Goal: Transaction & Acquisition: Purchase product/service

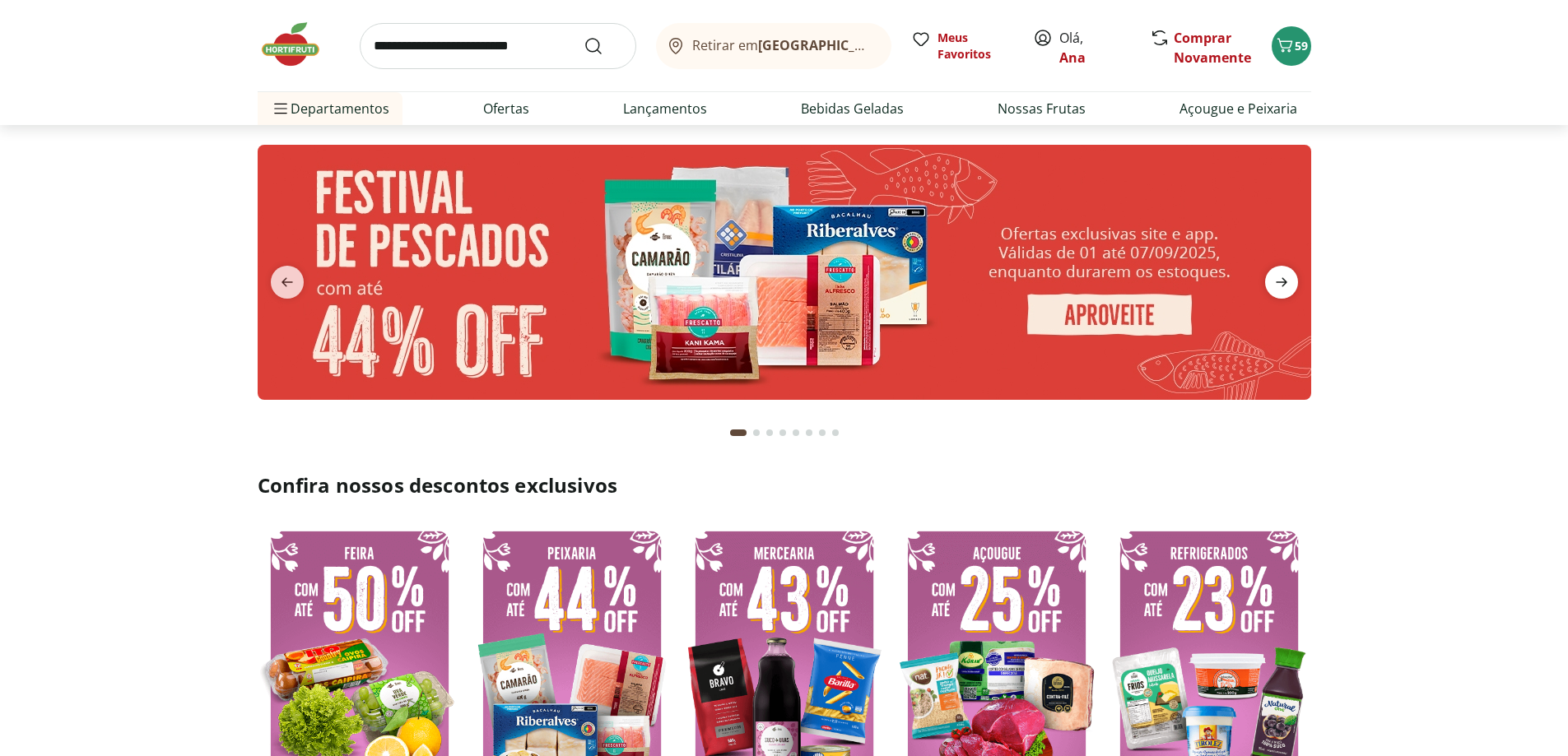
click at [1283, 282] on icon "next" at bounding box center [1282, 282] width 20 height 19
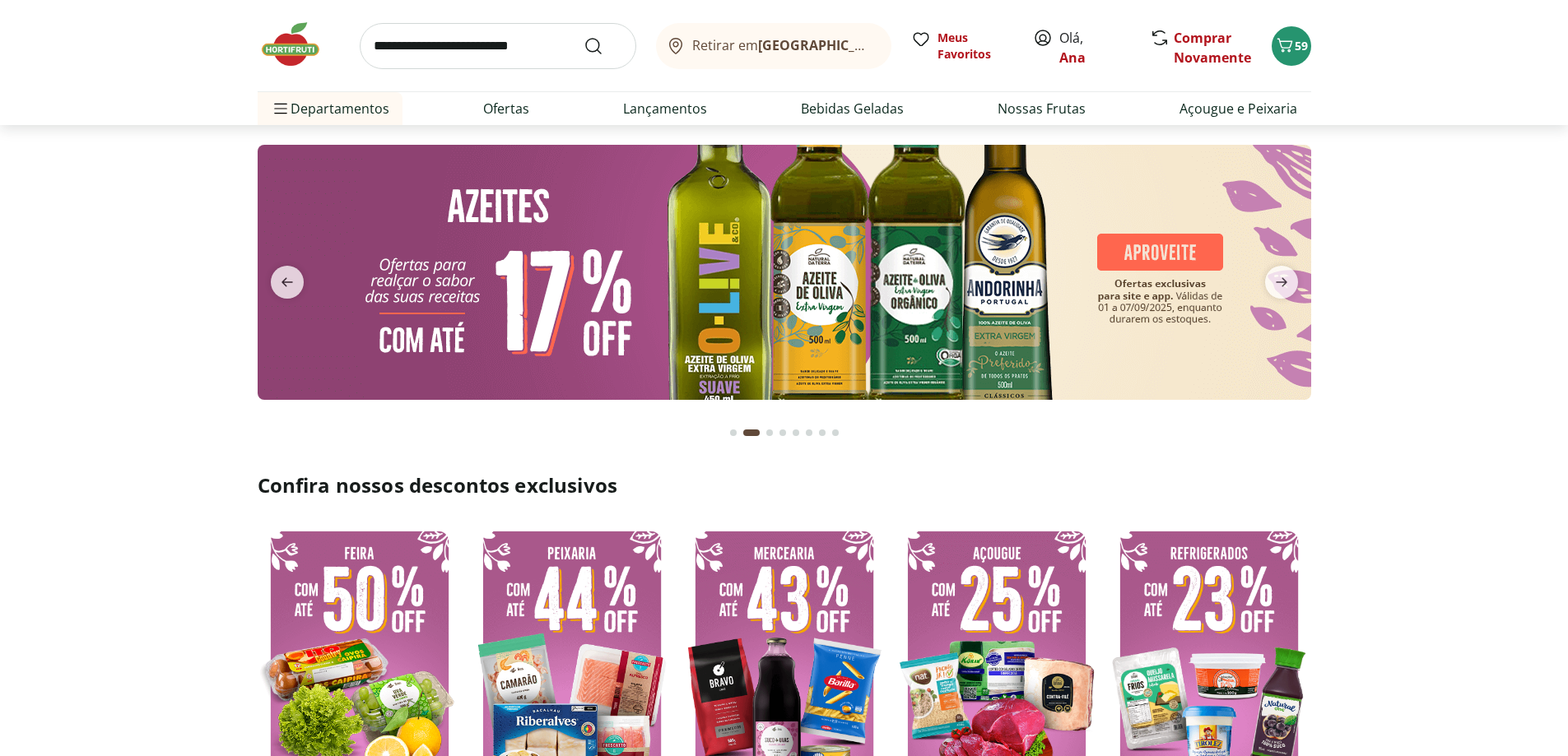
click at [866, 282] on img at bounding box center [784, 272] width 1054 height 255
select select "**********"
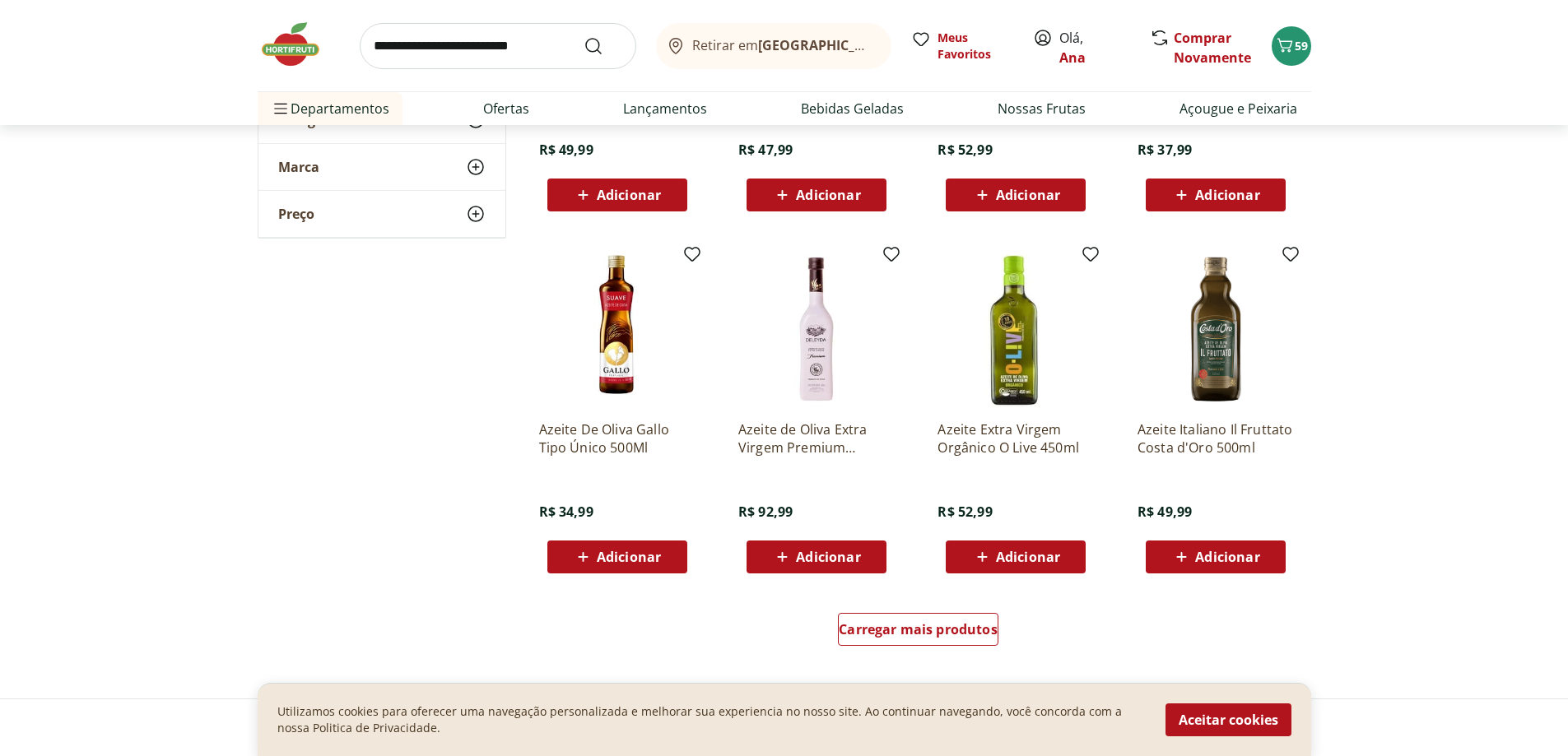
scroll to position [741, 0]
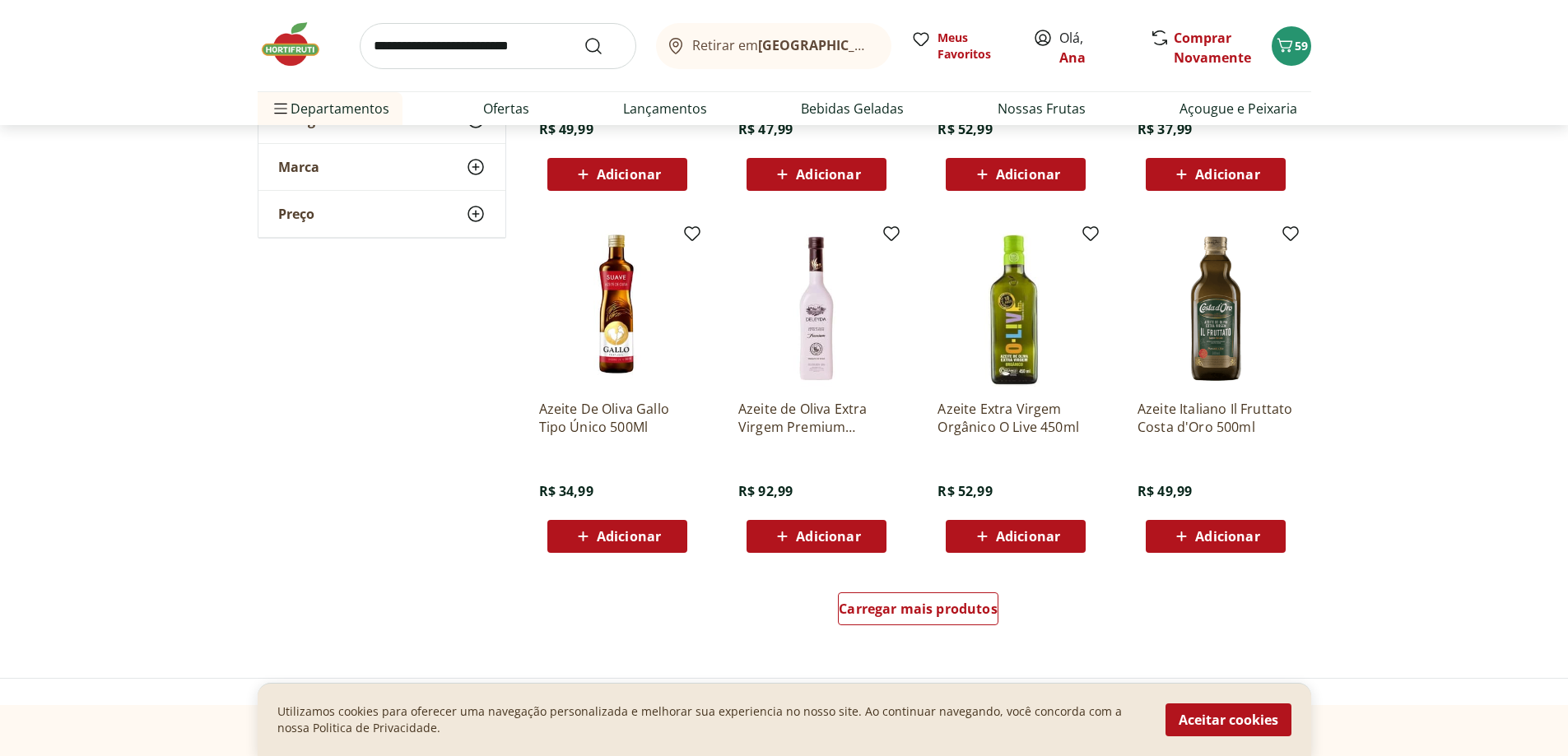
click at [316, 74] on div "Retirar em Rio de Janeiro/RJ Meus Favoritos Olá, Ana Comprar Novamente 59" at bounding box center [784, 45] width 1054 height 91
click at [298, 42] on img at bounding box center [299, 44] width 82 height 50
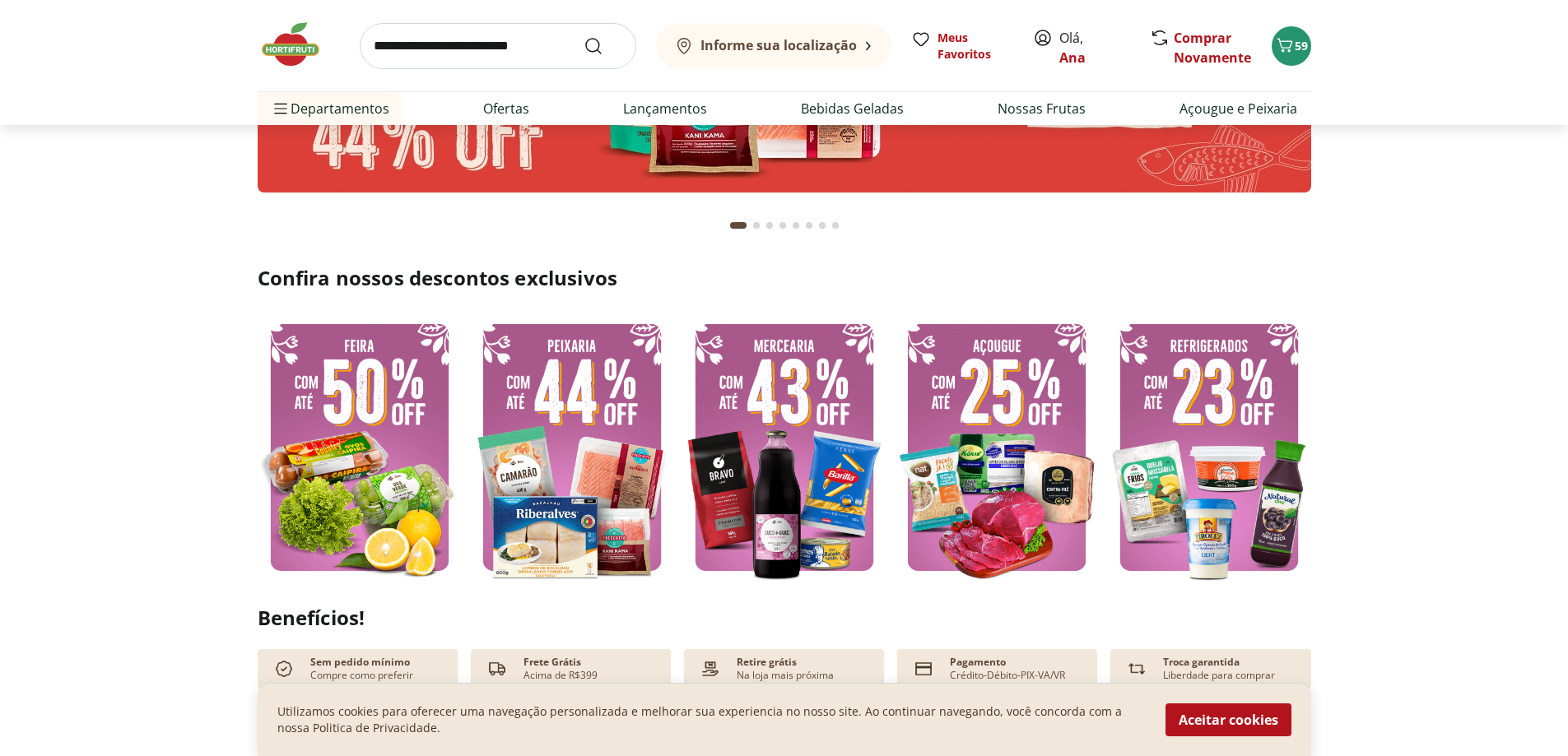
scroll to position [411, 0]
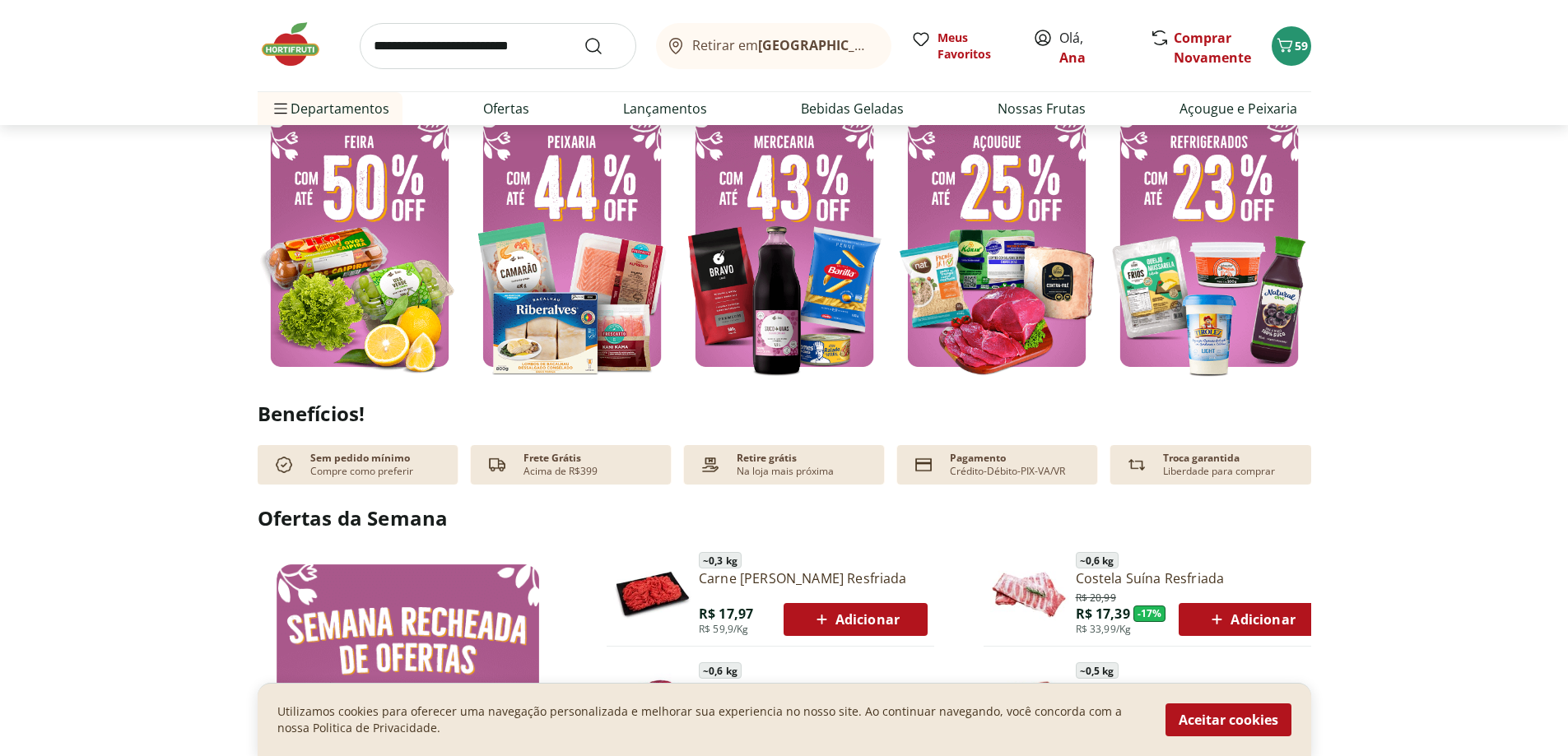
click at [1201, 217] on img at bounding box center [1209, 243] width 204 height 272
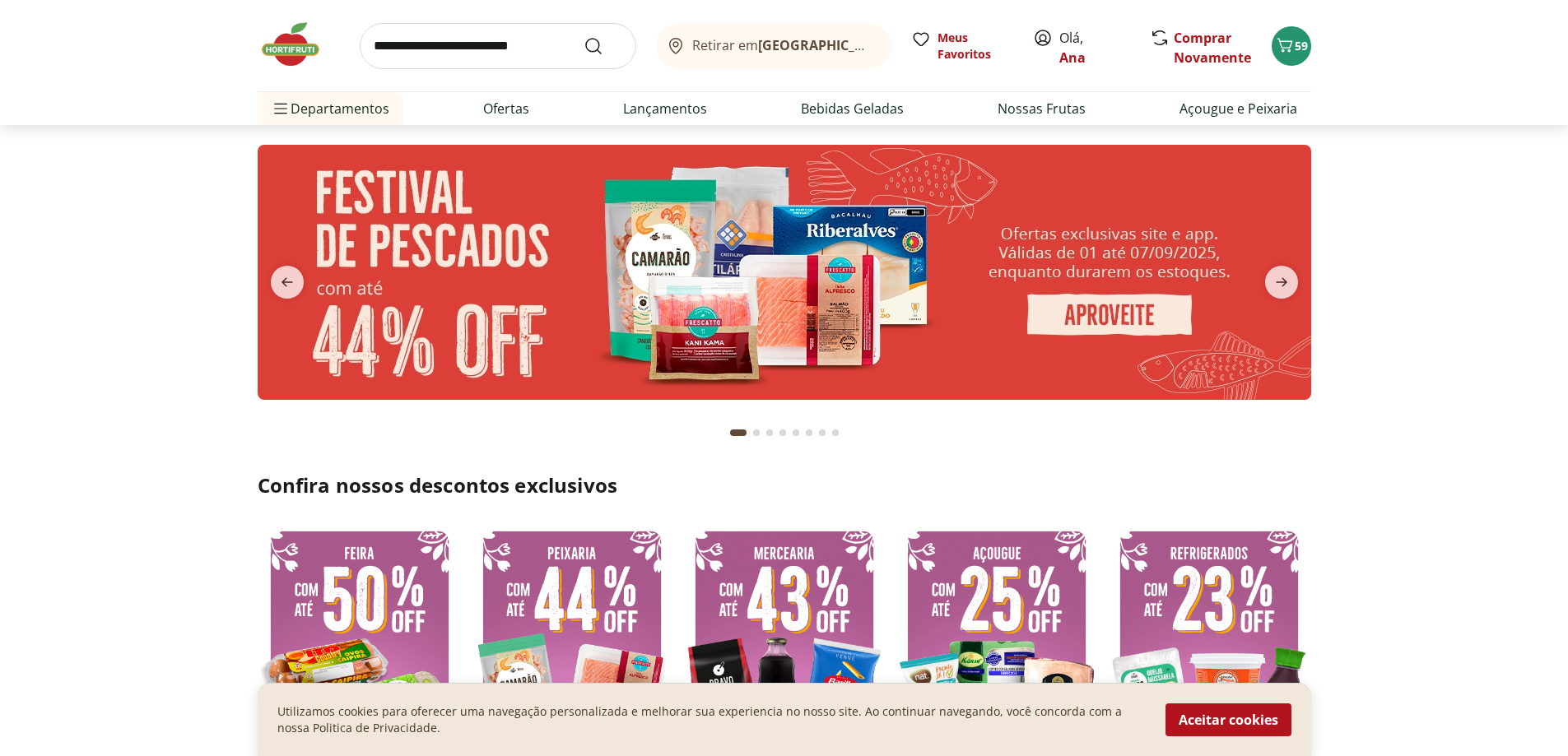
select select "**********"
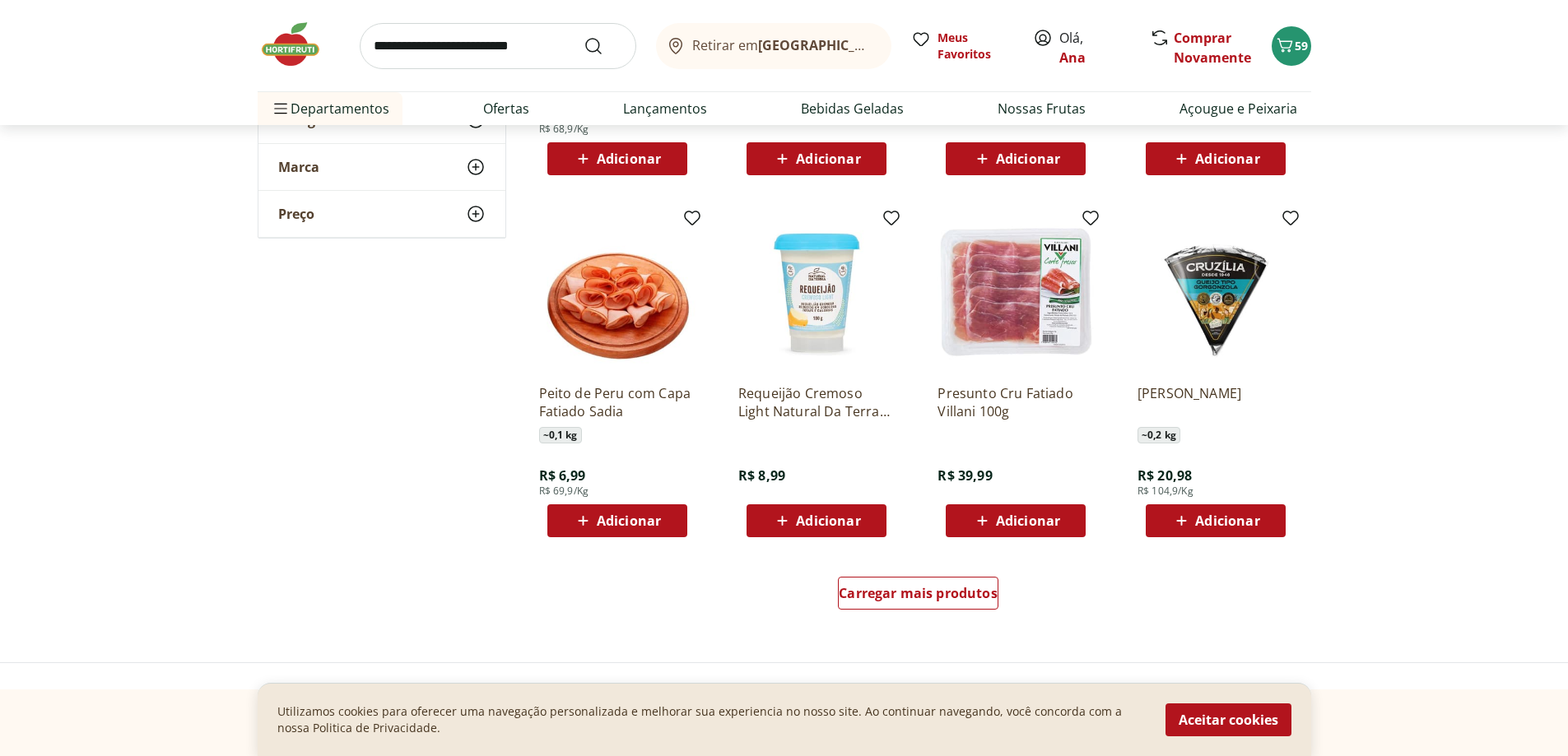
scroll to position [905, 0]
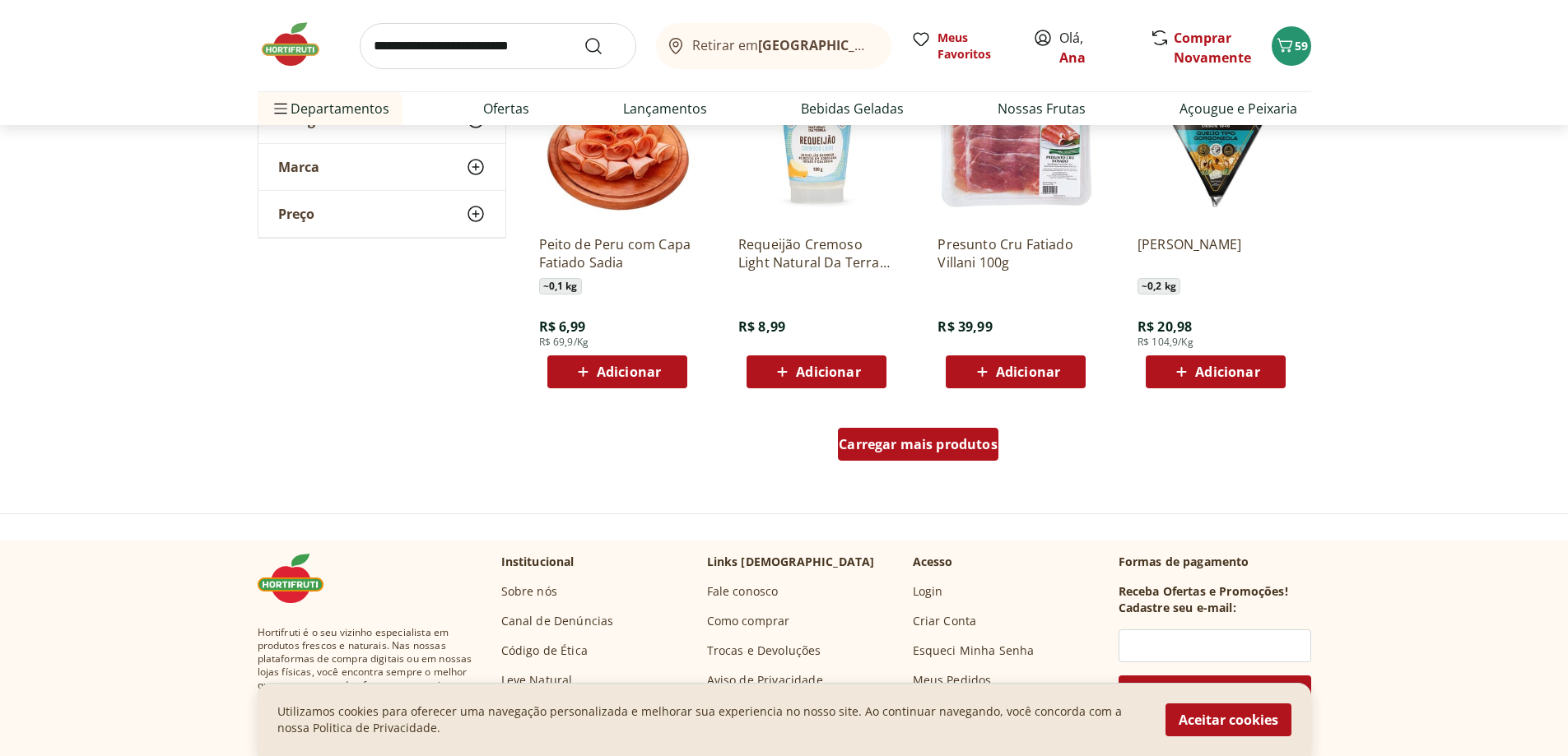
click at [889, 447] on span "Carregar mais produtos" at bounding box center [917, 444] width 159 height 13
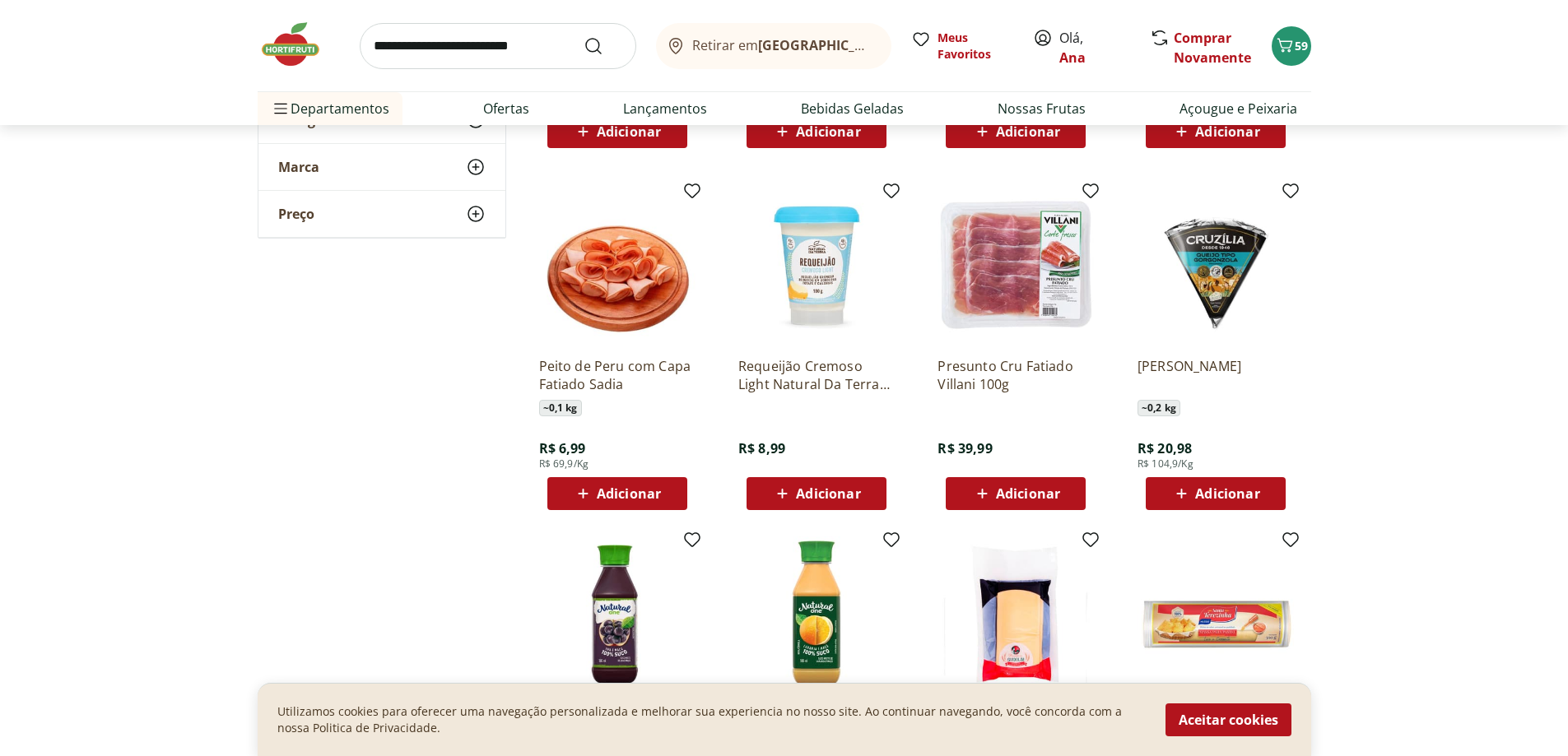
scroll to position [659, 0]
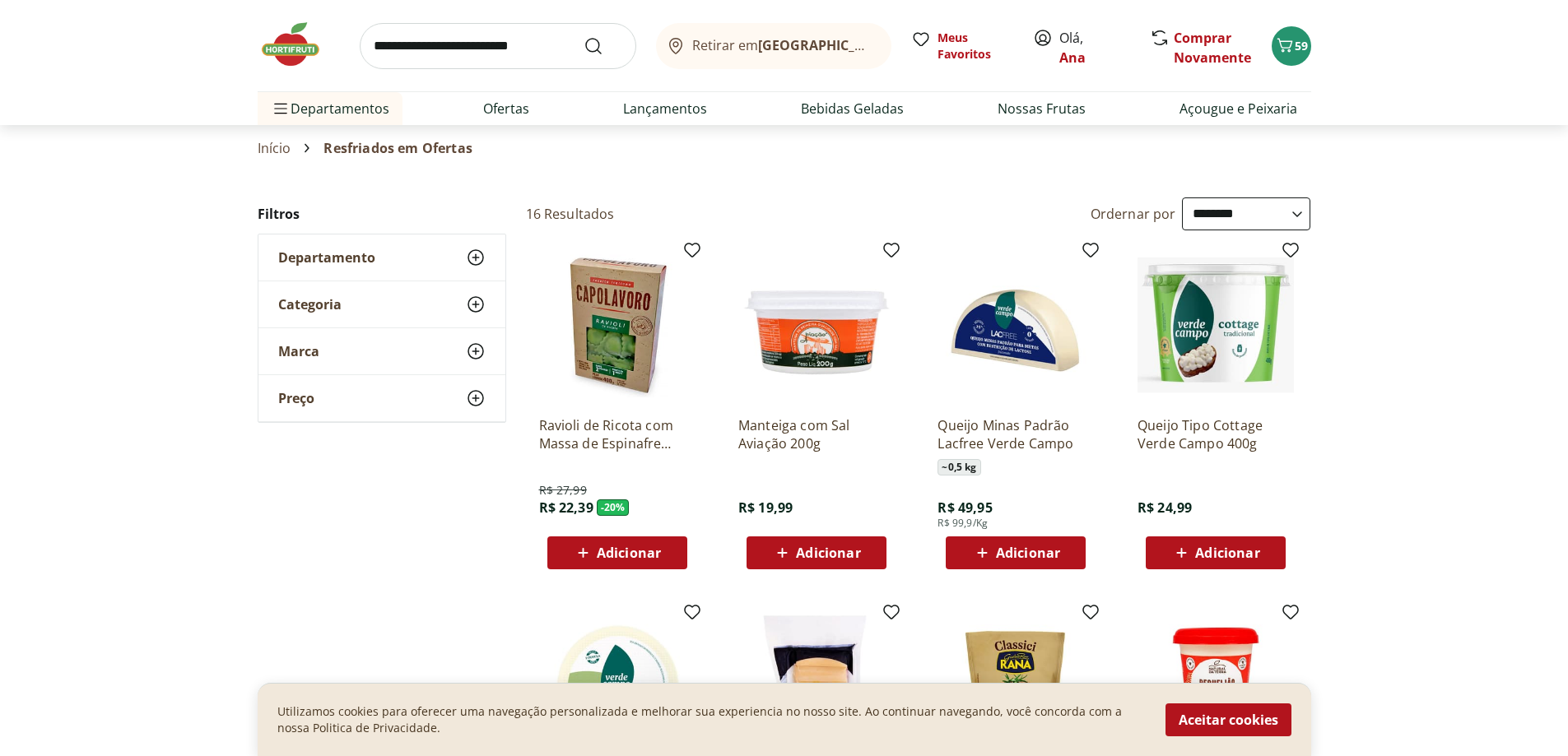
click at [276, 57] on img at bounding box center [299, 44] width 82 height 50
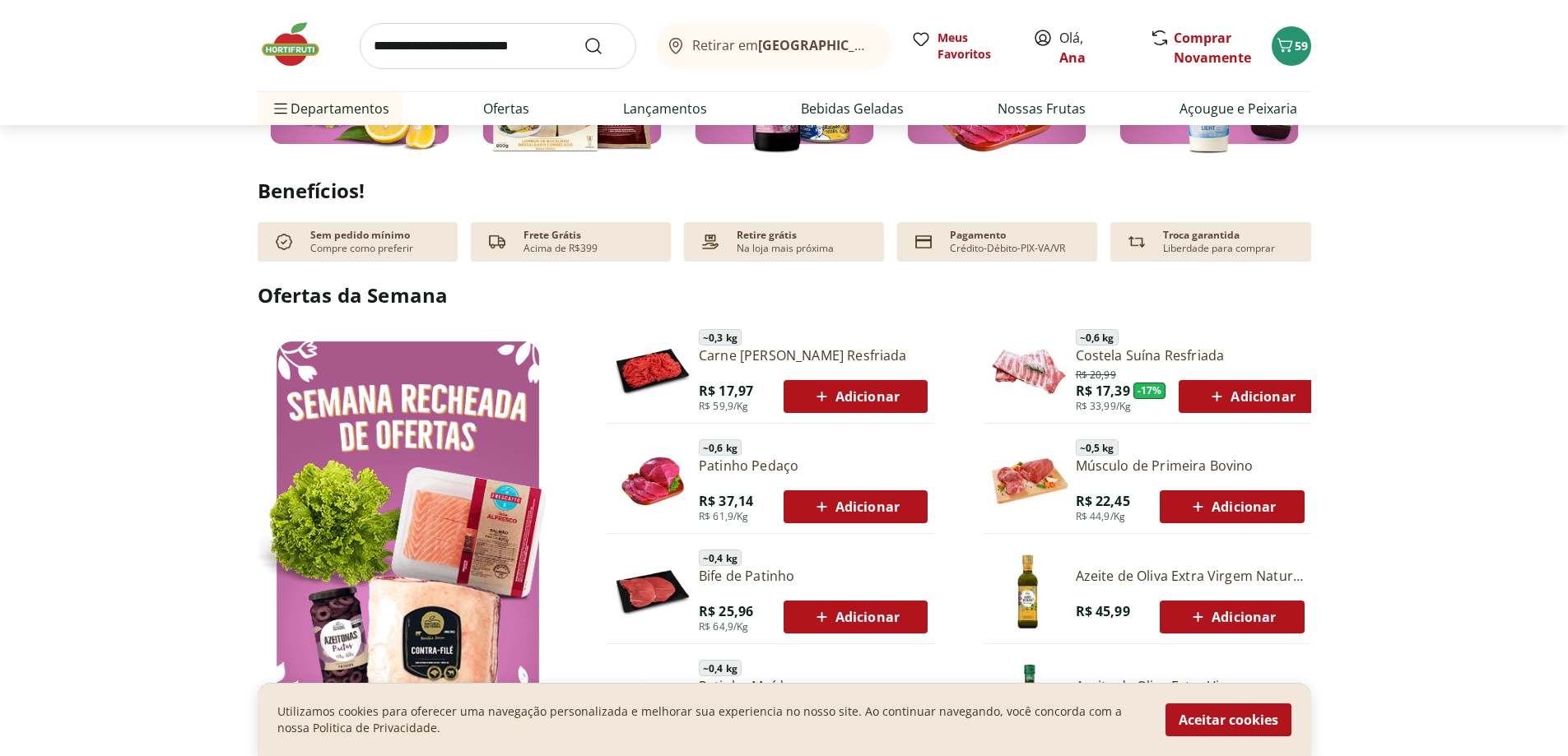
scroll to position [741, 0]
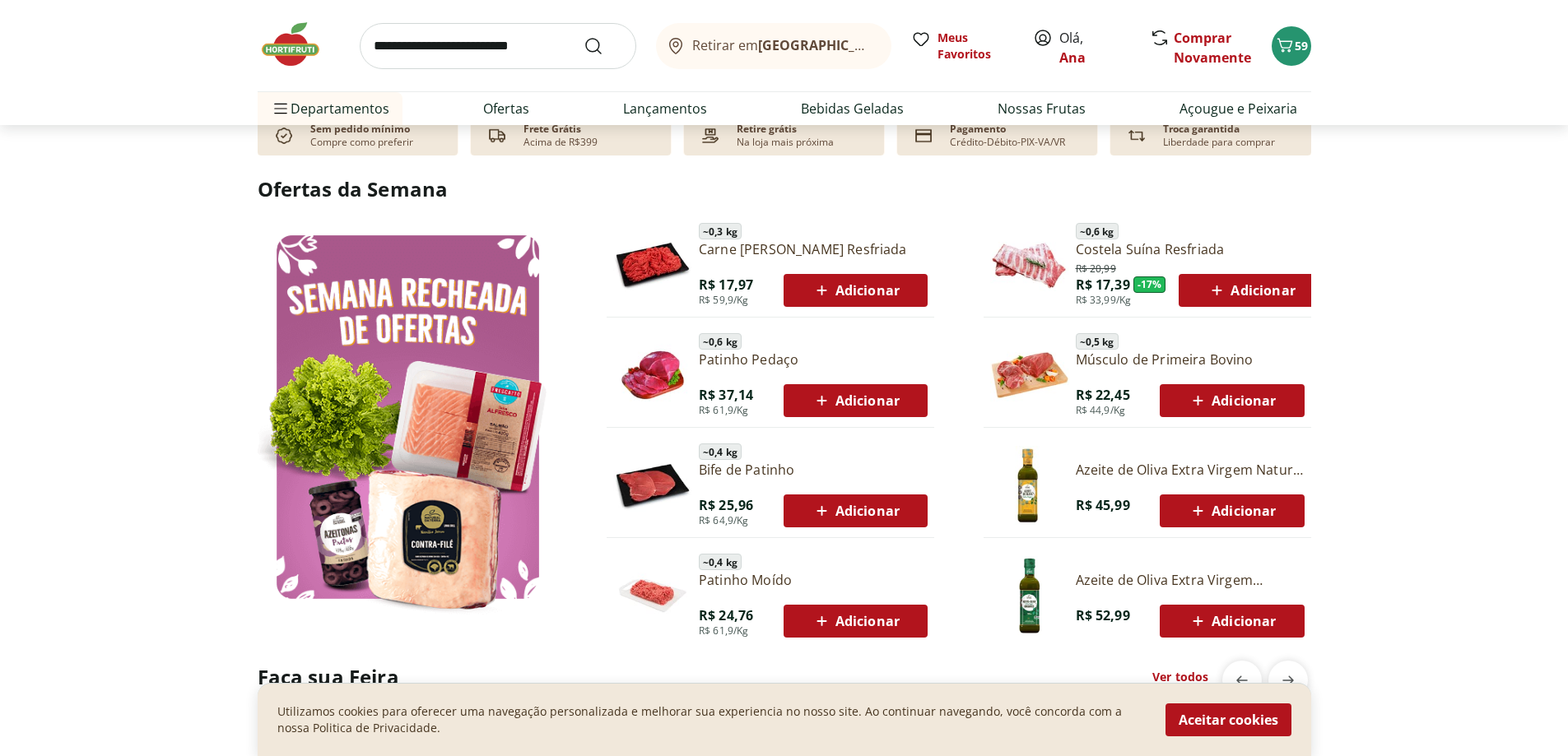
click at [395, 394] on img at bounding box center [408, 417] width 300 height 401
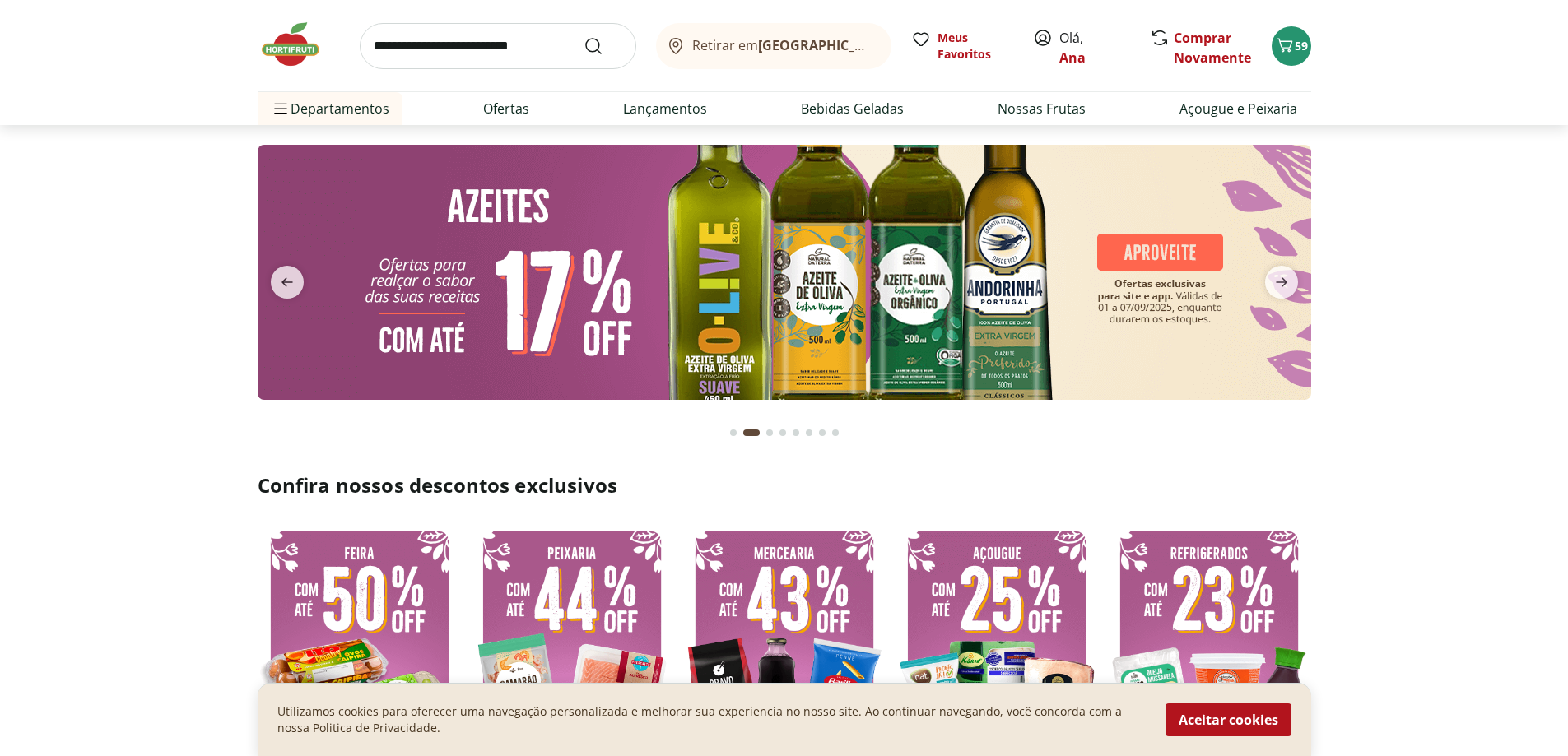
select select "**********"
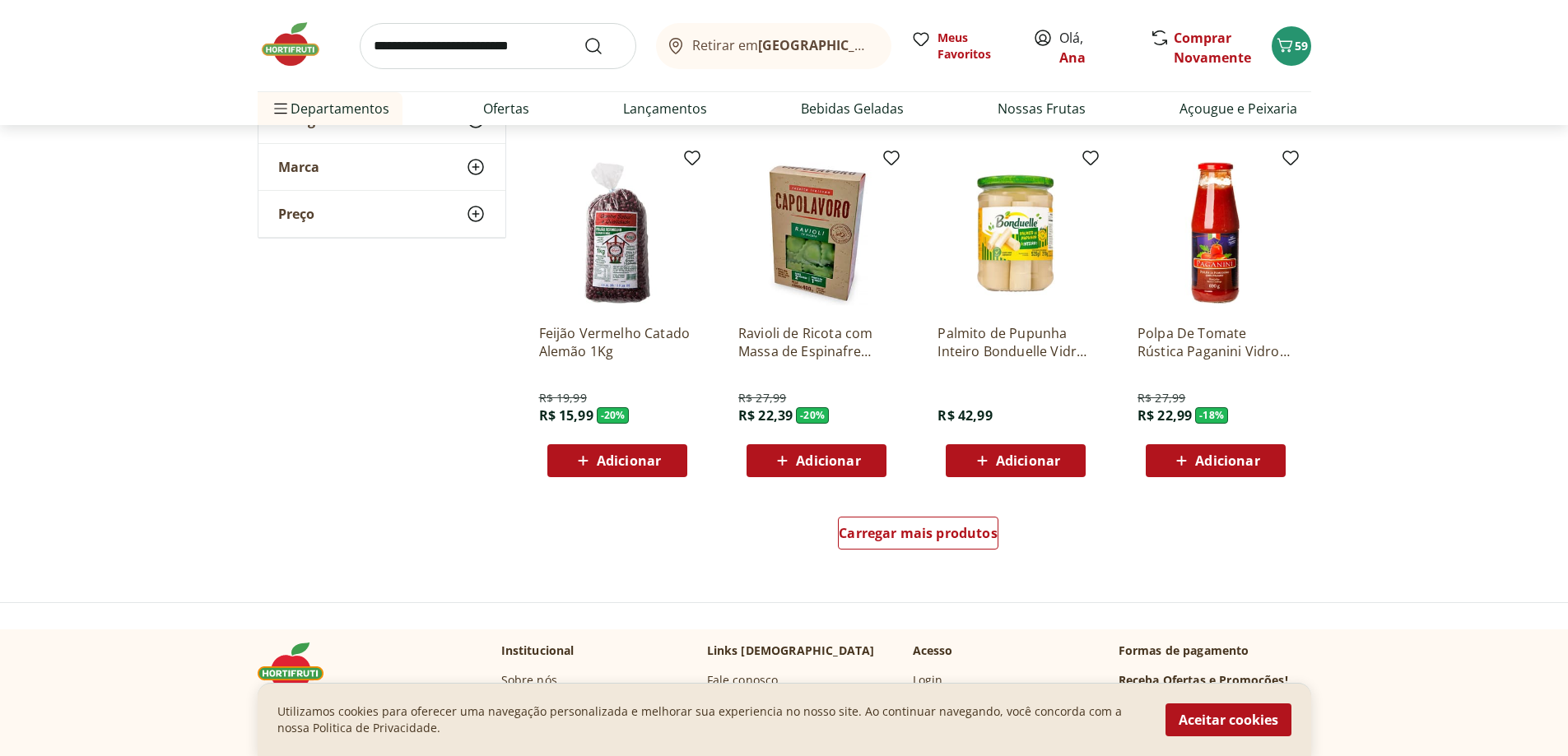
scroll to position [823, 0]
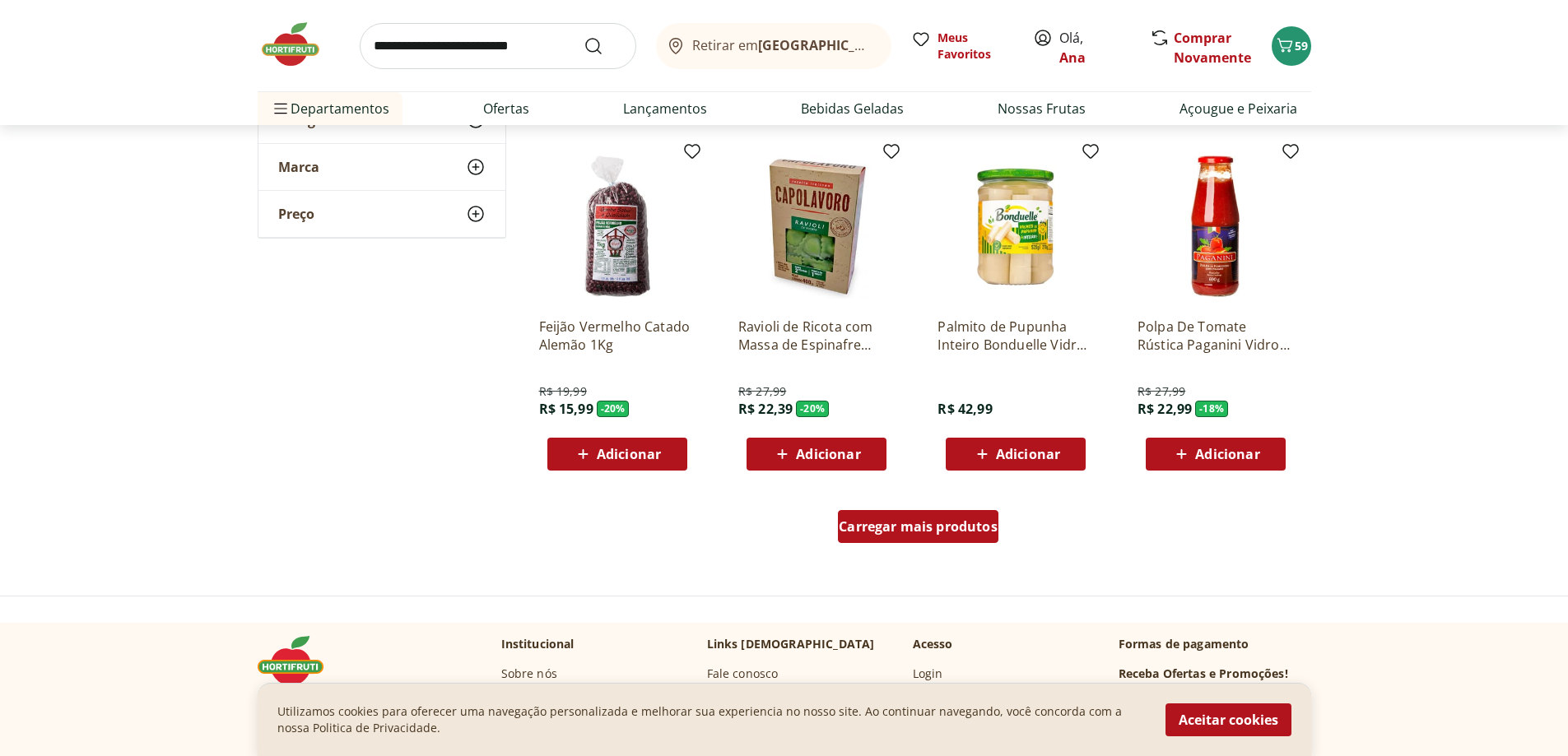
click at [940, 540] on div "Carregar mais produtos" at bounding box center [917, 526] width 160 height 33
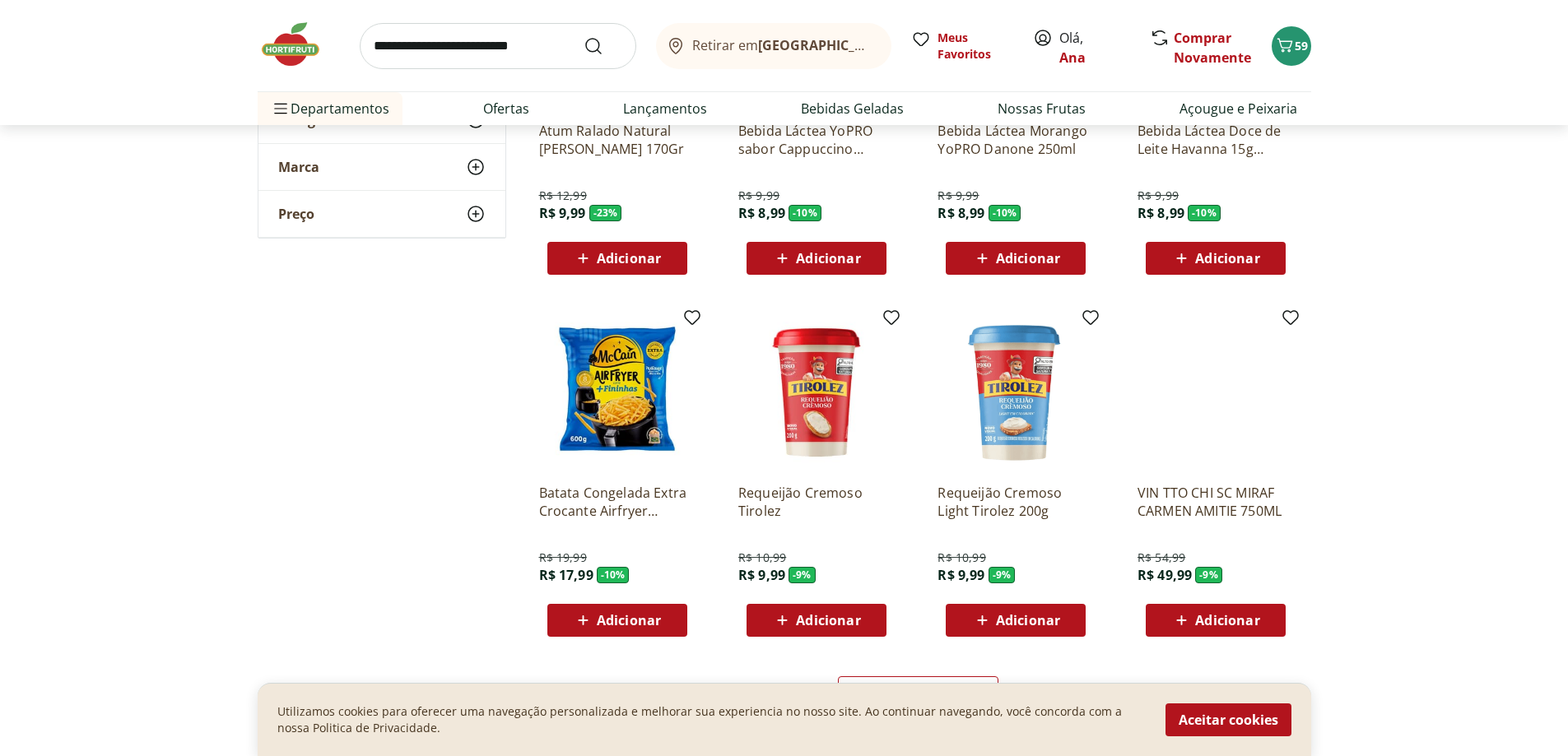
scroll to position [1811, 0]
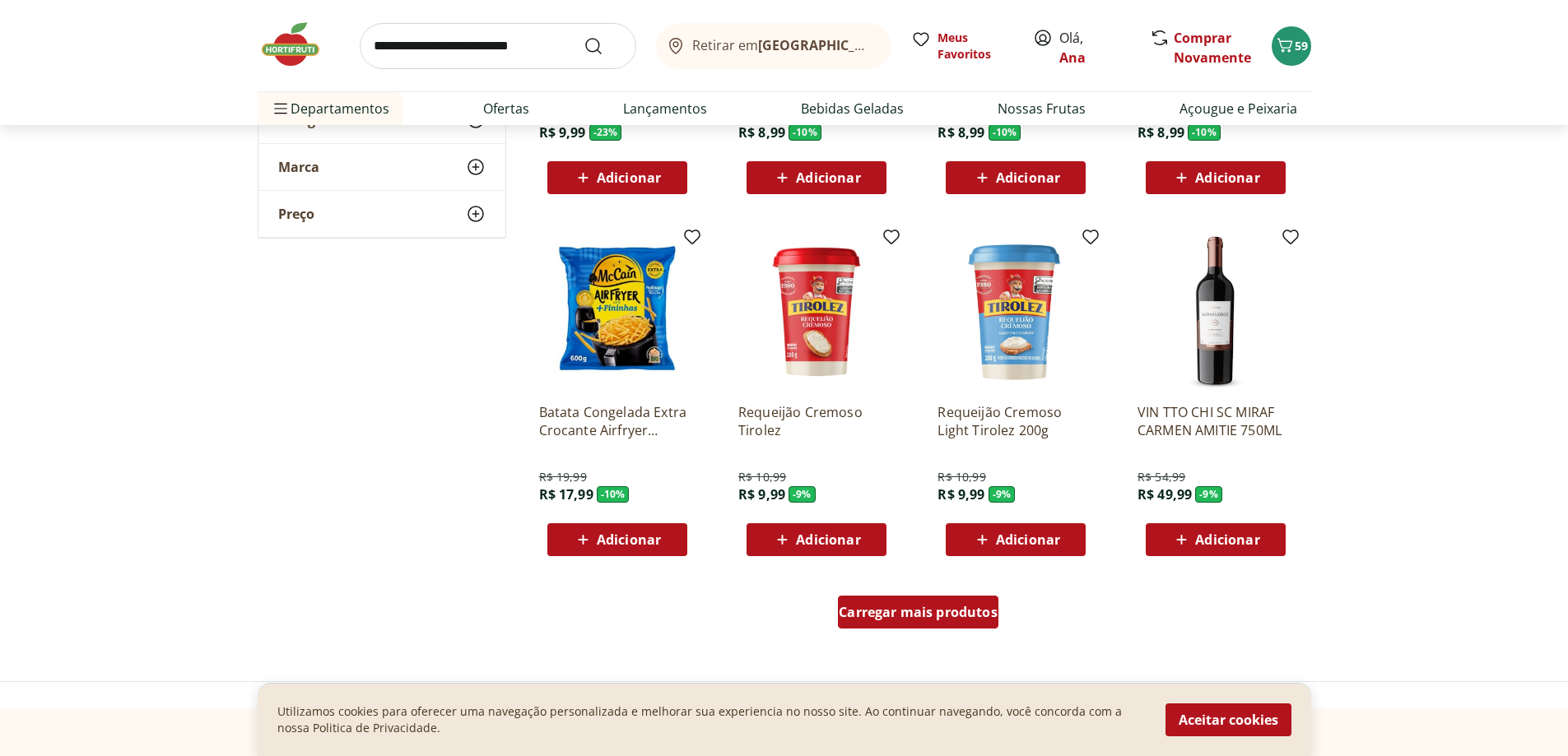
click at [962, 617] on span "Carregar mais produtos" at bounding box center [917, 612] width 159 height 13
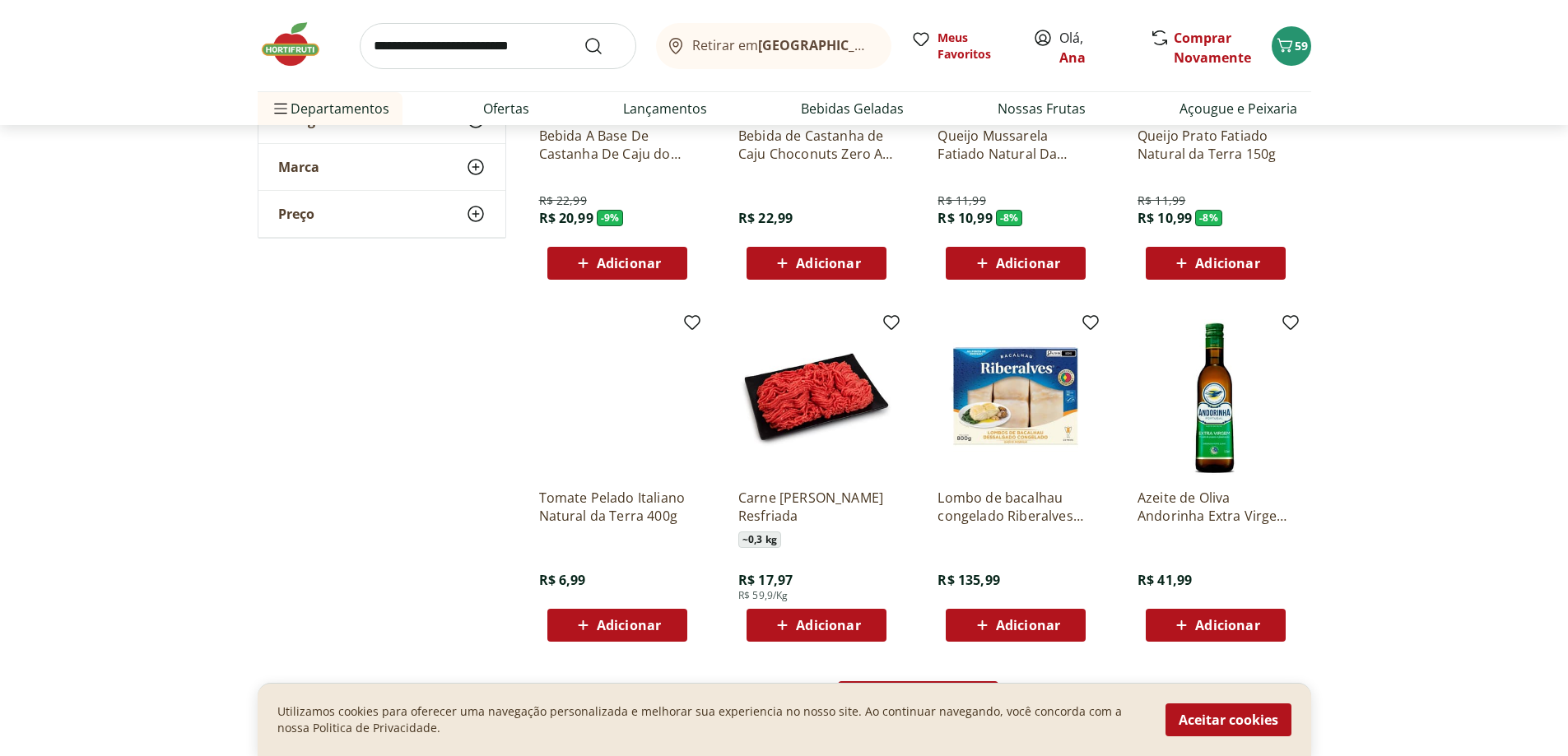
scroll to position [3127, 0]
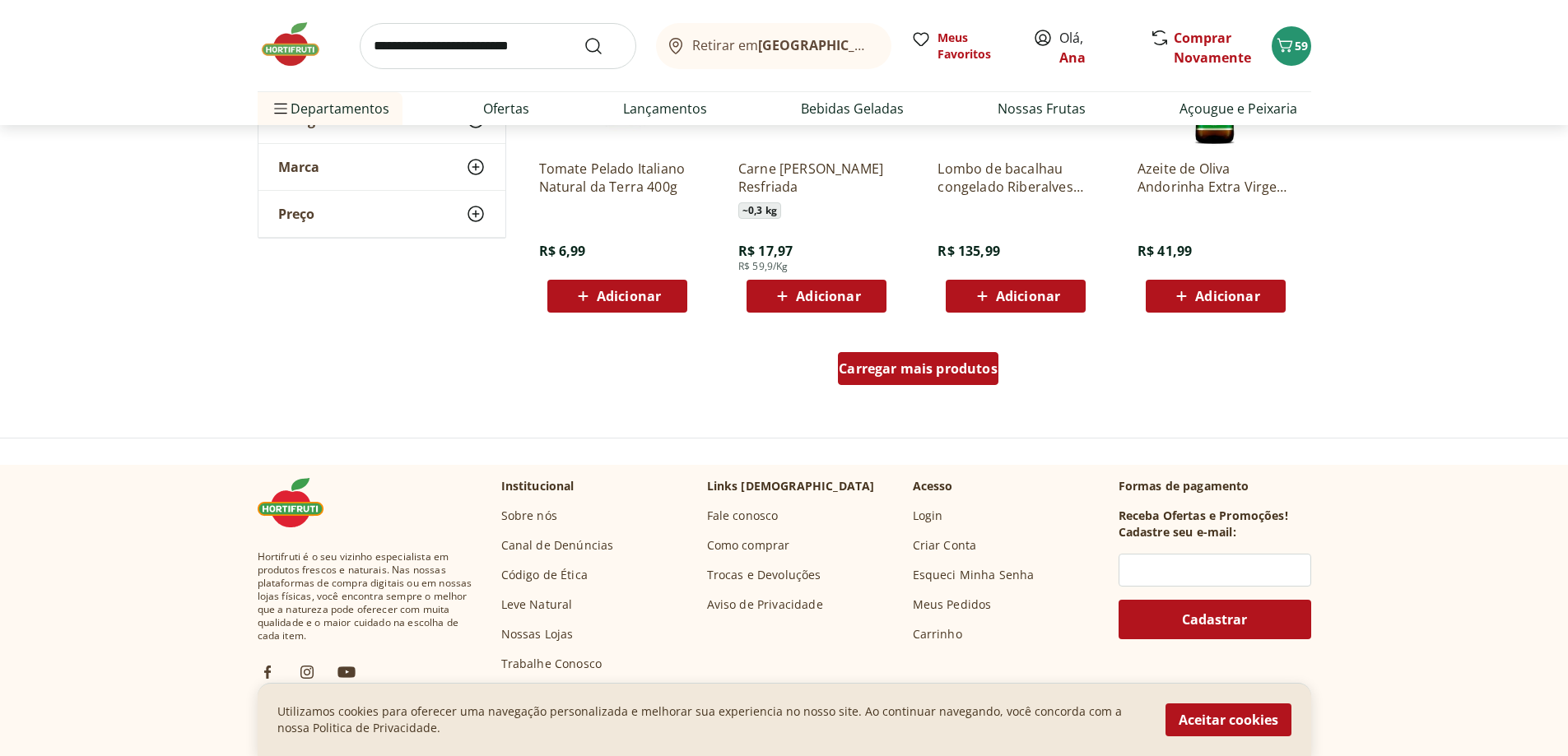
click at [945, 370] on span "Carregar mais produtos" at bounding box center [917, 369] width 159 height 13
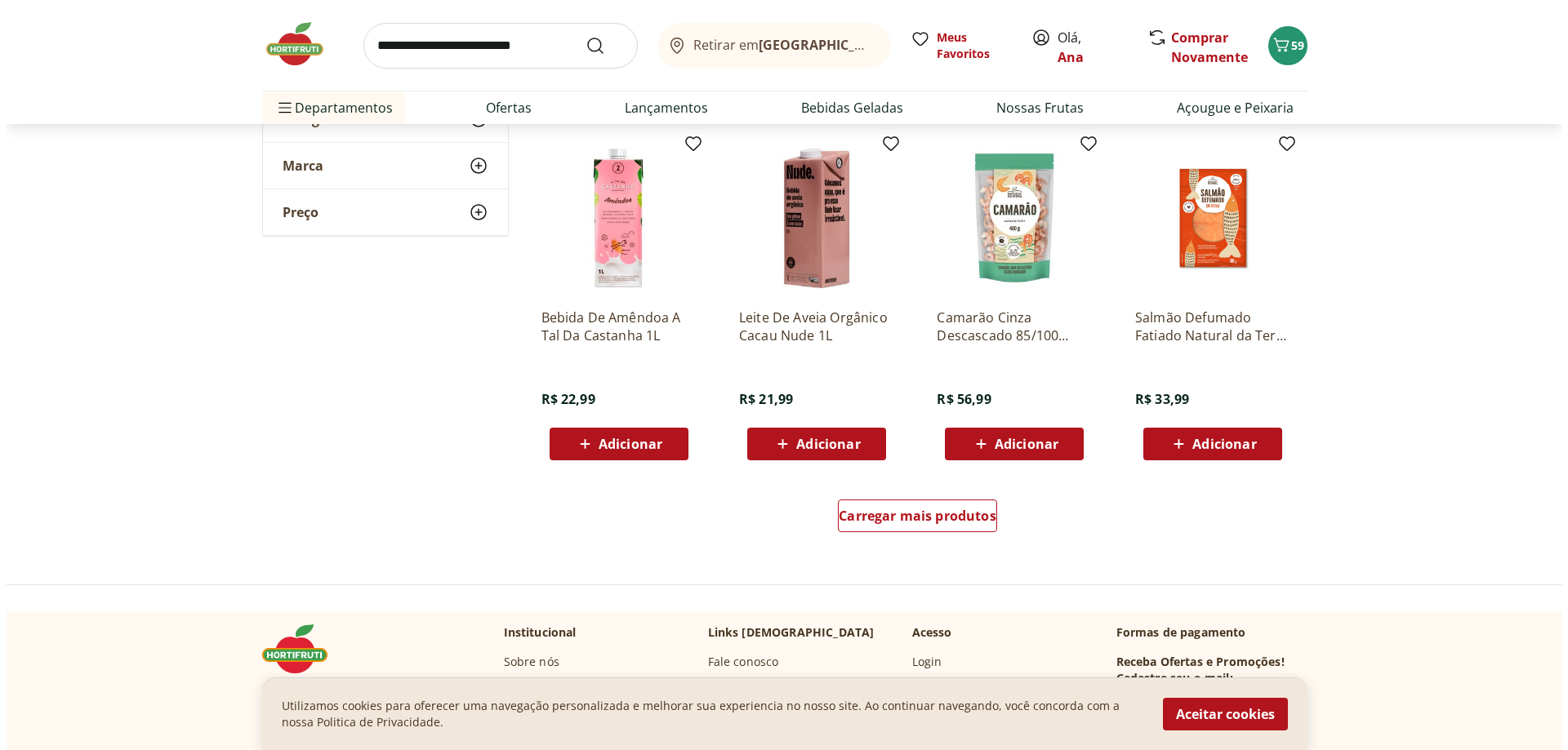
scroll to position [4245, 0]
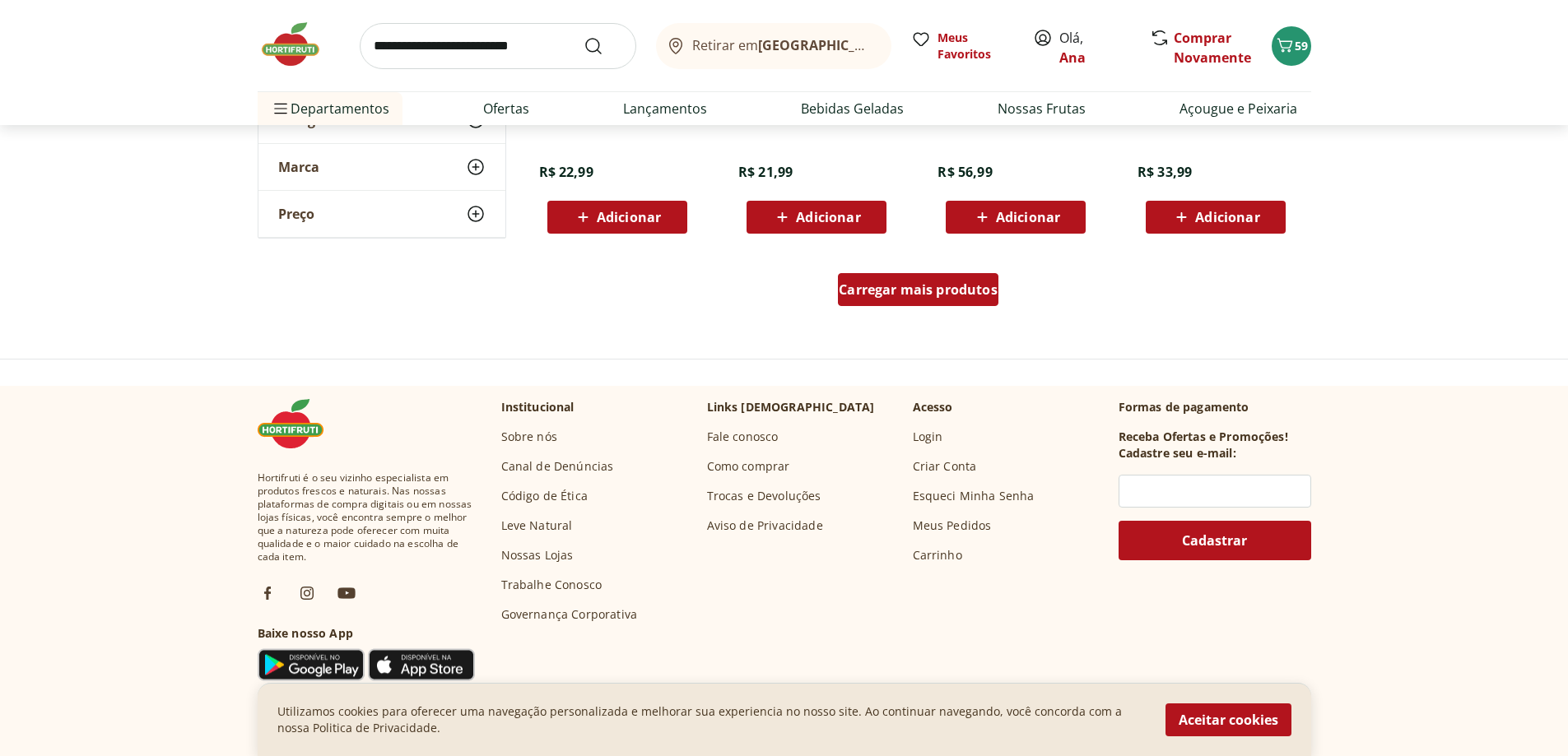
click at [954, 291] on span "Carregar mais produtos" at bounding box center [917, 289] width 159 height 13
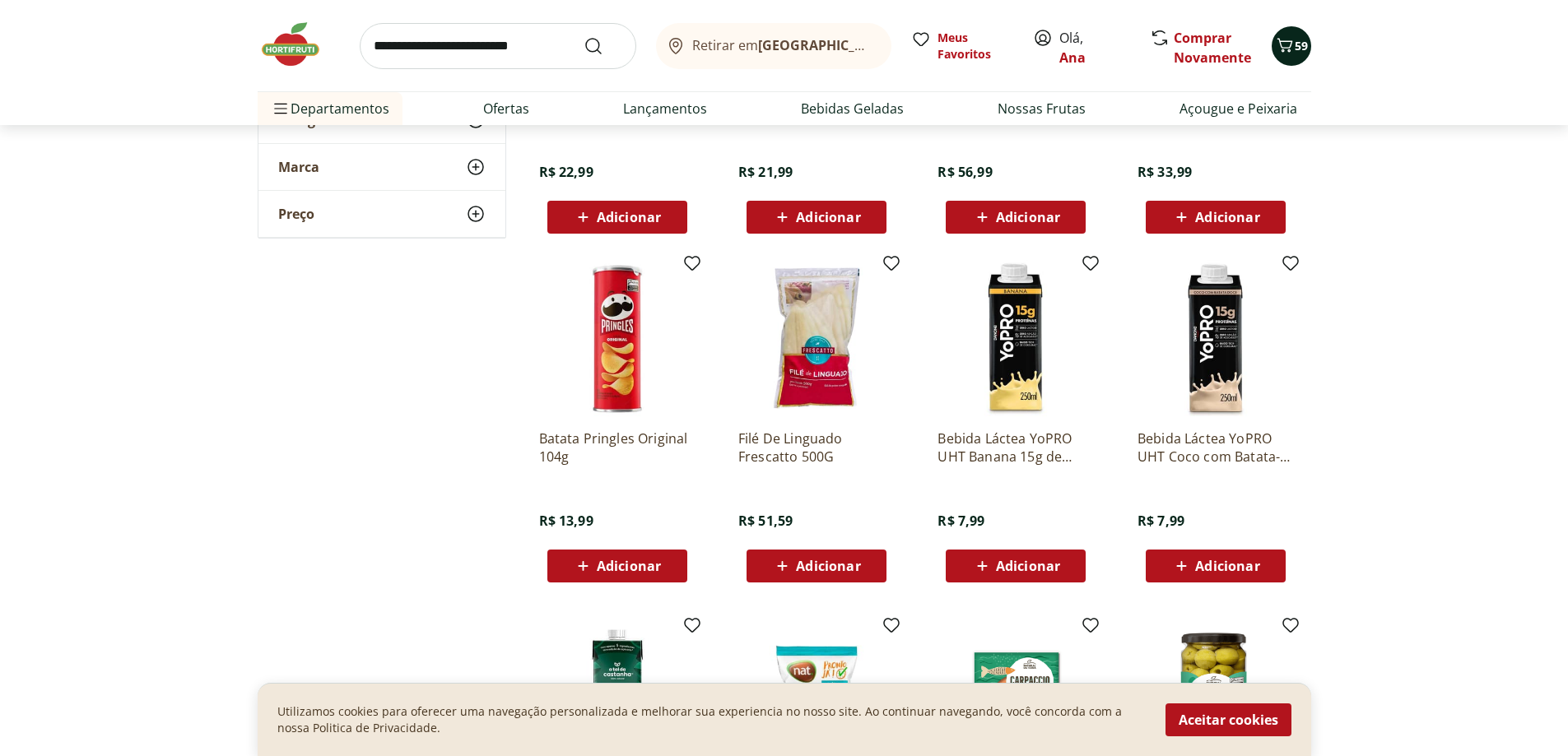
click at [1285, 41] on icon "Carrinho" at bounding box center [1284, 45] width 16 height 14
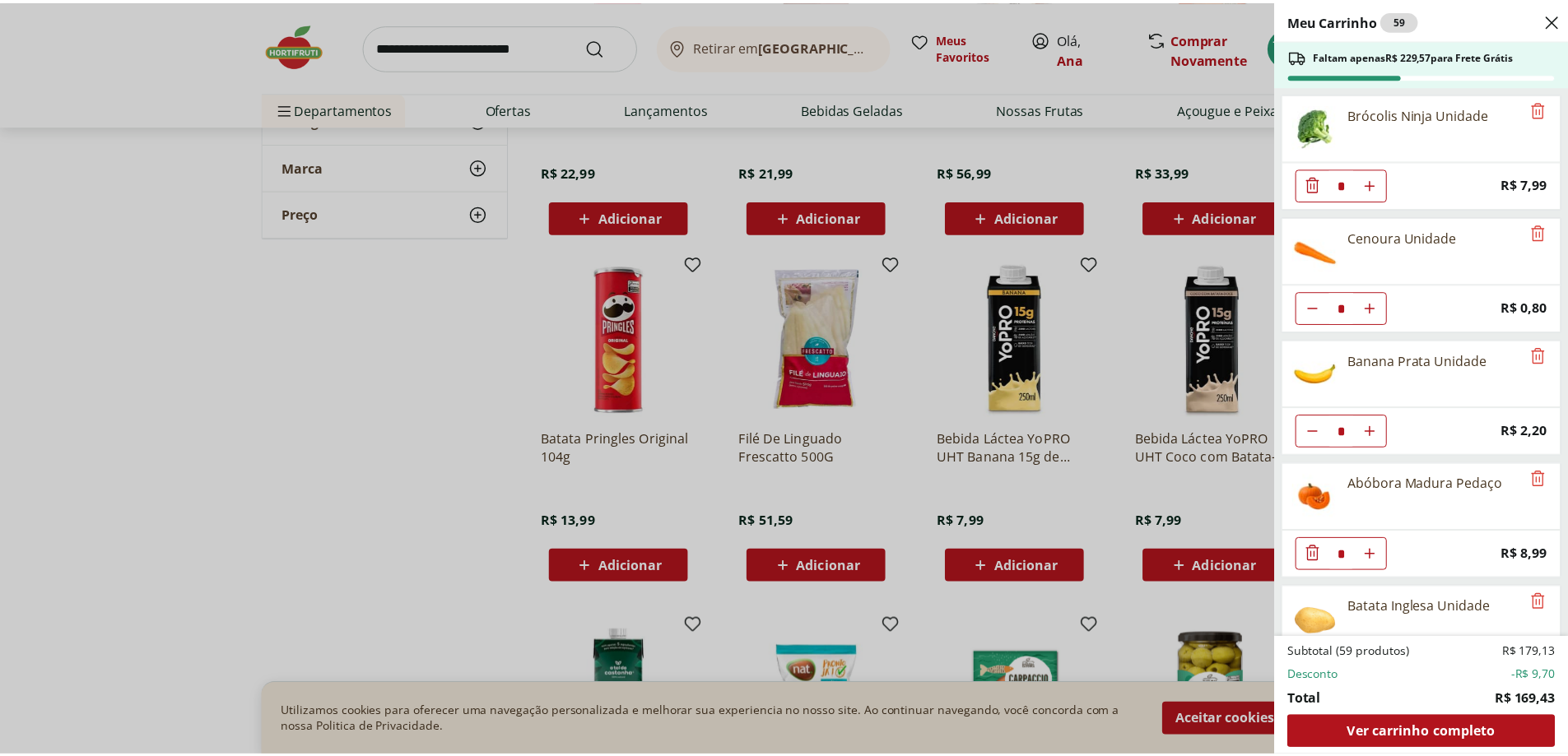
scroll to position [494, 0]
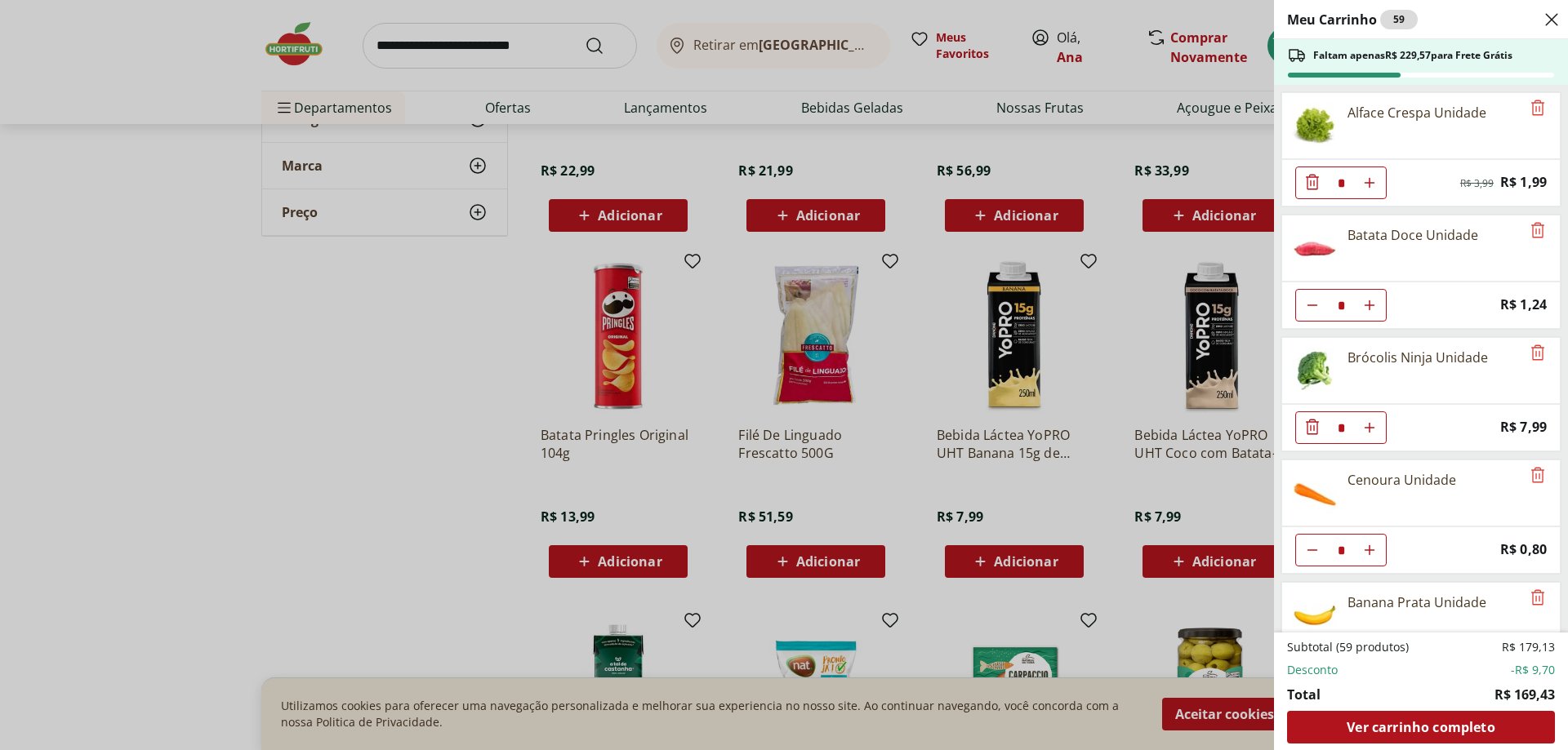
click at [563, 32] on div "Meu Carrinho 59 Faltam apenas R$ 229,57 para Frete Grátis Uva Verde sem Semente…" at bounding box center [784, 375] width 1568 height 750
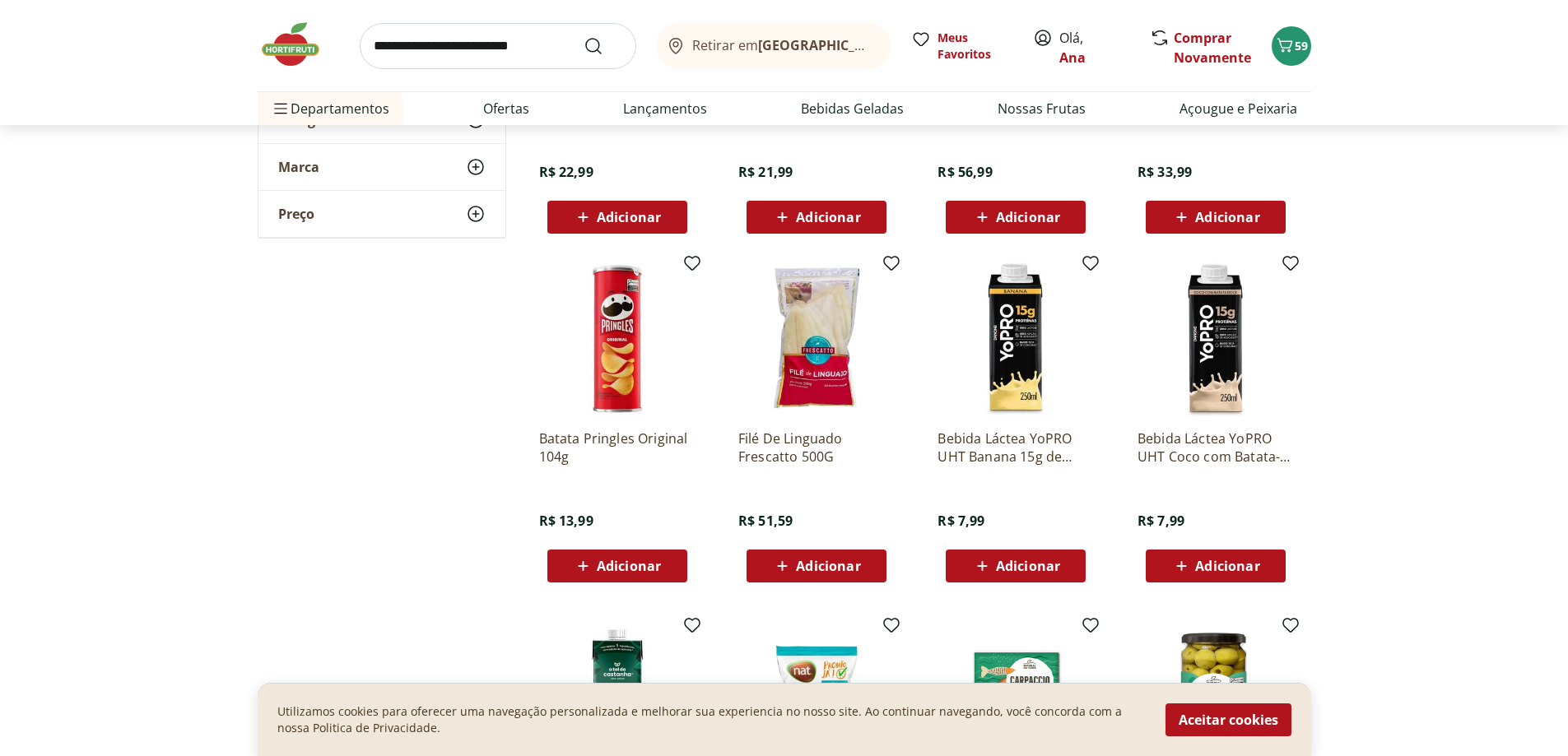
click at [557, 46] on input "search" at bounding box center [498, 46] width 277 height 46
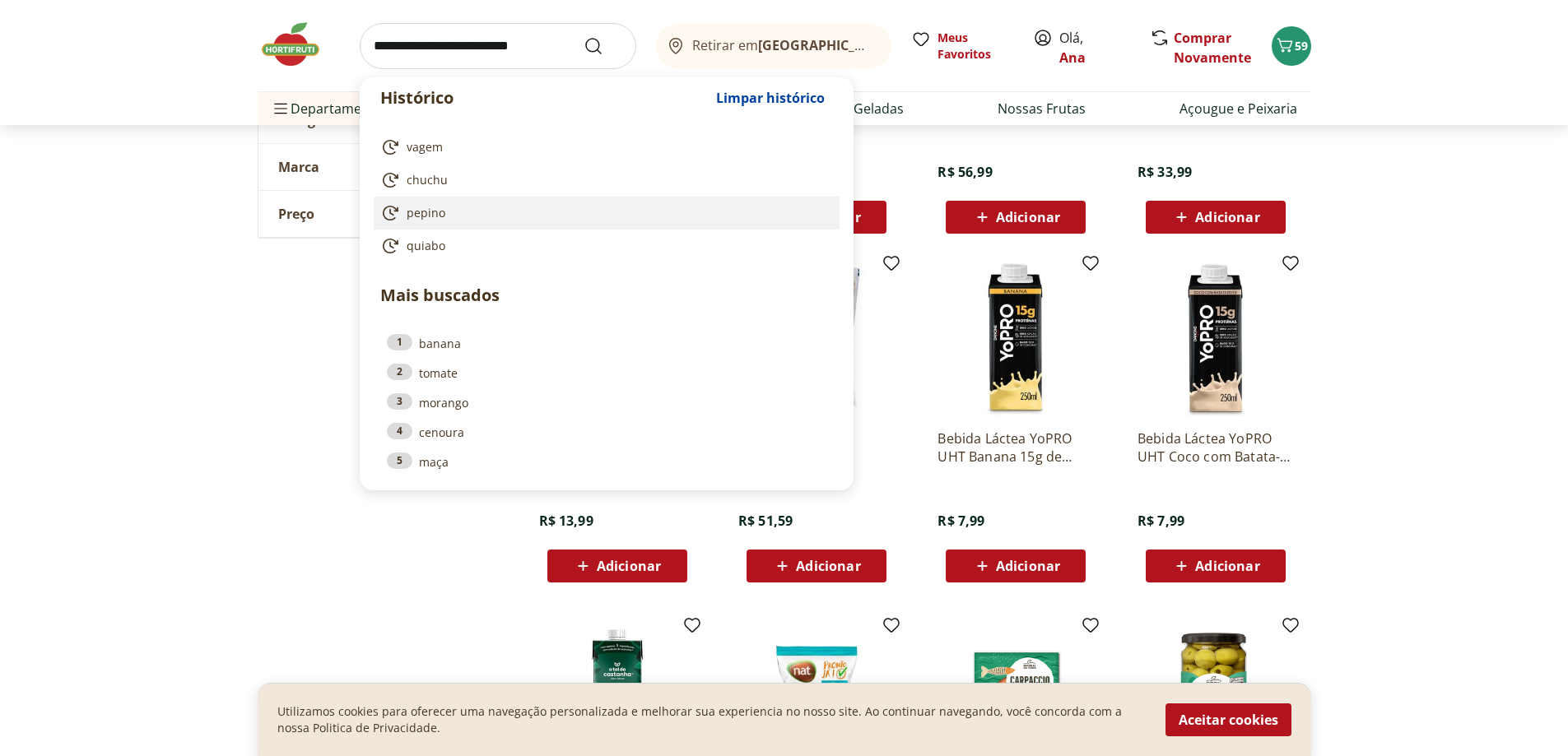
click at [460, 215] on link "pepino" at bounding box center [603, 213] width 446 height 19
type input "******"
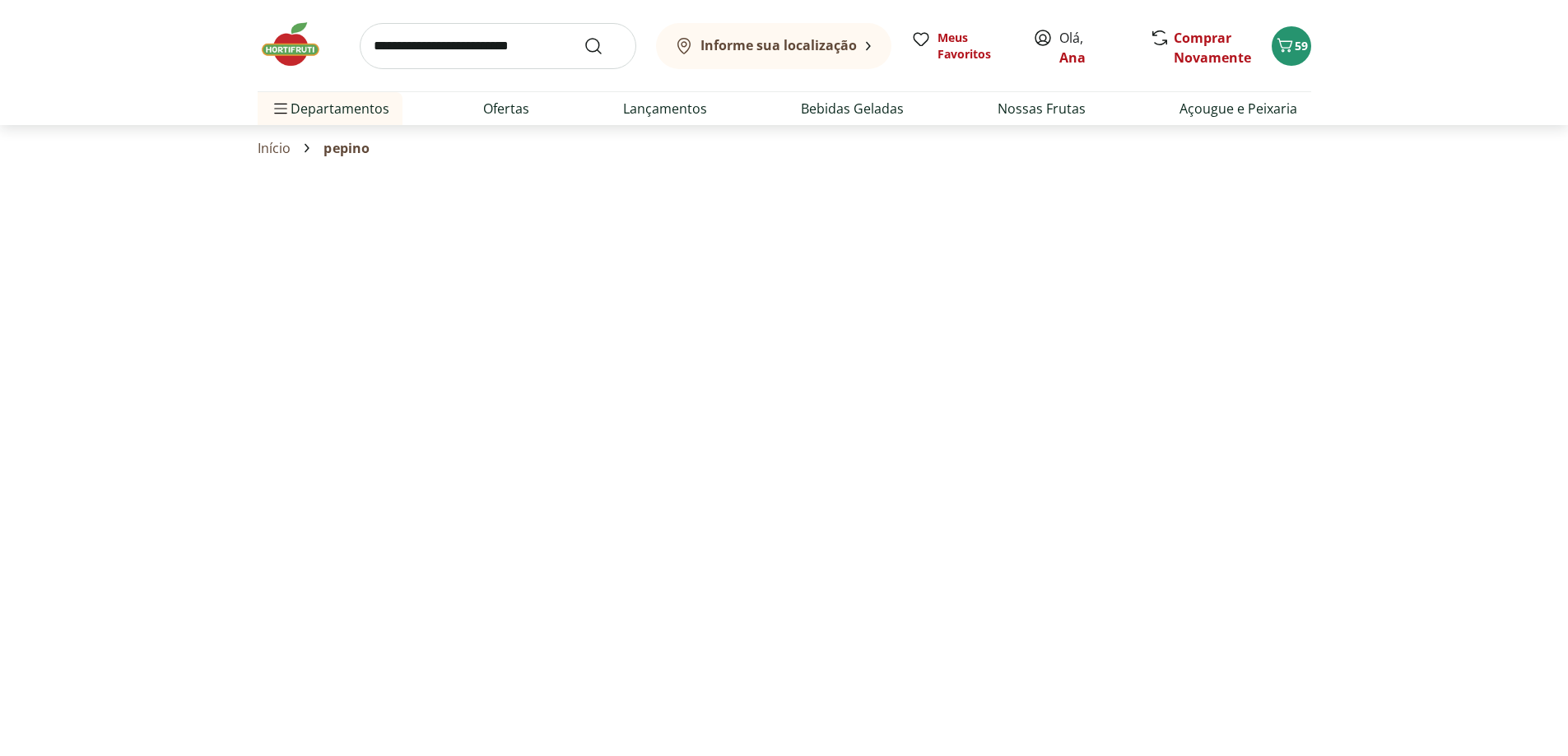
select select "**********"
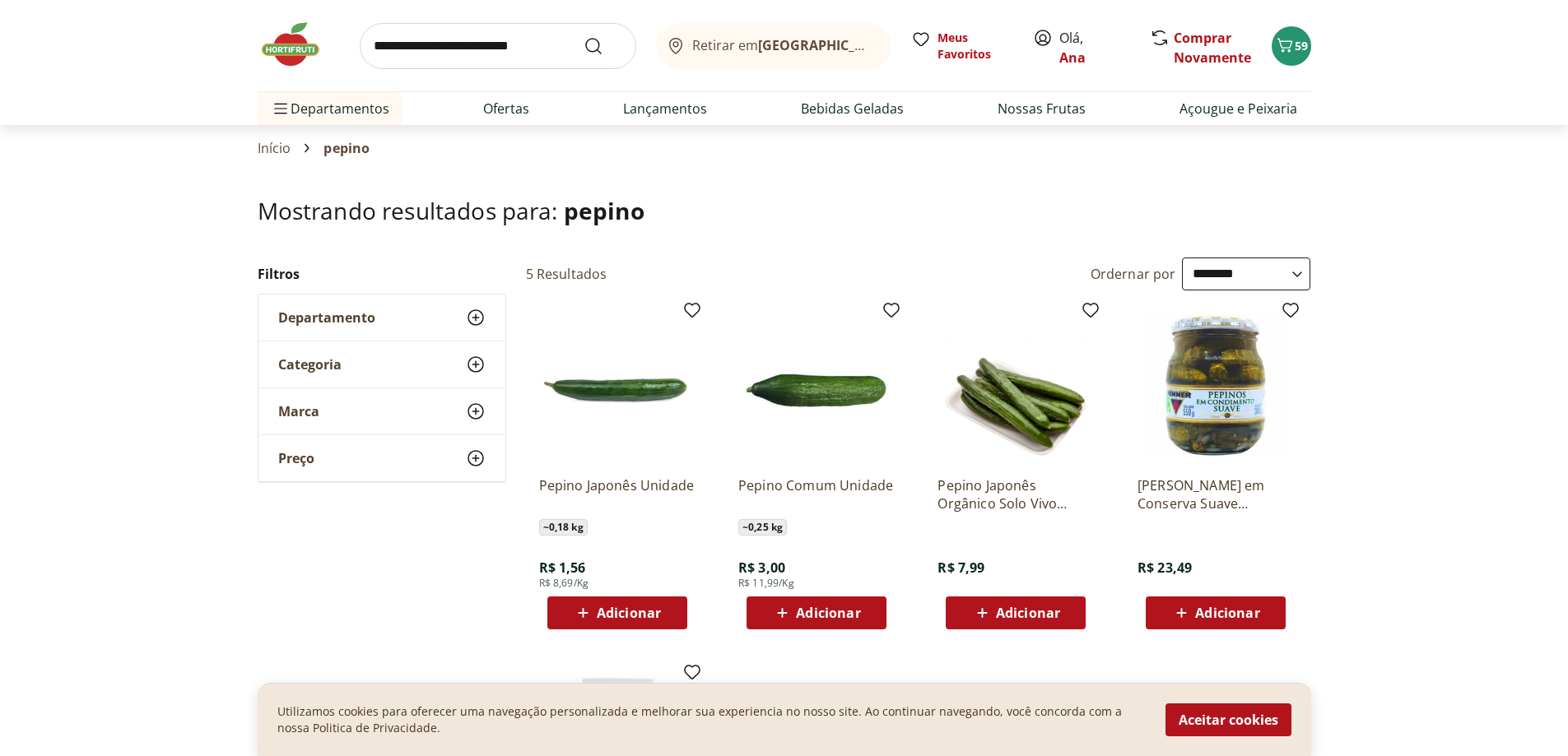
click at [568, 603] on div "Adicionar" at bounding box center [617, 612] width 113 height 29
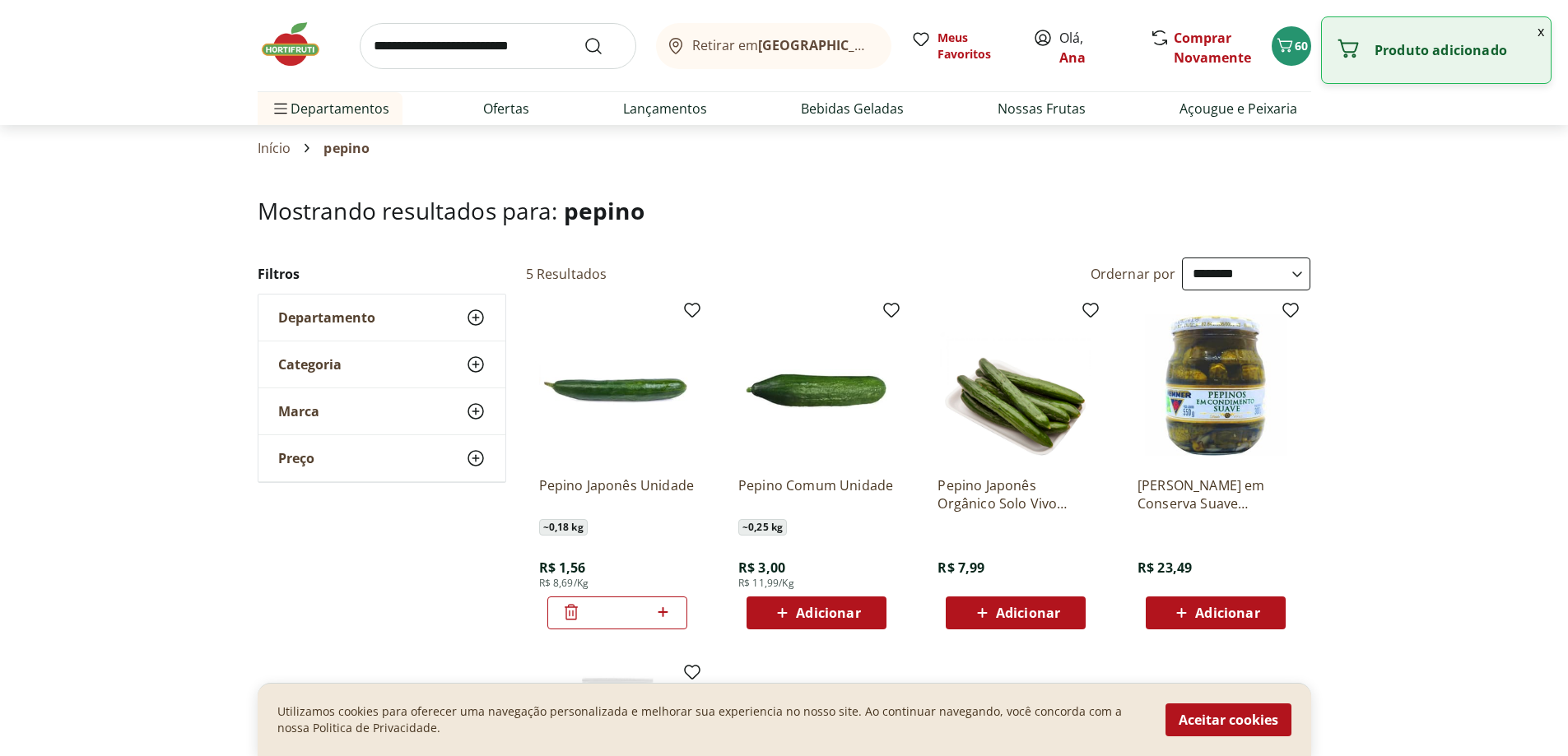
click at [662, 613] on icon at bounding box center [663, 612] width 10 height 10
type input "*"
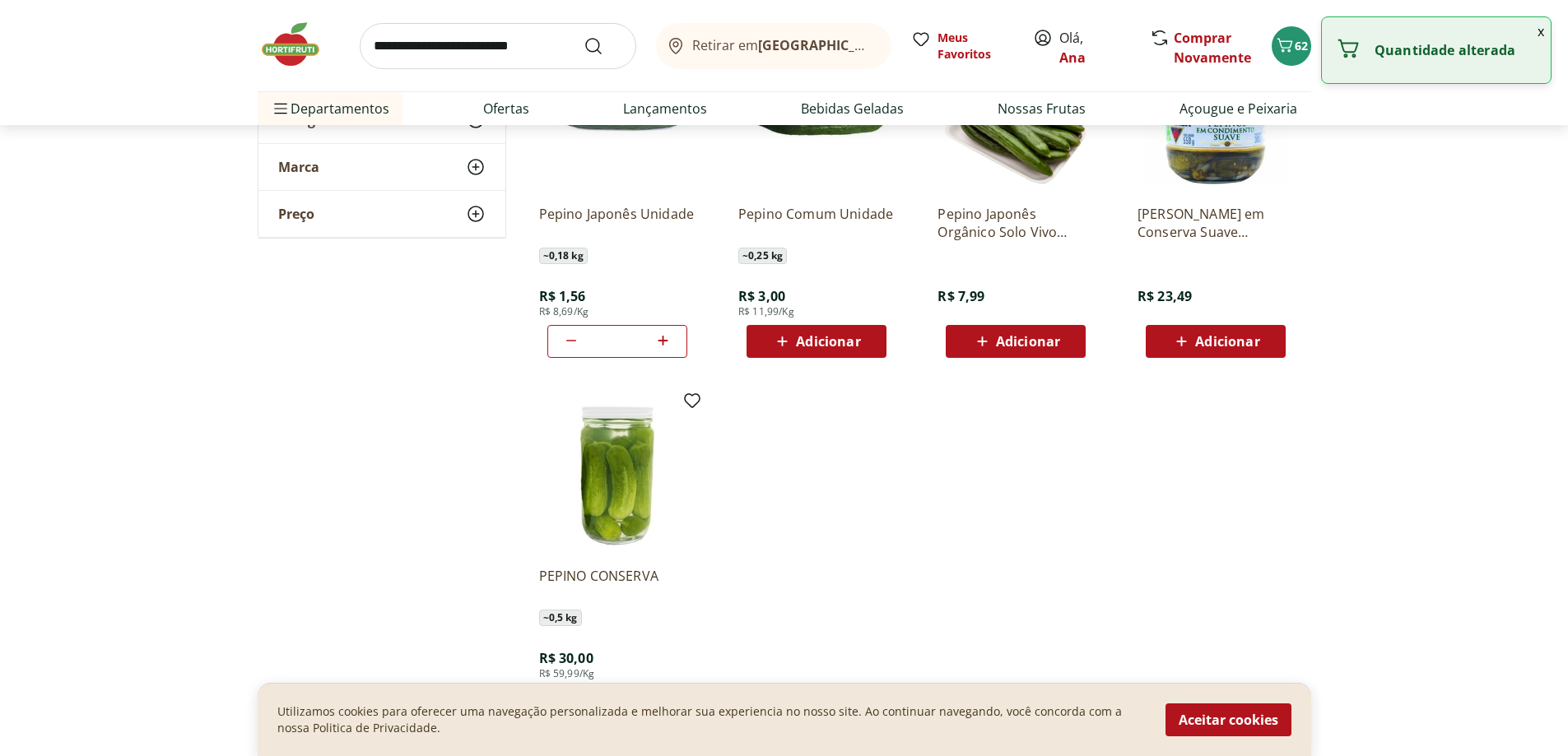
scroll to position [411, 0]
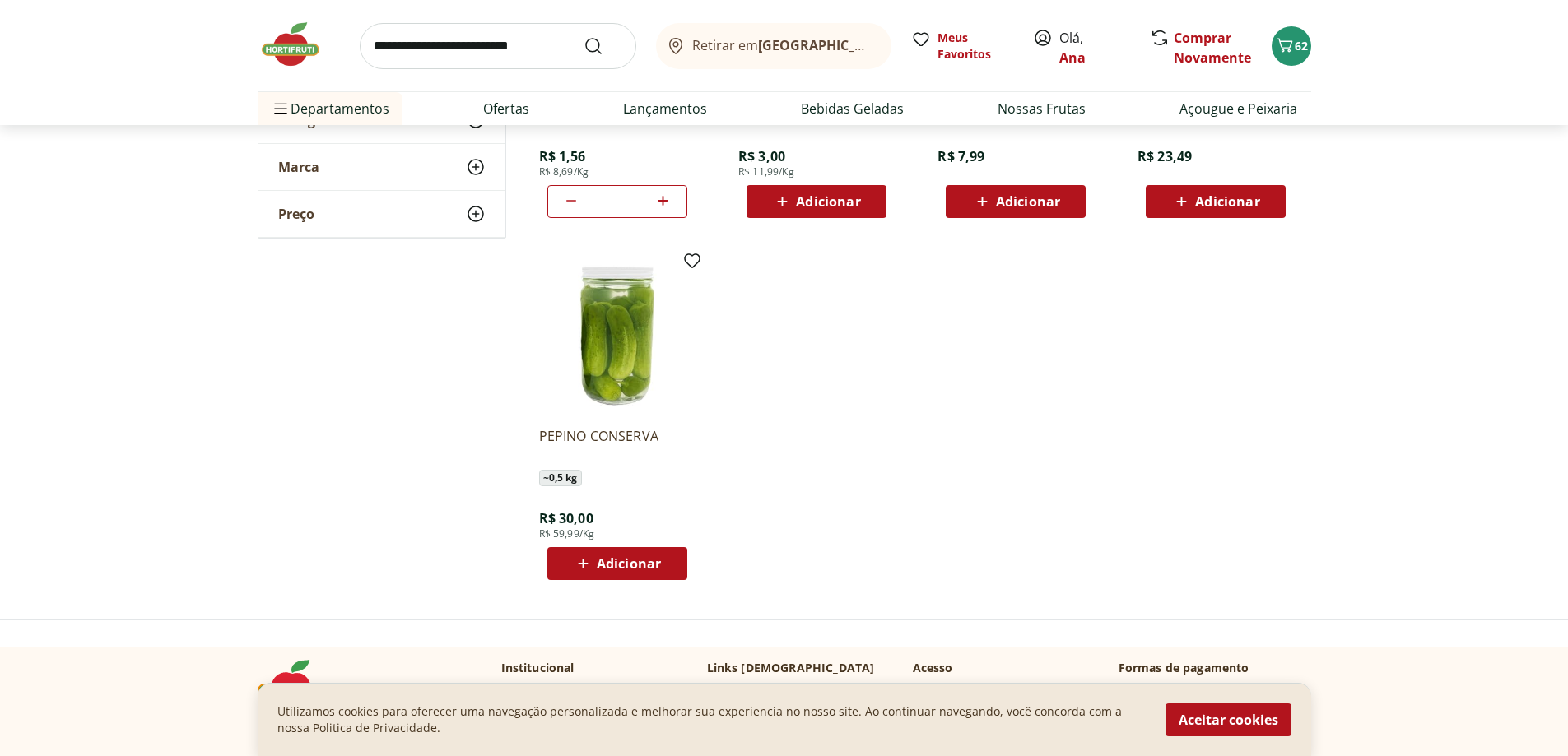
click at [298, 61] on img at bounding box center [299, 44] width 82 height 50
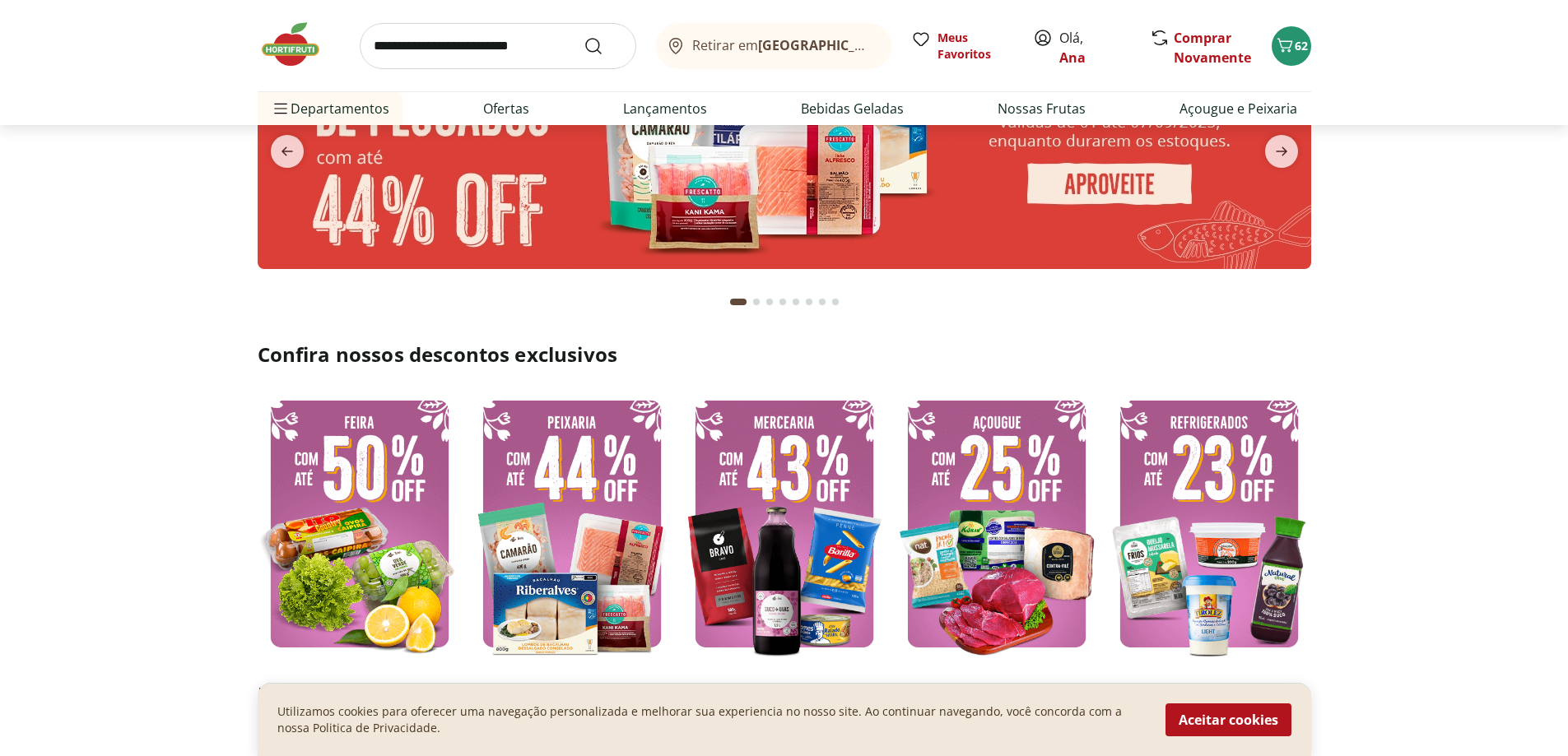
scroll to position [329, 0]
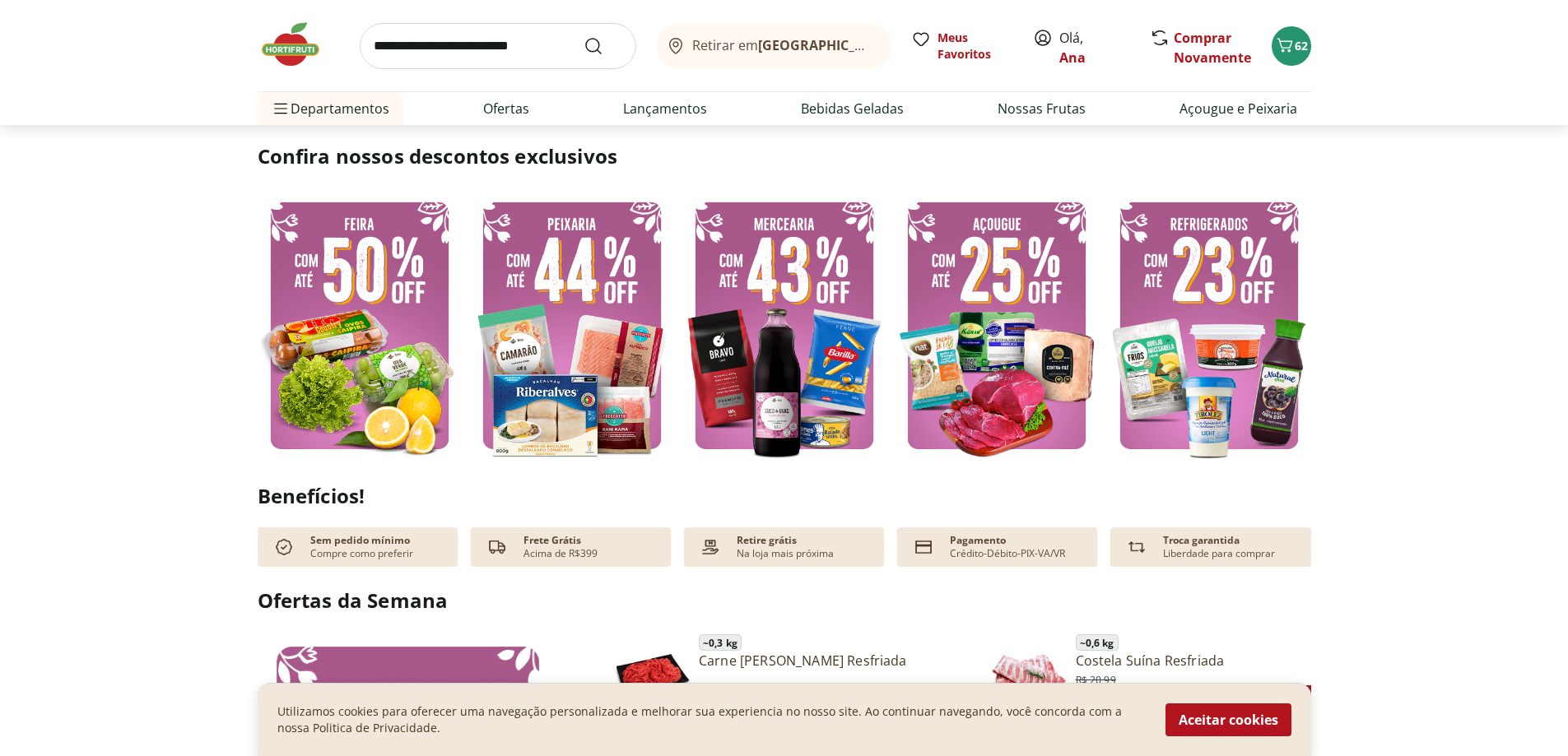
click at [456, 51] on input "search" at bounding box center [498, 46] width 277 height 46
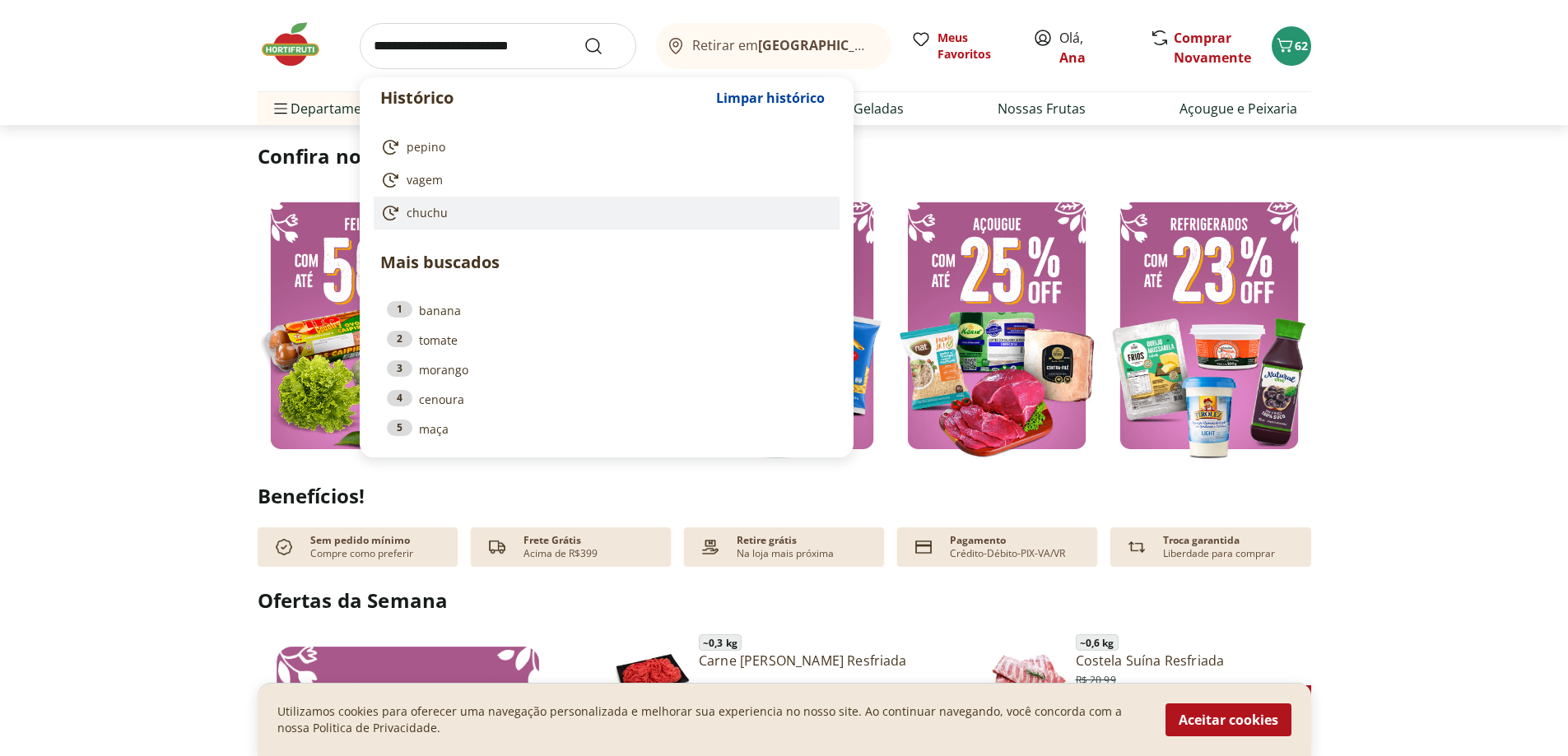
click at [452, 205] on link "chuchu" at bounding box center [603, 213] width 446 height 19
type input "******"
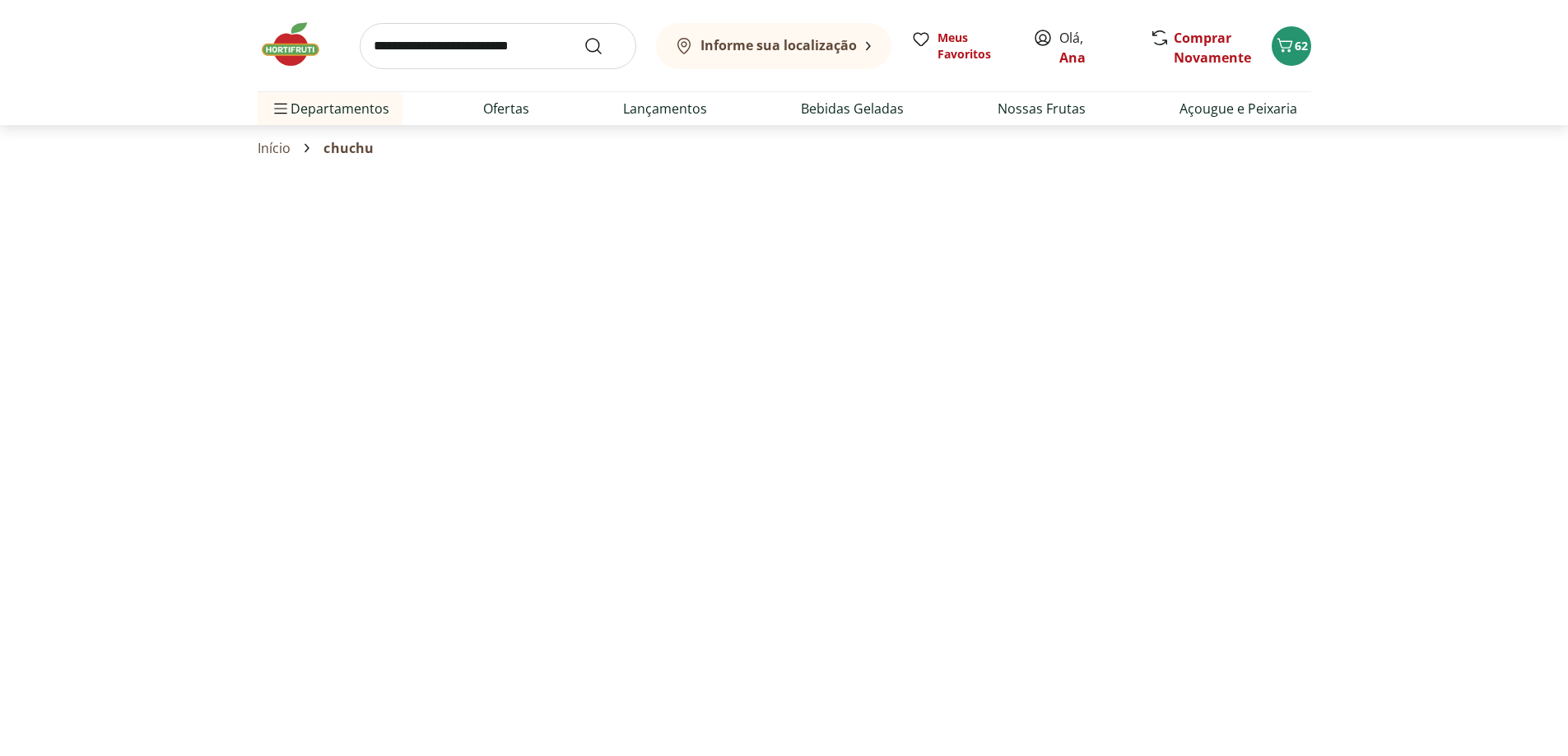
select select "**********"
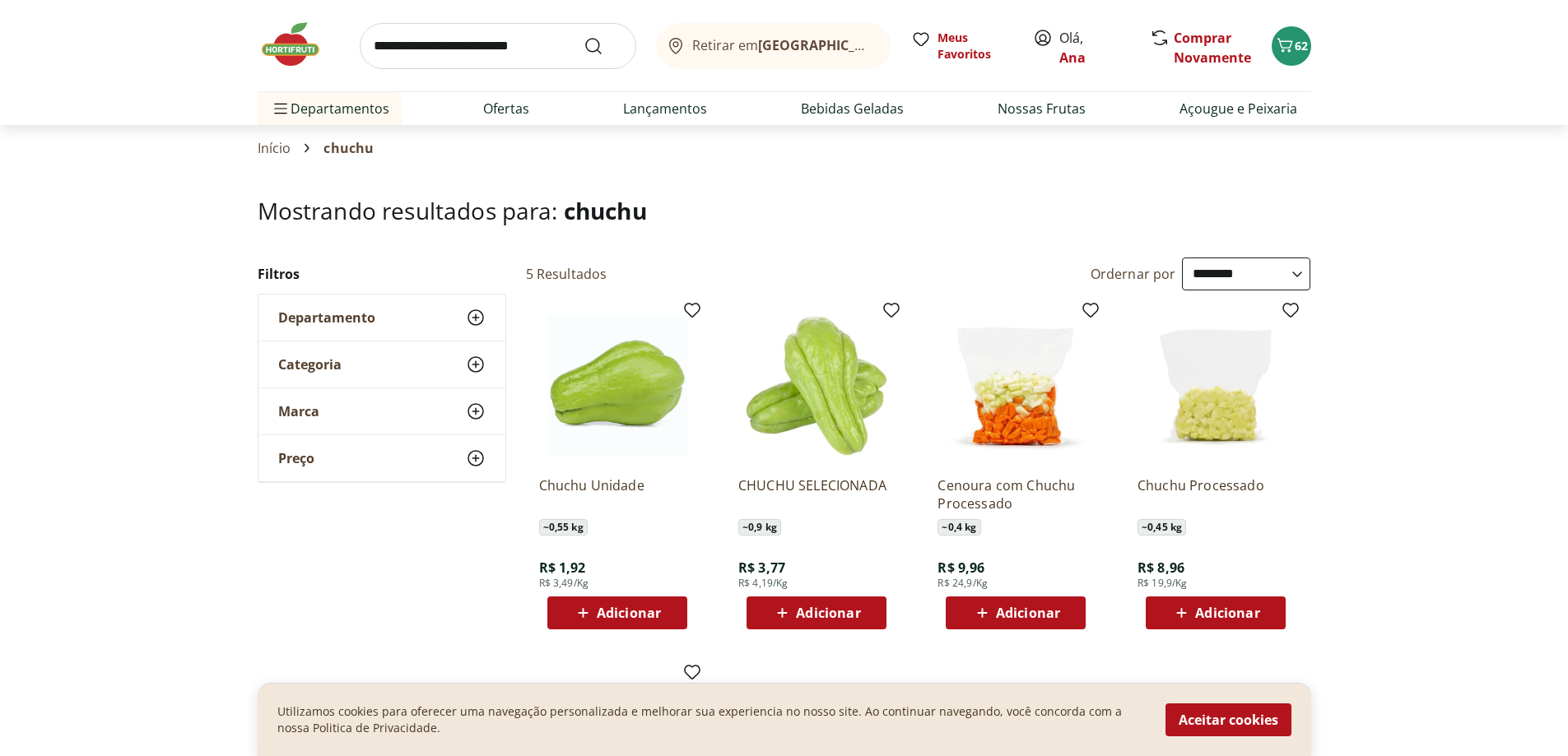
click at [812, 601] on div "Adicionar" at bounding box center [816, 612] width 113 height 29
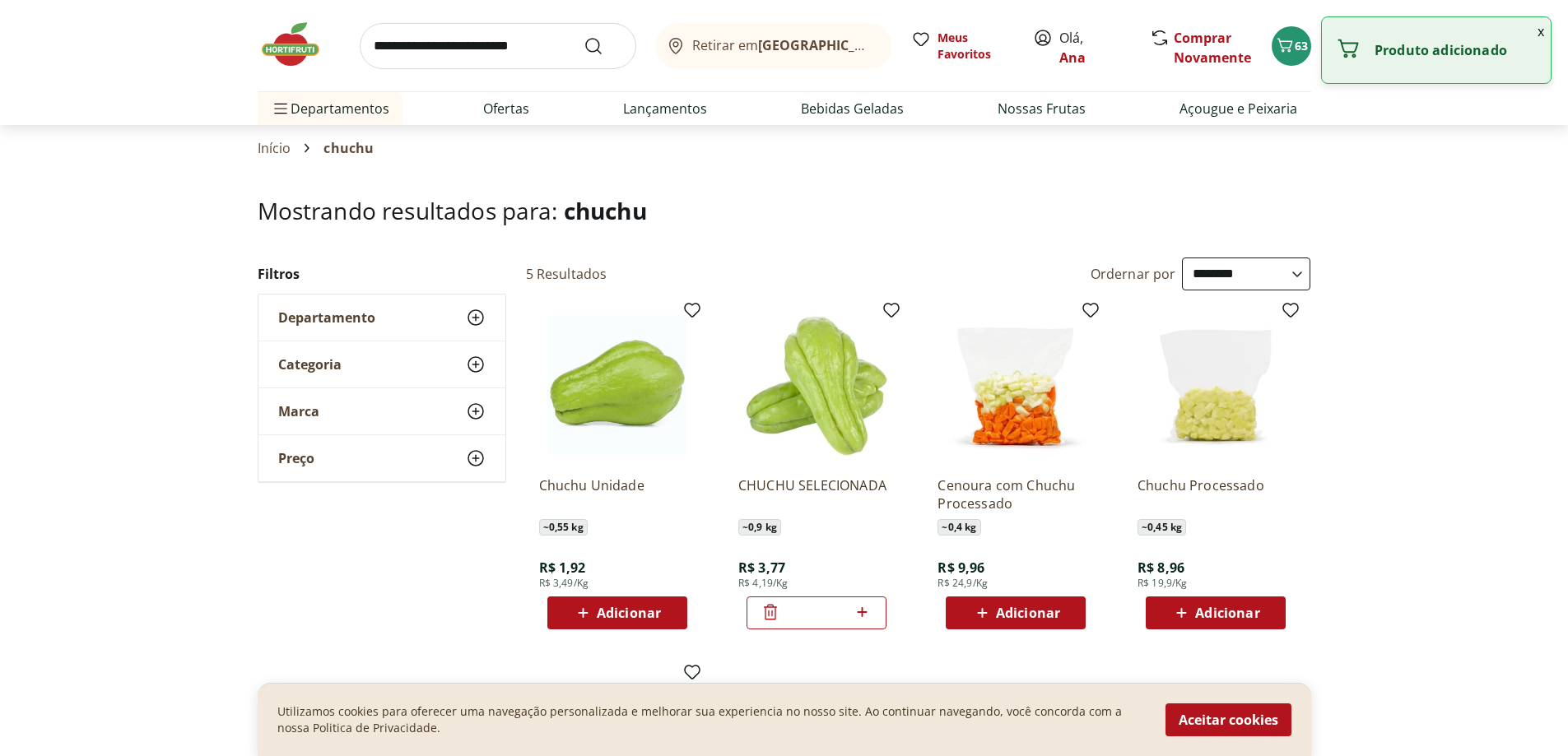
click at [308, 40] on img at bounding box center [299, 44] width 82 height 50
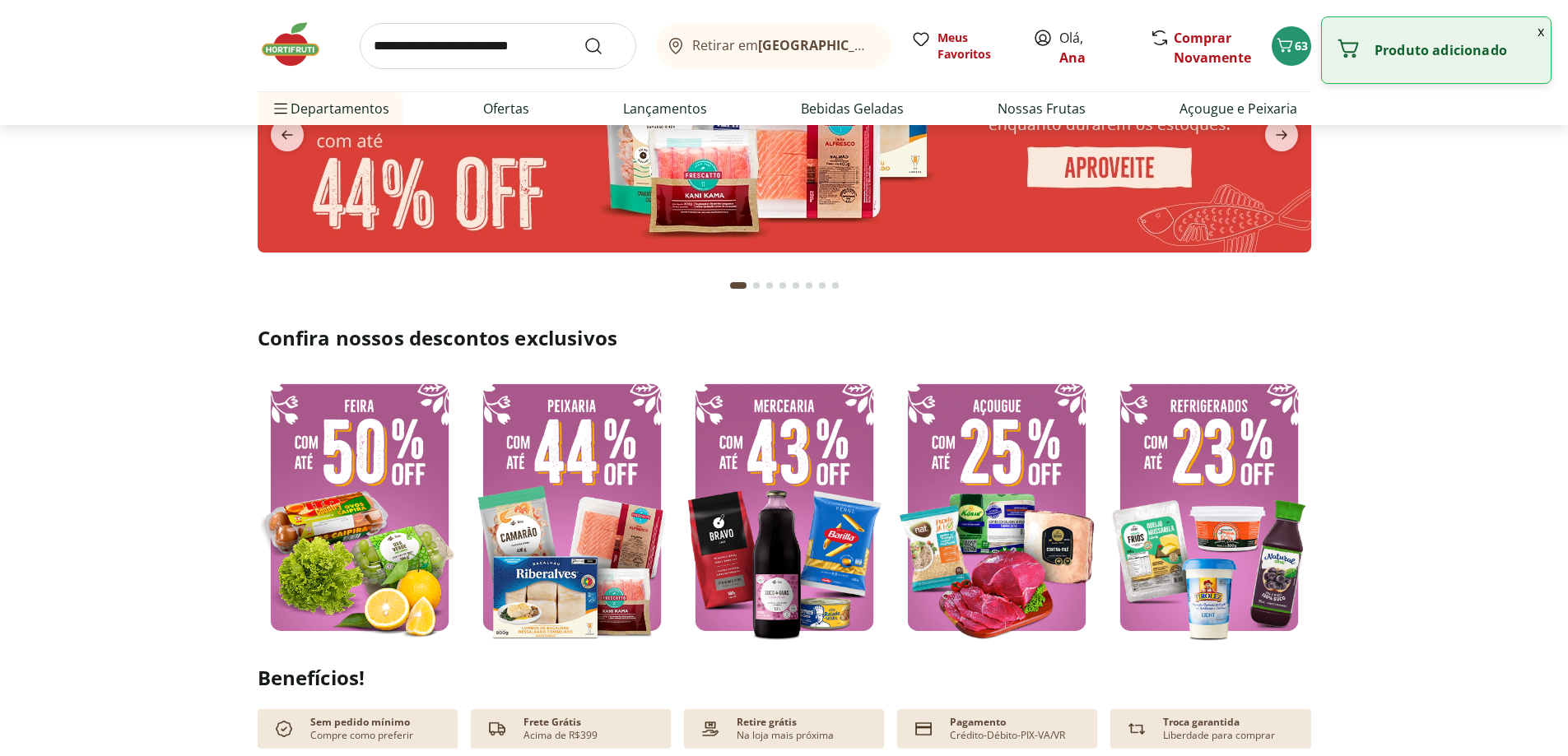
scroll to position [329, 0]
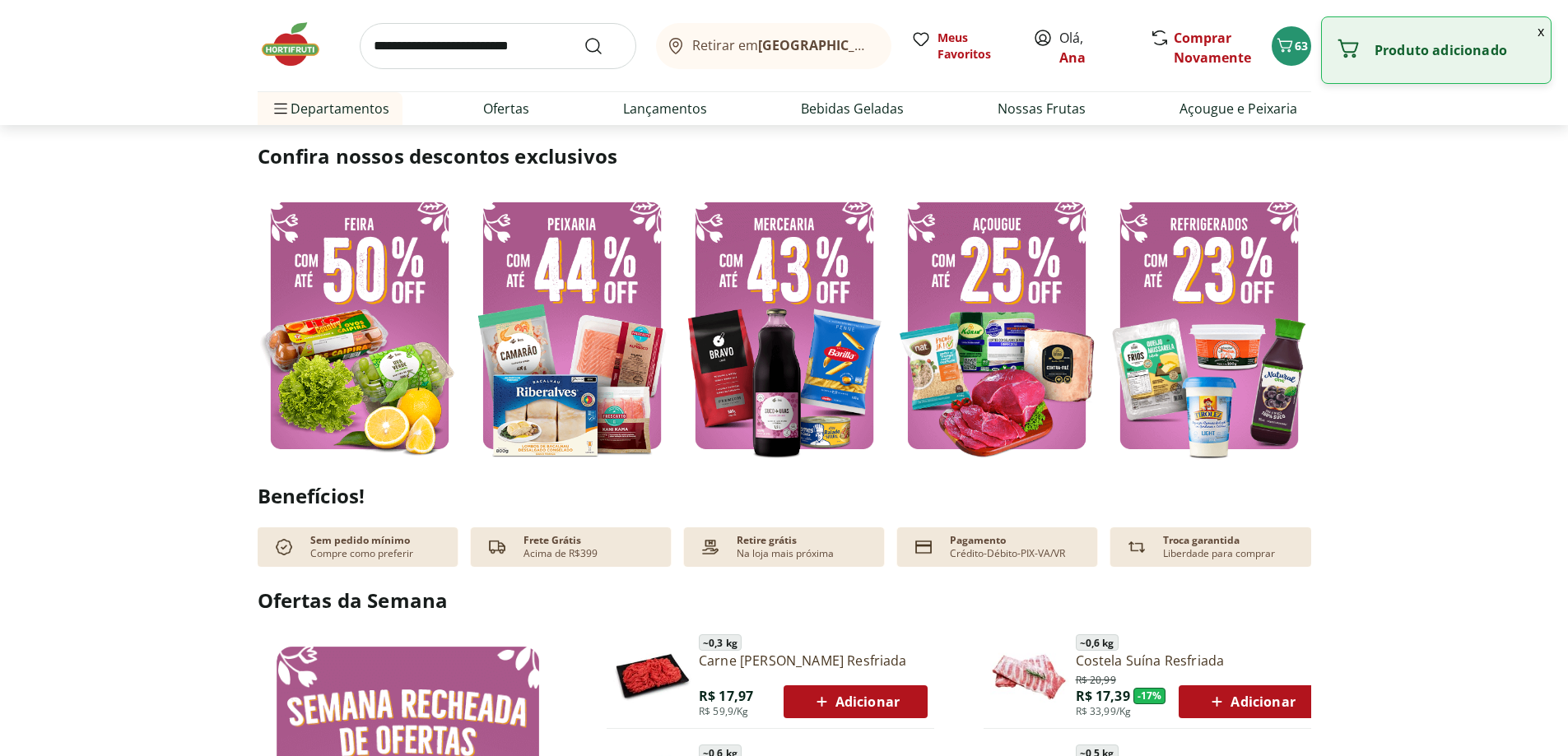
click at [355, 345] on img at bounding box center [360, 325] width 204 height 272
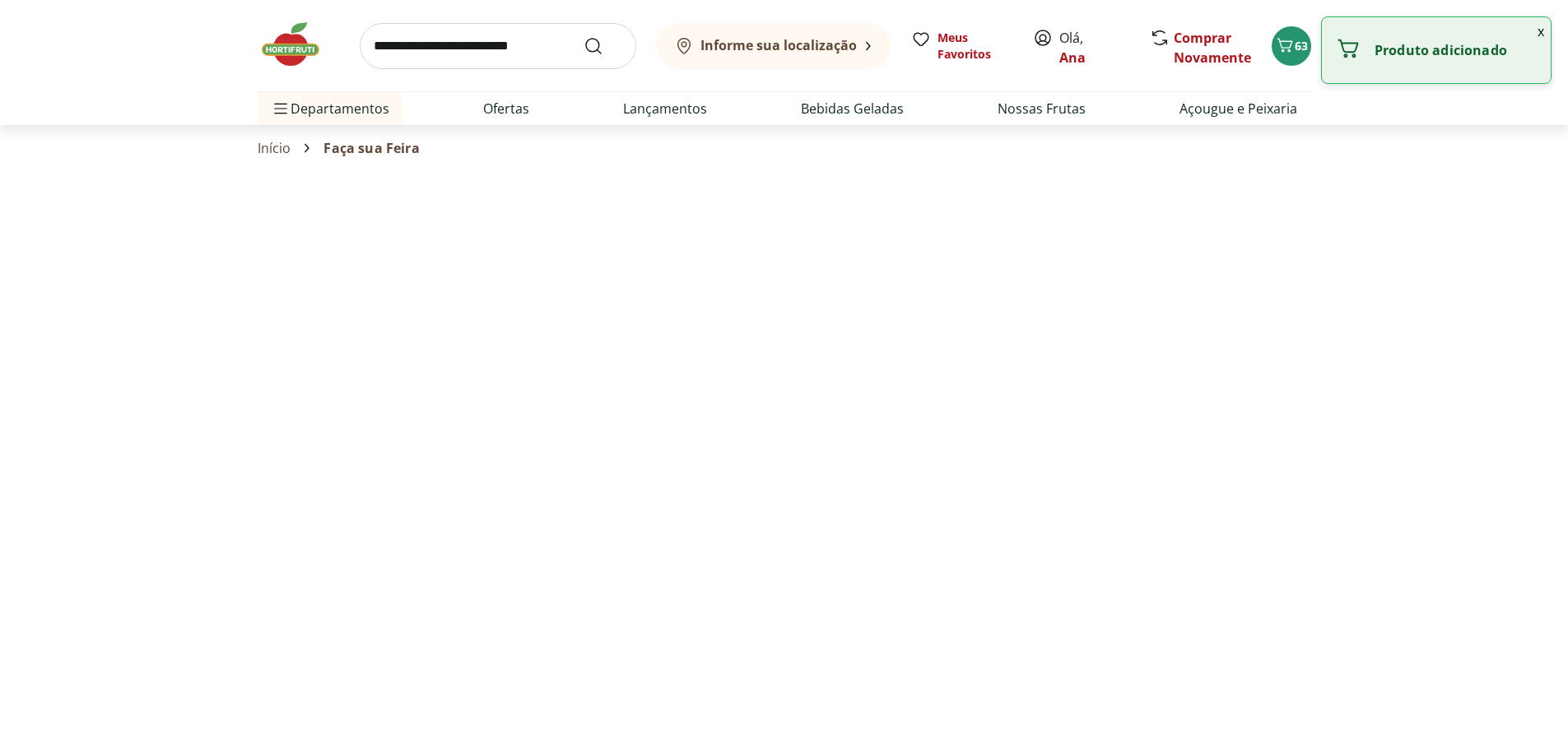
select select "**********"
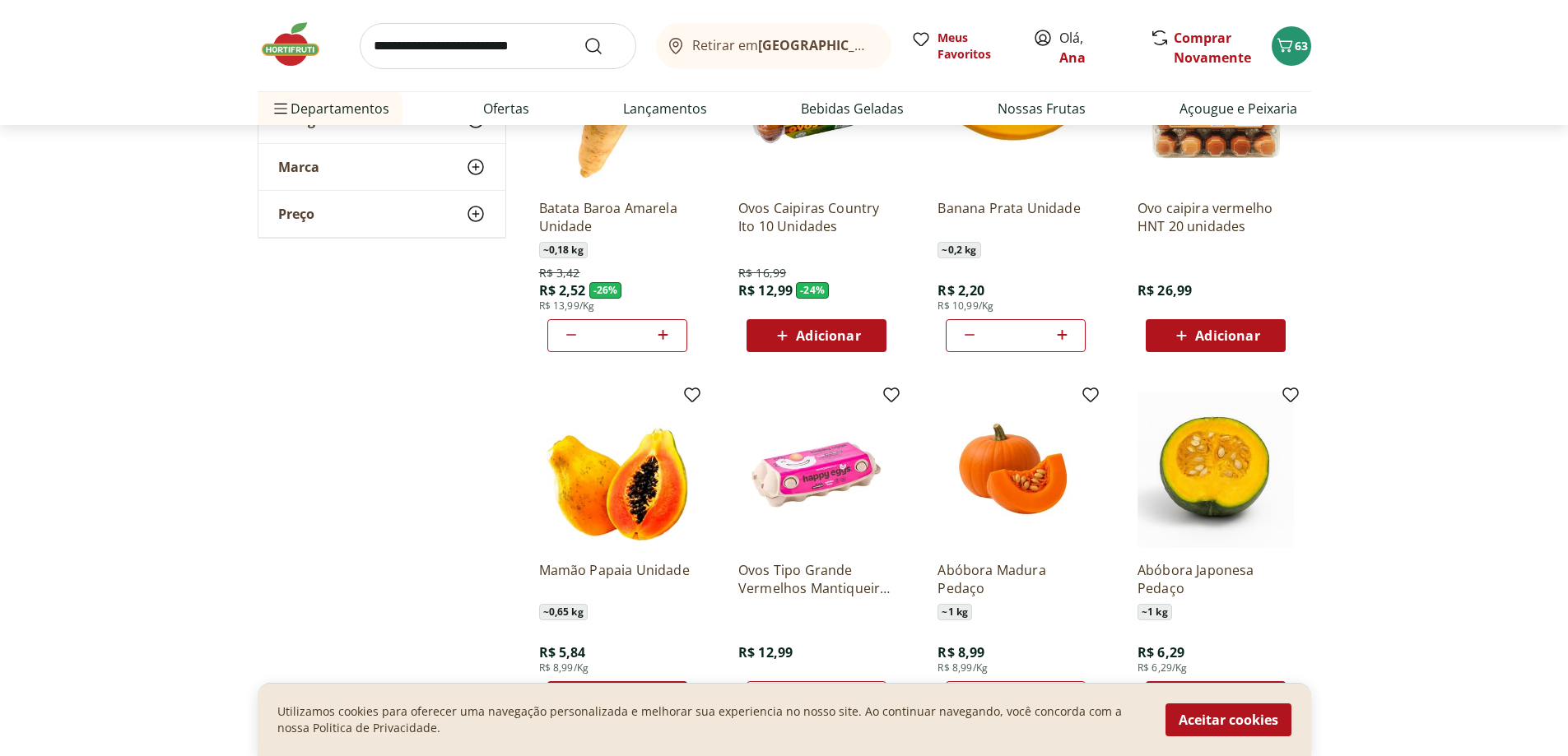
scroll to position [741, 0]
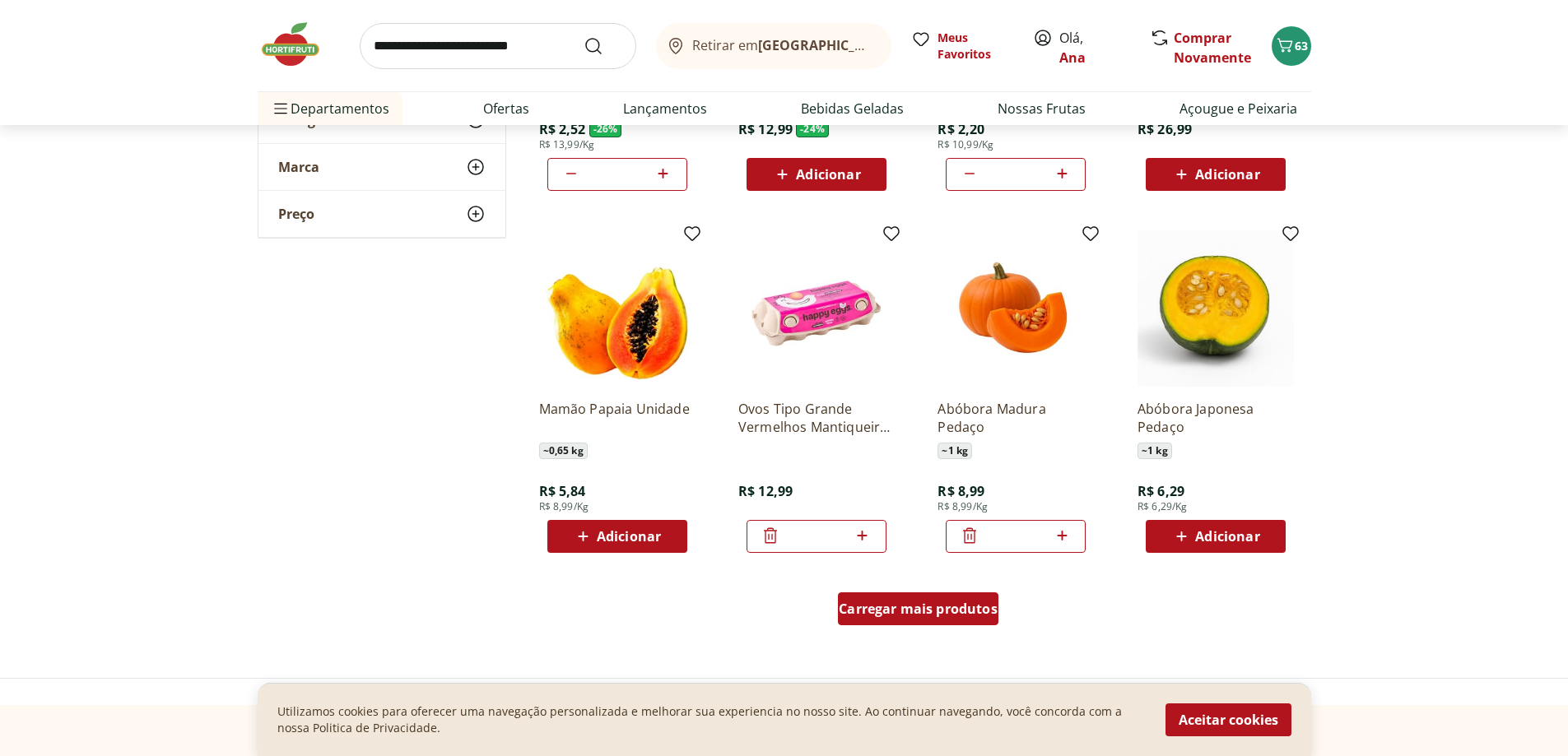
click at [963, 620] on div "Carregar mais produtos" at bounding box center [917, 609] width 160 height 33
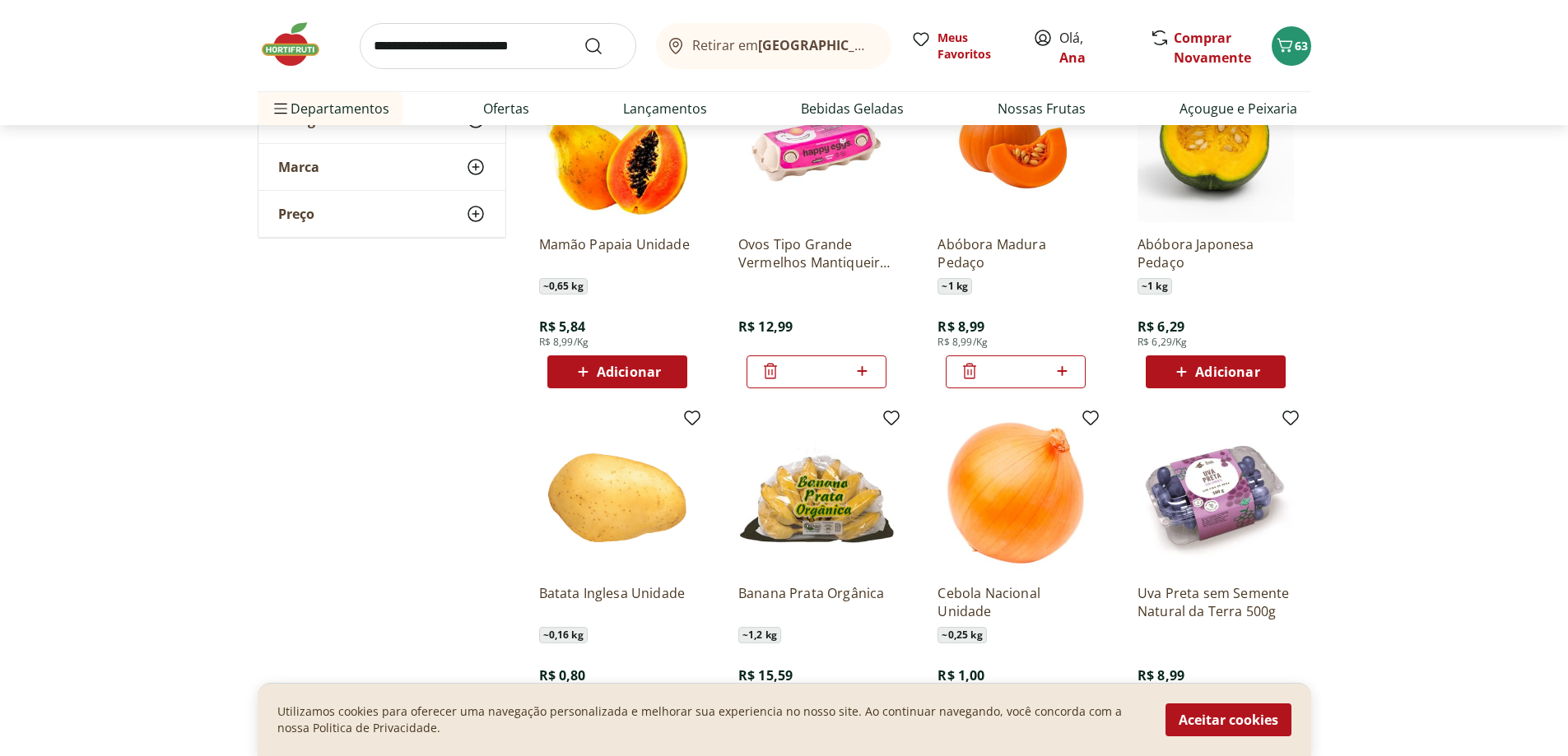
scroll to position [1152, 0]
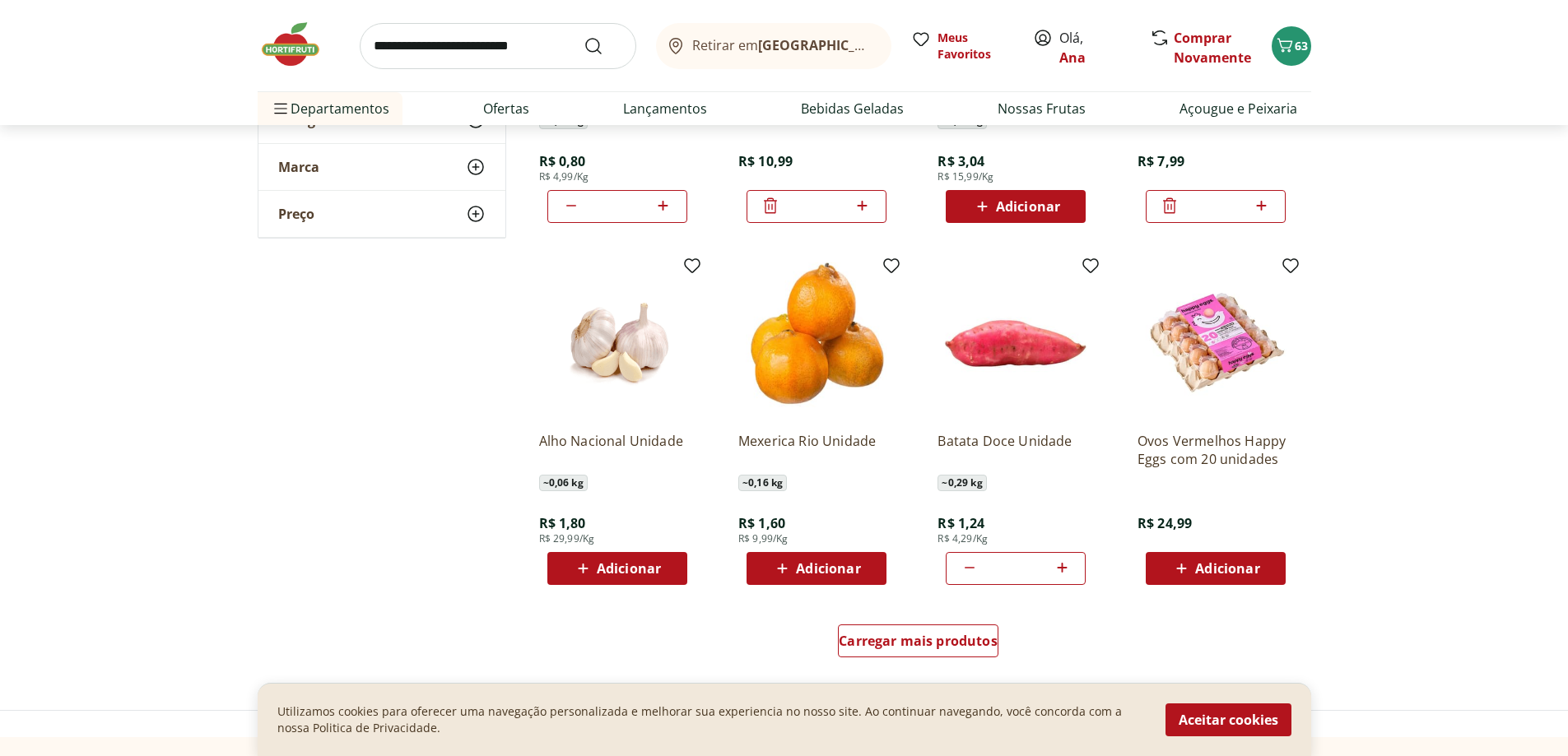
scroll to position [1811, 0]
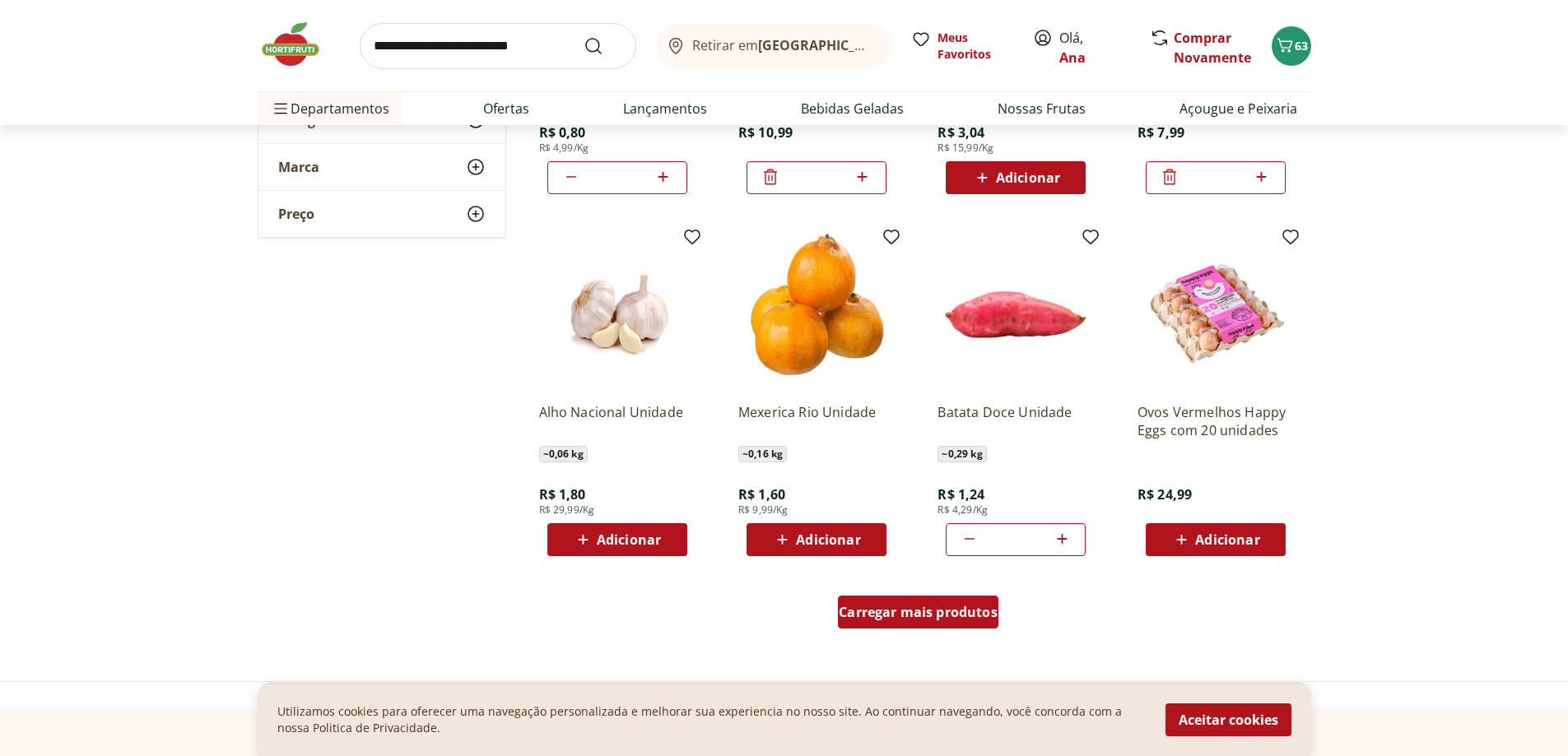
click at [913, 625] on div "Carregar mais produtos" at bounding box center [917, 612] width 160 height 33
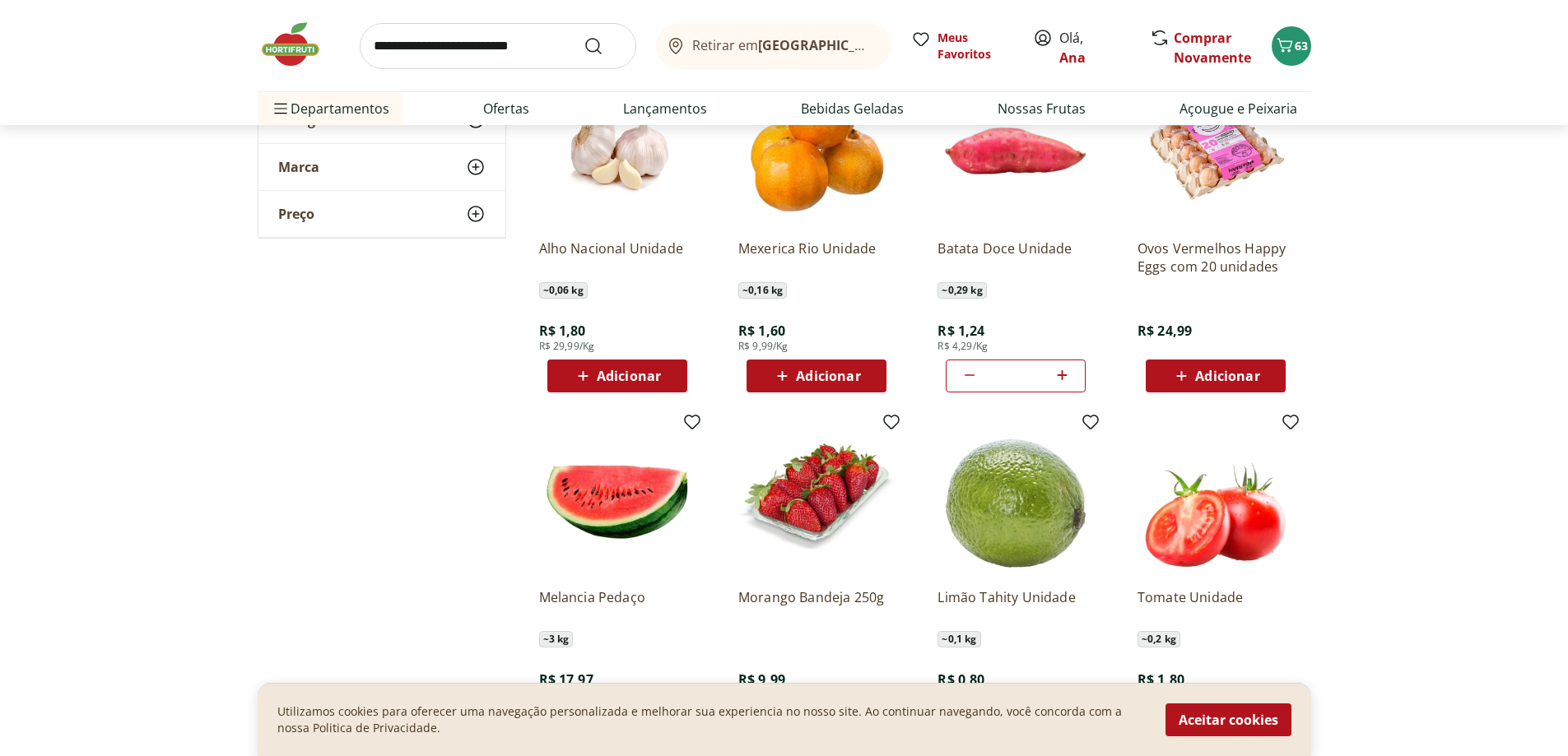
scroll to position [2139, 0]
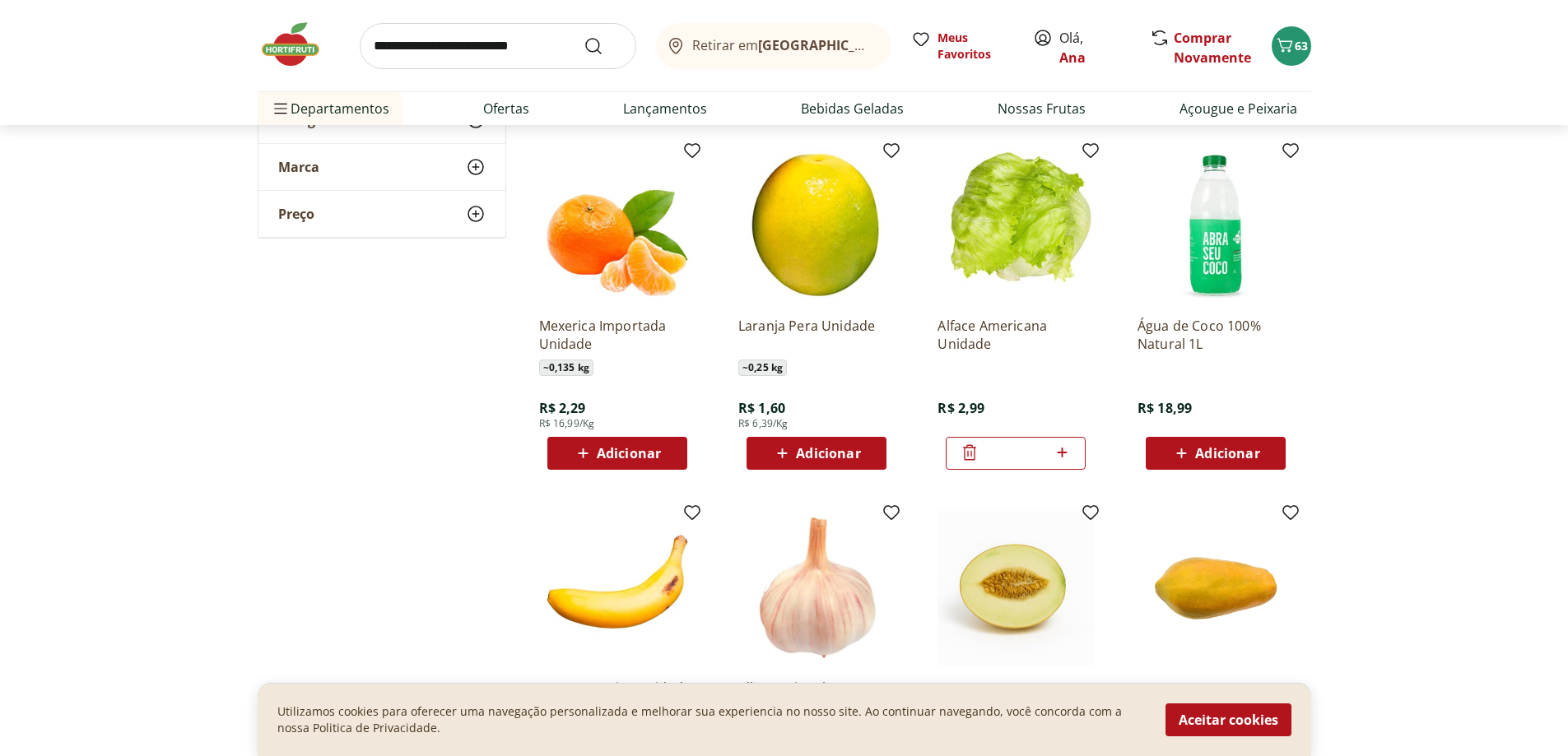
scroll to position [2633, 0]
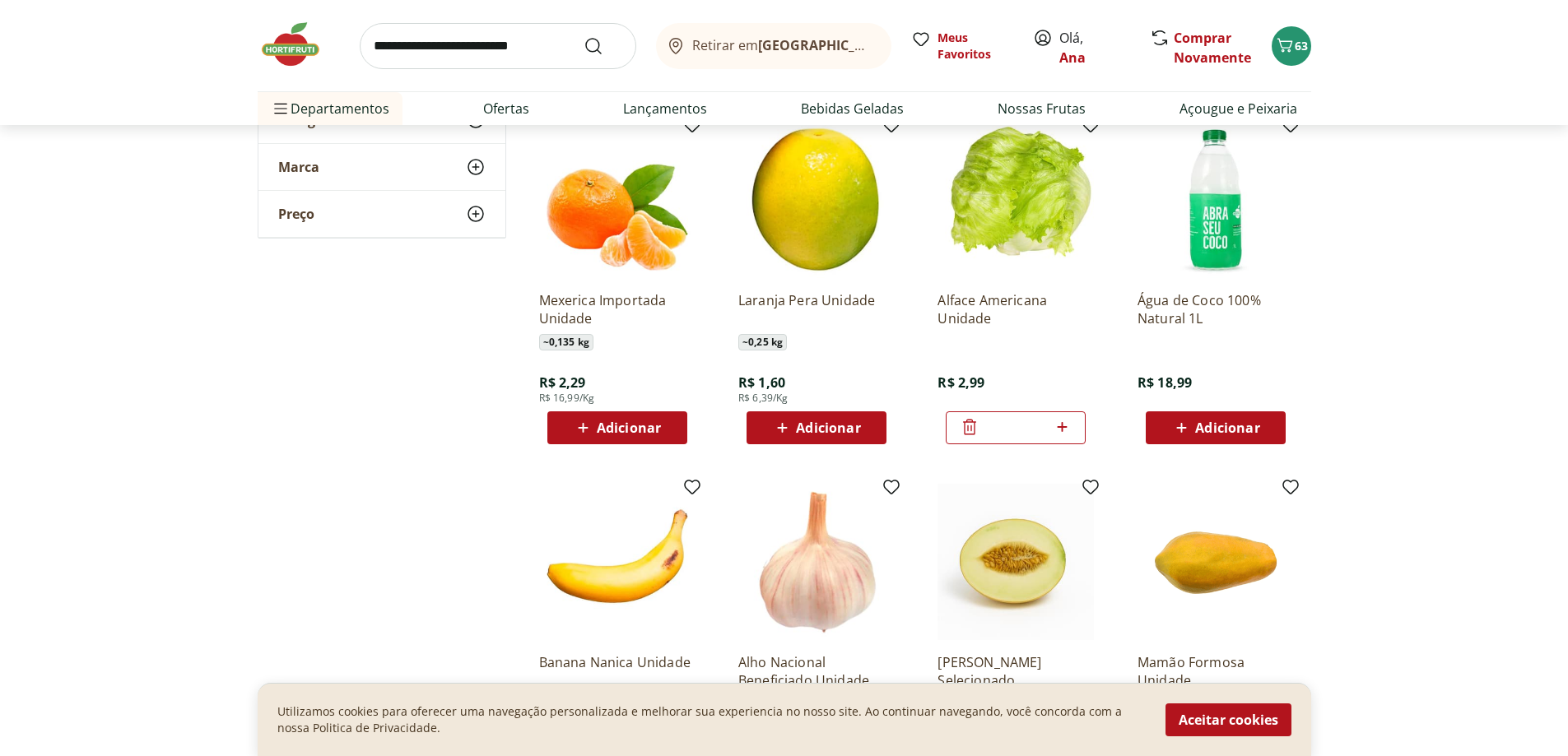
click at [796, 425] on span "Adicionar" at bounding box center [828, 427] width 64 height 13
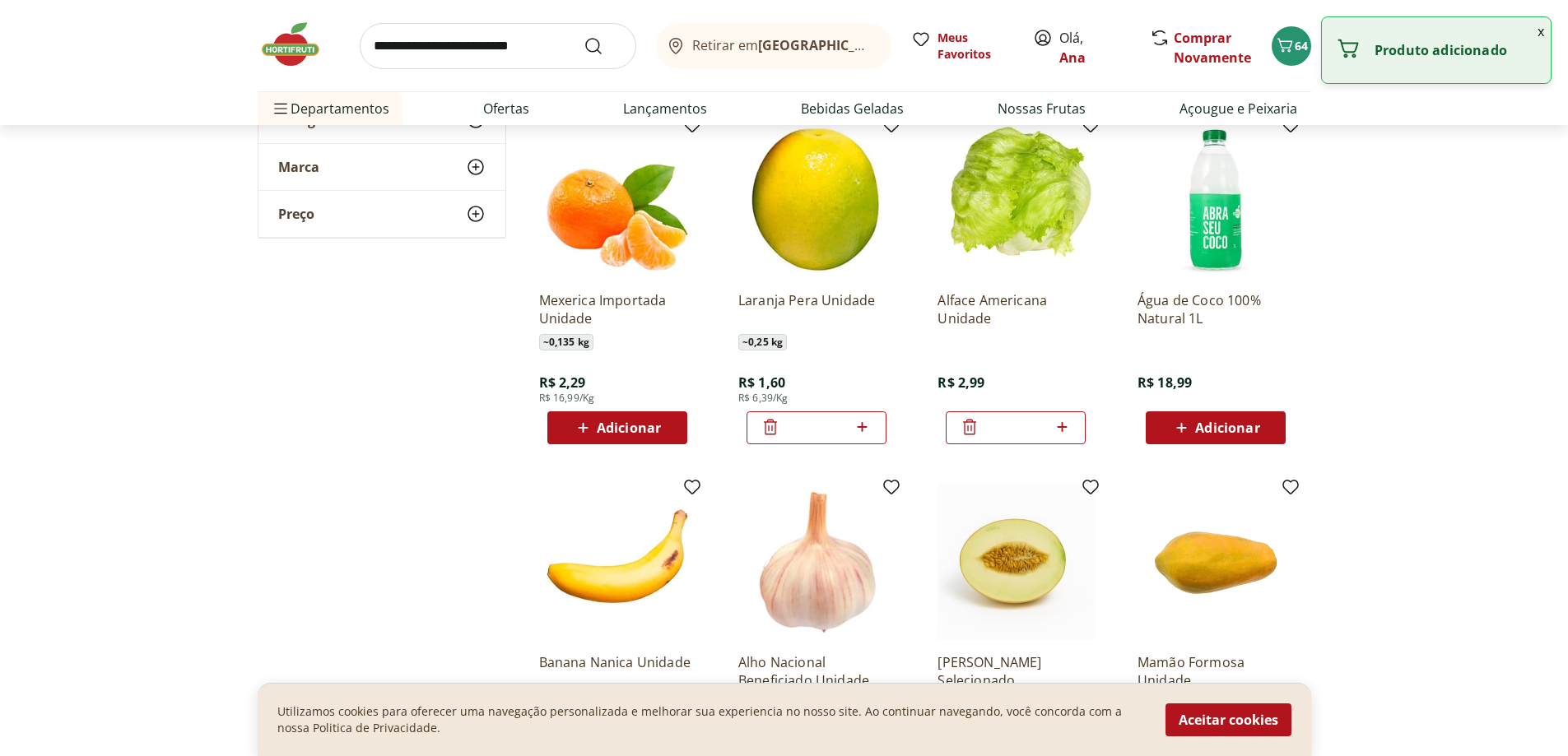
click at [862, 425] on icon at bounding box center [862, 426] width 10 height 10
type input "*"
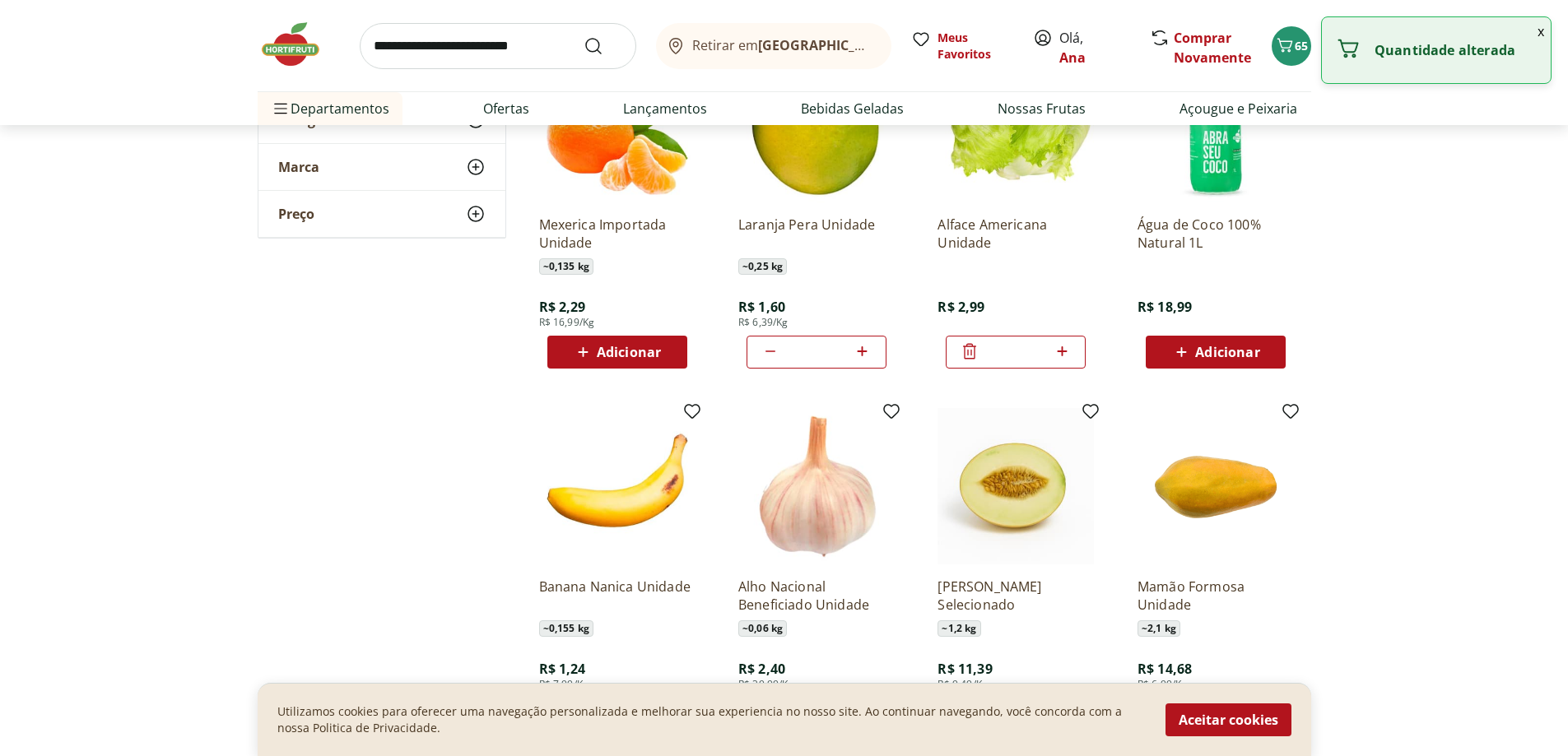
scroll to position [2880, 0]
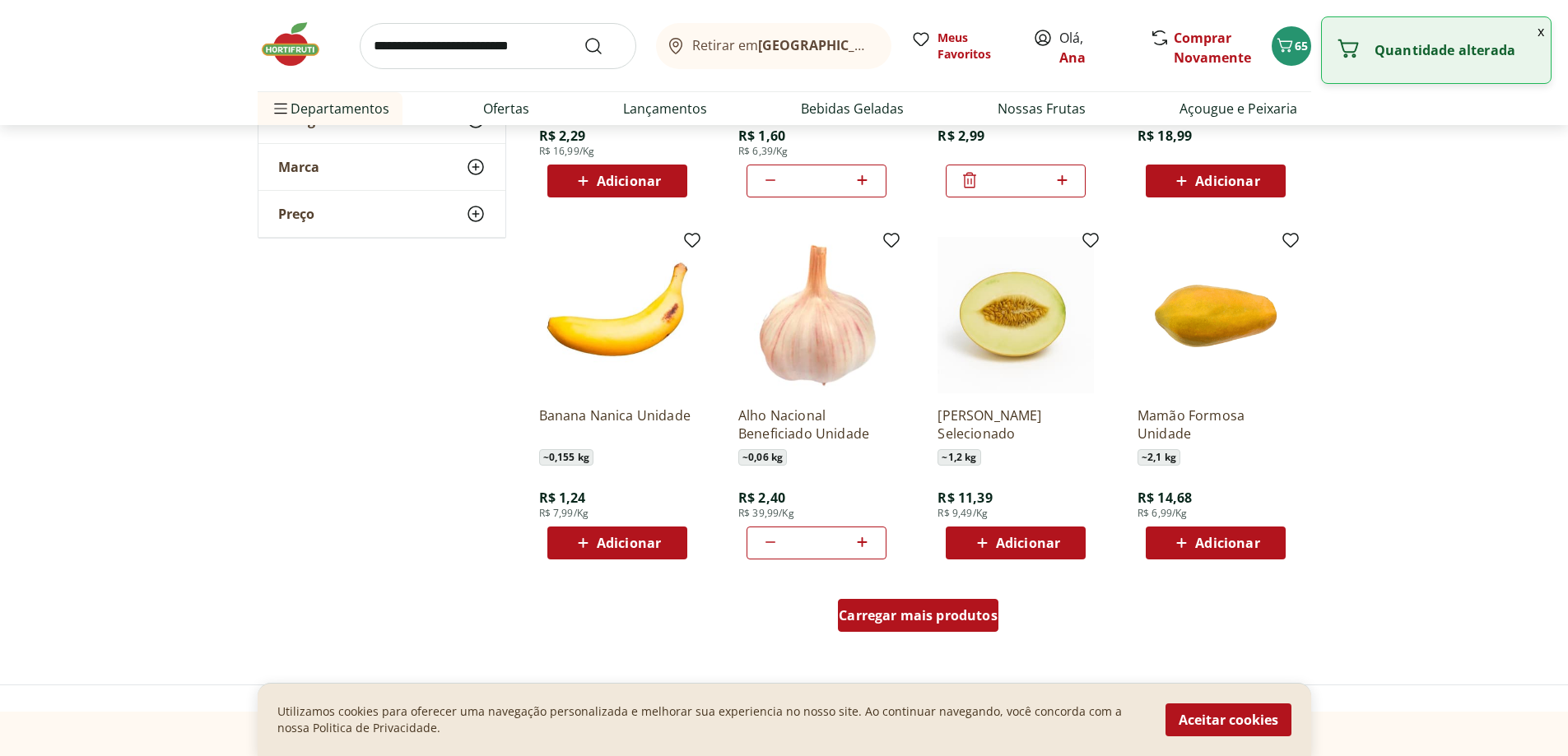
click at [945, 622] on span "Carregar mais produtos" at bounding box center [917, 615] width 159 height 13
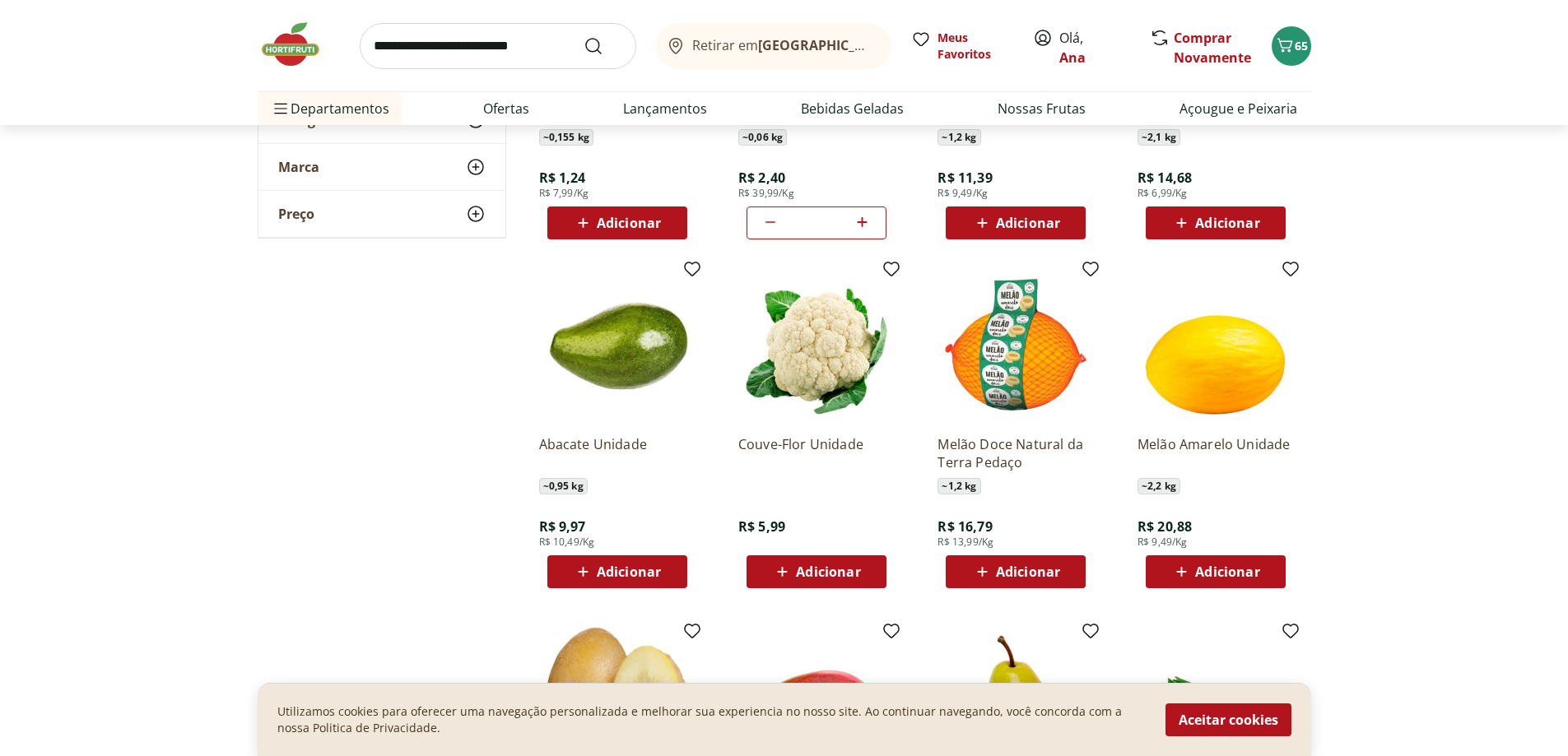
scroll to position [3209, 0]
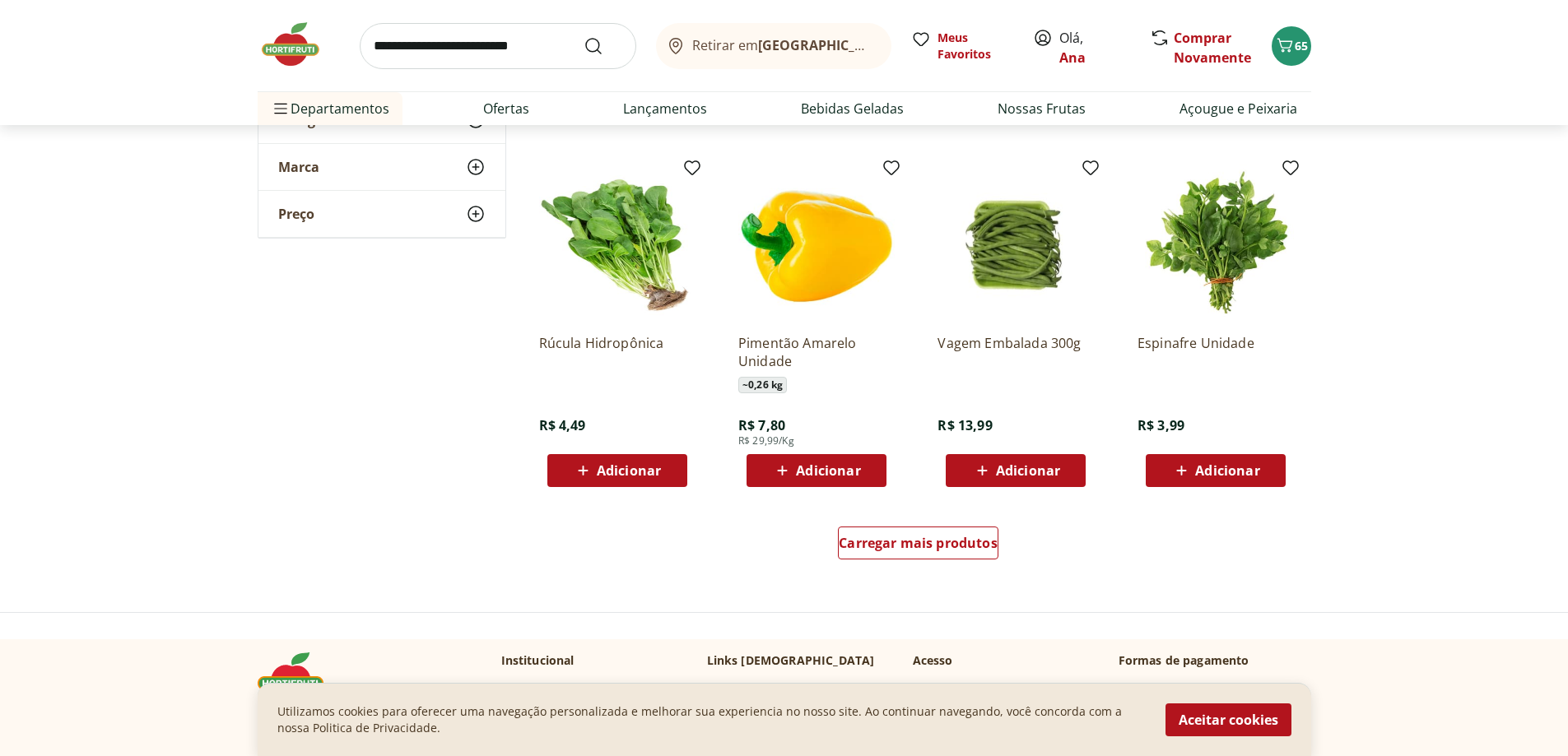
scroll to position [4033, 0]
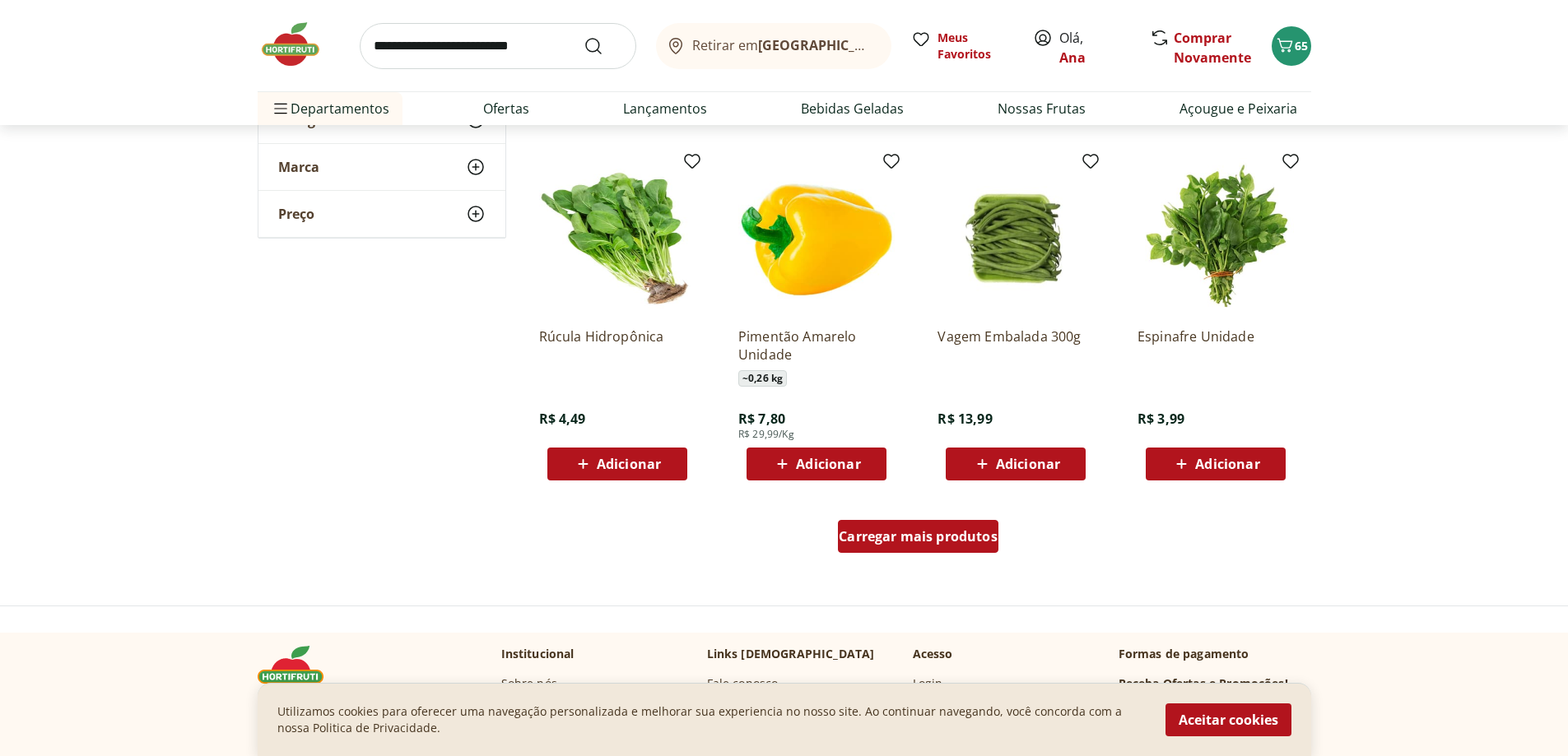
click at [935, 534] on span "Carregar mais produtos" at bounding box center [917, 536] width 159 height 13
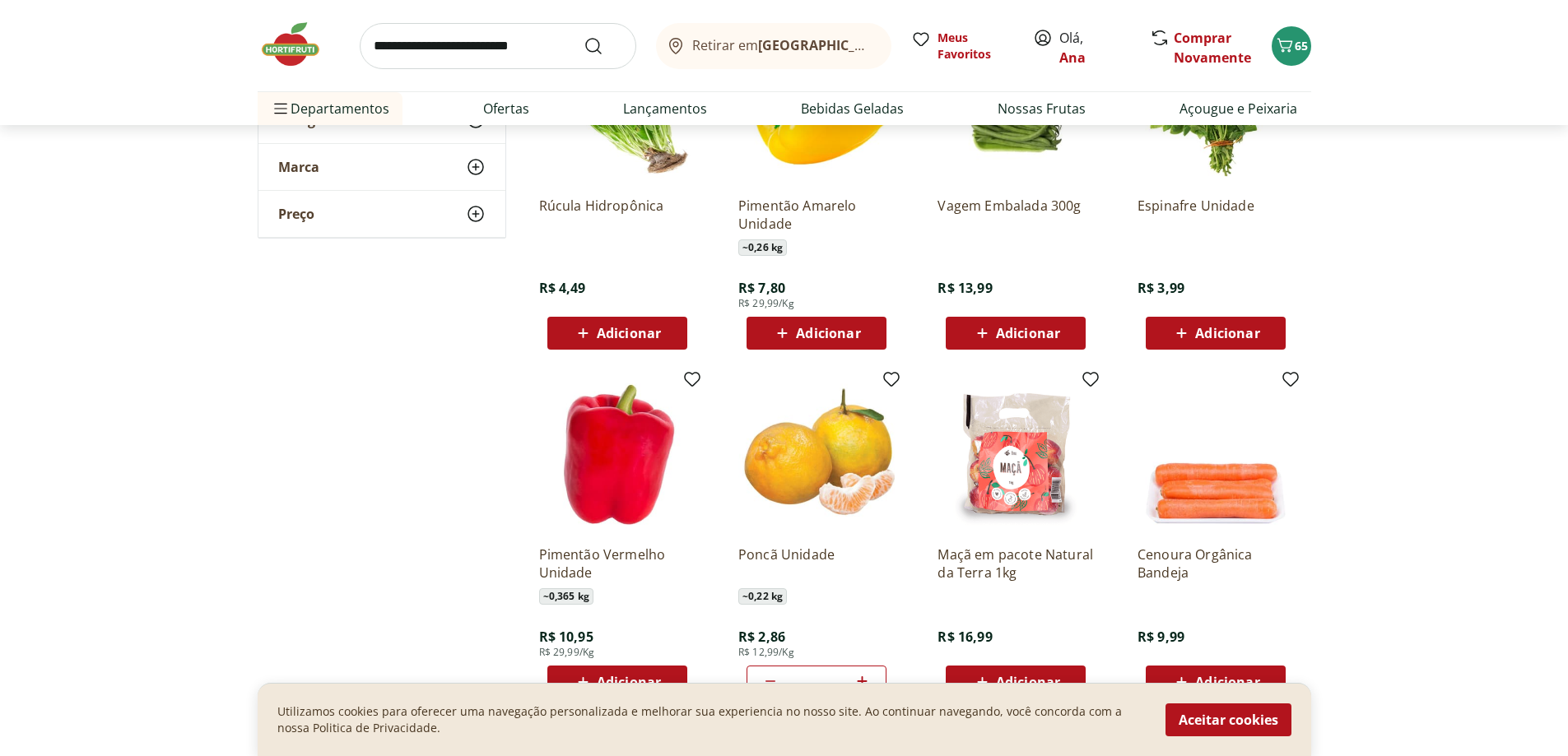
scroll to position [4361, 0]
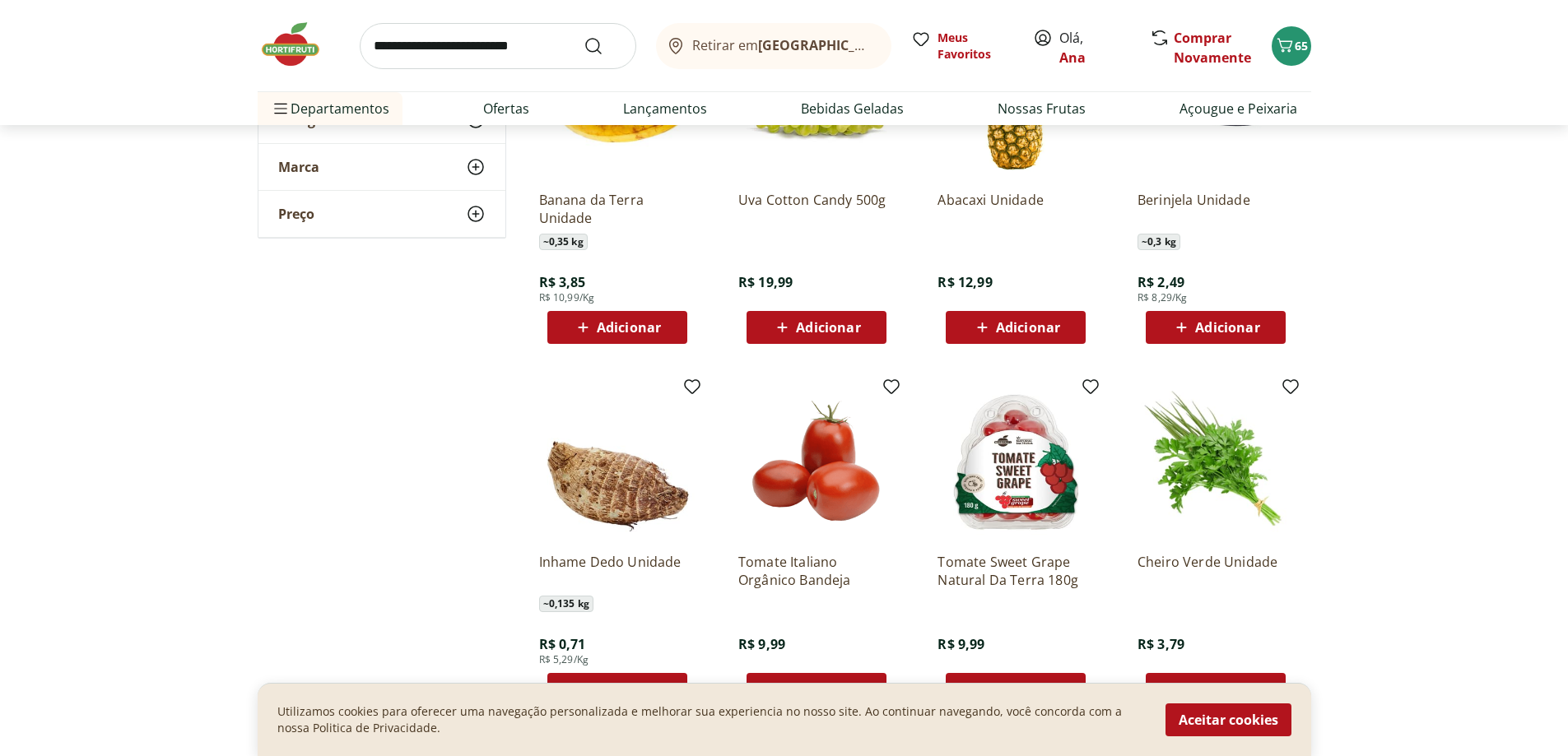
scroll to position [4937, 0]
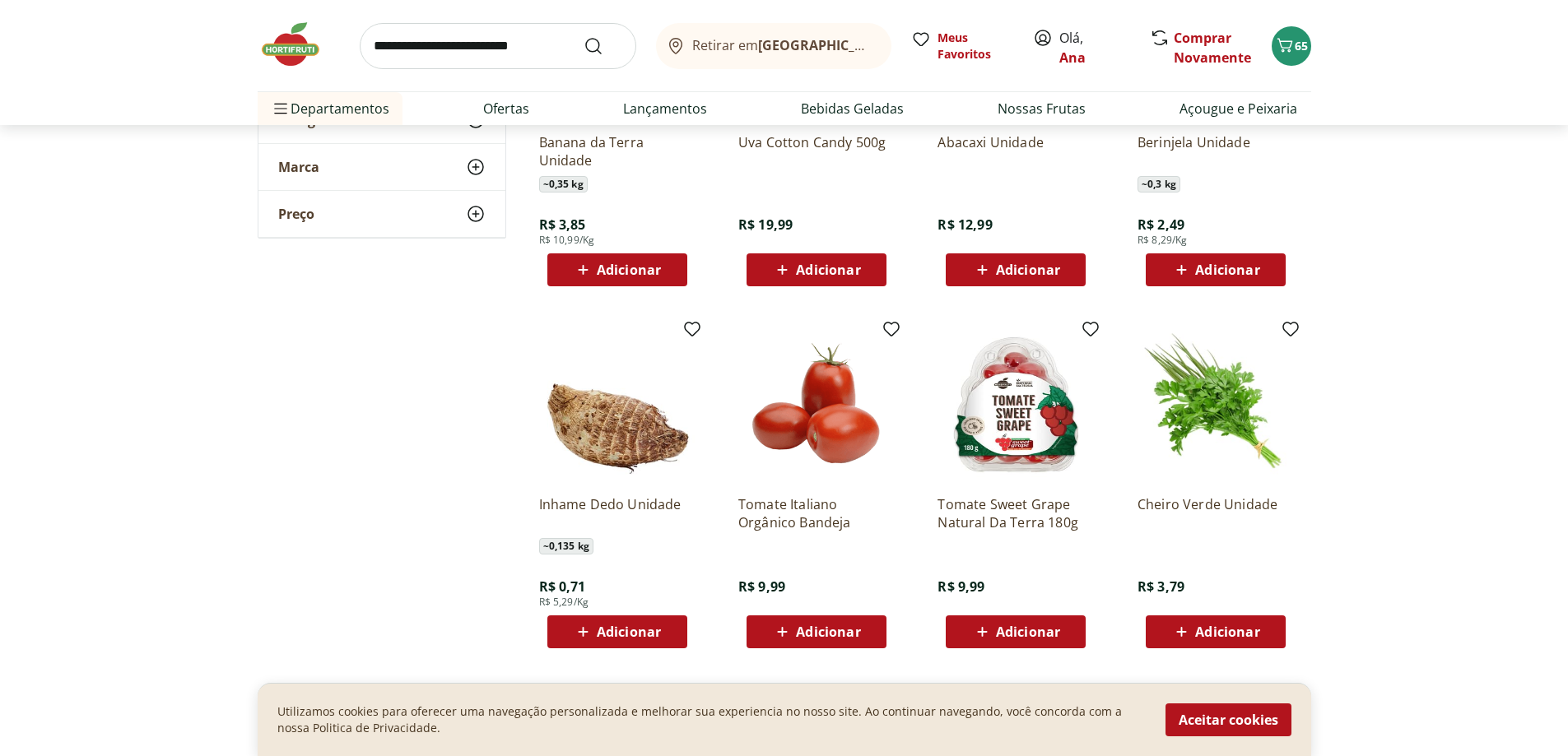
click at [596, 268] on span "Adicionar" at bounding box center [616, 269] width 88 height 19
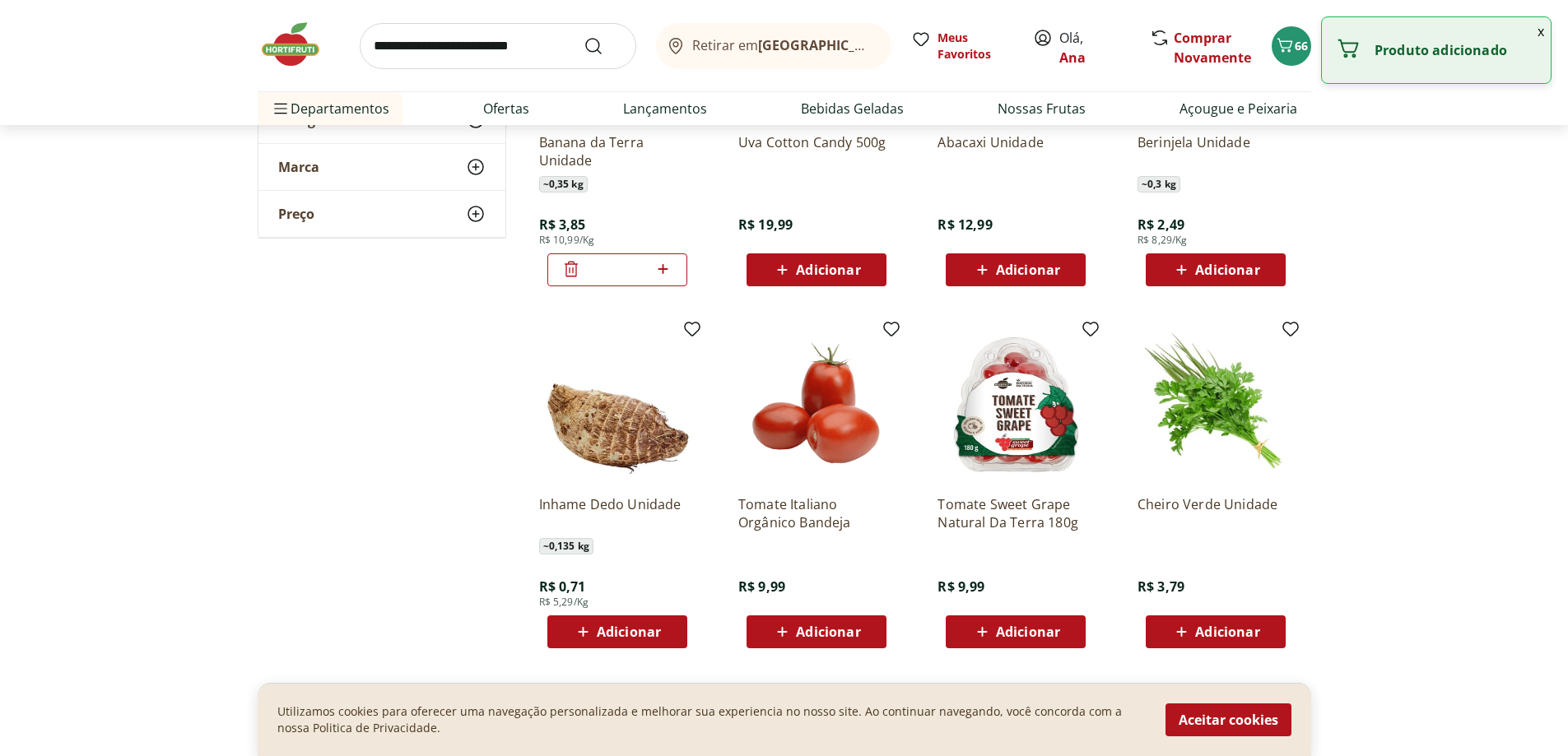
click at [662, 272] on icon at bounding box center [663, 269] width 10 height 10
type input "*"
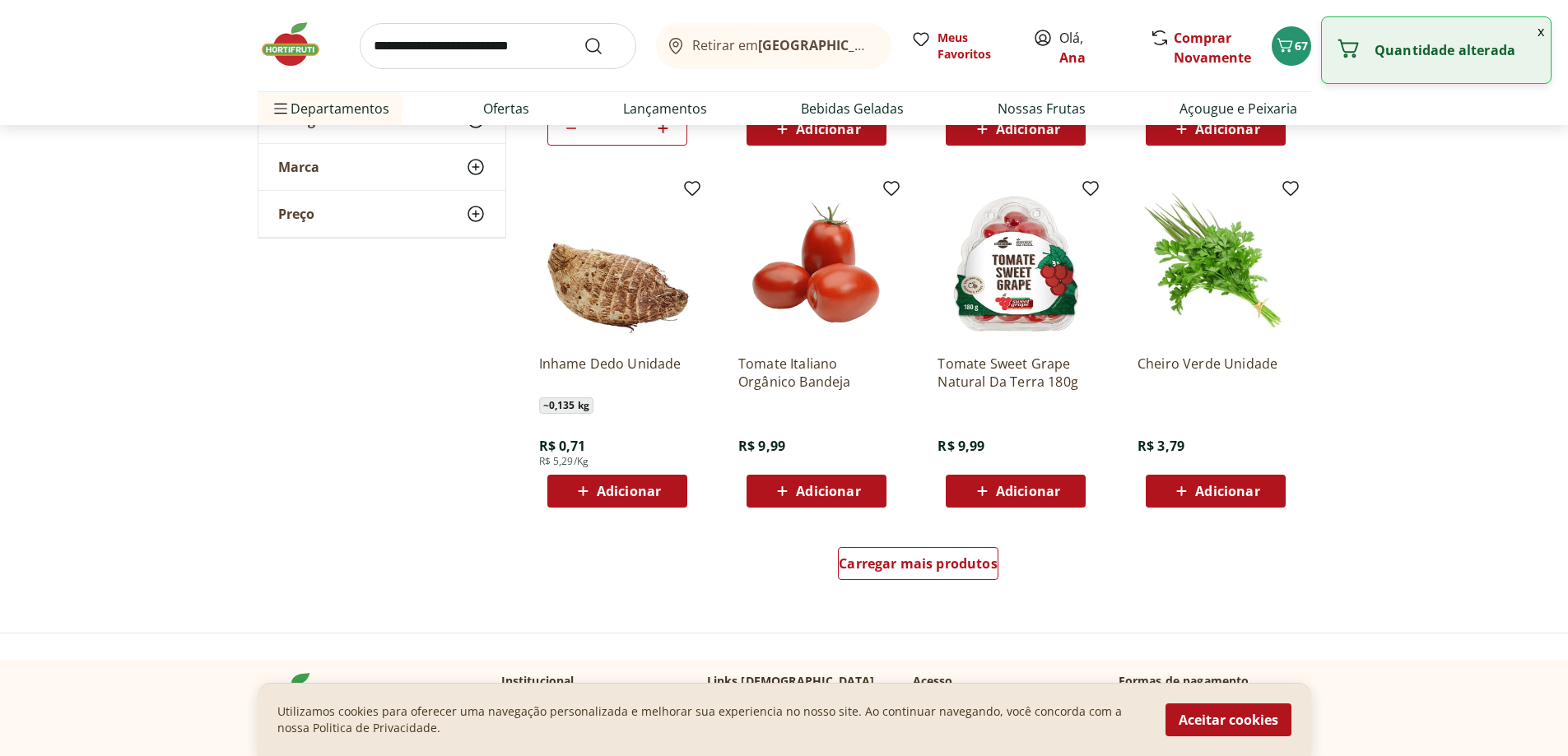
scroll to position [5350, 0]
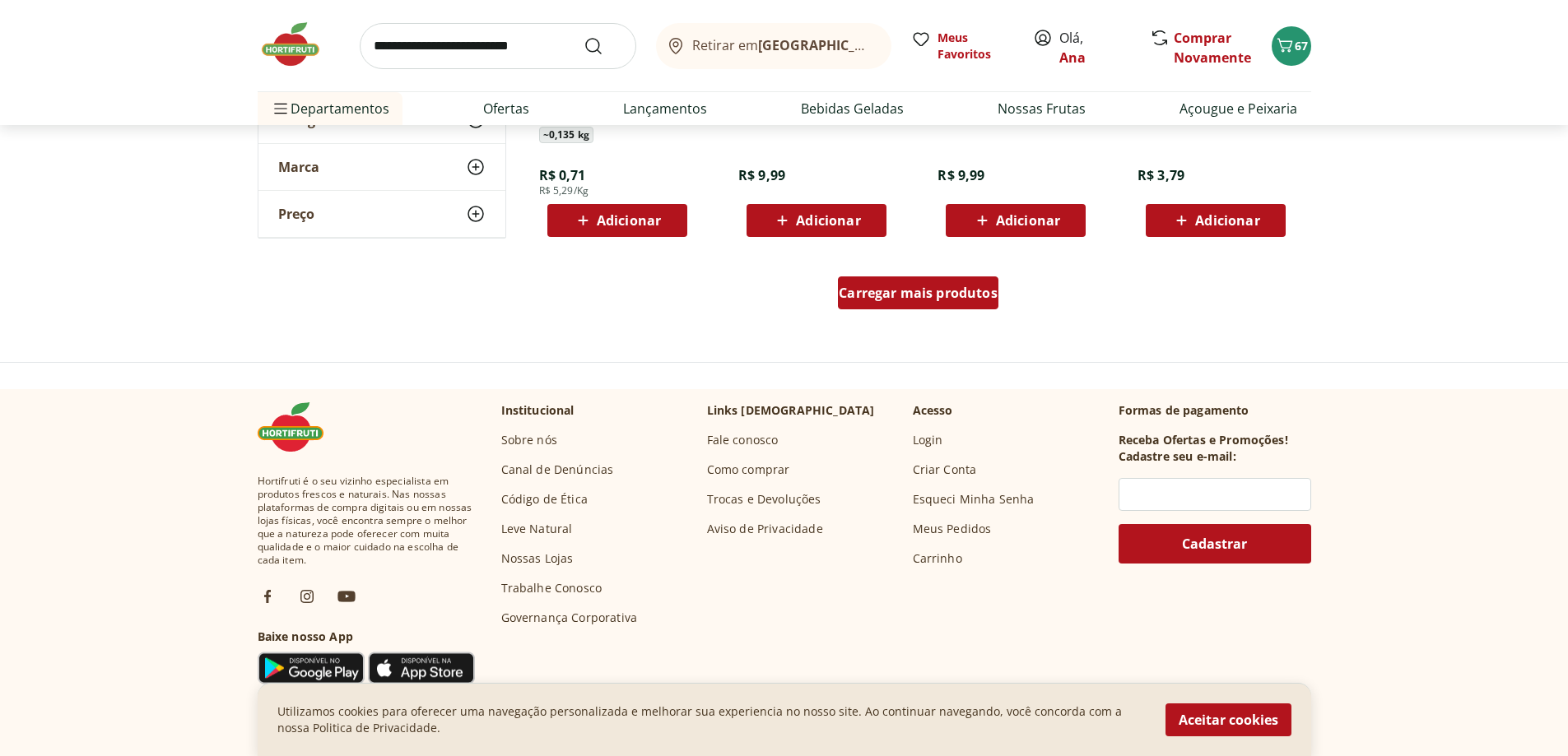
click at [932, 303] on div "Carregar mais produtos" at bounding box center [917, 292] width 160 height 33
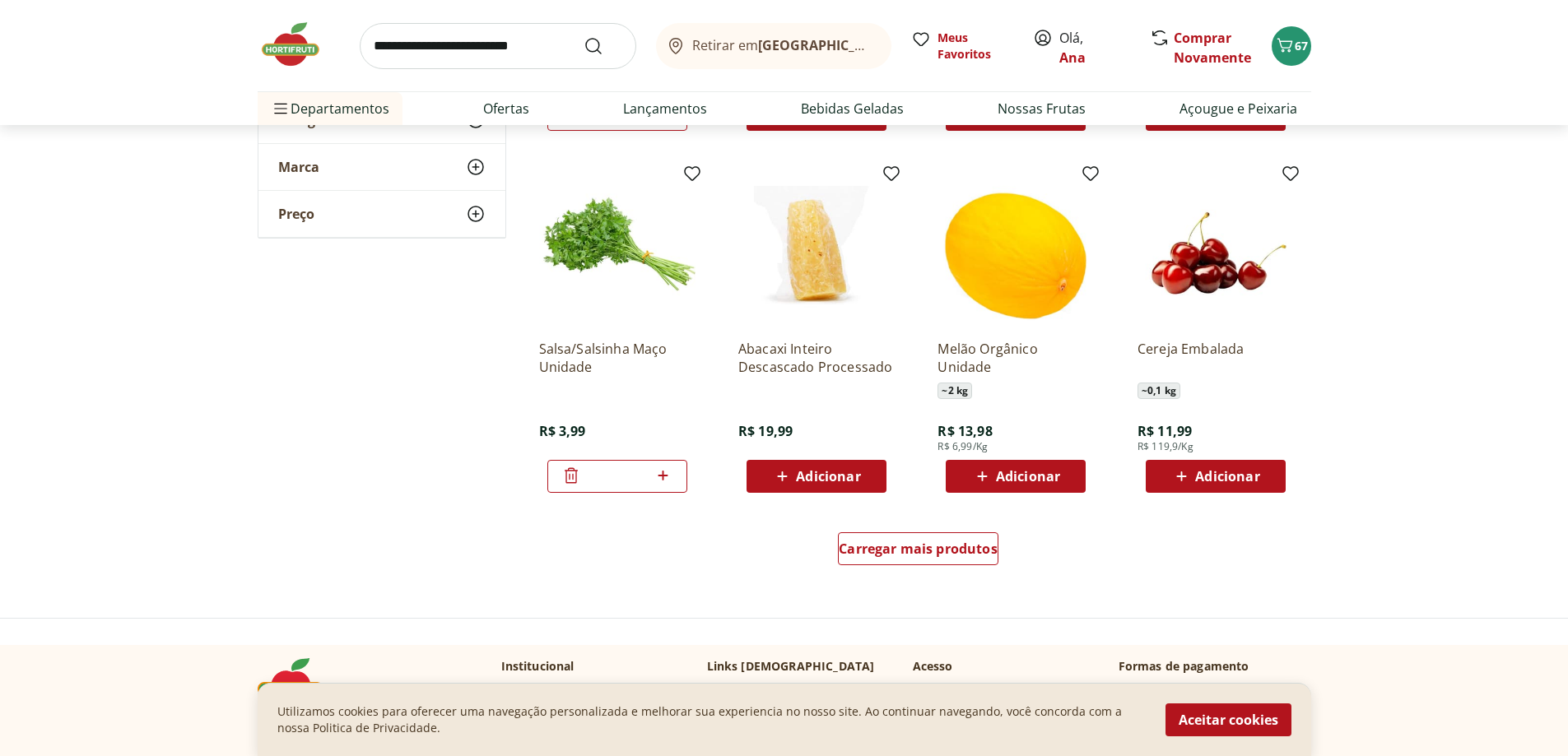
scroll to position [6172, 0]
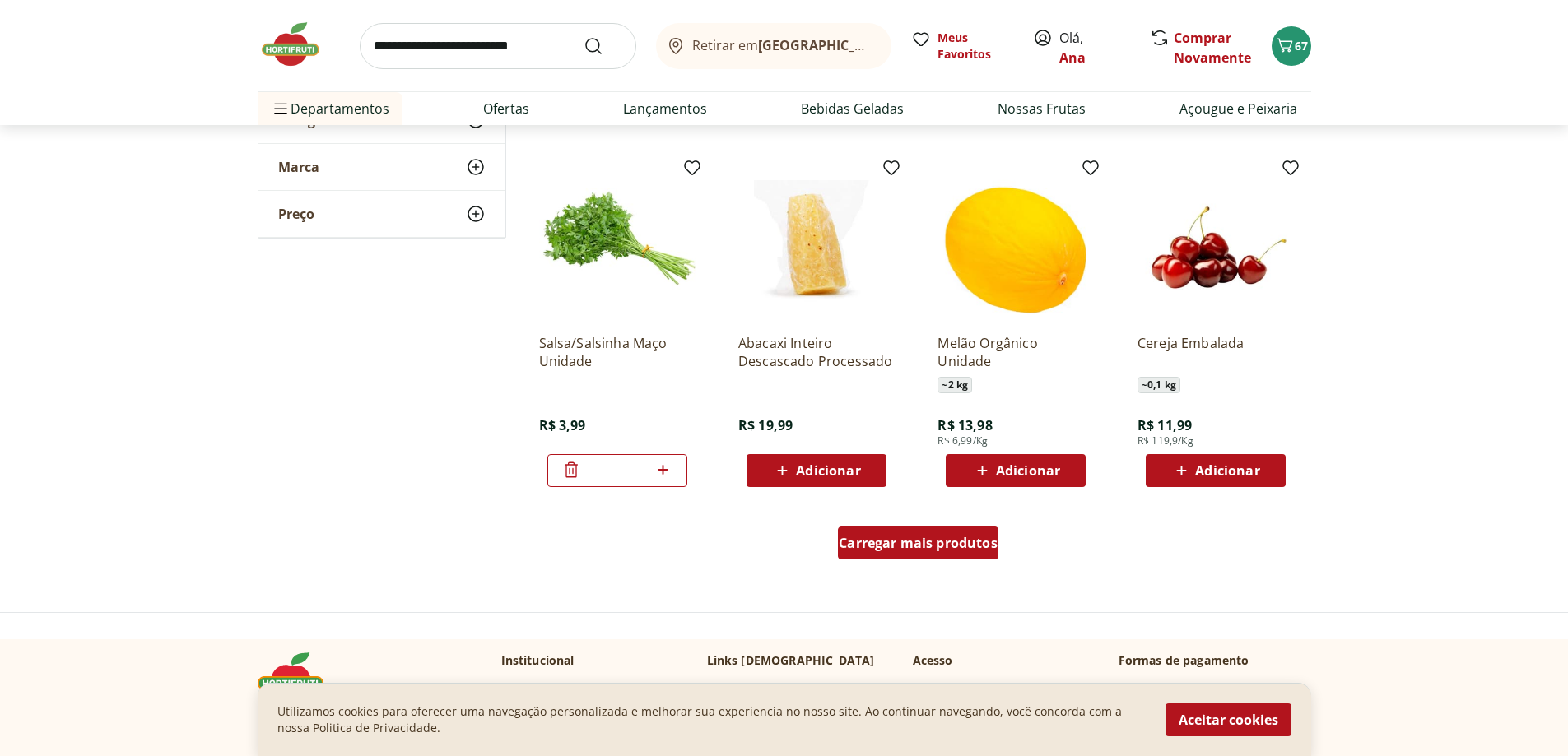
click at [977, 547] on span "Carregar mais produtos" at bounding box center [917, 542] width 159 height 13
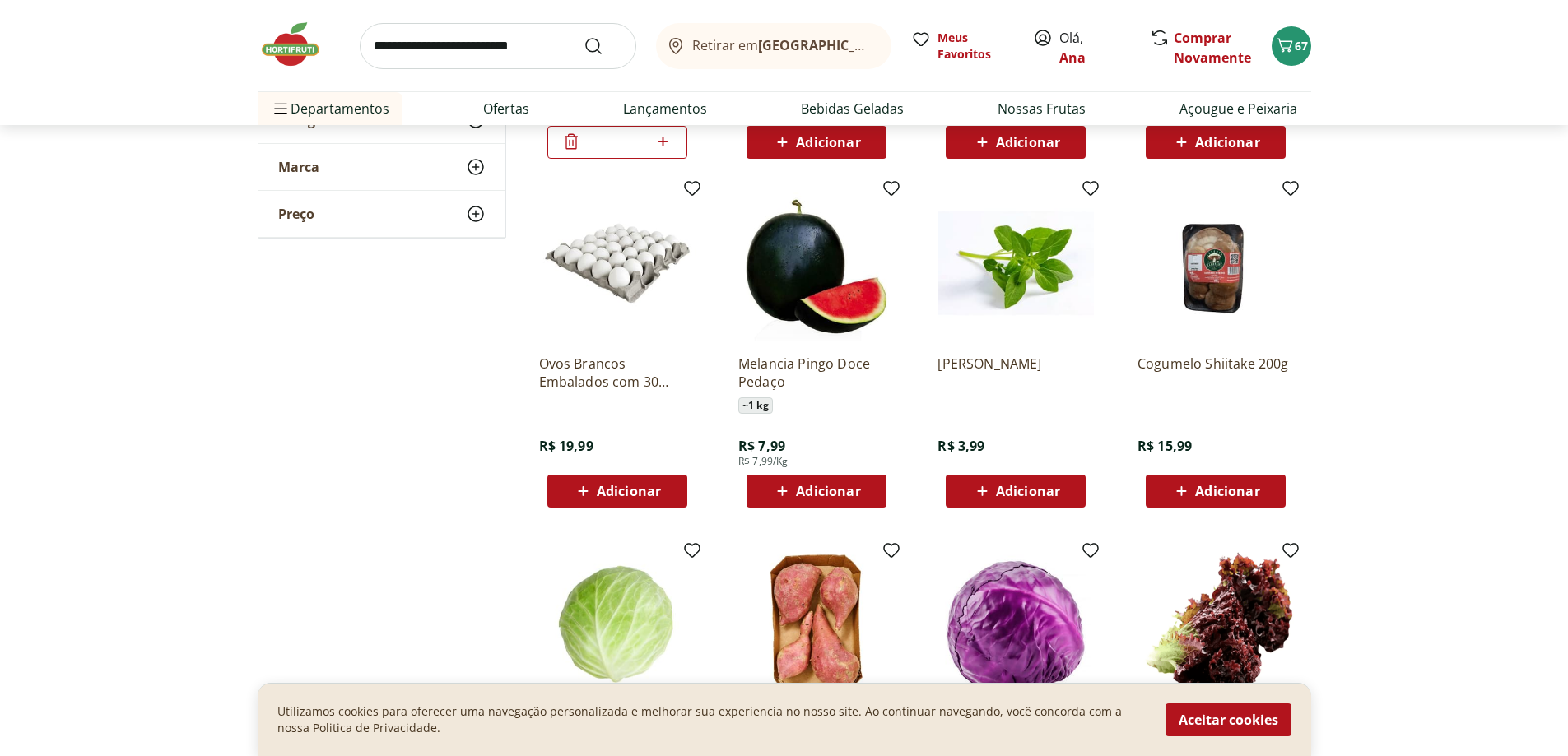
scroll to position [6501, 0]
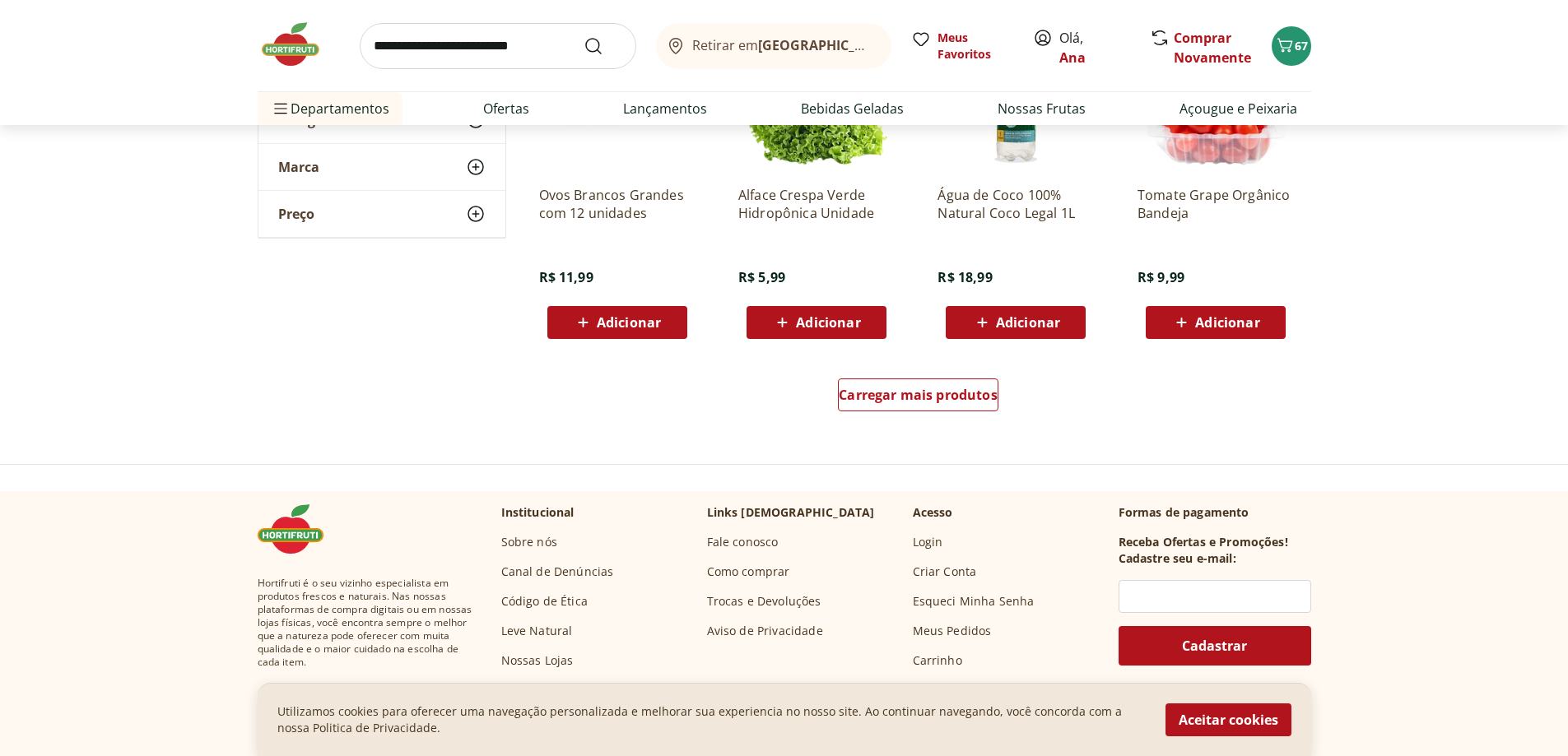
scroll to position [7407, 0]
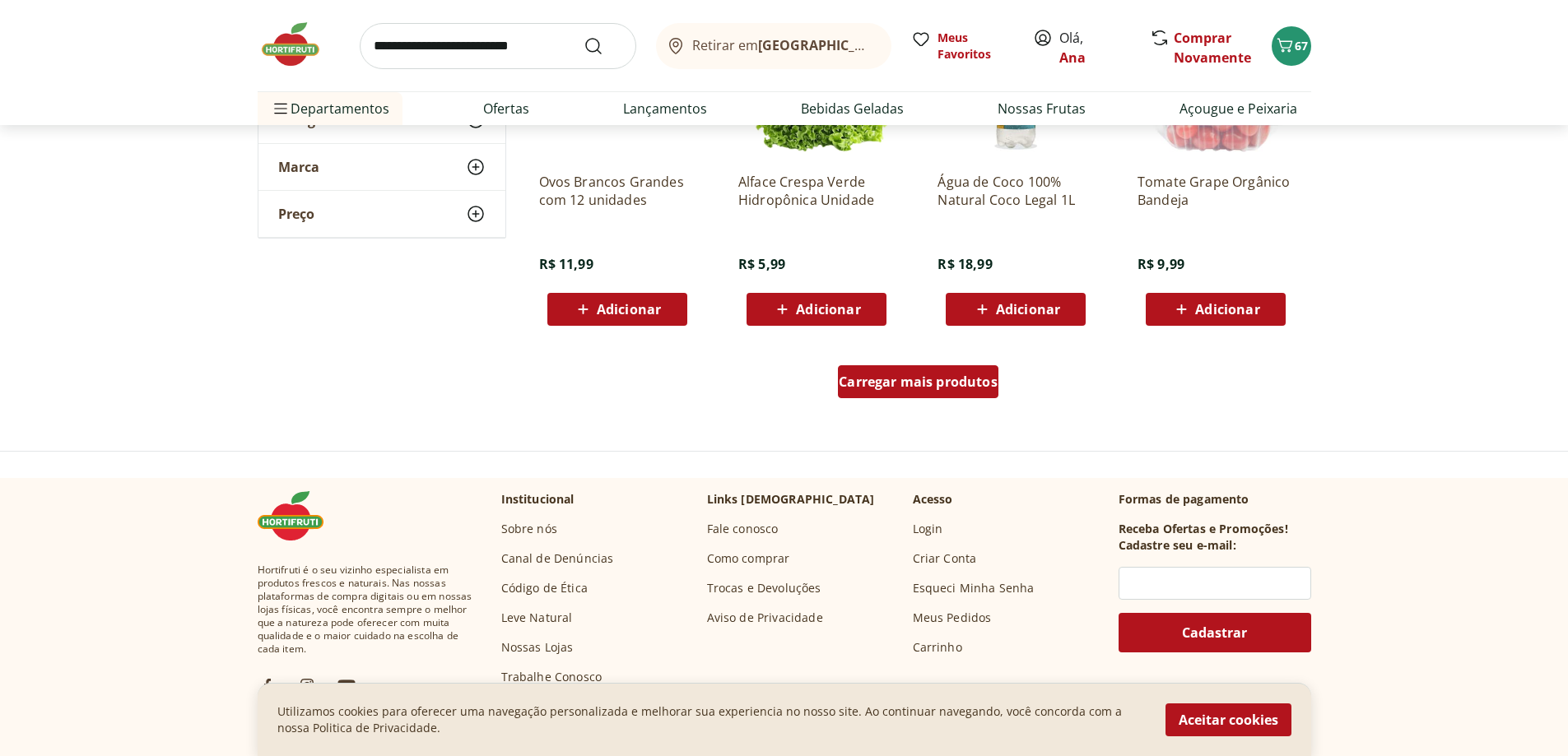
click at [909, 394] on div "Carregar mais produtos" at bounding box center [917, 381] width 160 height 33
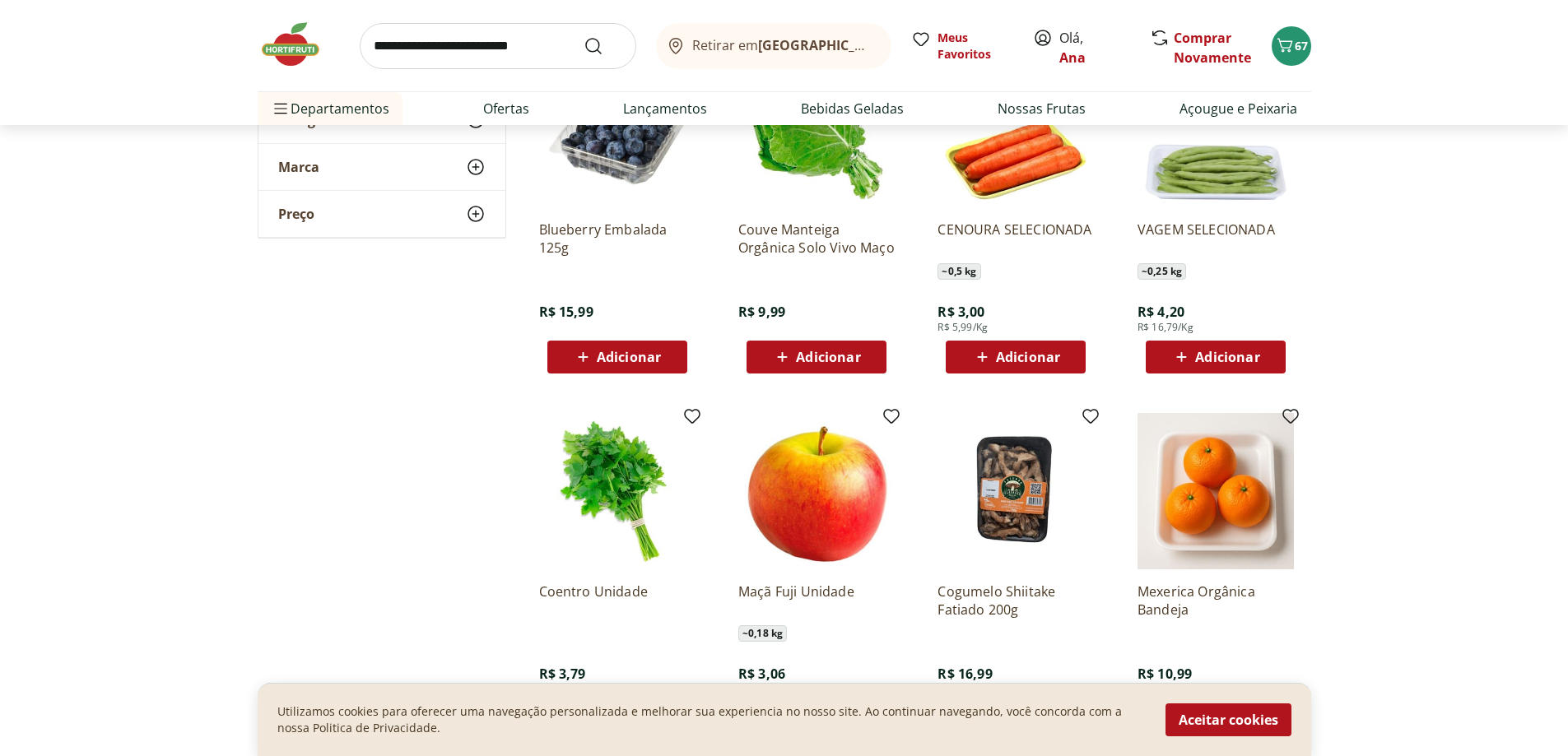
scroll to position [8312, 0]
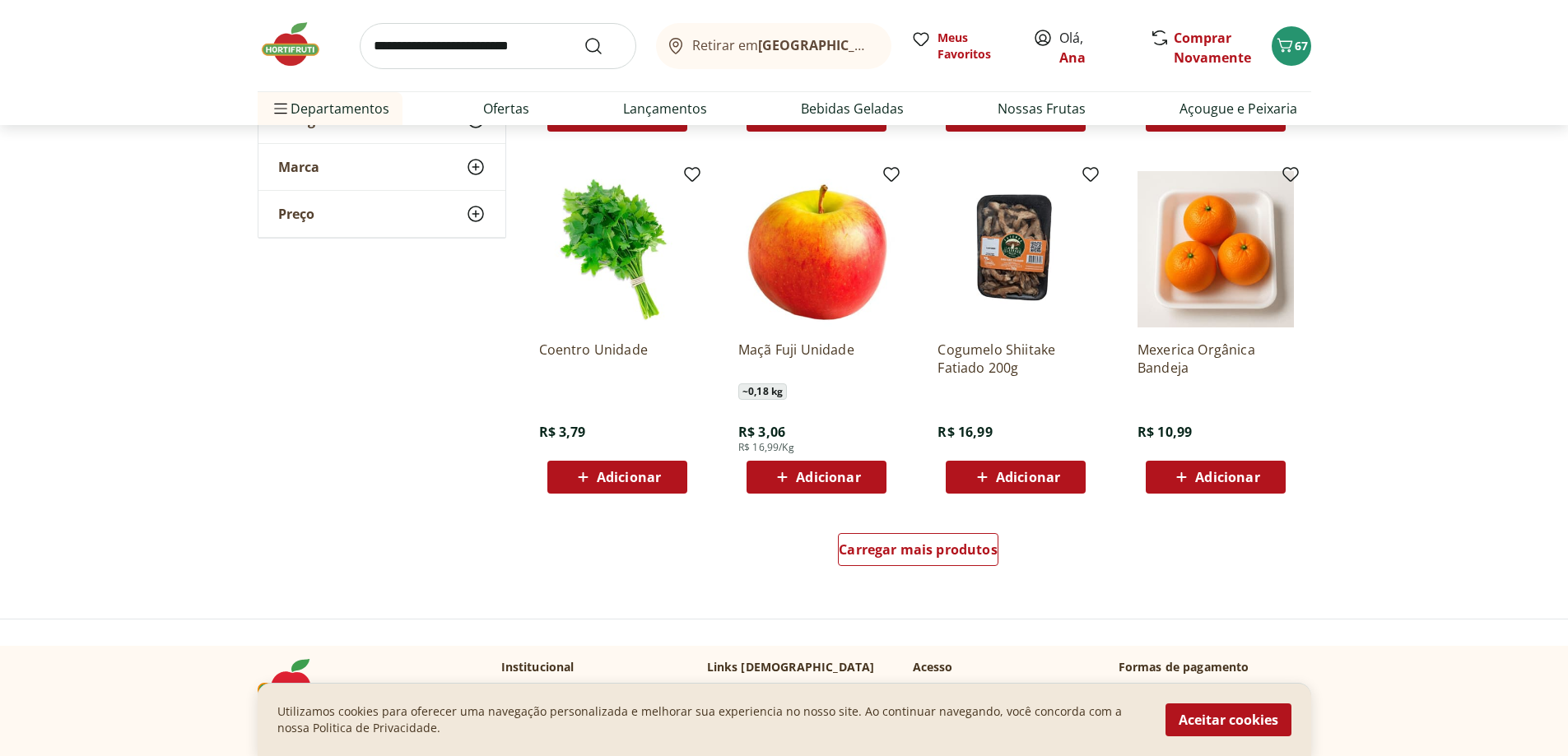
click at [827, 471] on span "Adicionar" at bounding box center [828, 477] width 64 height 13
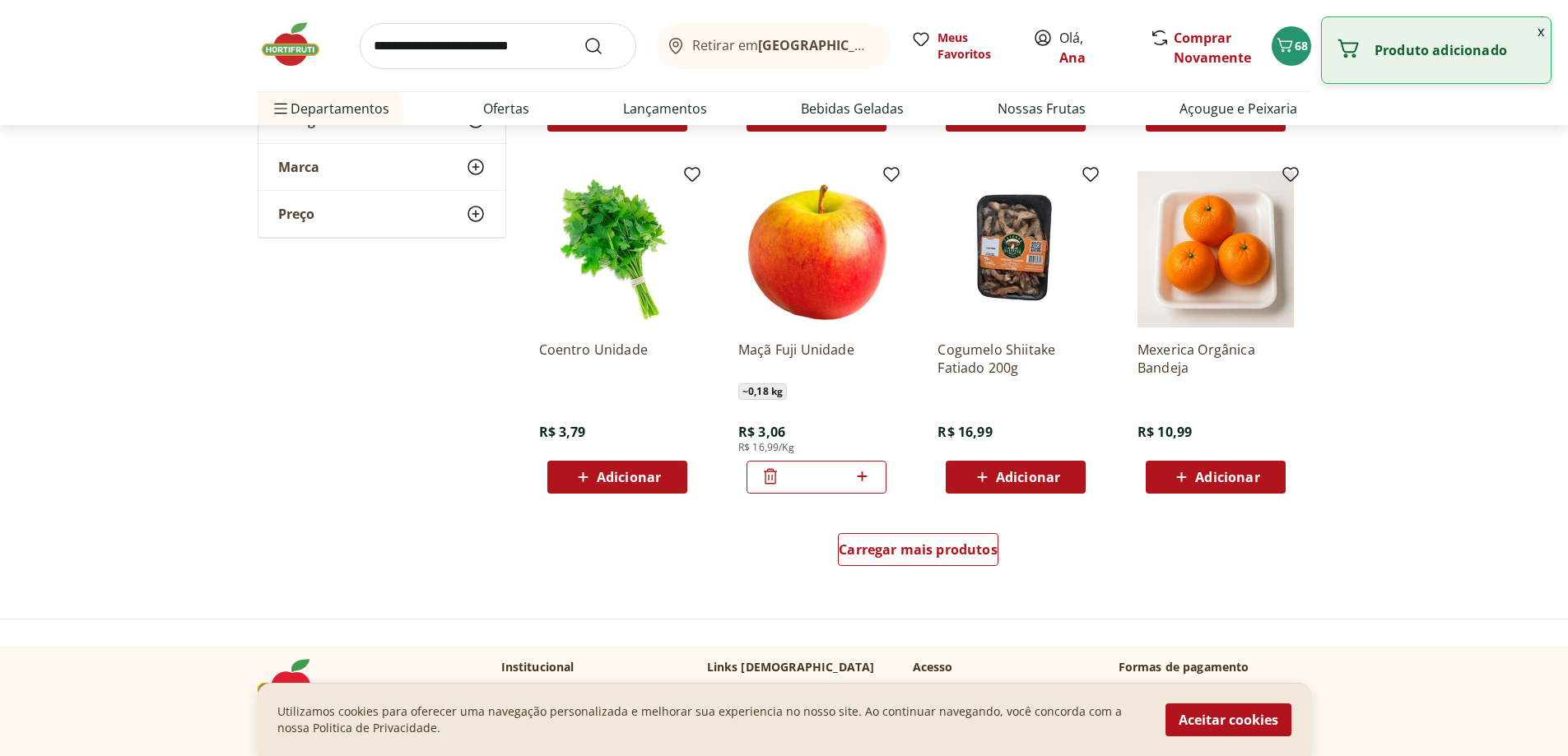
click at [870, 477] on icon at bounding box center [862, 476] width 20 height 19
type input "*"
click at [936, 549] on span "Carregar mais produtos" at bounding box center [917, 549] width 159 height 13
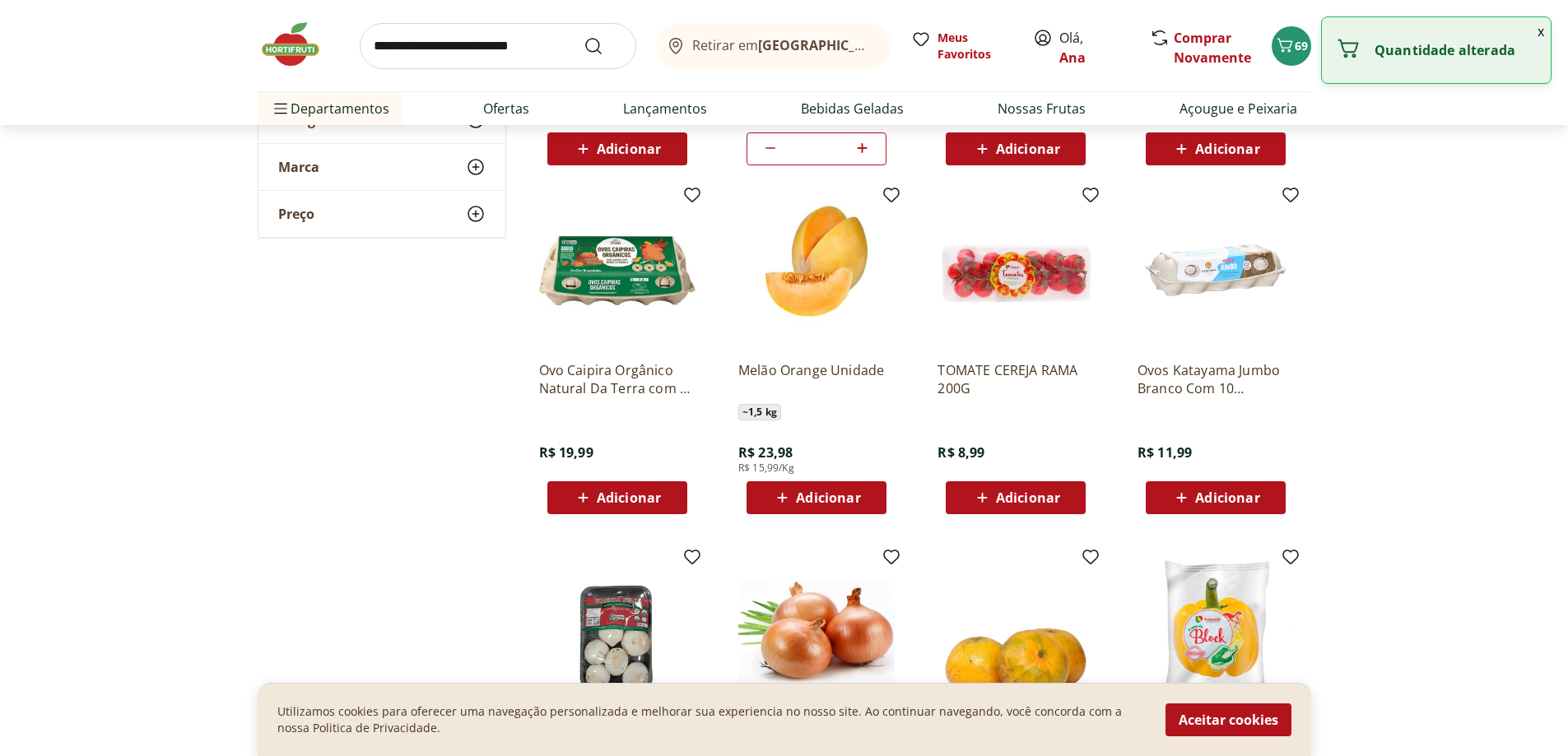
scroll to position [8641, 0]
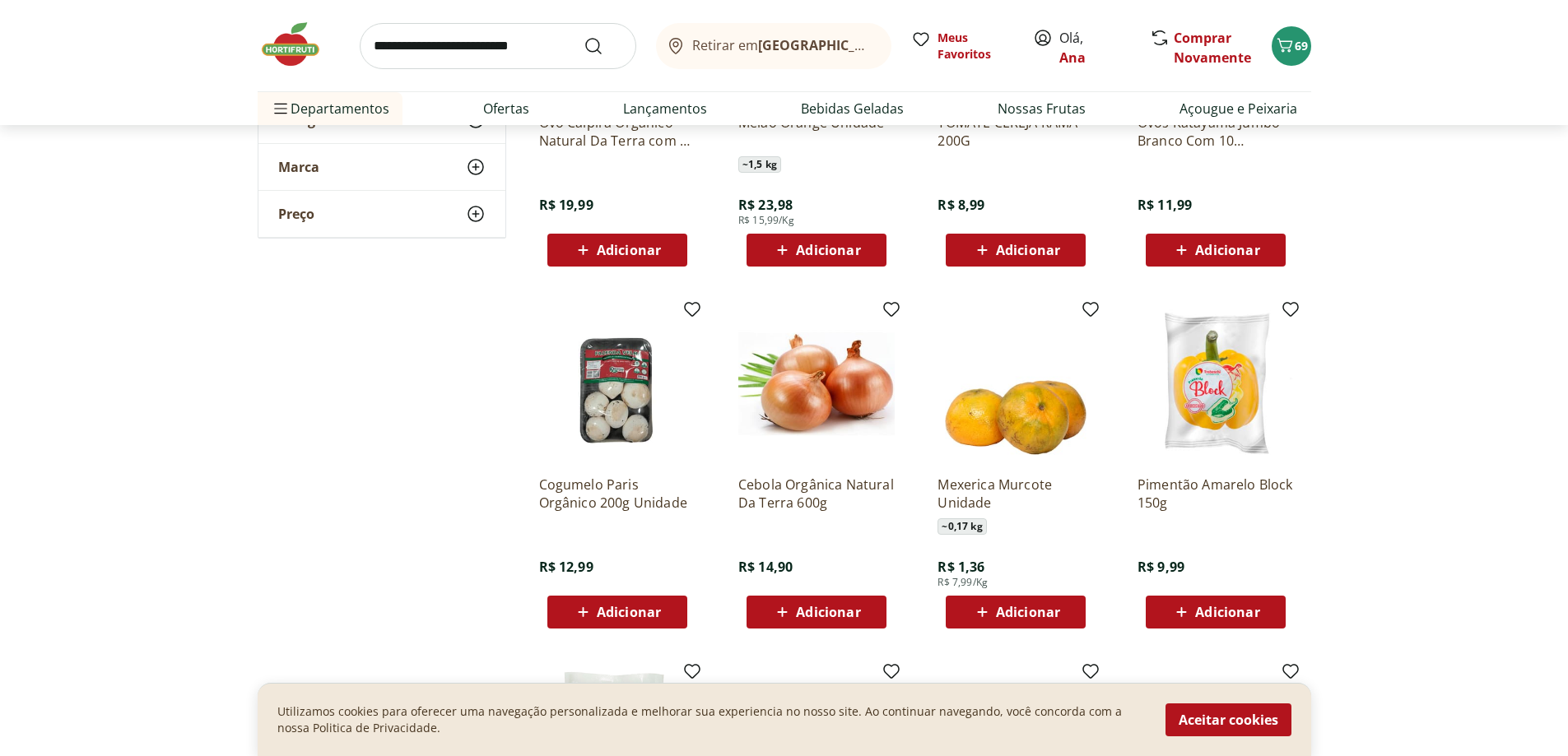
scroll to position [9135, 0]
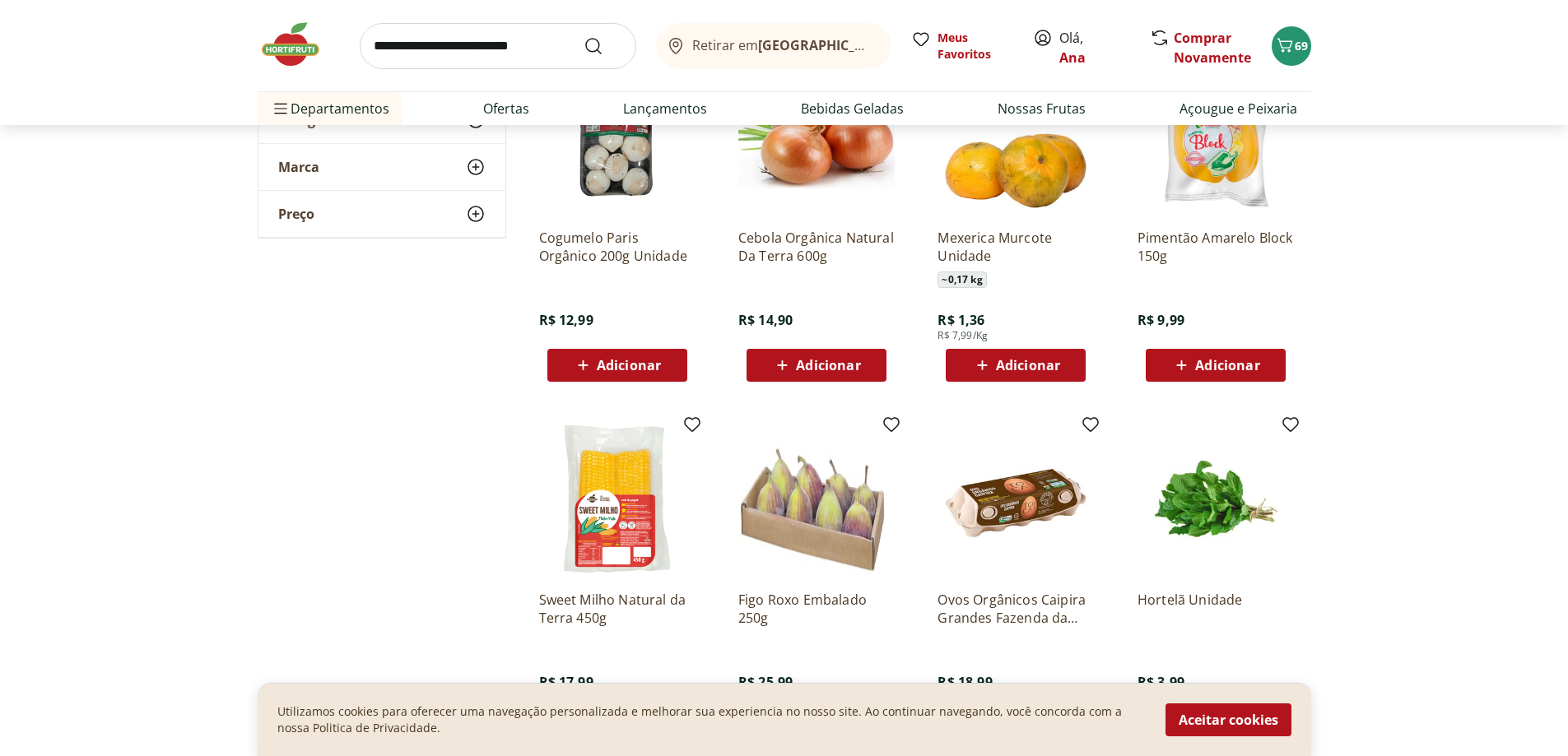
click at [1040, 362] on span "Adicionar" at bounding box center [1028, 365] width 64 height 13
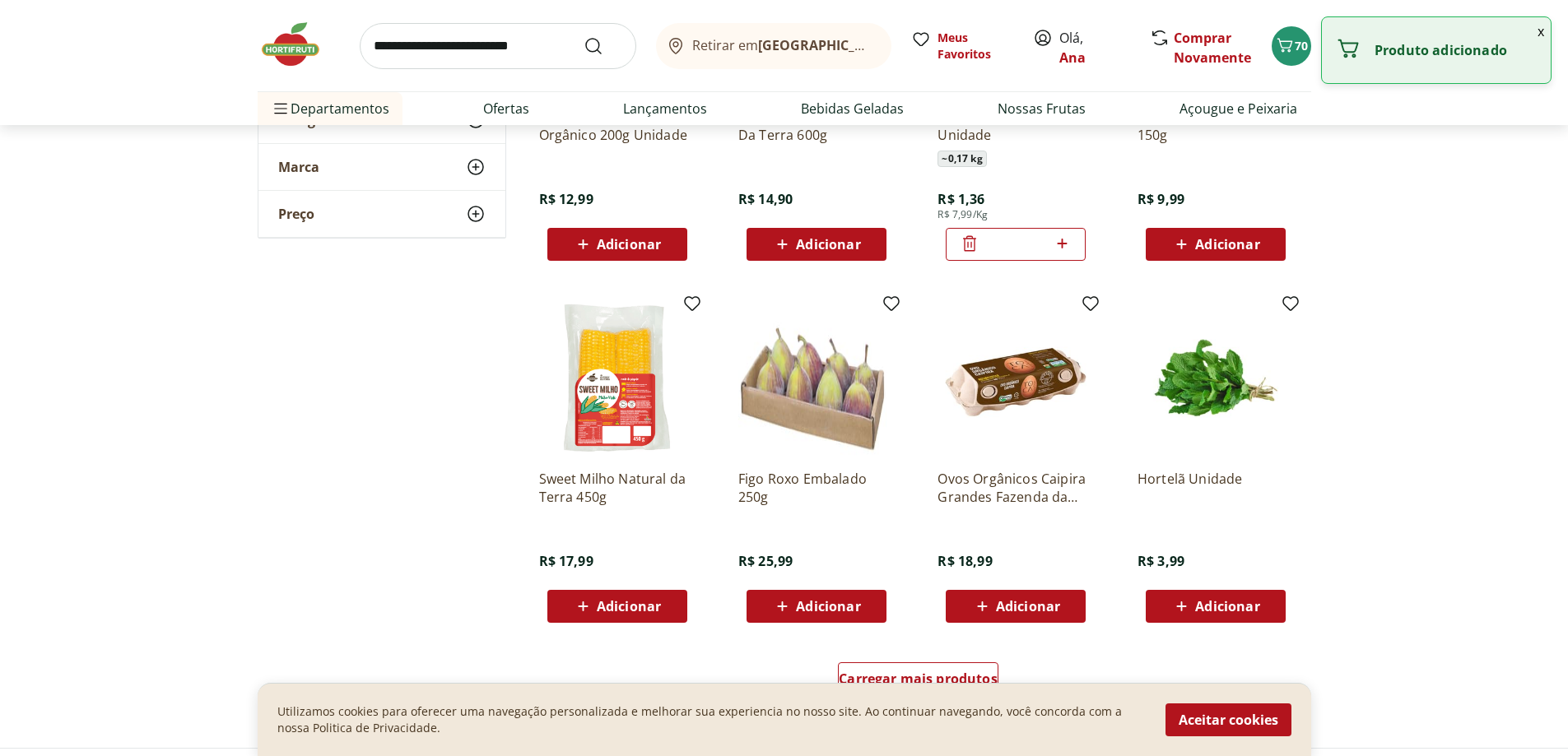
scroll to position [9464, 0]
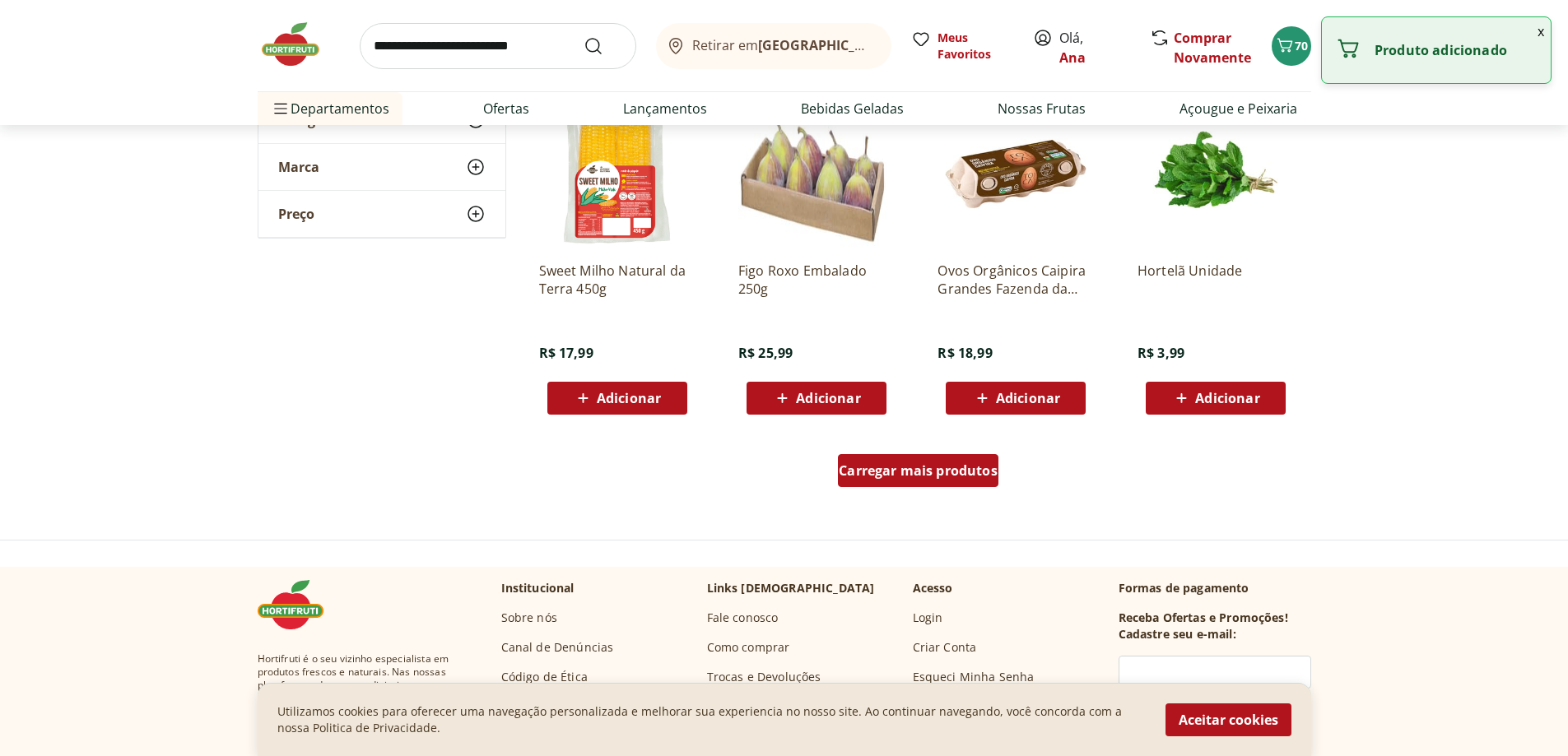
click at [947, 469] on span "Carregar mais produtos" at bounding box center [917, 471] width 159 height 13
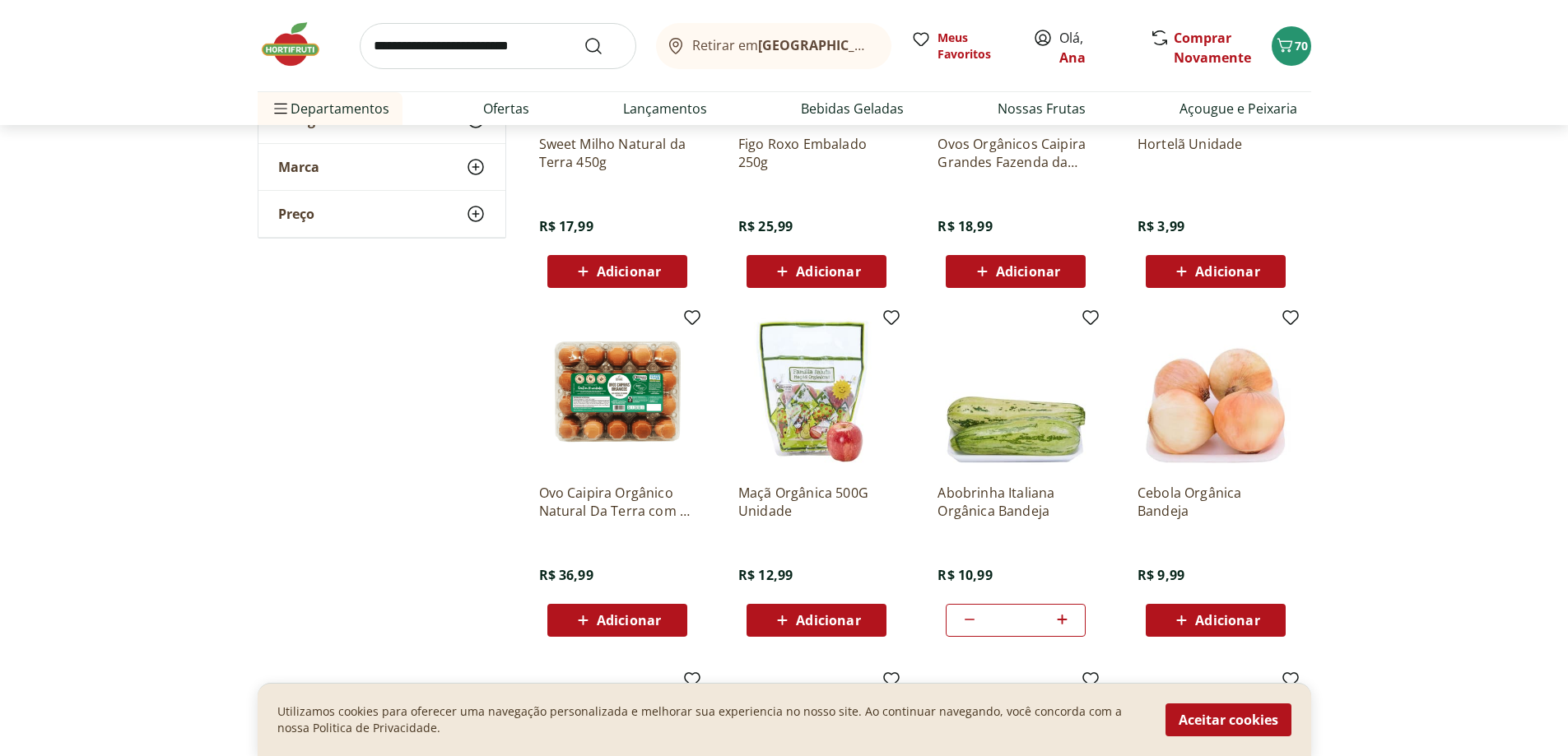
scroll to position [9793, 0]
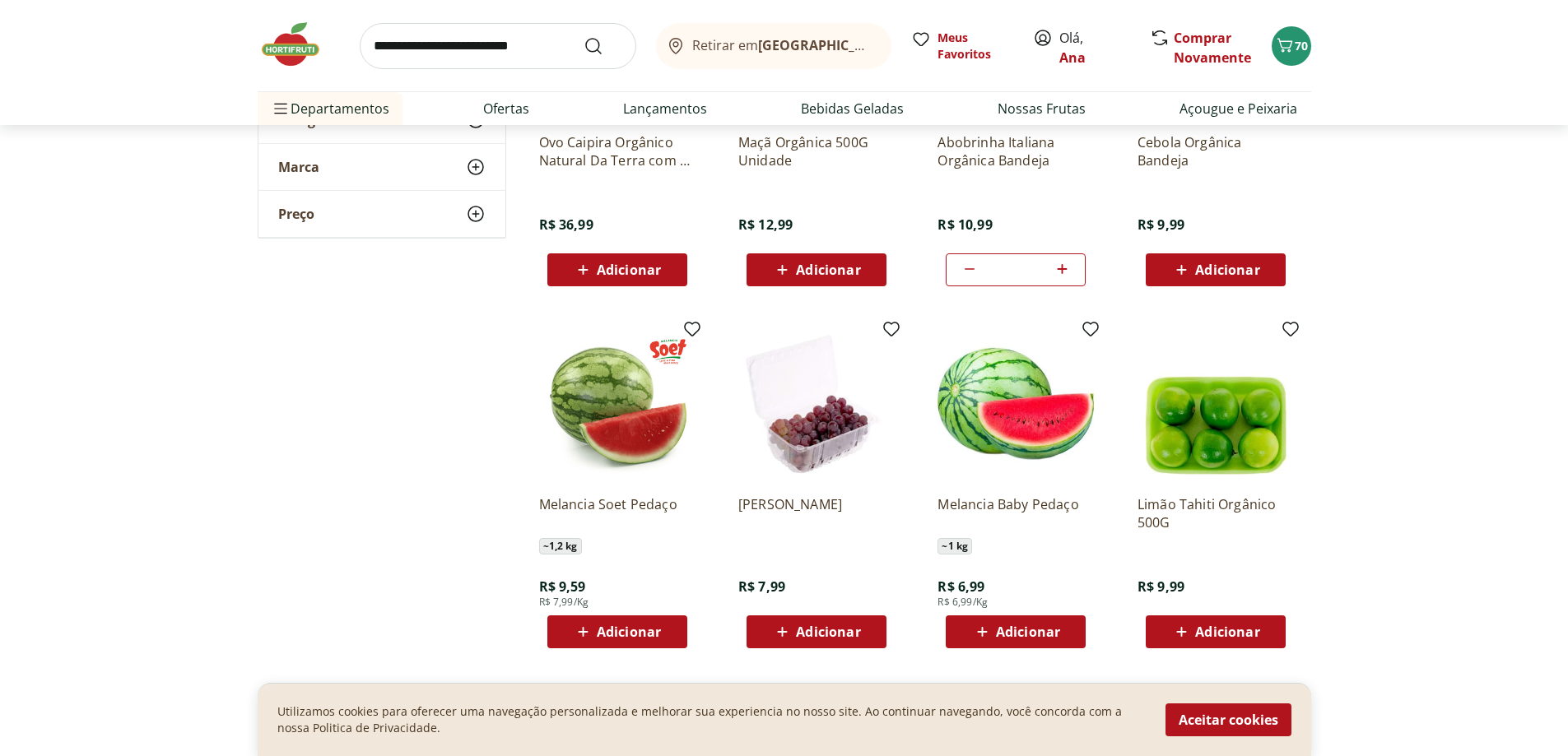
scroll to position [9711, 0]
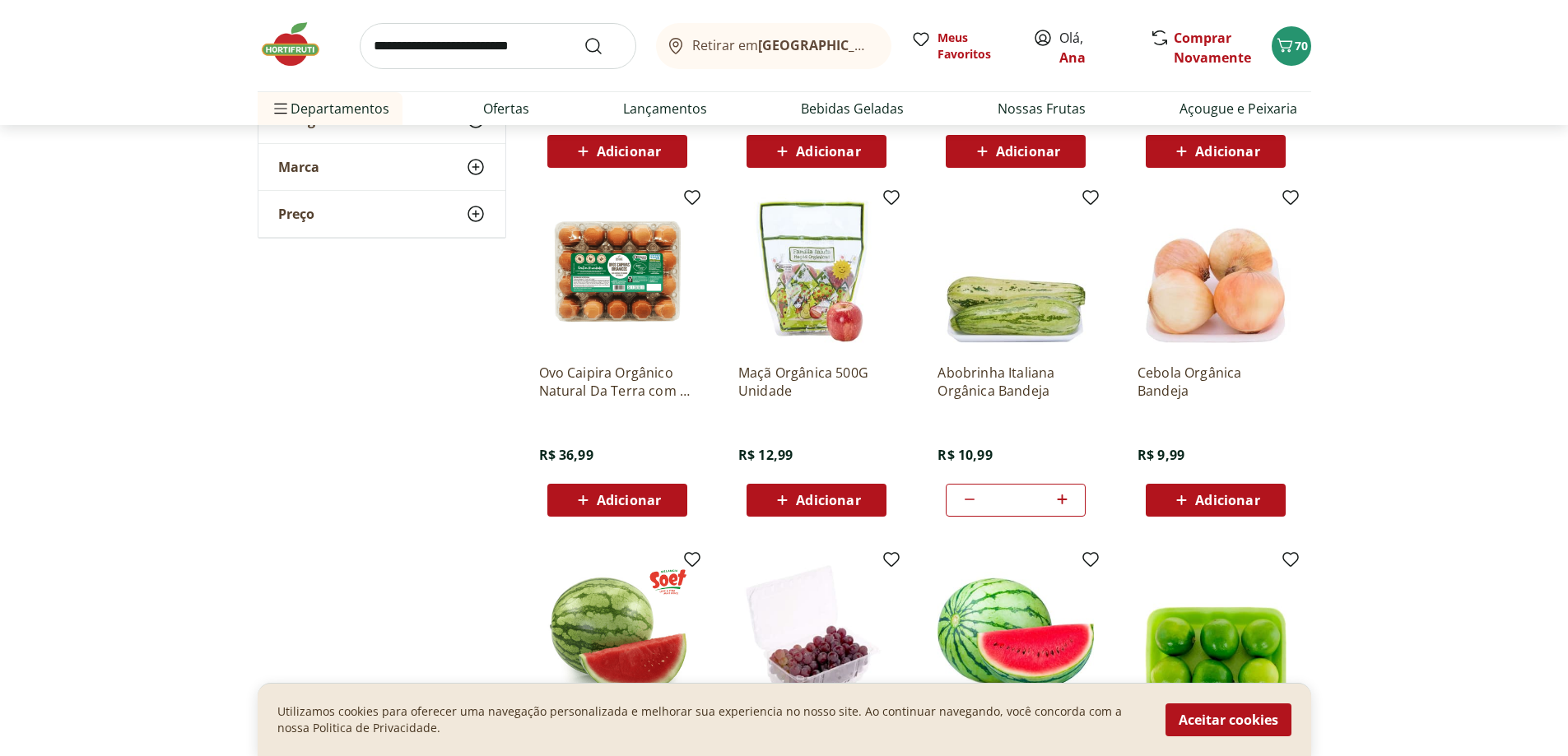
click at [966, 501] on icon at bounding box center [969, 501] width 10 height 2
type input "*"
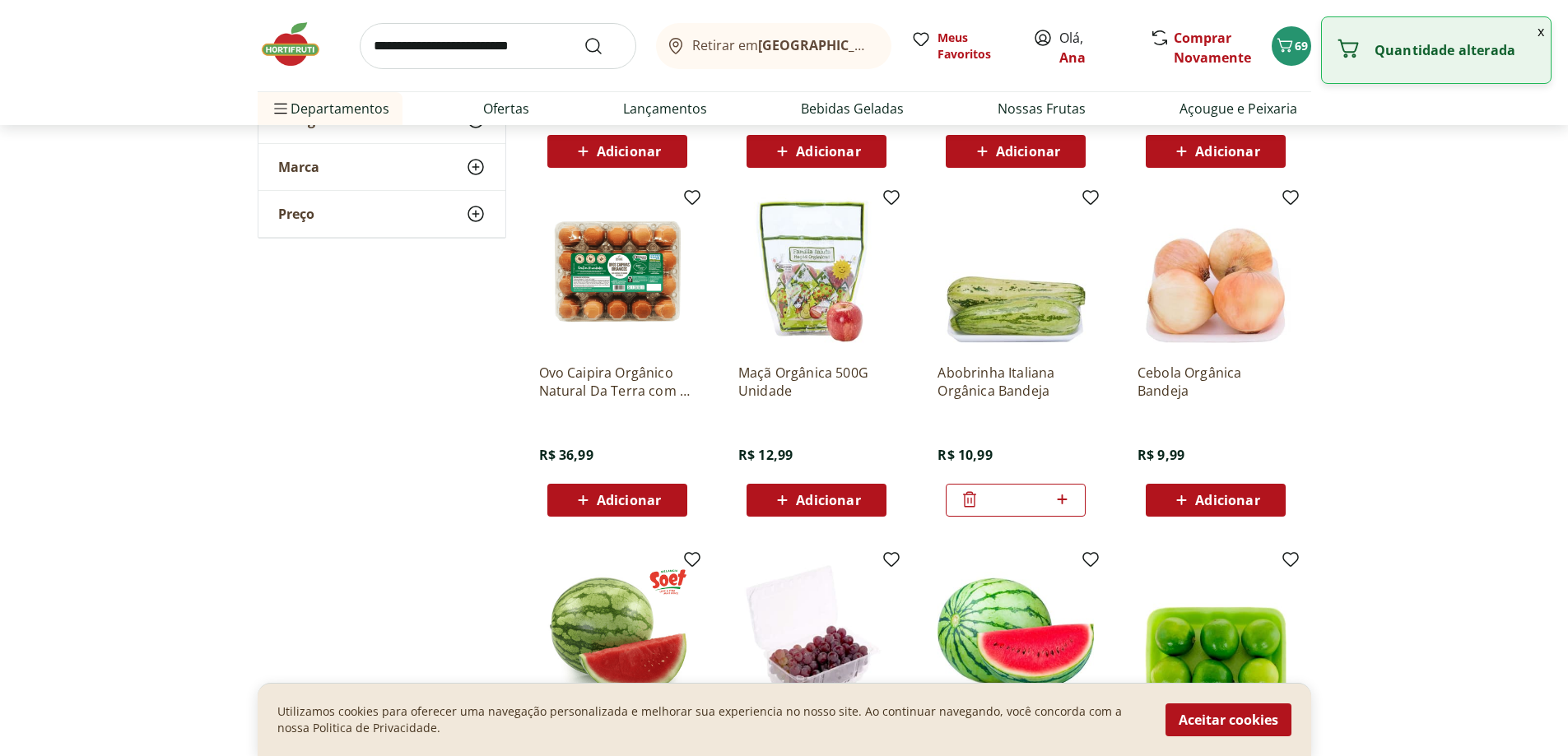
click at [966, 501] on icon at bounding box center [970, 499] width 20 height 19
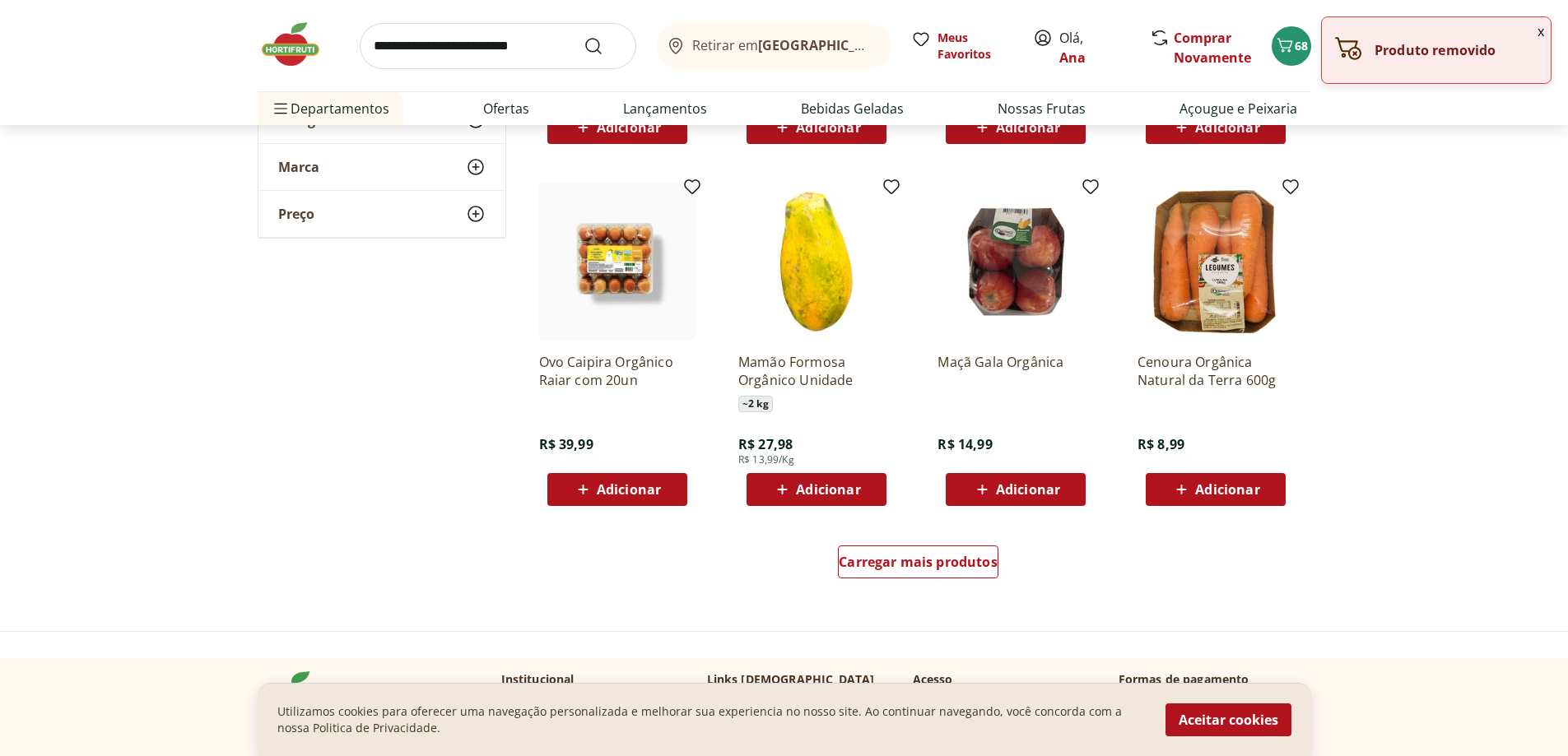
scroll to position [10451, 0]
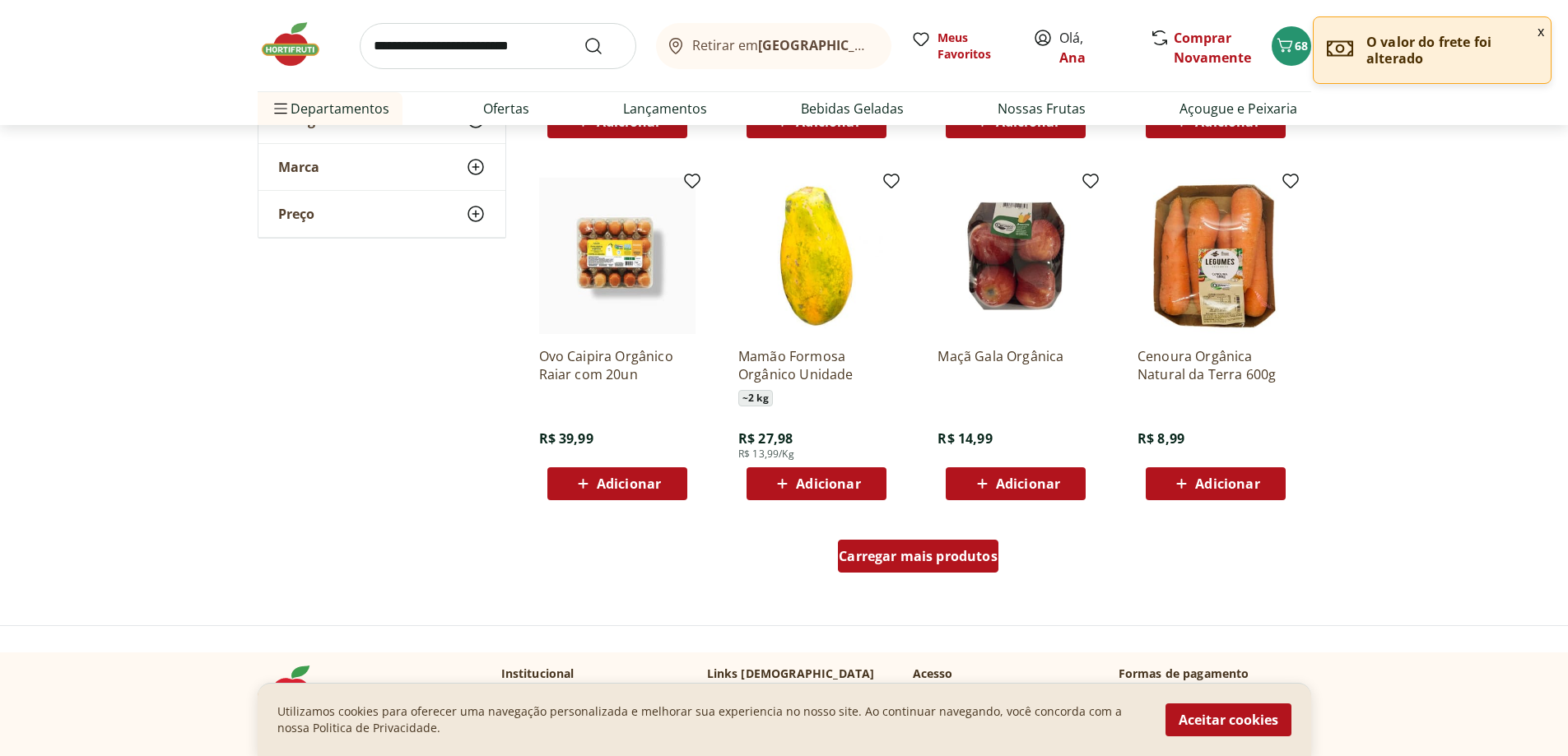
click at [936, 562] on span "Carregar mais produtos" at bounding box center [917, 556] width 159 height 13
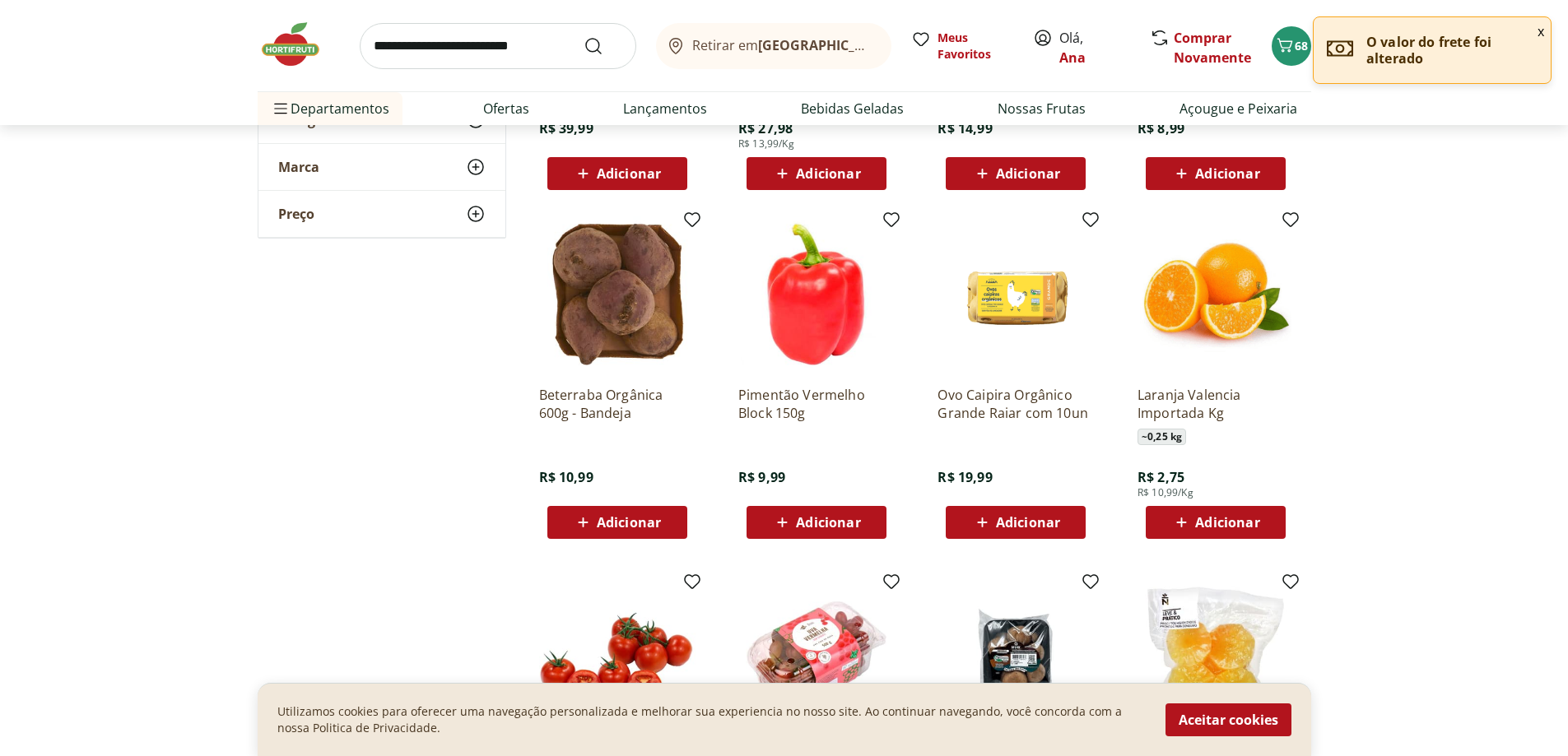
scroll to position [10781, 0]
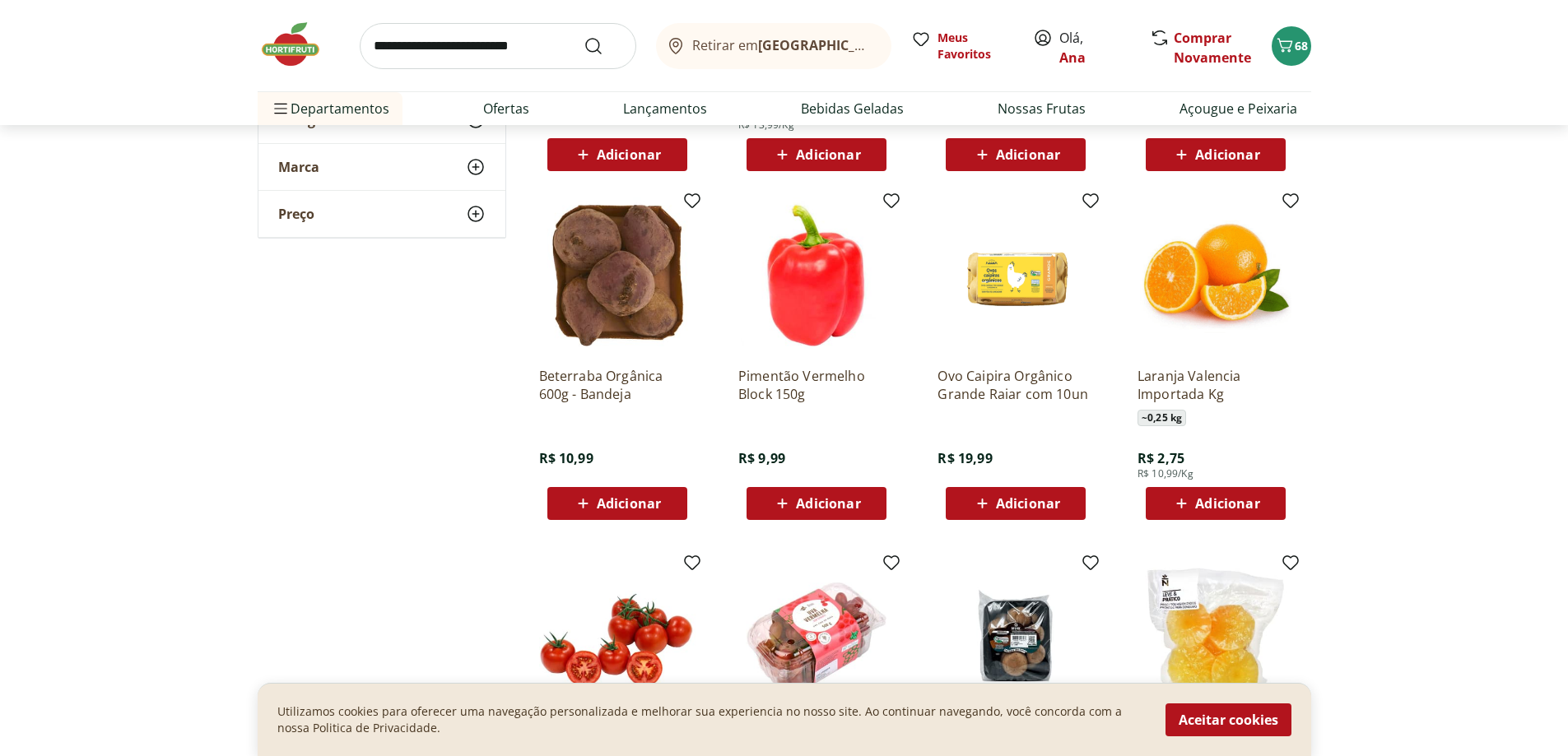
click at [831, 497] on span "Adicionar" at bounding box center [828, 503] width 64 height 13
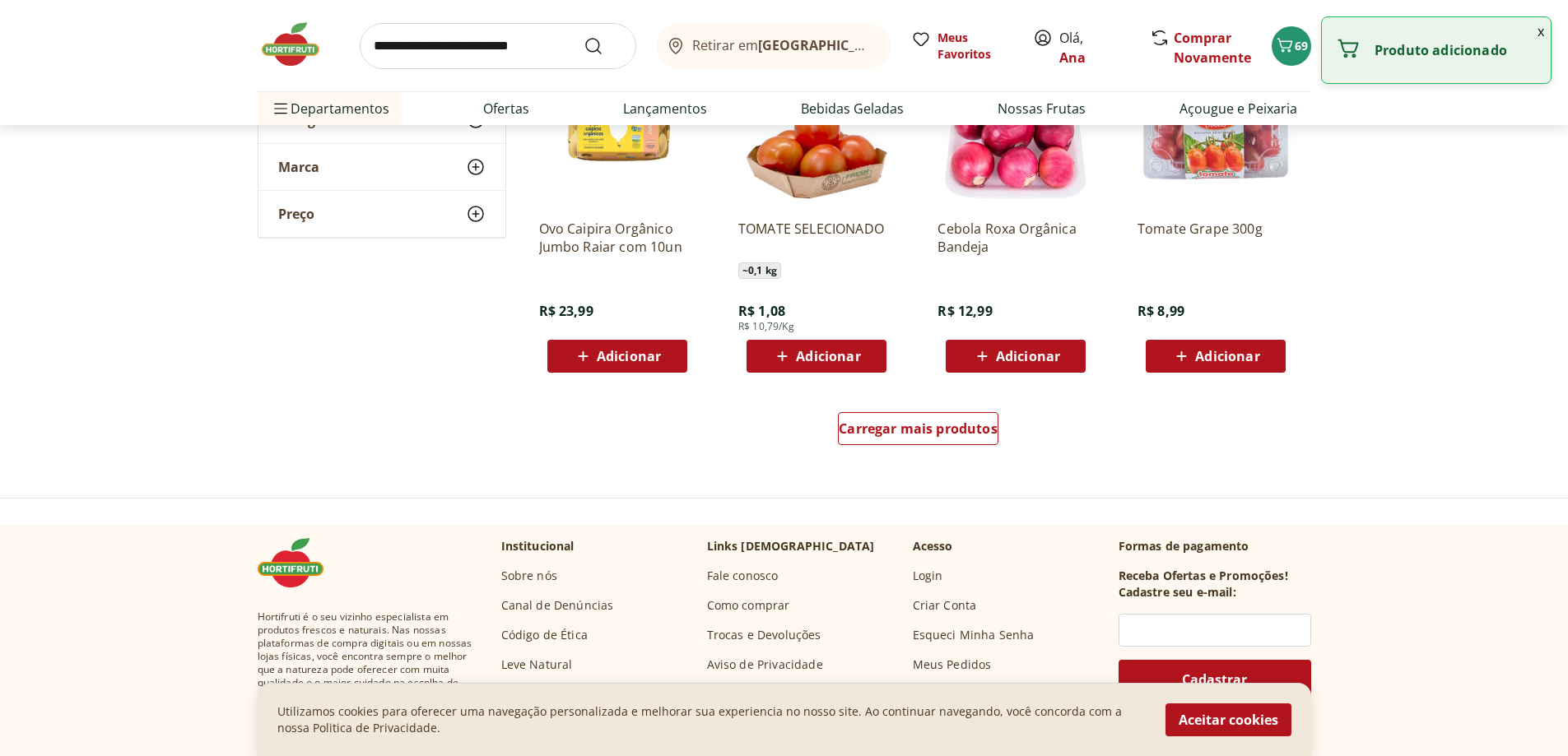
scroll to position [11686, 0]
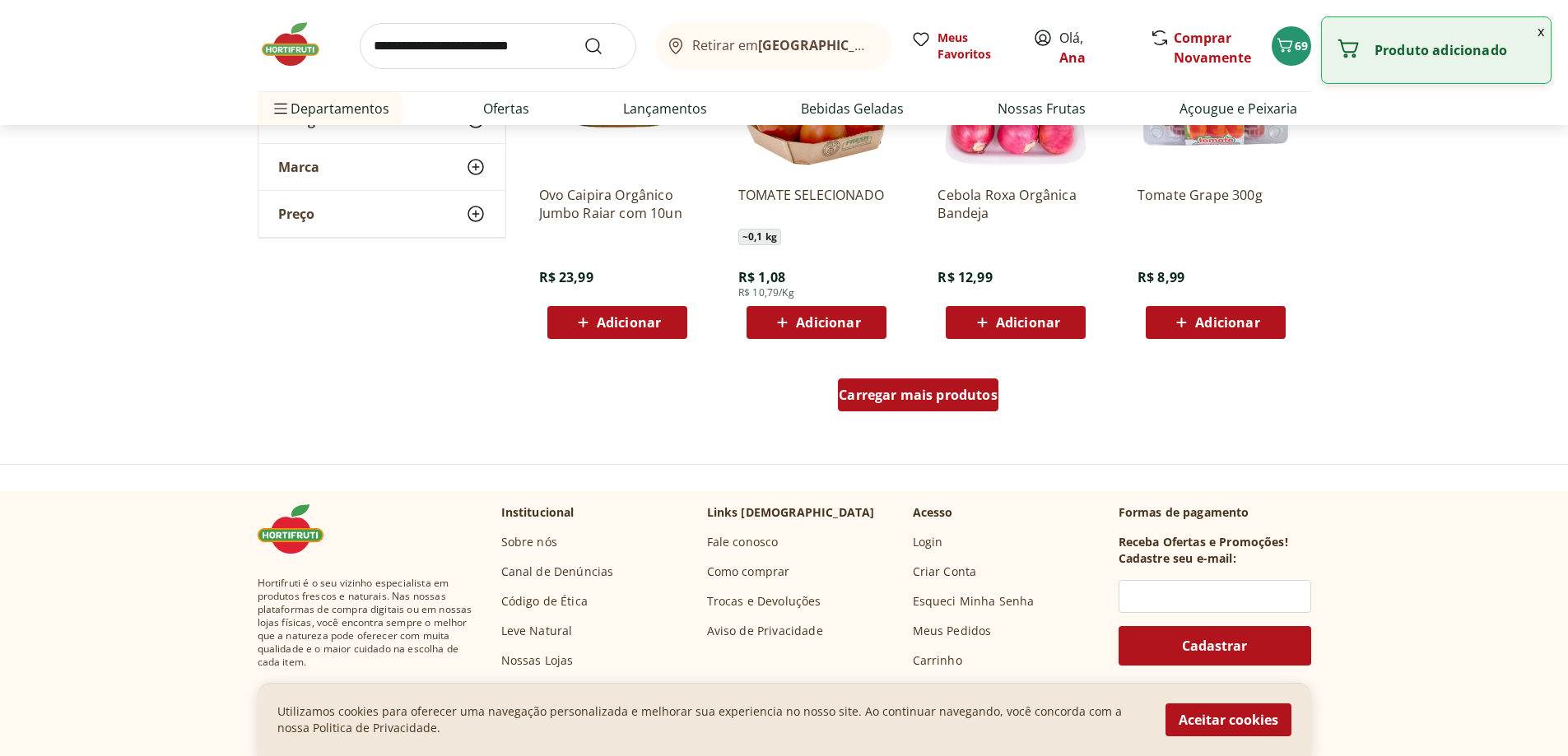
click at [910, 394] on span "Carregar mais produtos" at bounding box center [917, 394] width 159 height 13
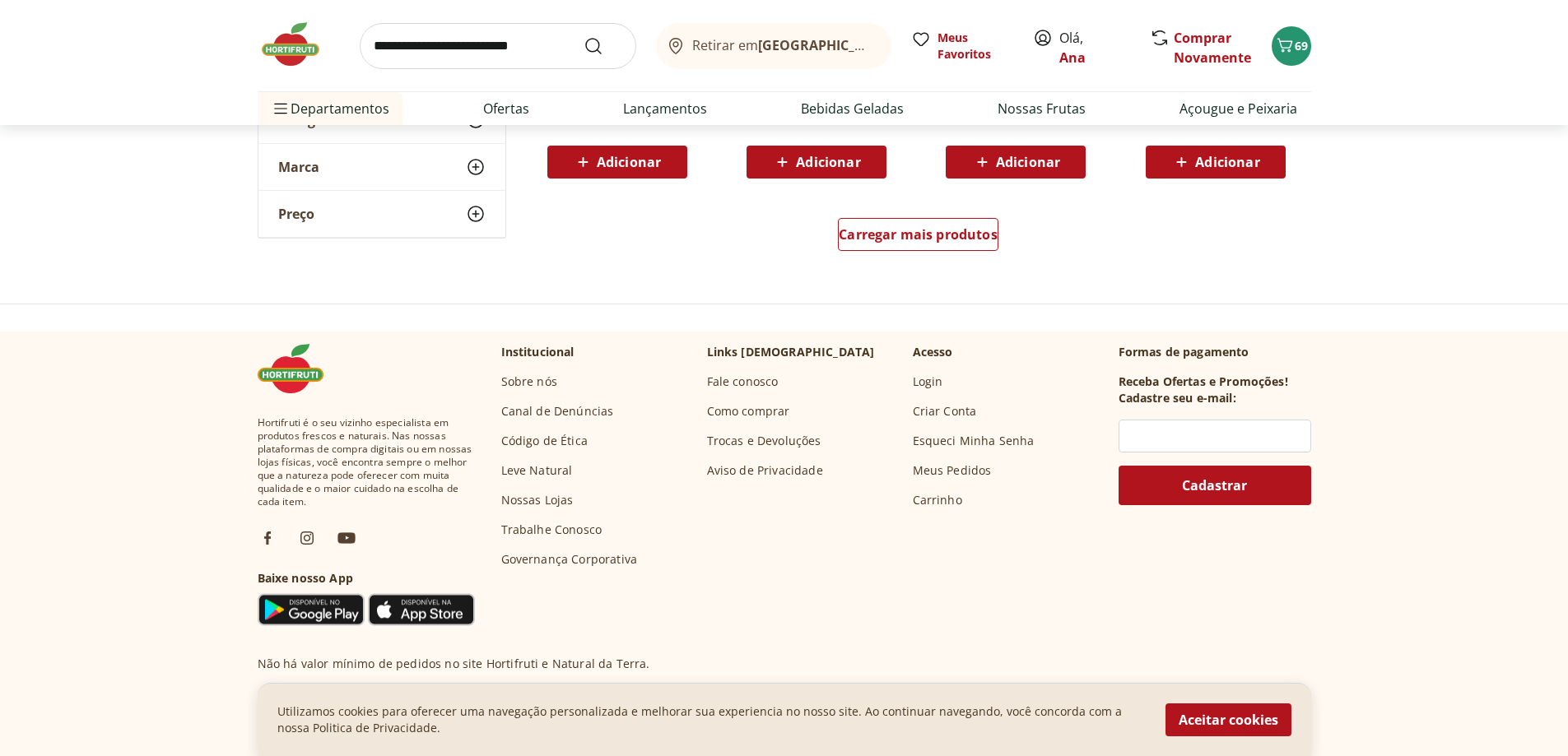
scroll to position [12920, 0]
click at [874, 234] on span "Carregar mais produtos" at bounding box center [917, 233] width 159 height 13
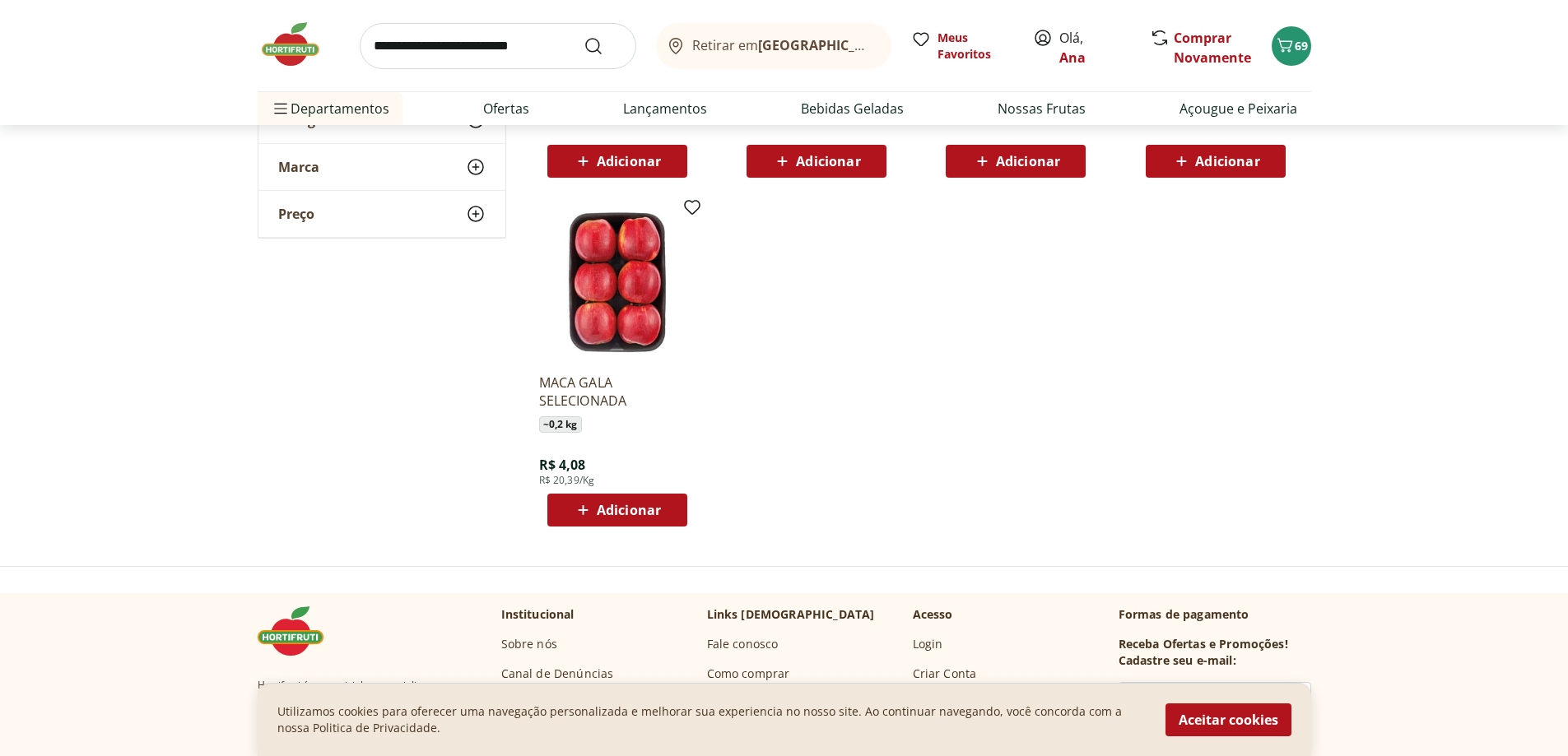
click at [473, 44] on input "search" at bounding box center [498, 46] width 277 height 46
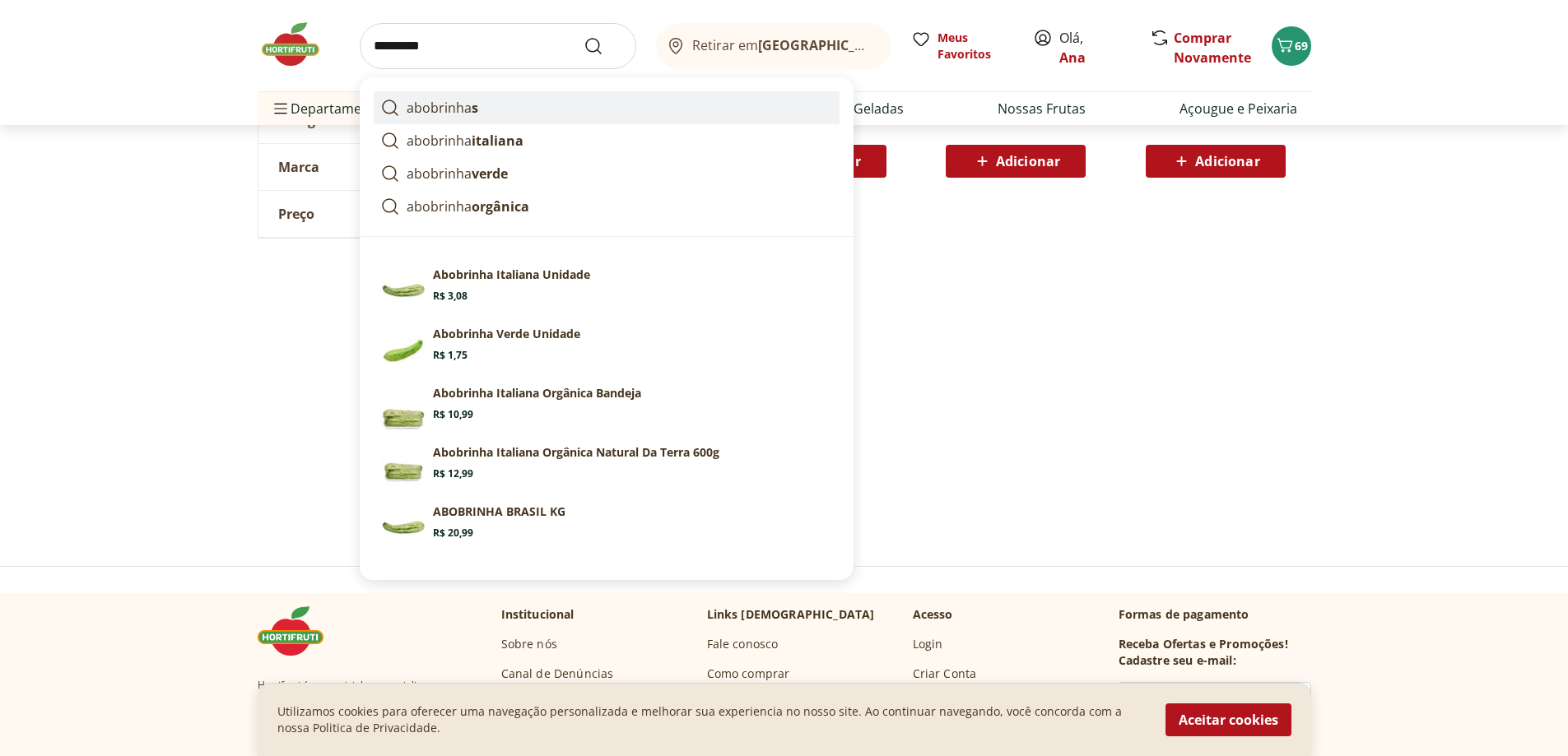
click at [505, 107] on link "abobrinha s" at bounding box center [607, 107] width 466 height 33
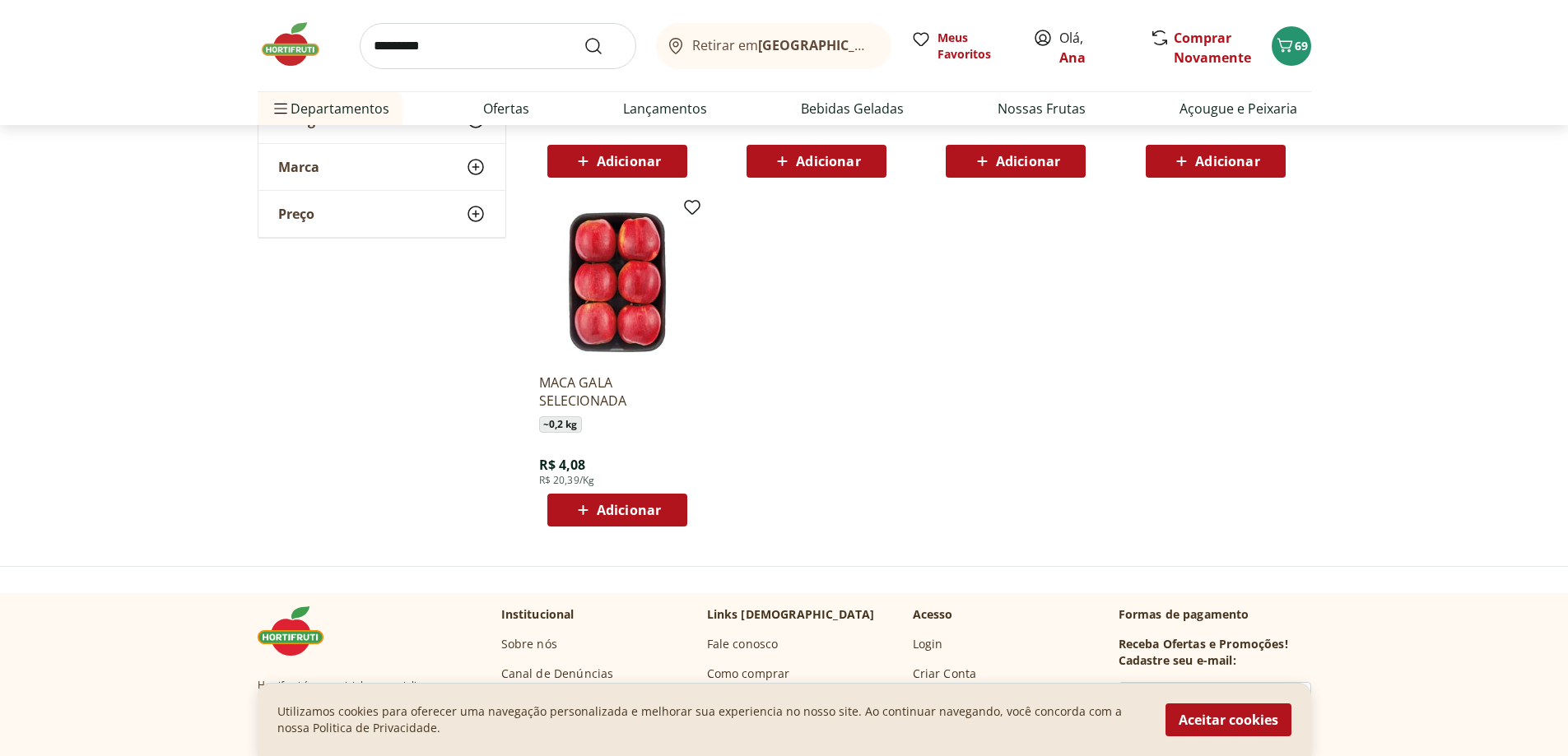
type input "**********"
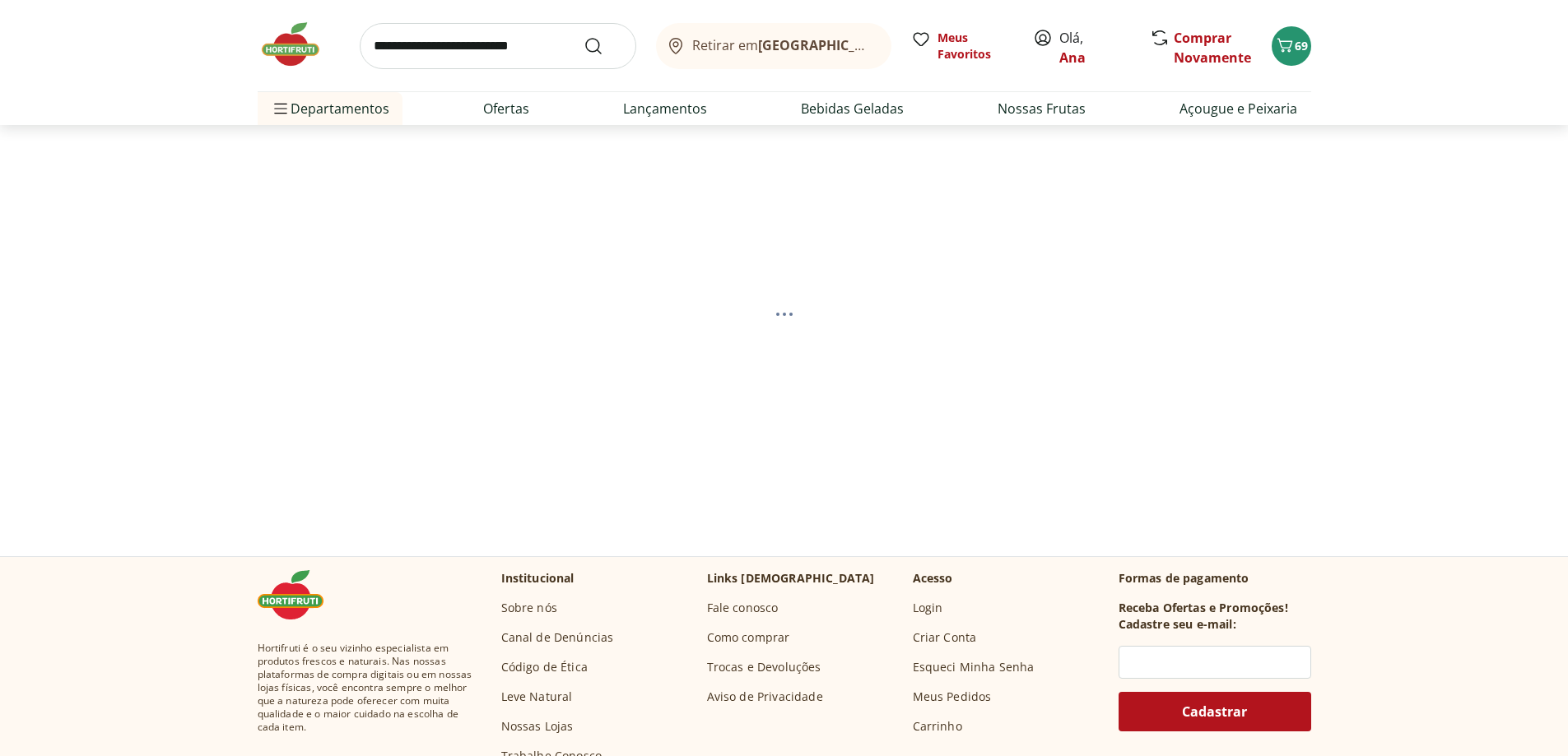
select select "**********"
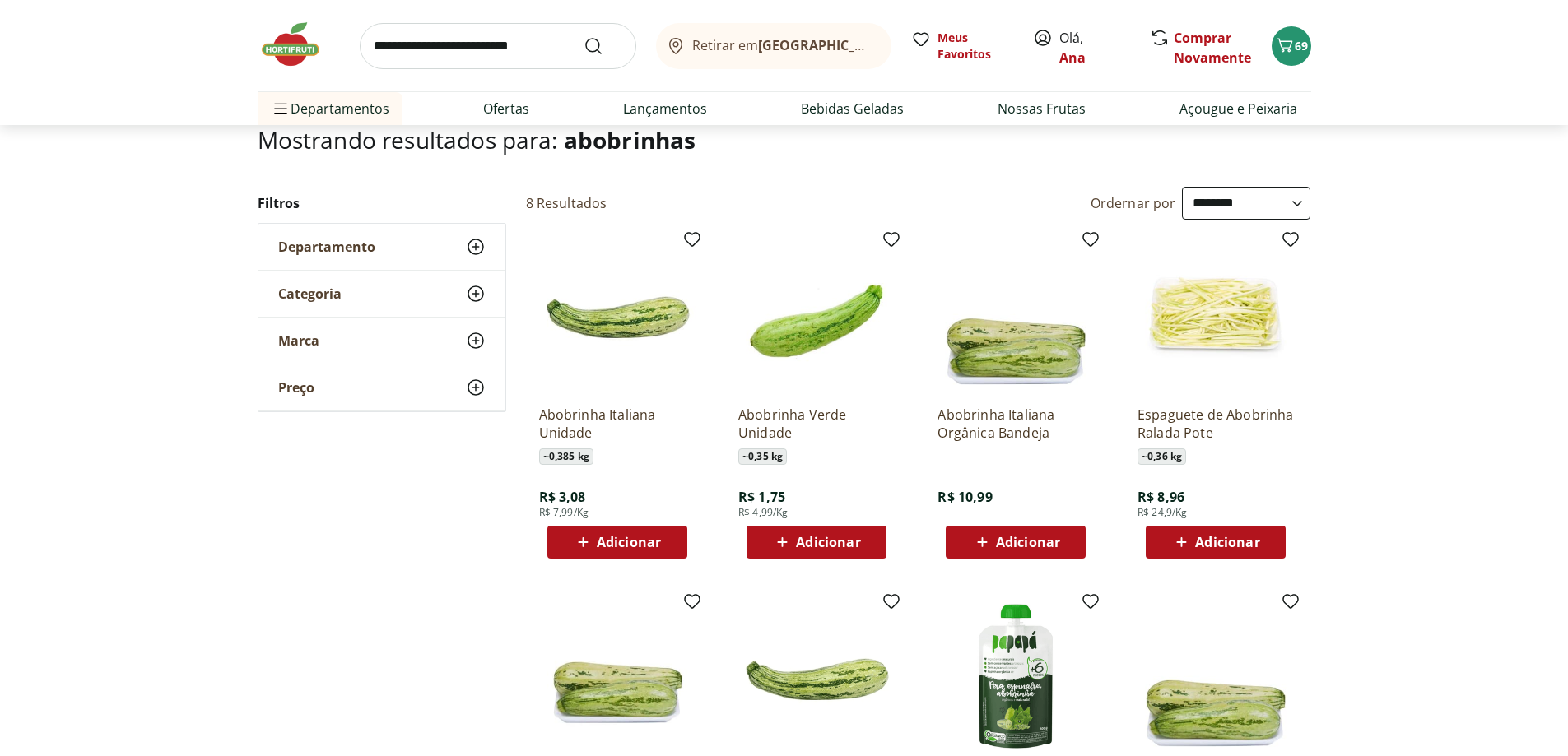
scroll to position [165, 0]
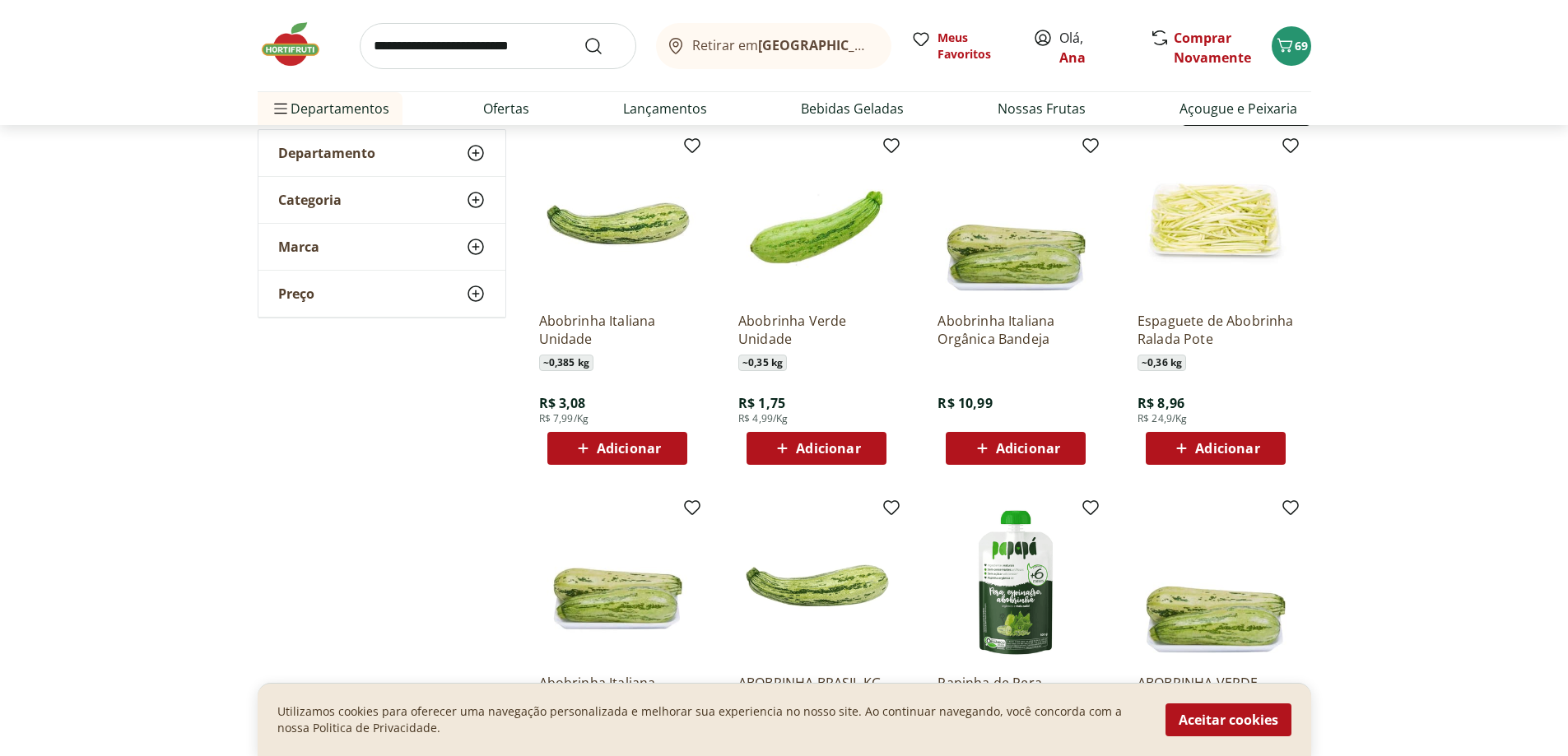
click at [793, 448] on span "Adicionar" at bounding box center [815, 448] width 88 height 19
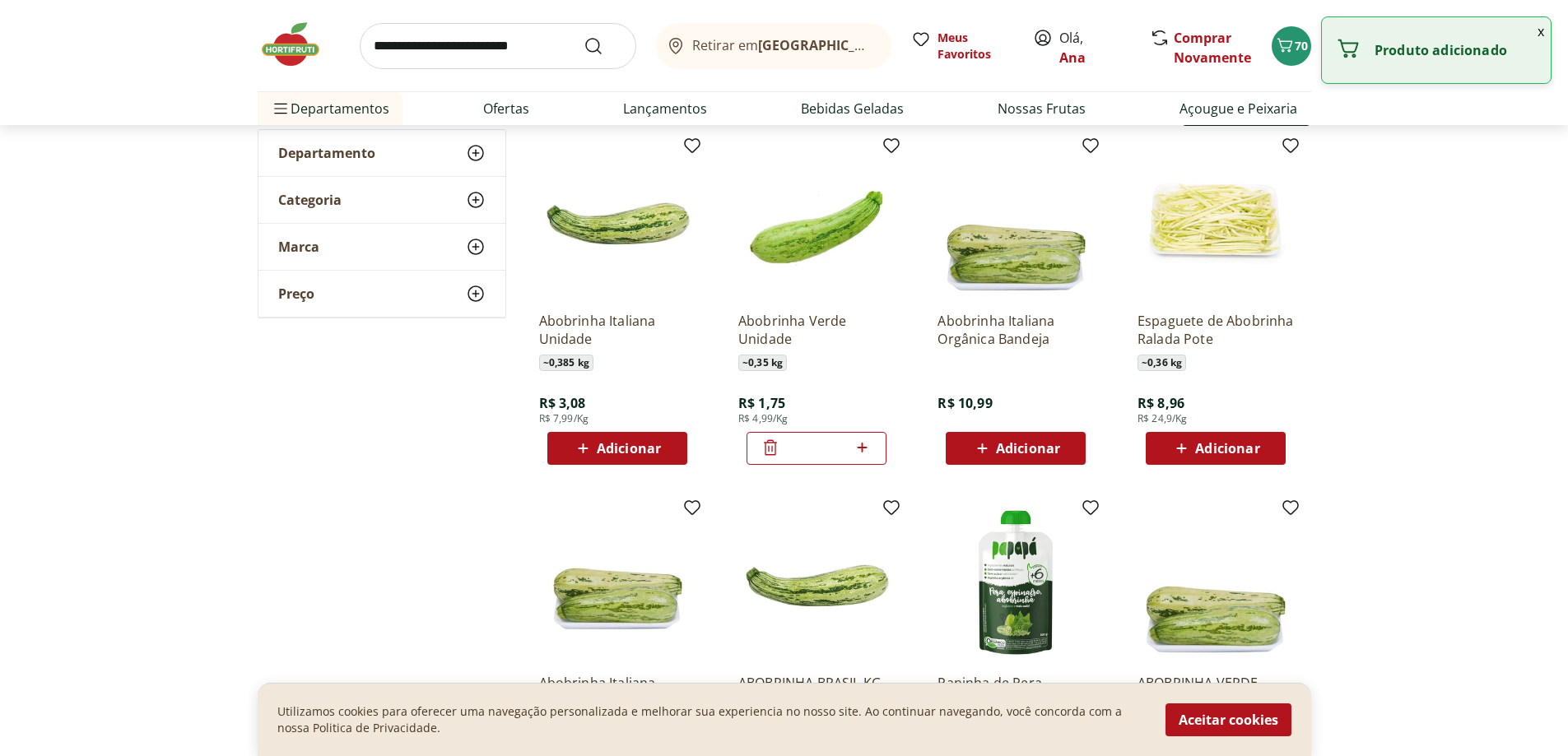
click at [862, 448] on icon at bounding box center [862, 448] width 10 height 10
type input "*"
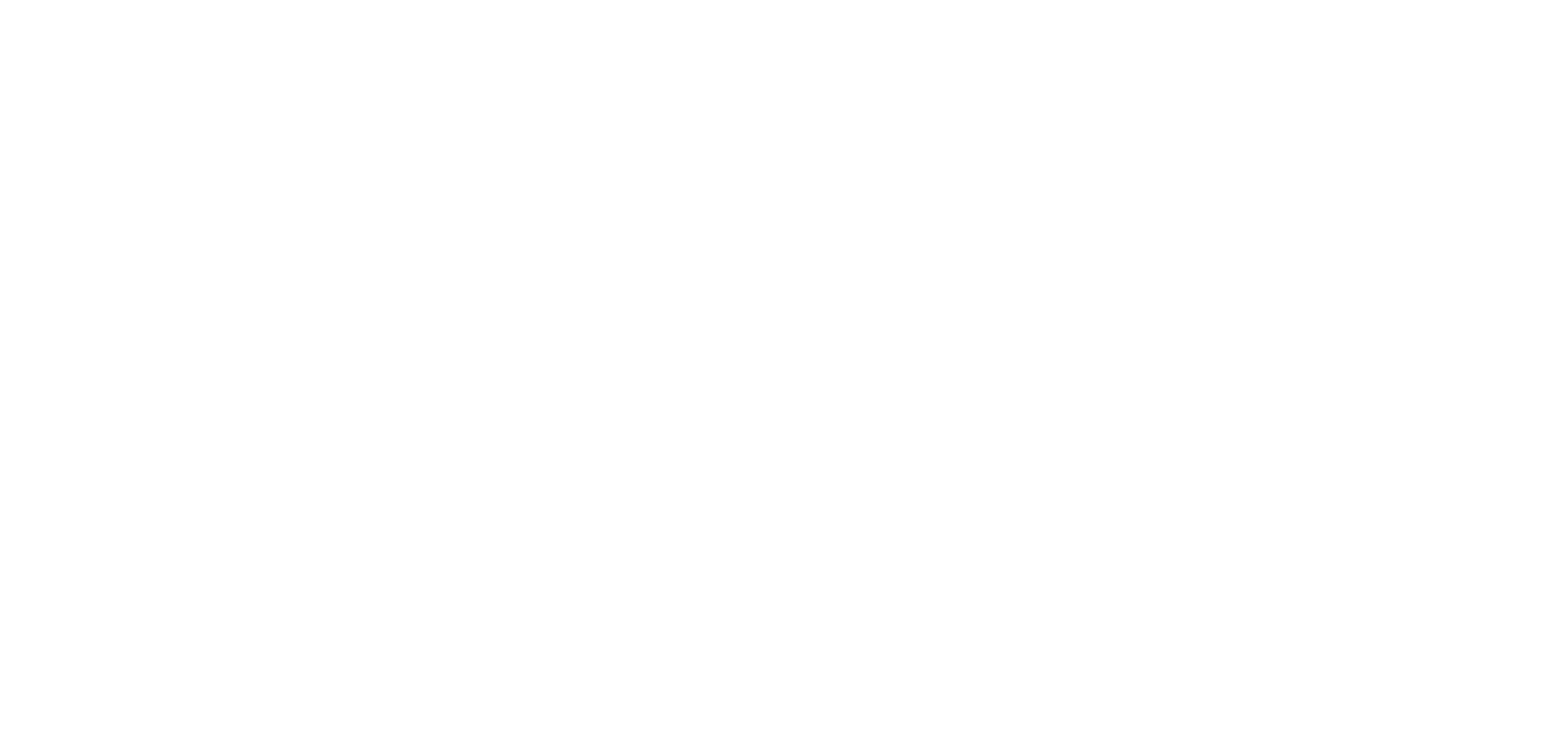
select select "**********"
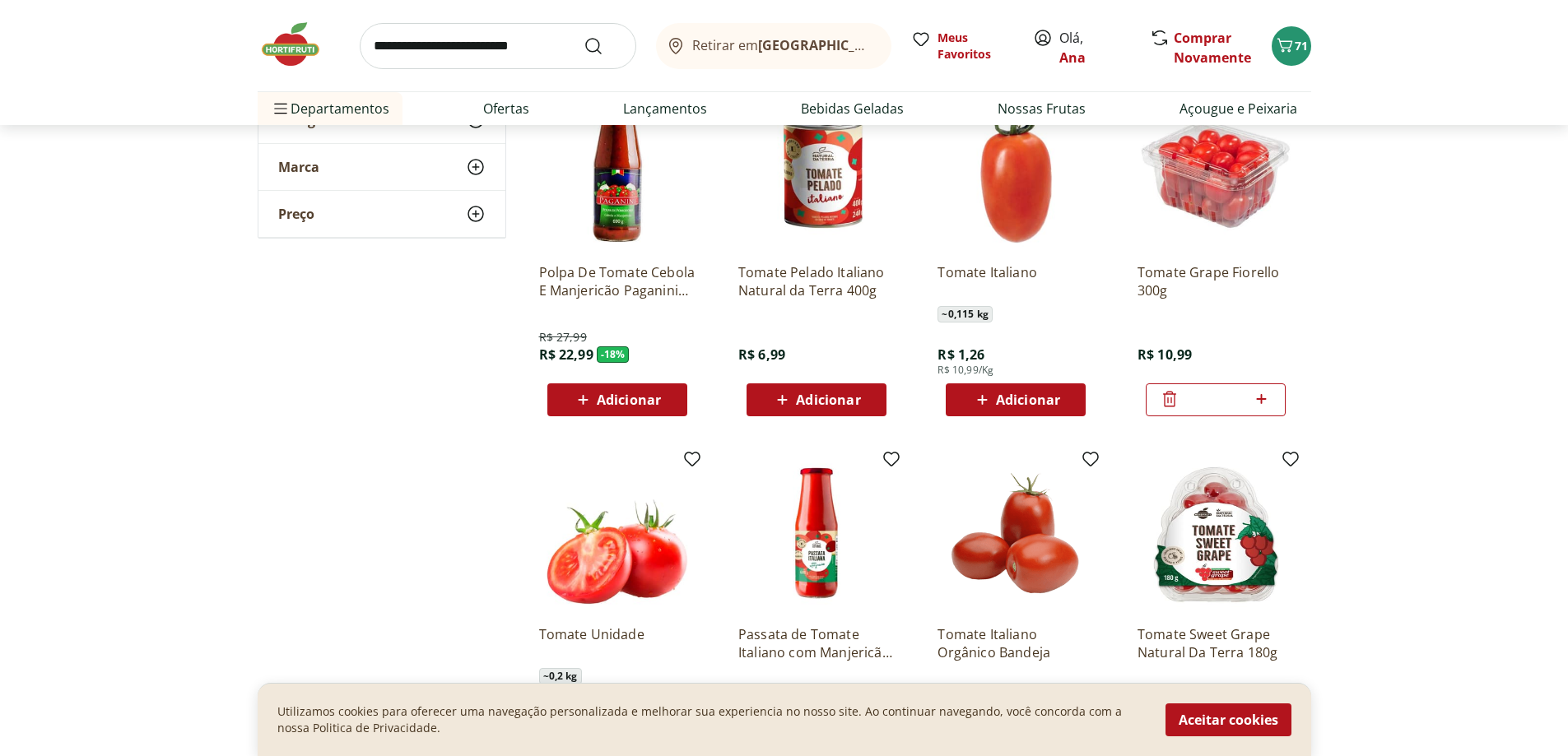
scroll to position [576, 0]
click at [1013, 394] on span "Adicionar" at bounding box center [1028, 399] width 64 height 13
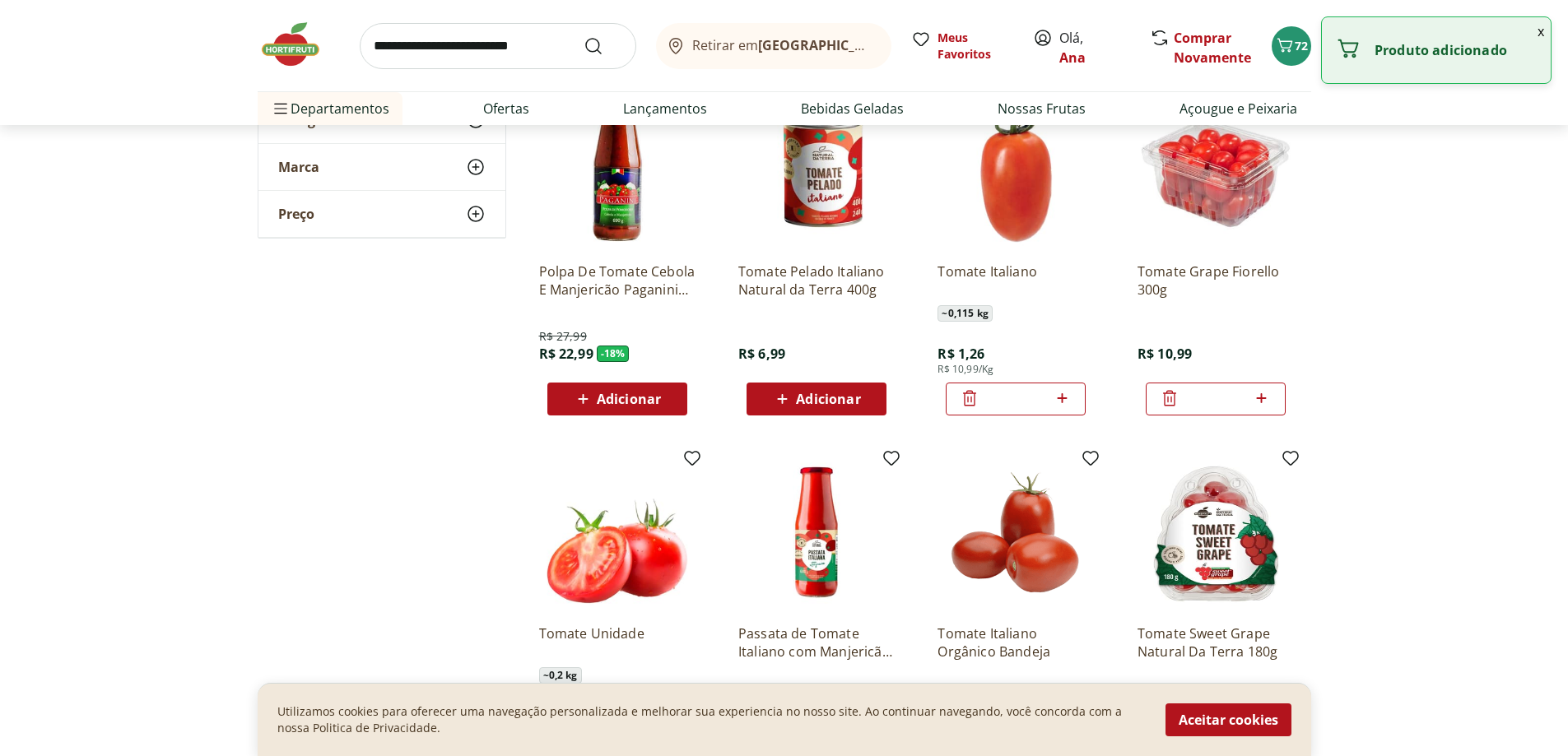
click at [1065, 397] on icon at bounding box center [1061, 398] width 10 height 10
type input "*"
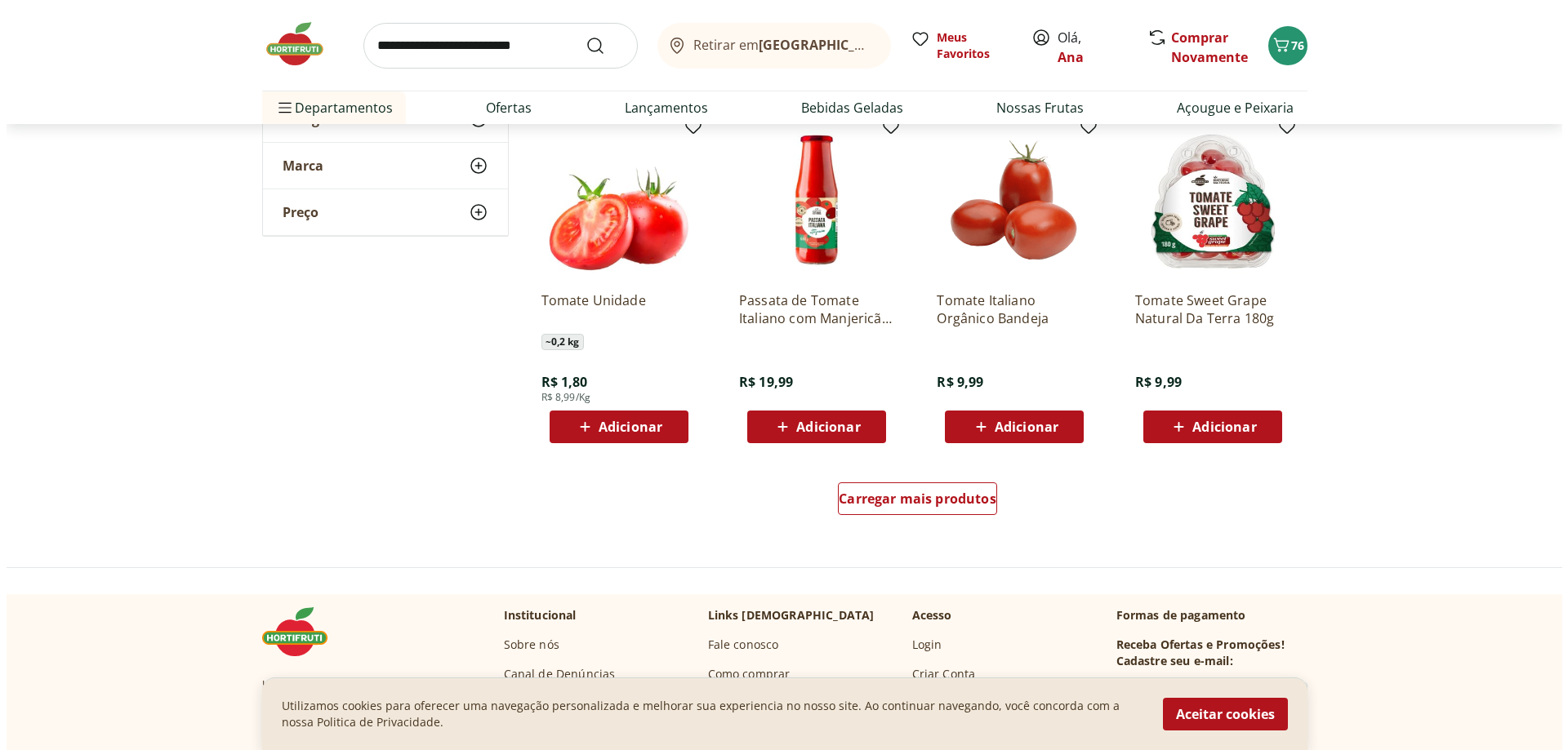
scroll to position [898, 0]
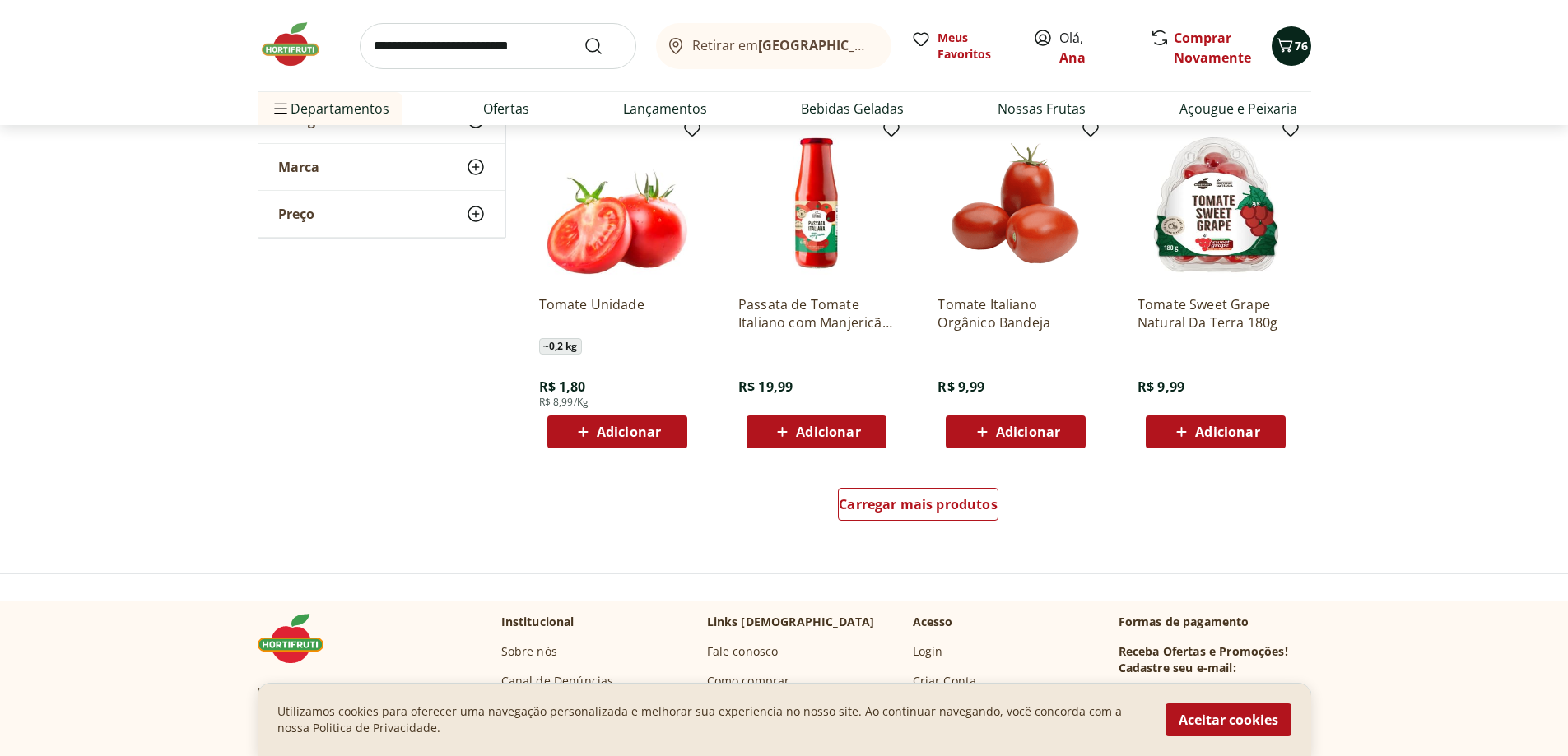
click at [1298, 48] on span "76" at bounding box center [1301, 46] width 13 height 16
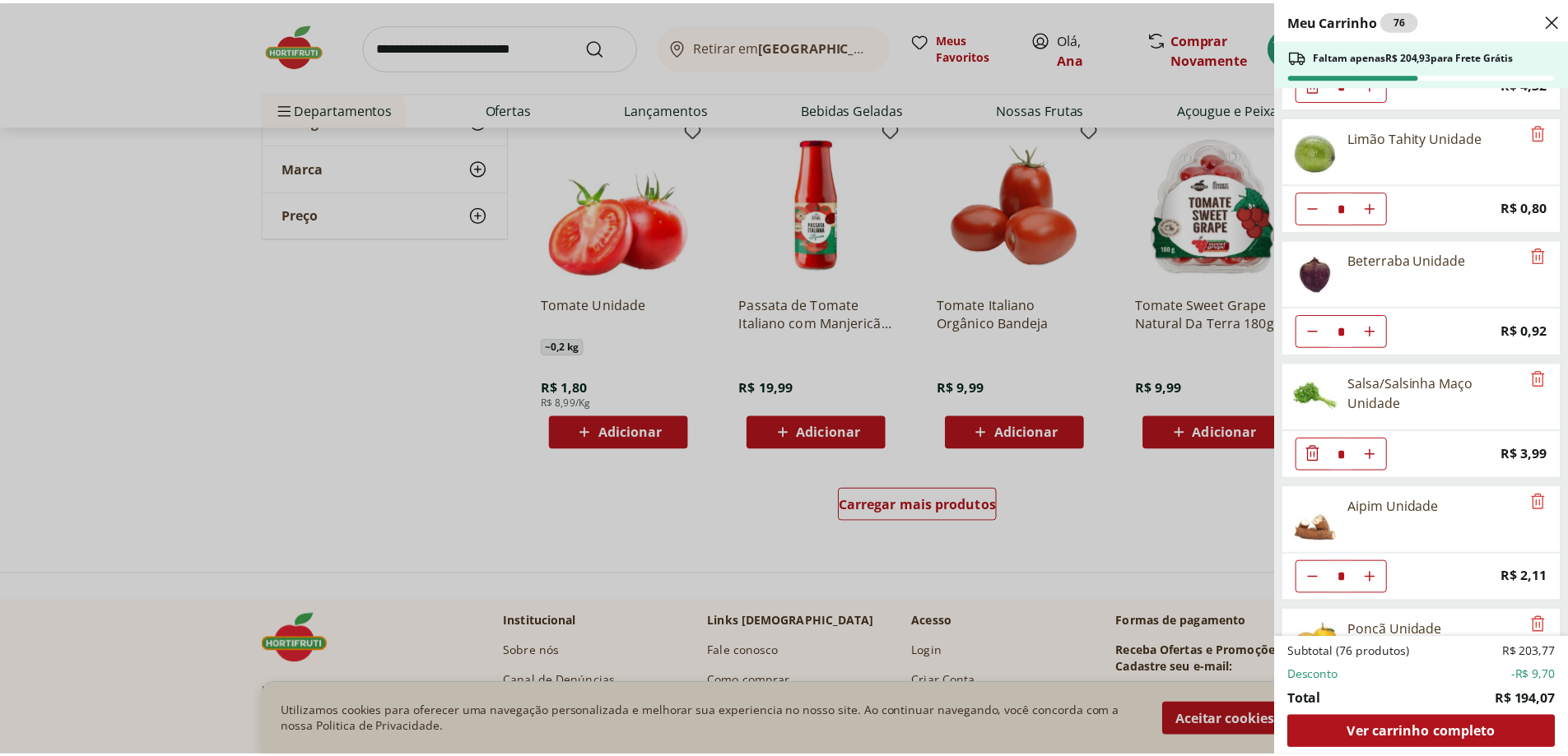
scroll to position [2911, 0]
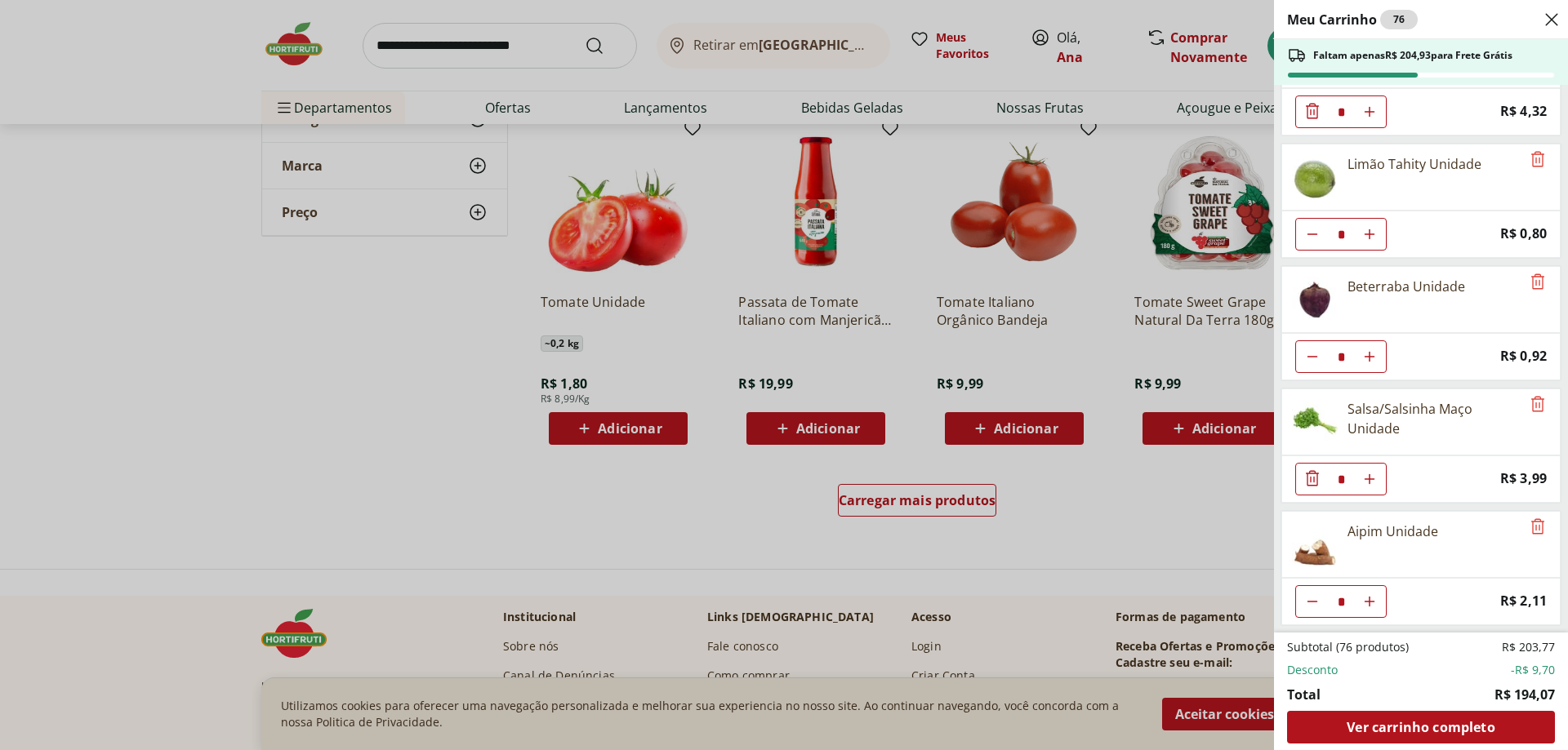
click at [910, 605] on div "Meu Carrinho 76 Faltam apenas R$ 204,93 para Frete Grátis Uva Verde sem Semente…" at bounding box center [784, 375] width 1568 height 750
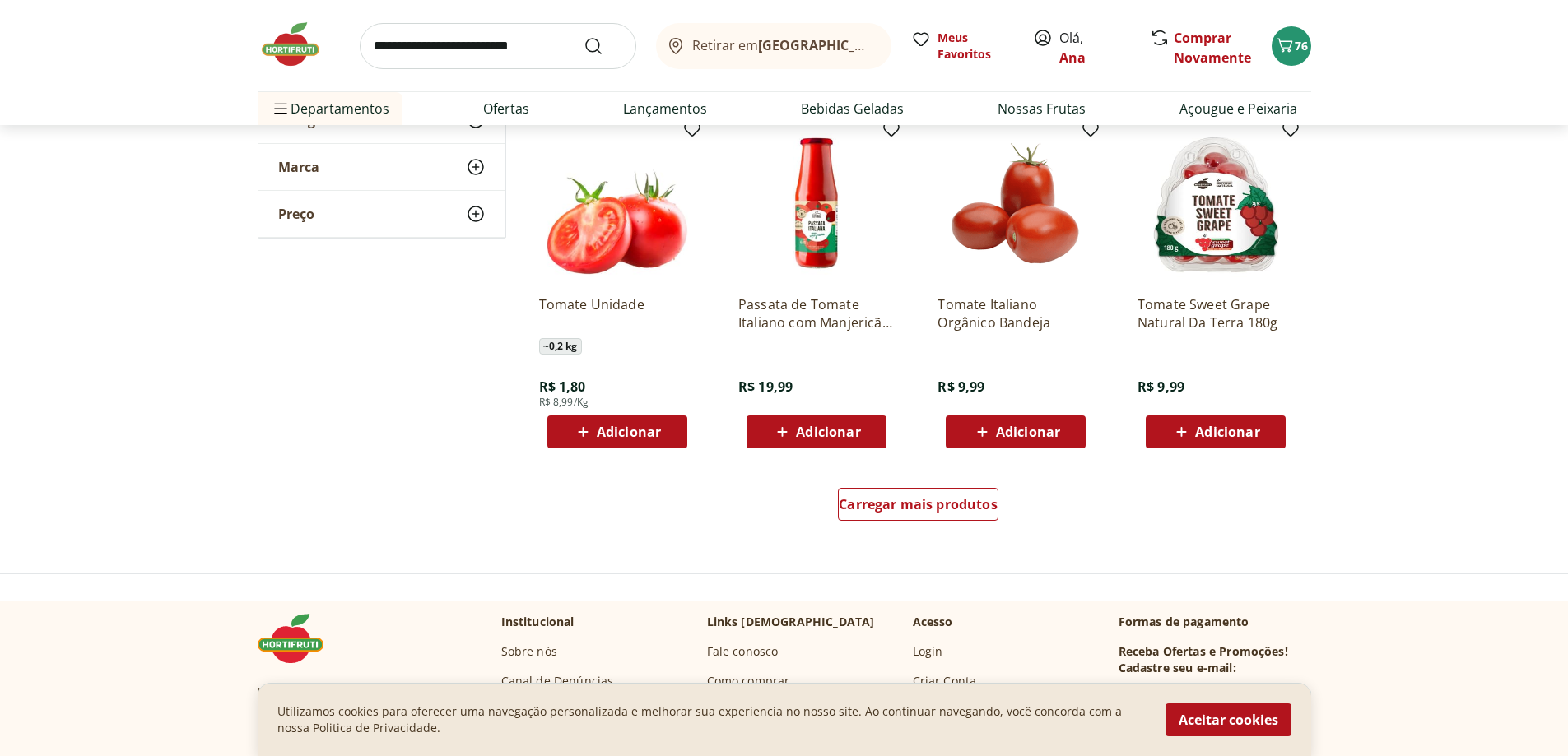
click at [424, 40] on input "search" at bounding box center [498, 46] width 277 height 46
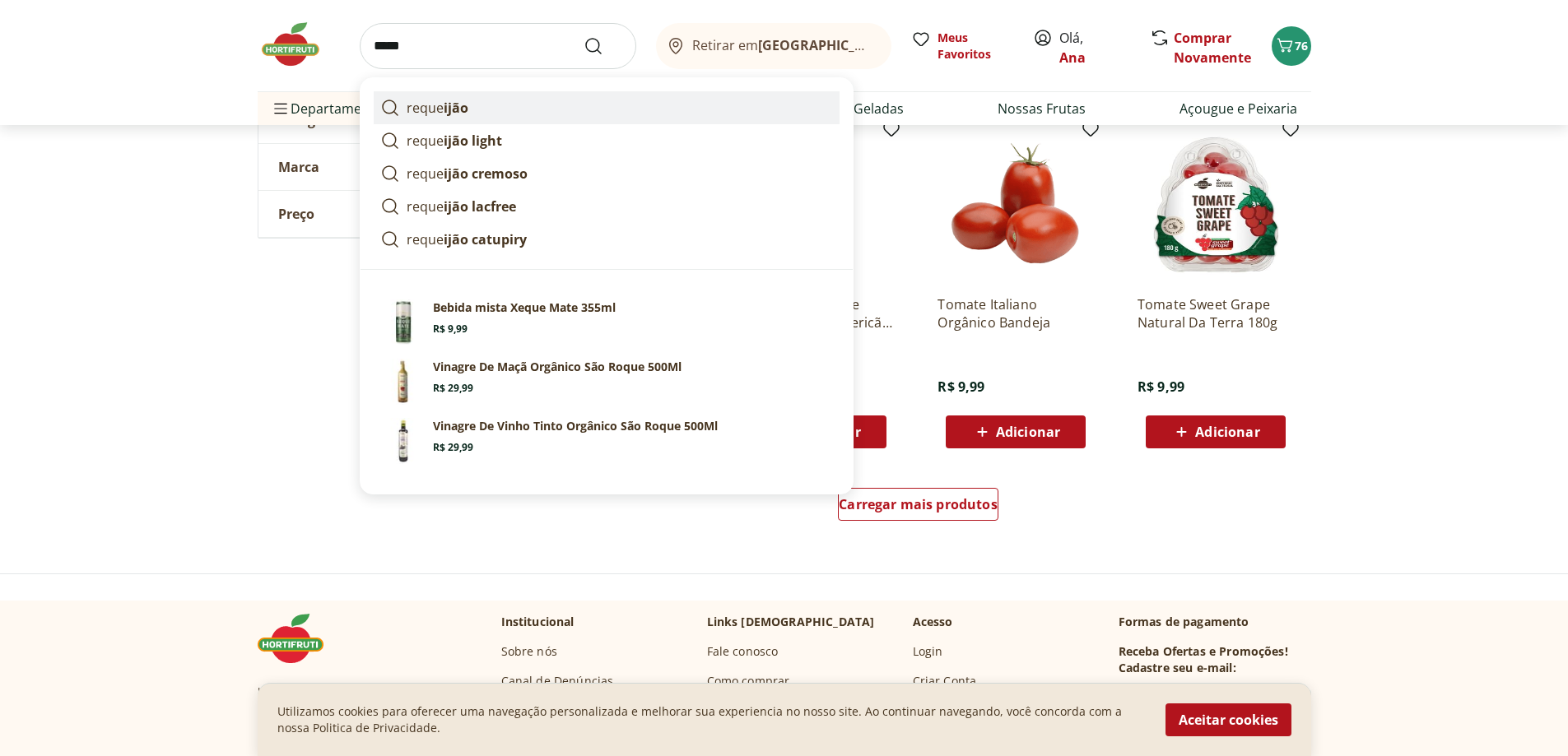
click at [465, 109] on strong "ijão" at bounding box center [456, 107] width 25 height 18
type input "*********"
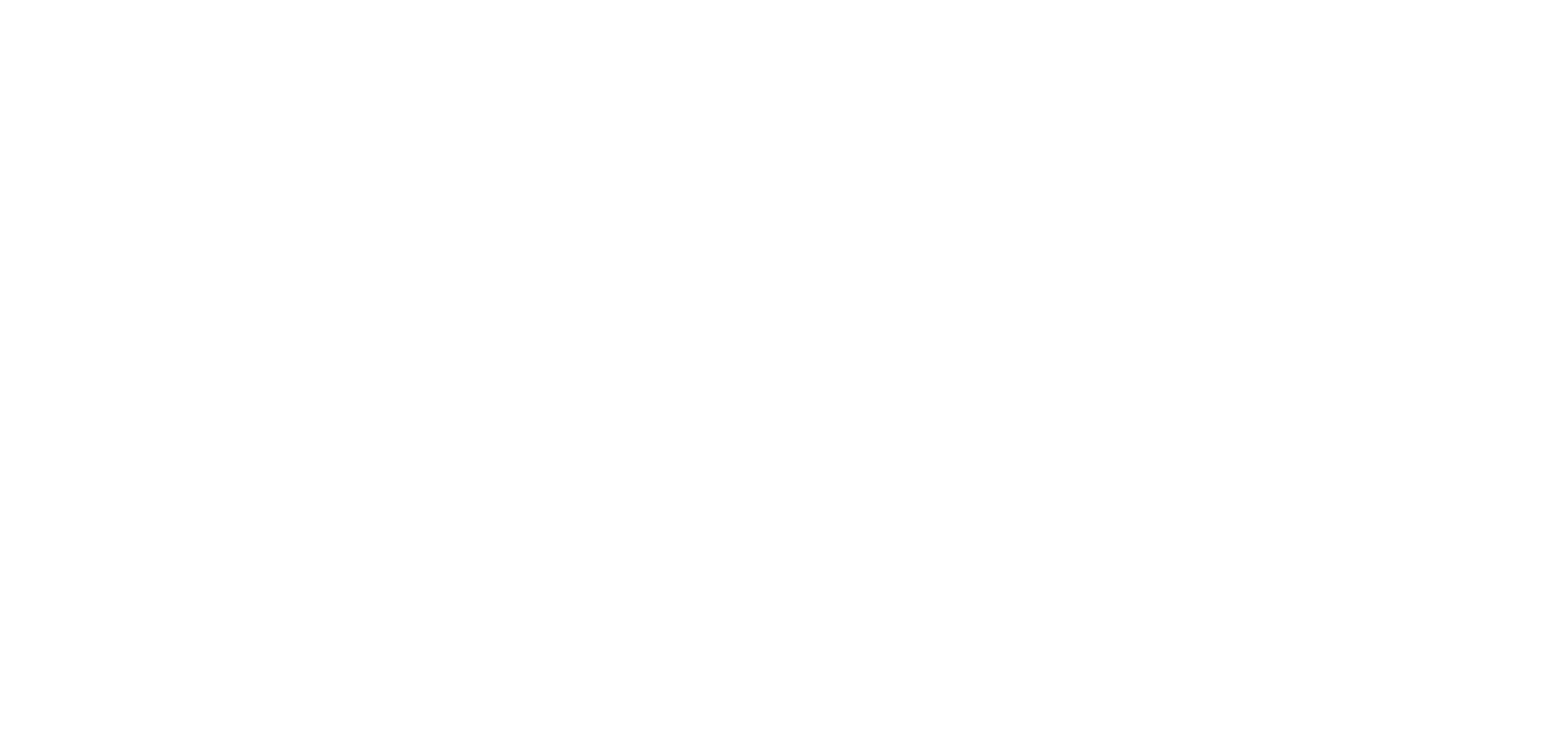
select select "**********"
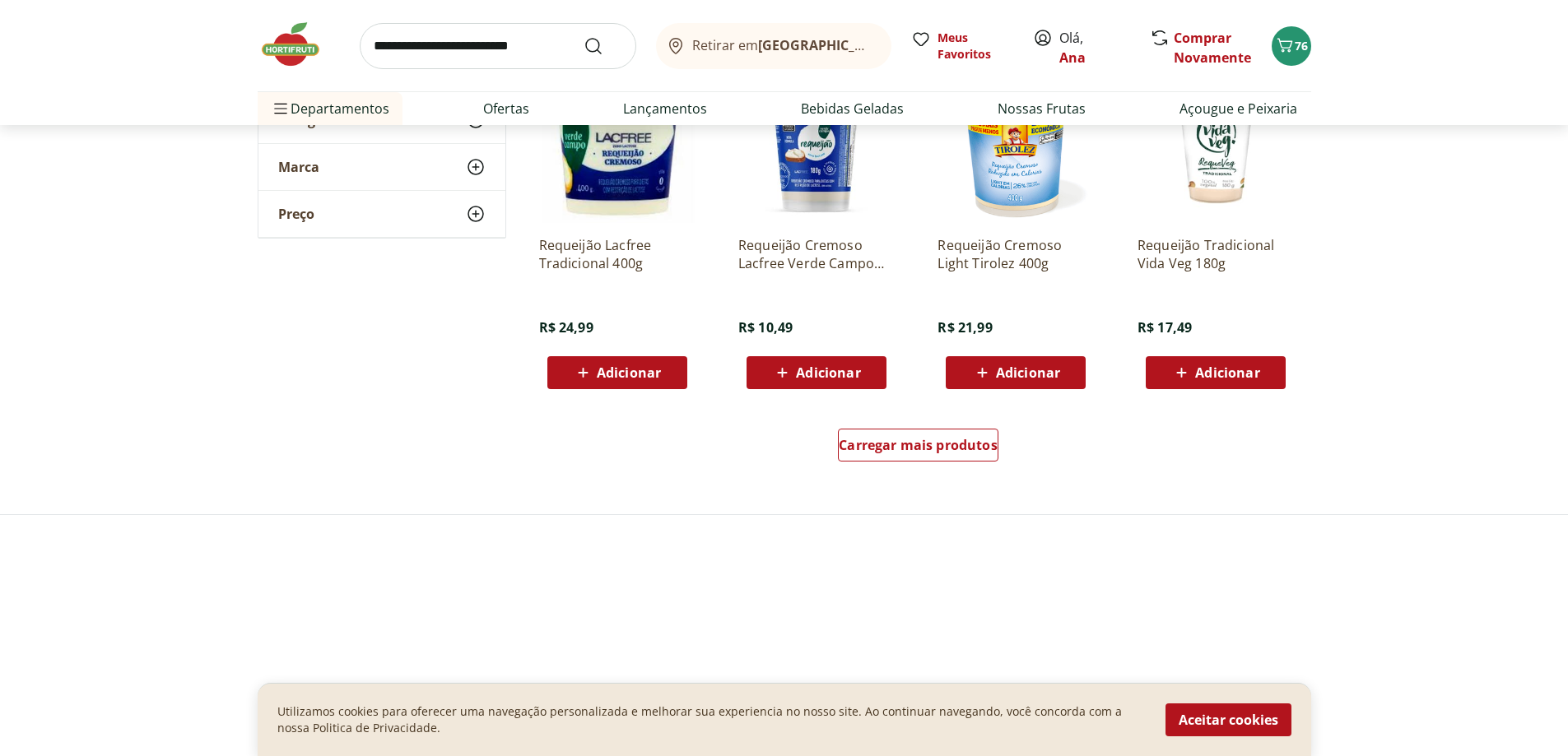
scroll to position [987, 0]
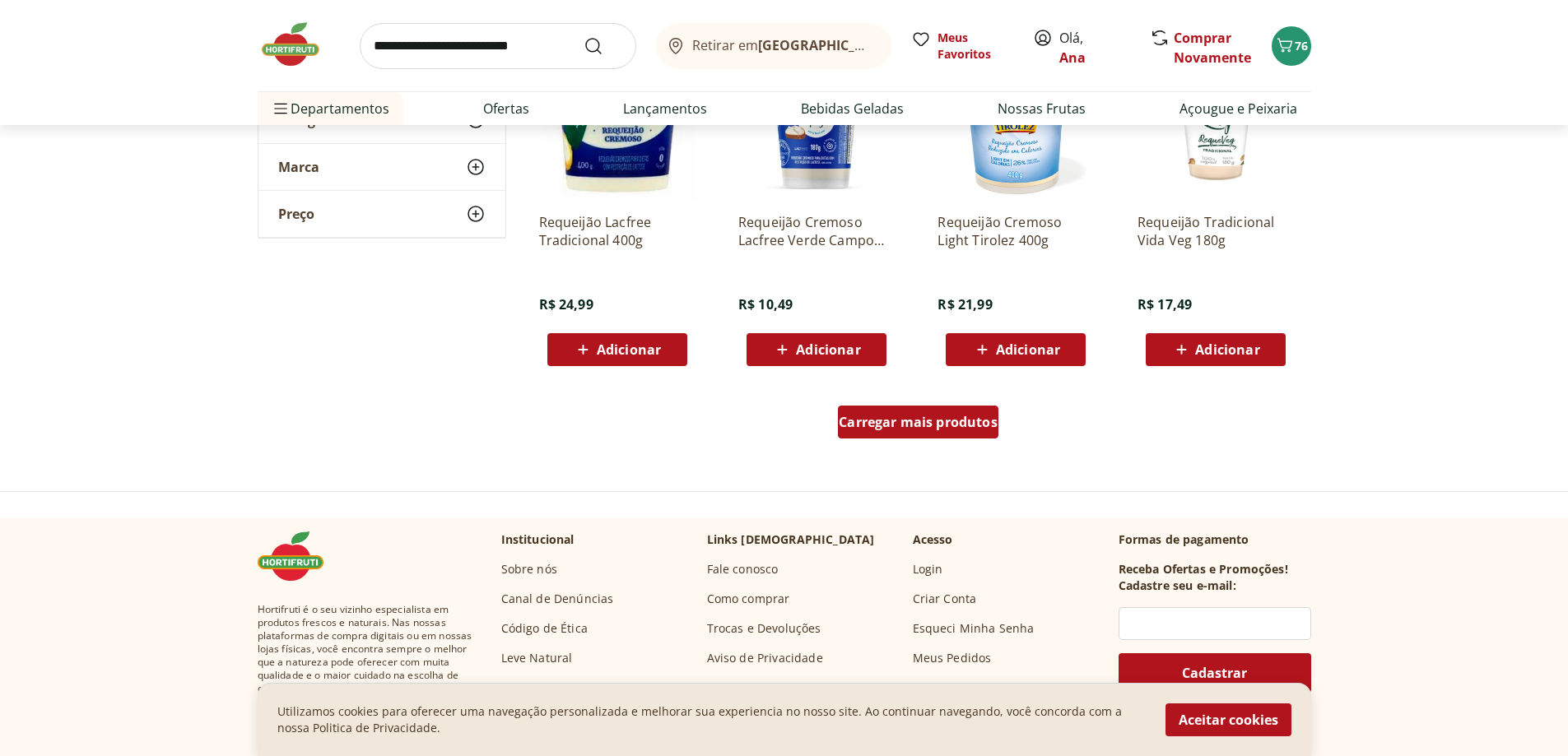
click at [871, 416] on span "Carregar mais produtos" at bounding box center [917, 422] width 159 height 13
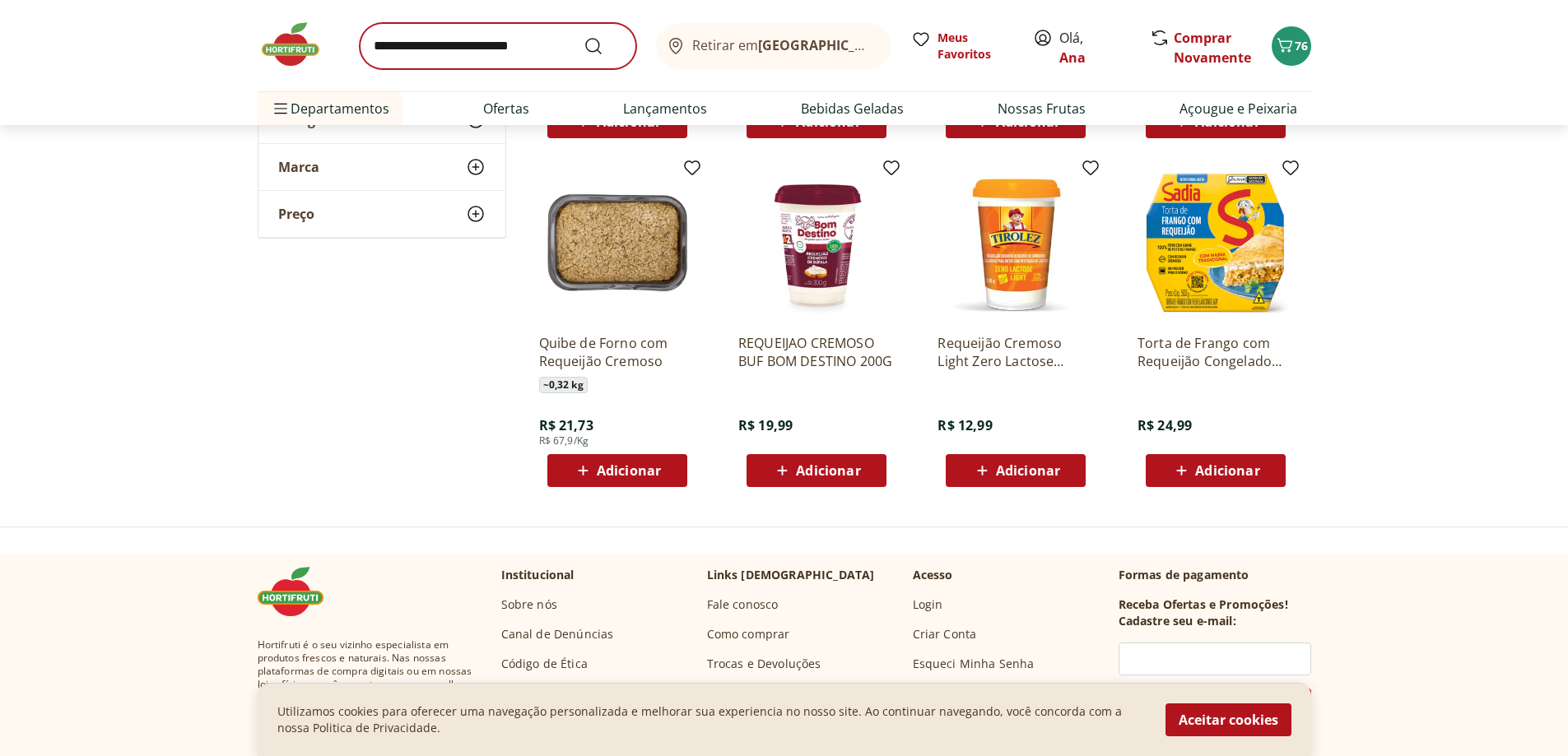
scroll to position [1070, 0]
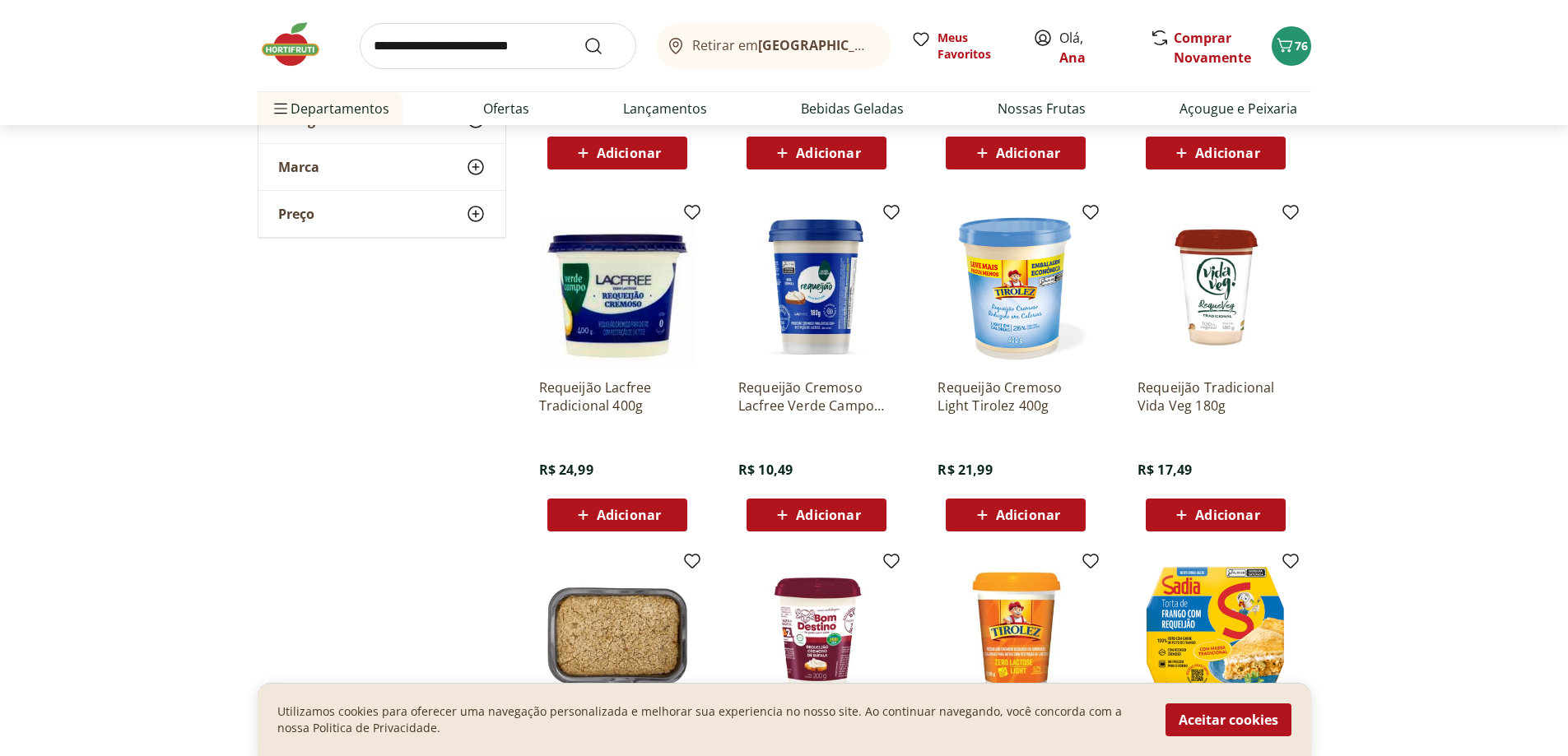
scroll to position [823, 0]
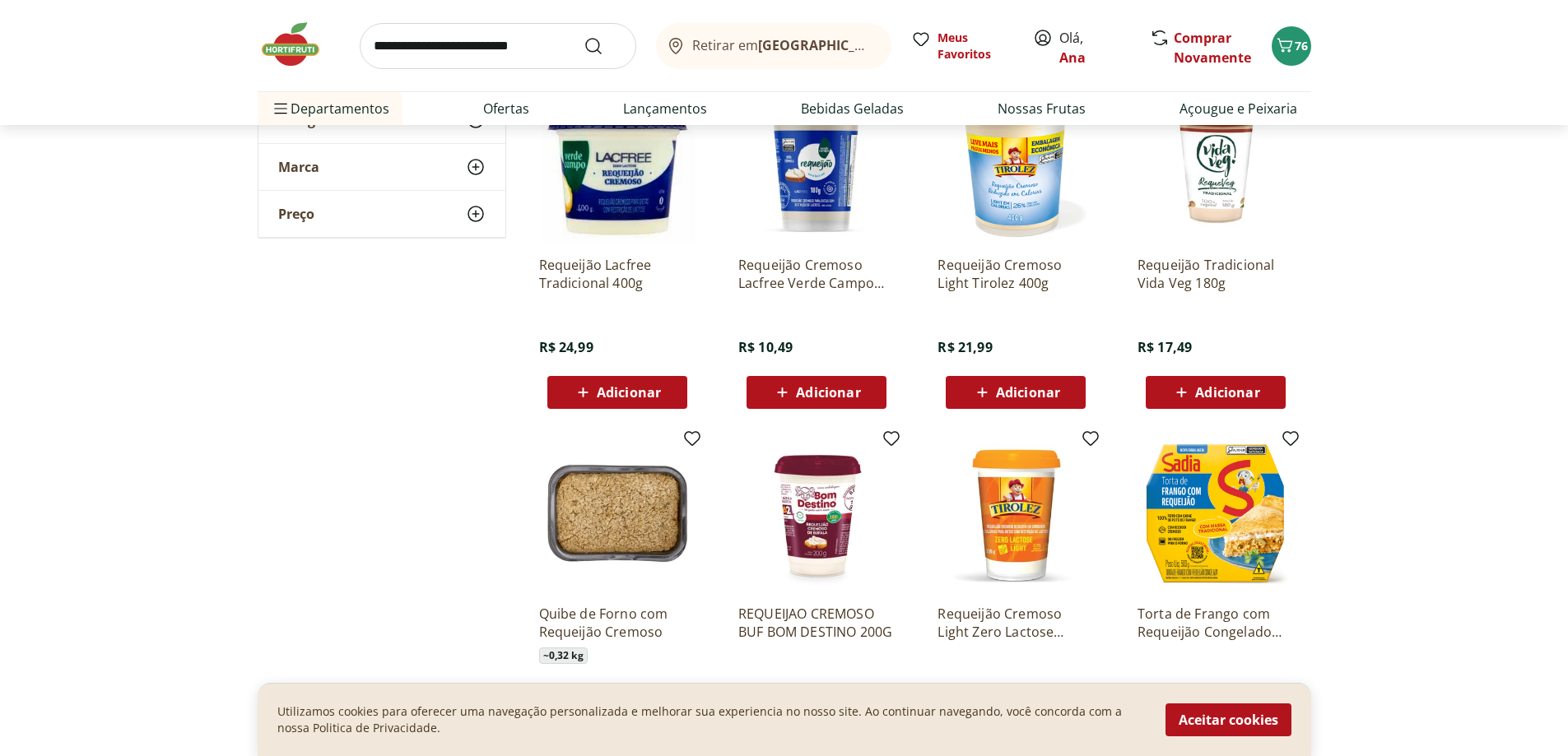
scroll to position [905, 0]
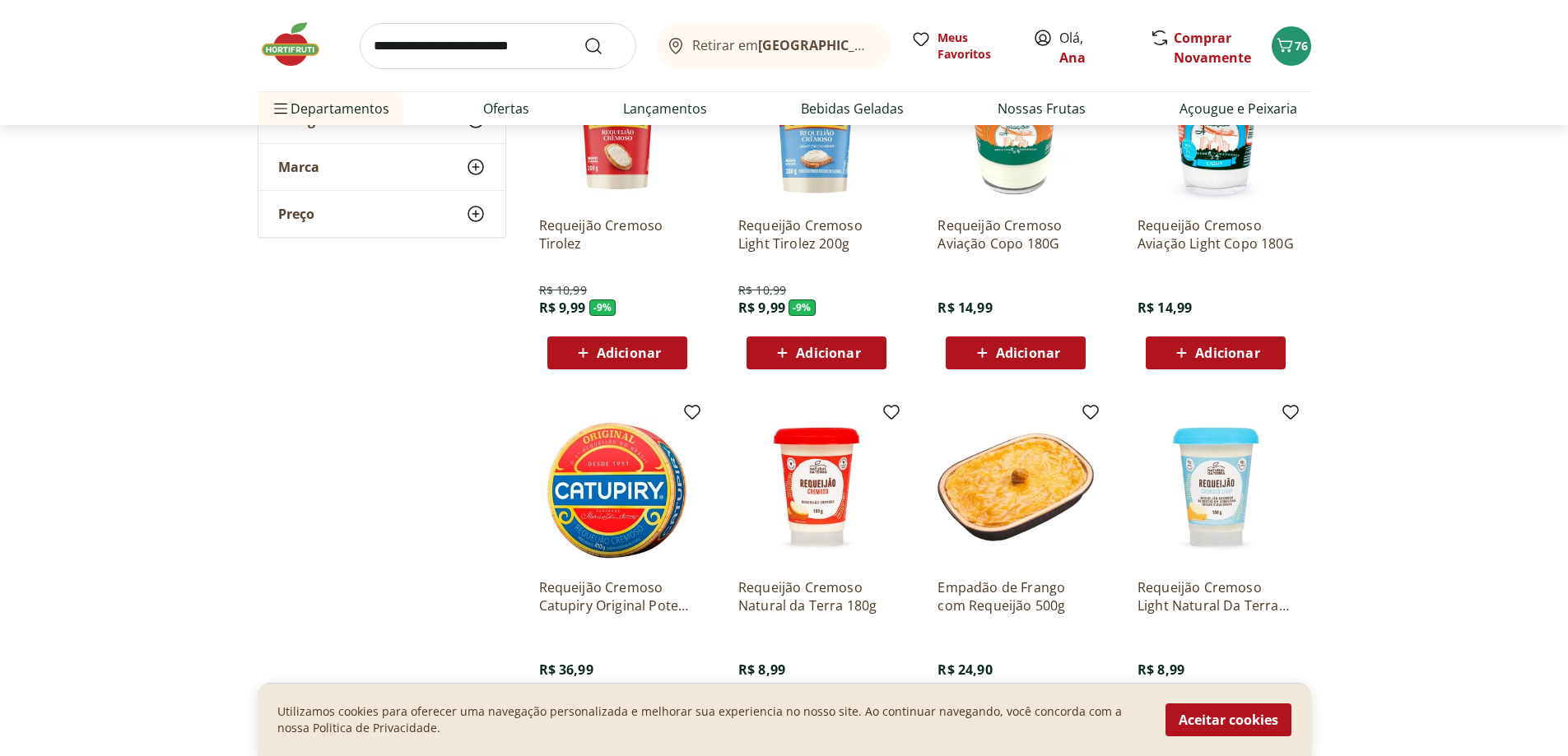
scroll to position [82, 0]
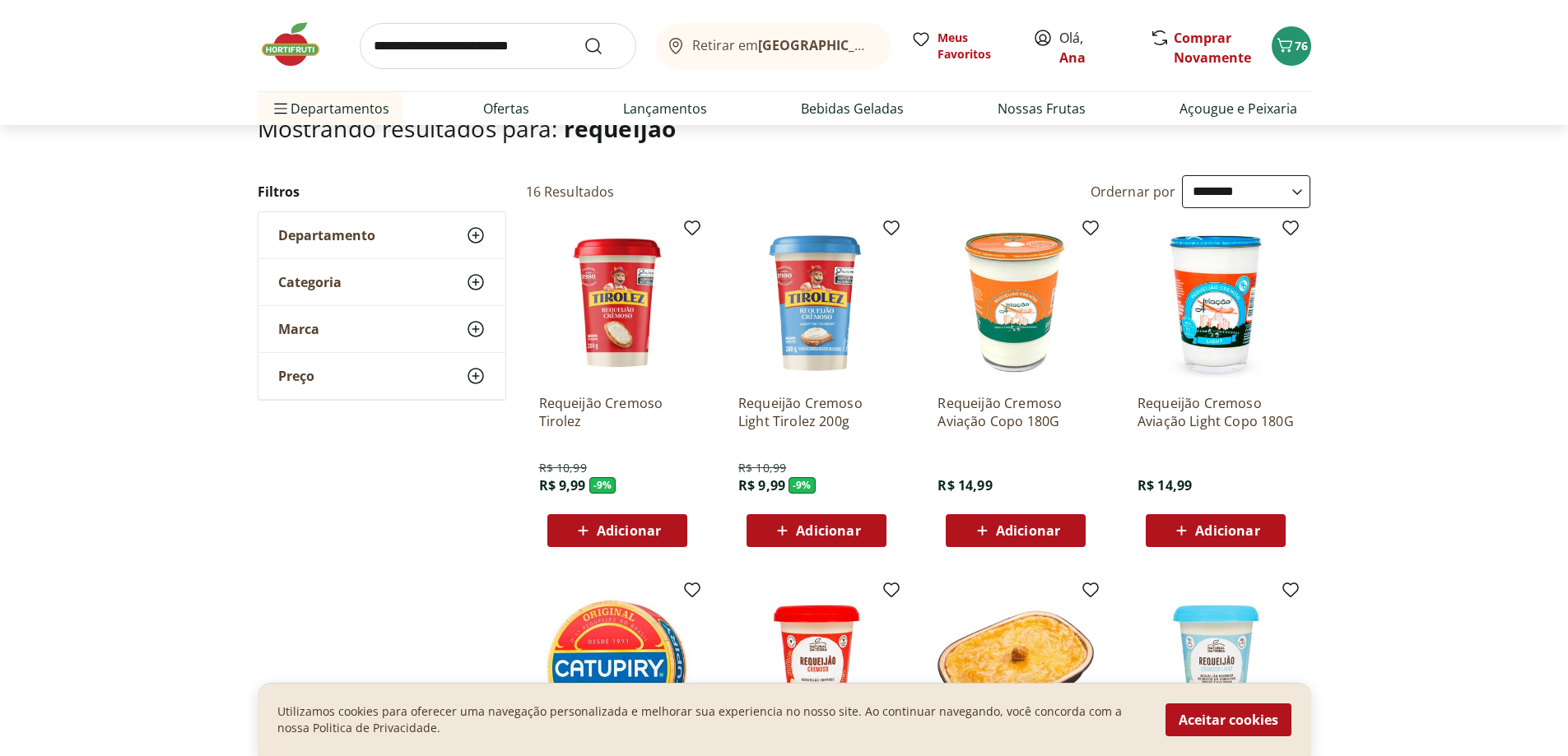
click at [612, 535] on span "Adicionar" at bounding box center [628, 530] width 64 height 13
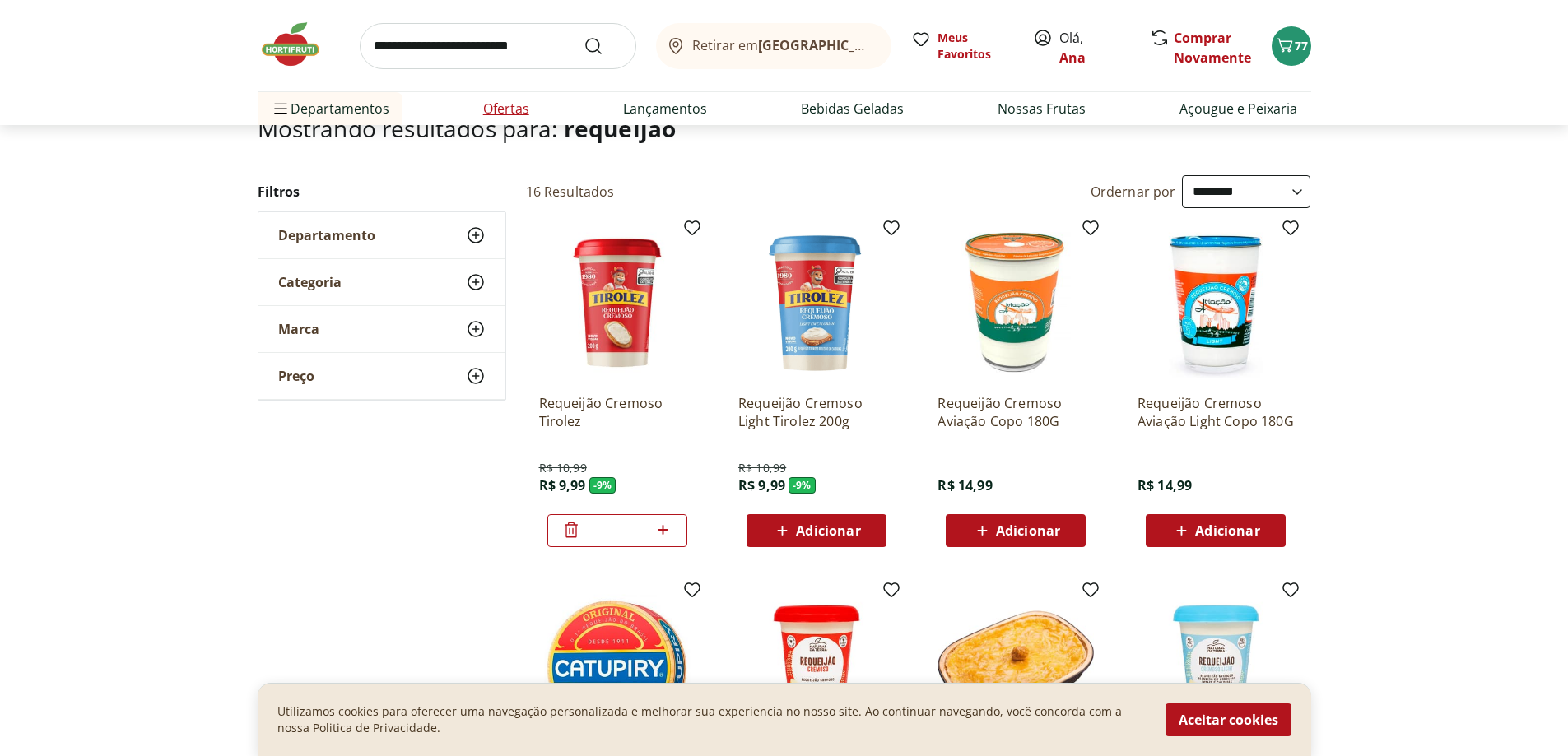
click at [508, 109] on link "Ofertas" at bounding box center [506, 108] width 46 height 19
select select "**********"
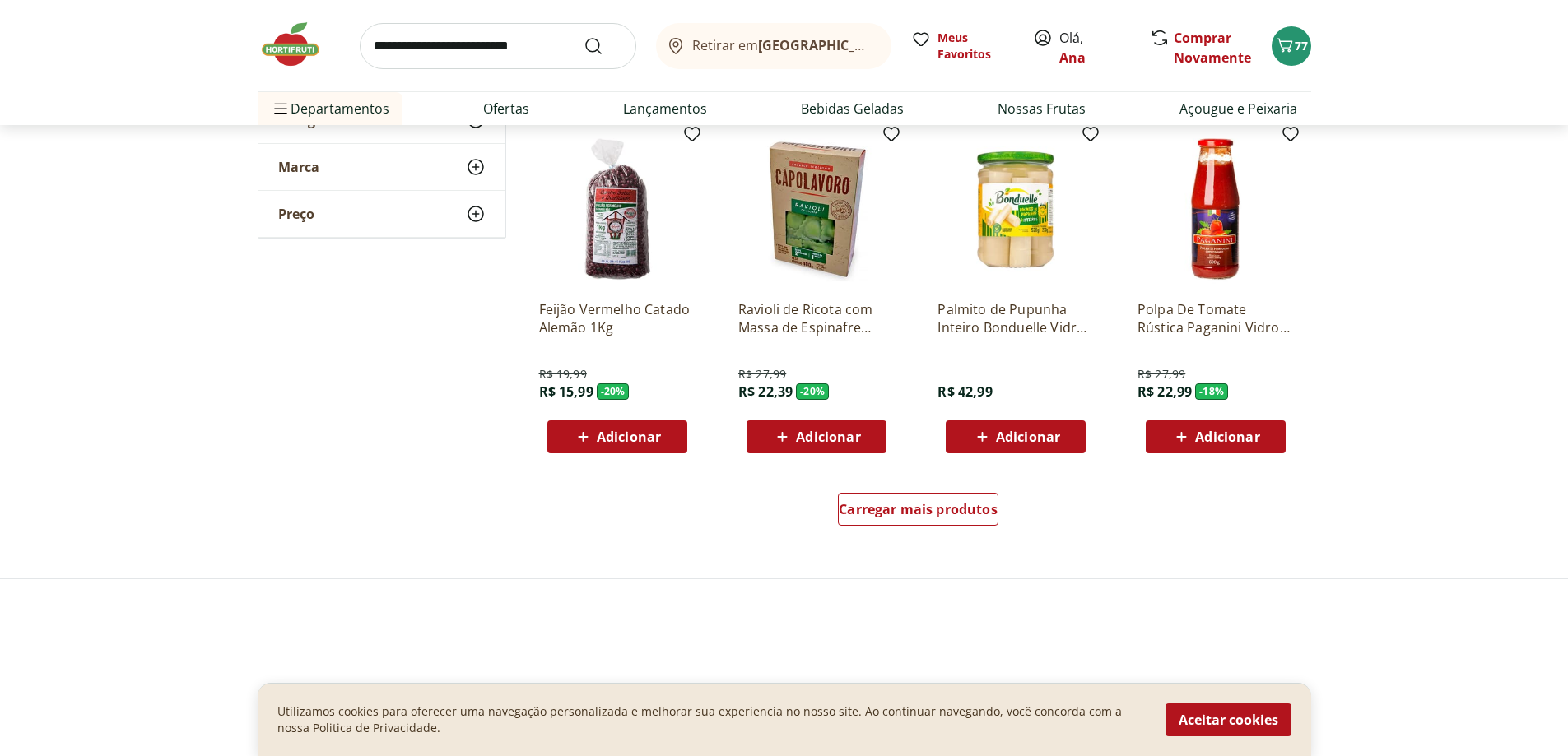
scroll to position [1070, 0]
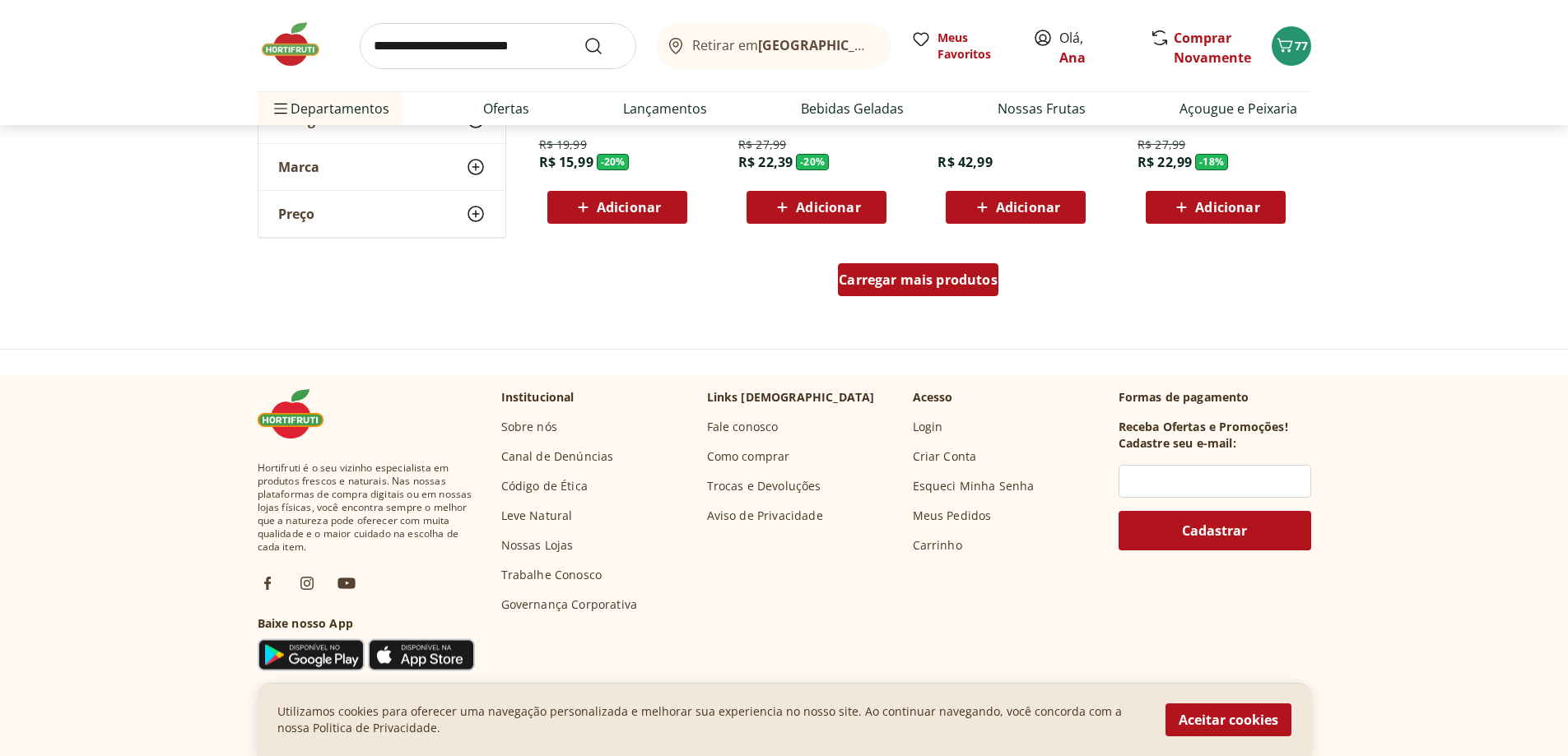
click at [909, 293] on div "Carregar mais produtos" at bounding box center [917, 279] width 160 height 33
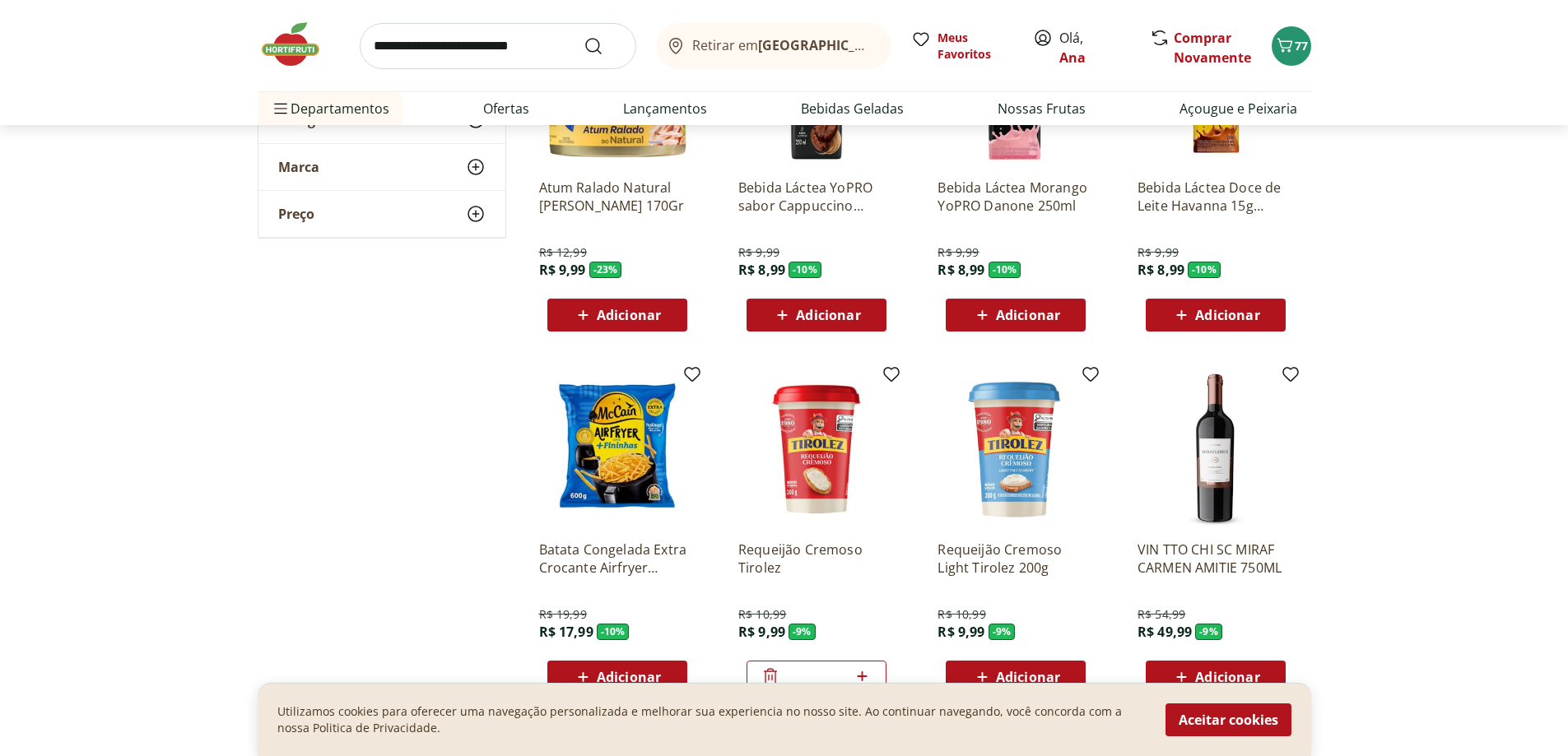
scroll to position [1893, 0]
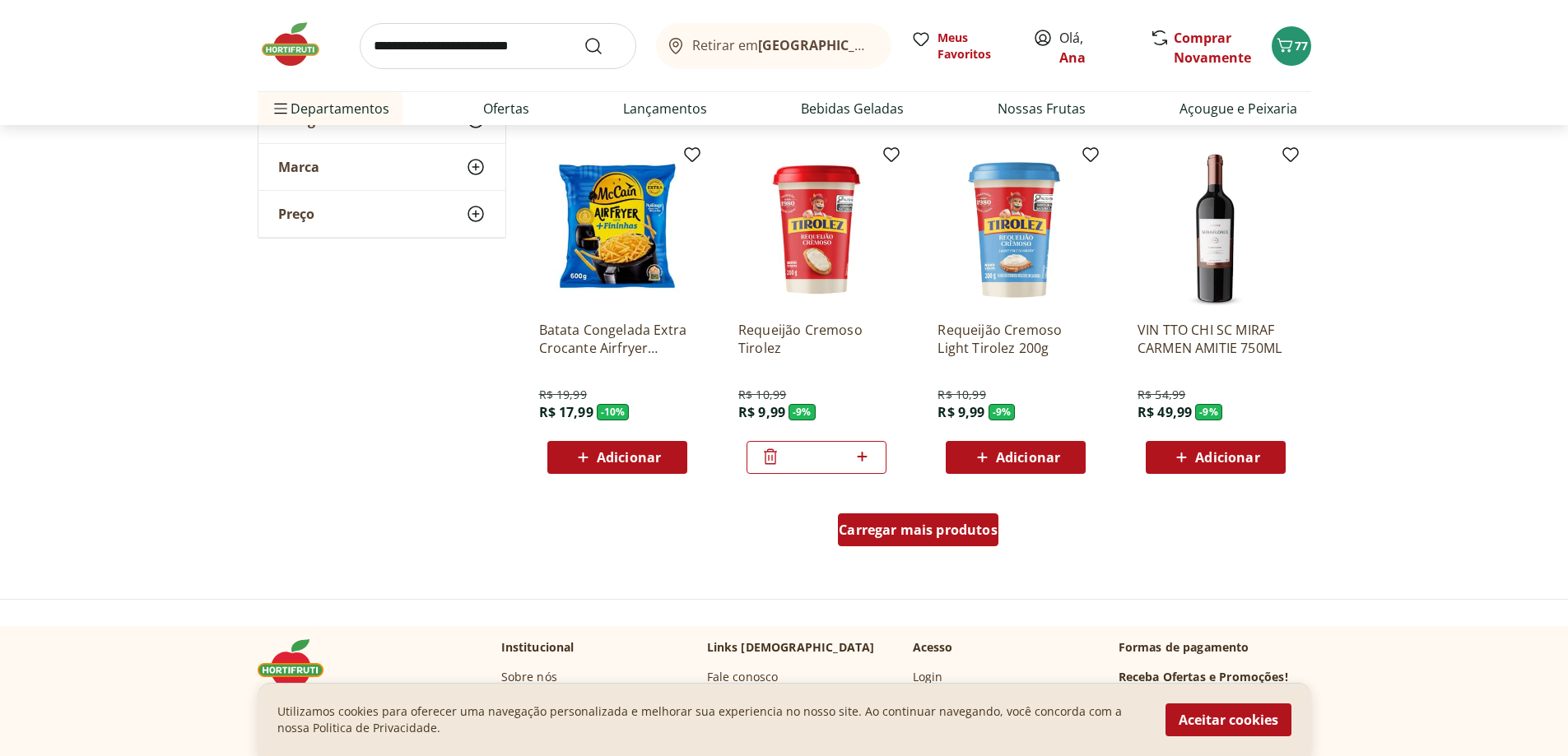
click at [911, 530] on span "Carregar mais produtos" at bounding box center [917, 530] width 159 height 13
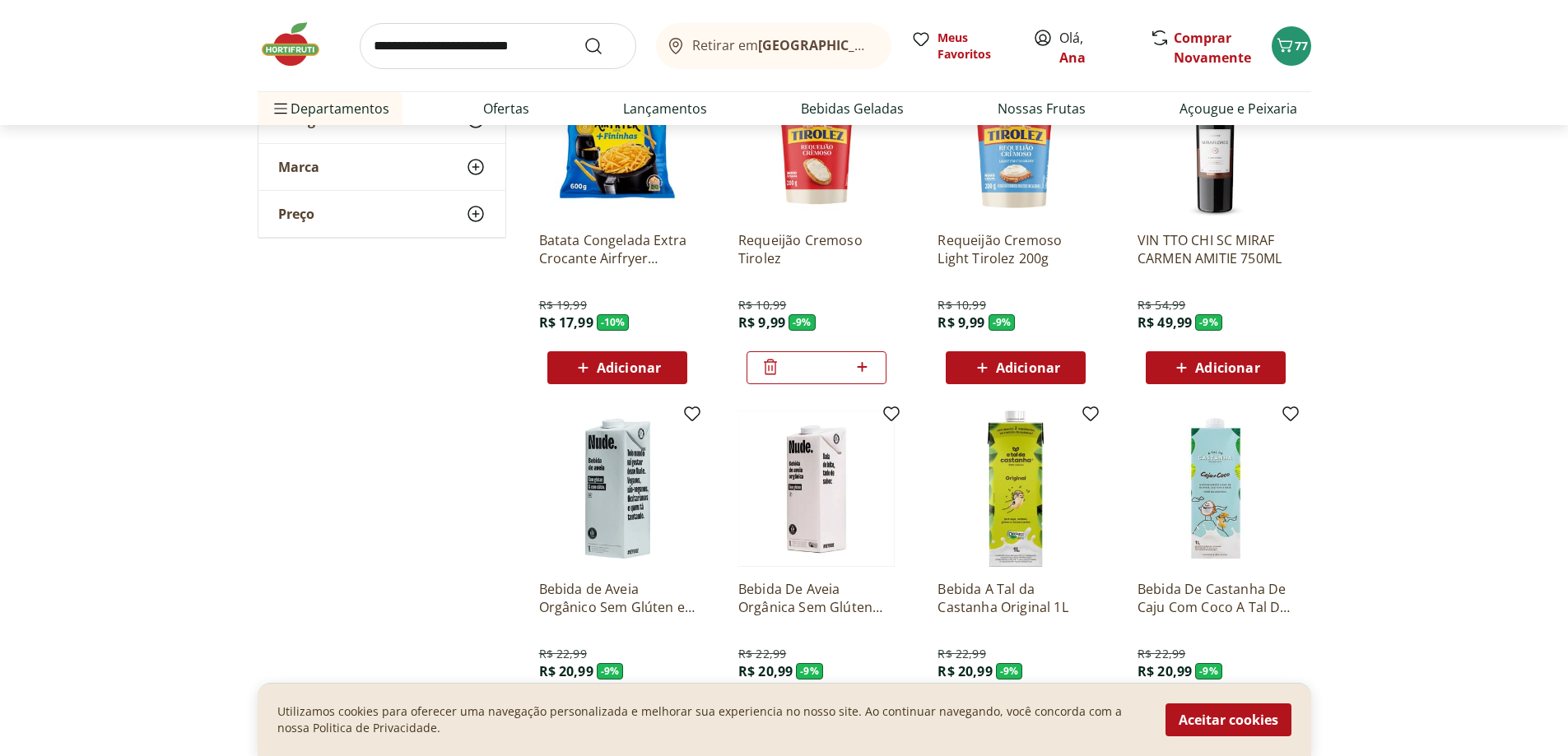
scroll to position [1975, 0]
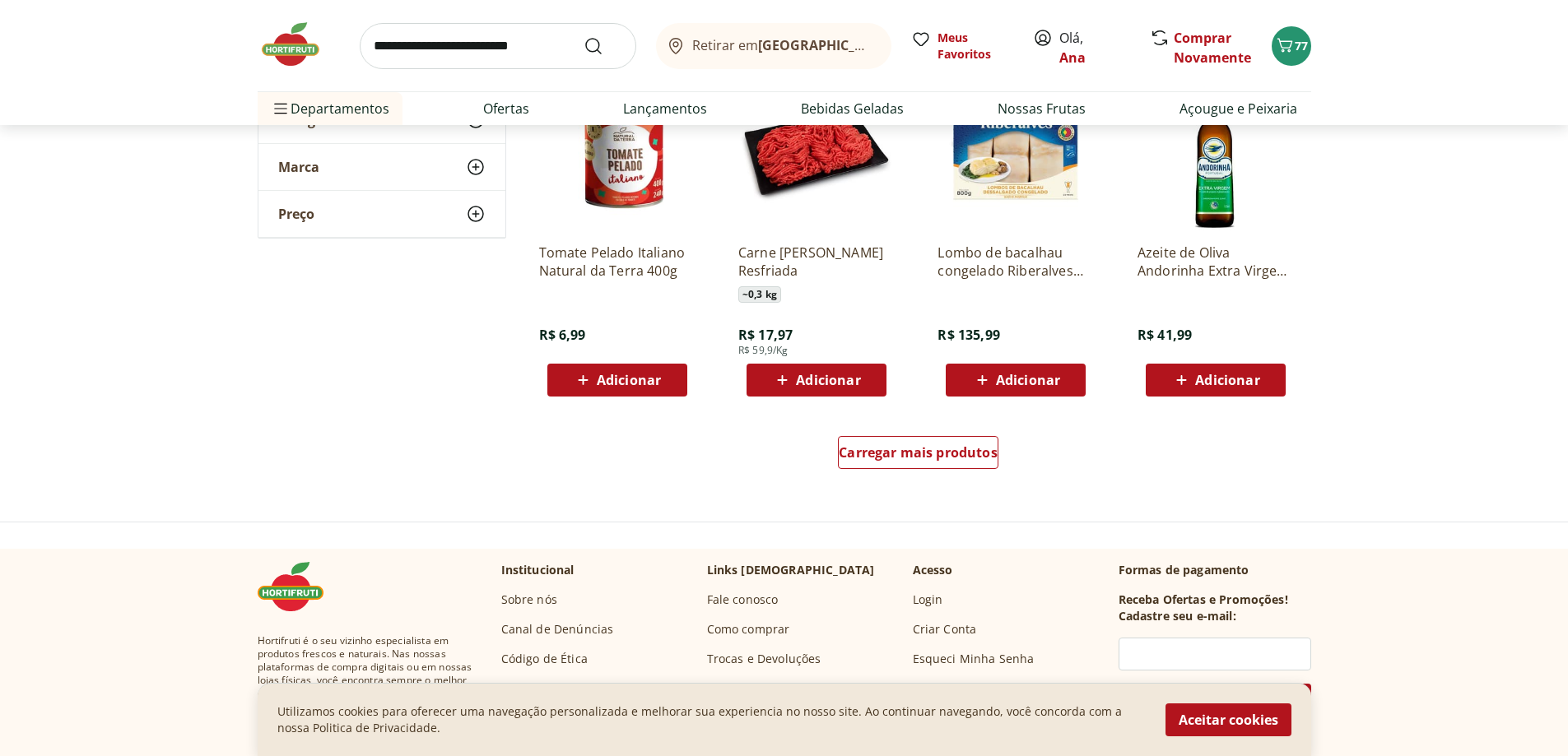
scroll to position [3045, 0]
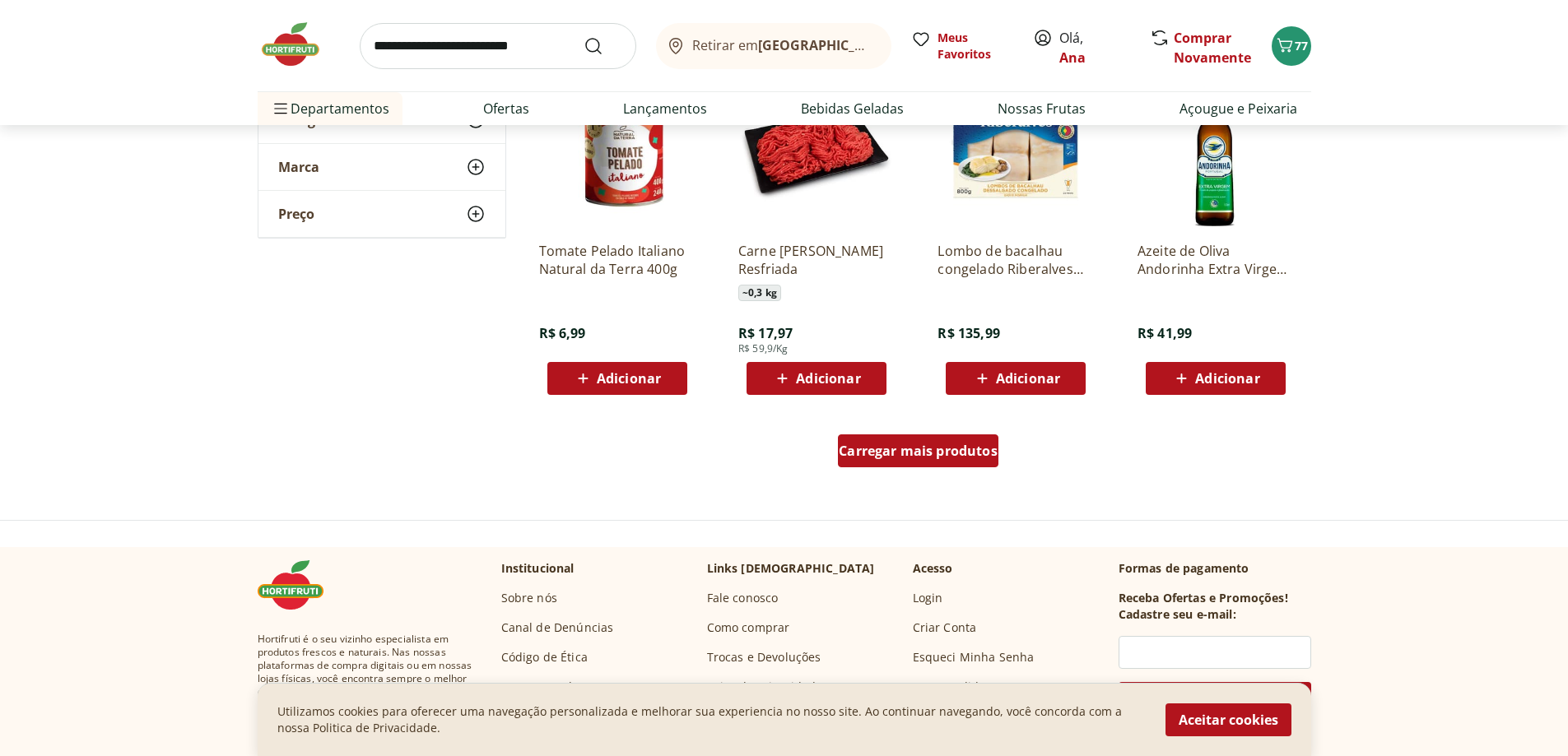
click at [856, 457] on span "Carregar mais produtos" at bounding box center [917, 450] width 159 height 13
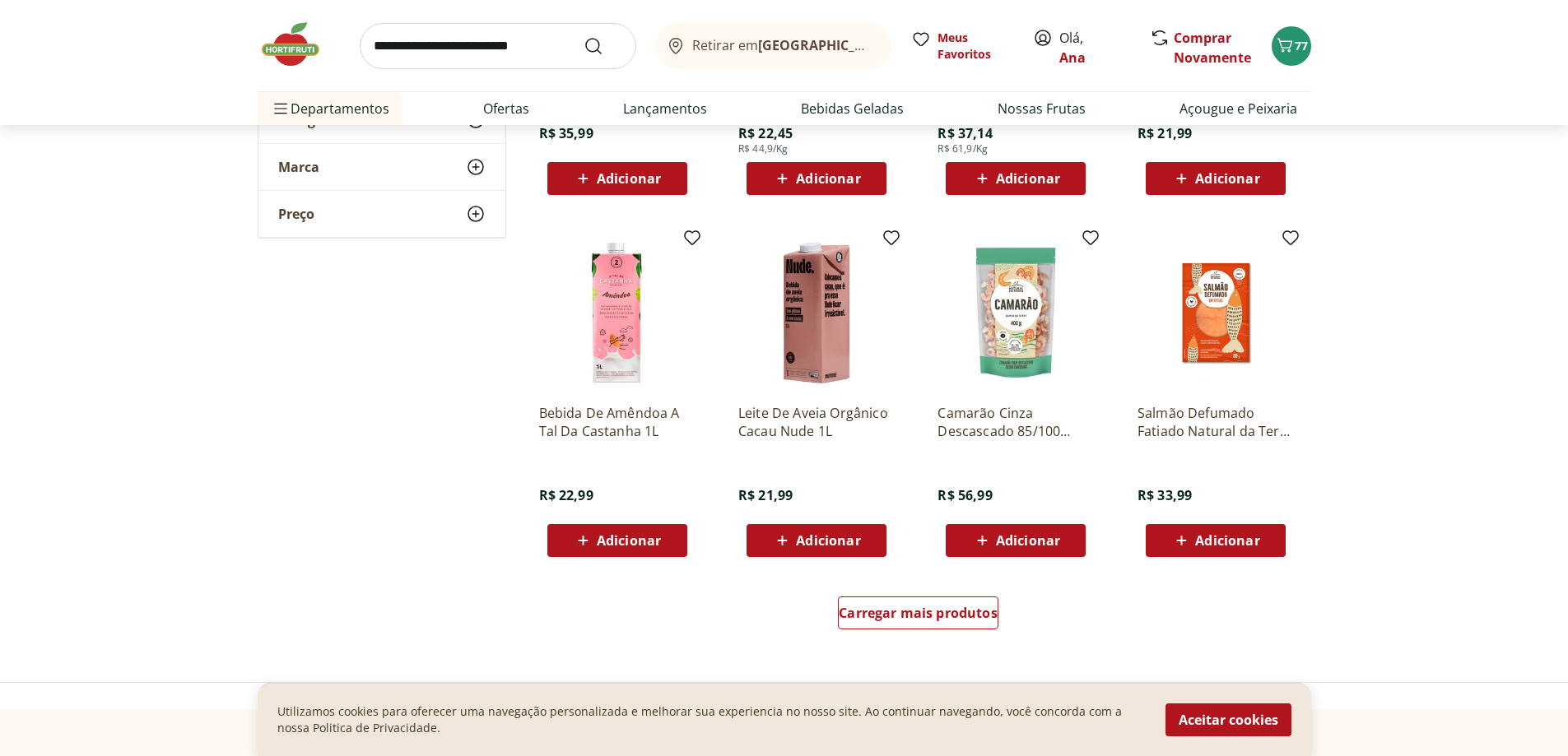
scroll to position [4197, 0]
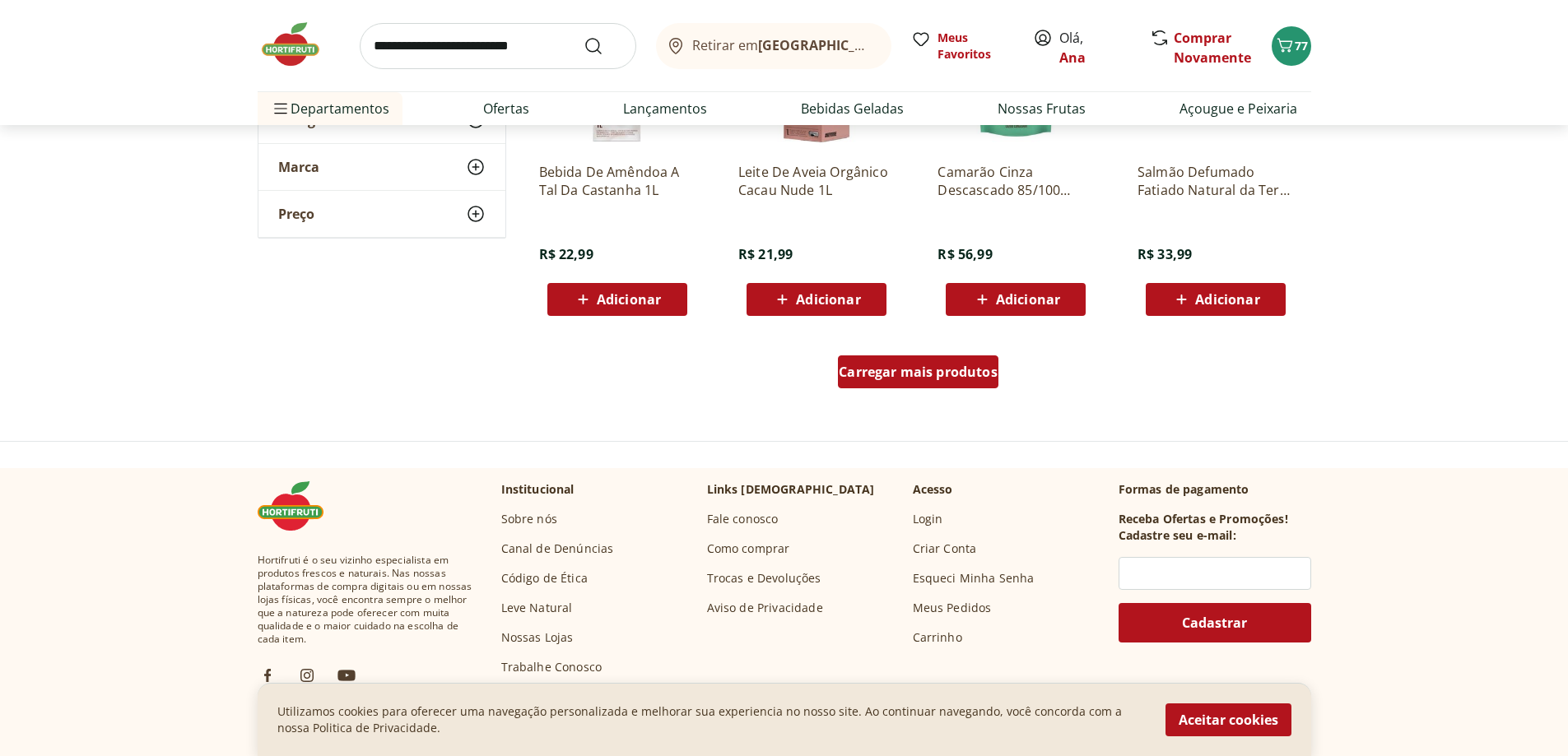
click at [923, 384] on div "Carregar mais produtos" at bounding box center [917, 371] width 160 height 33
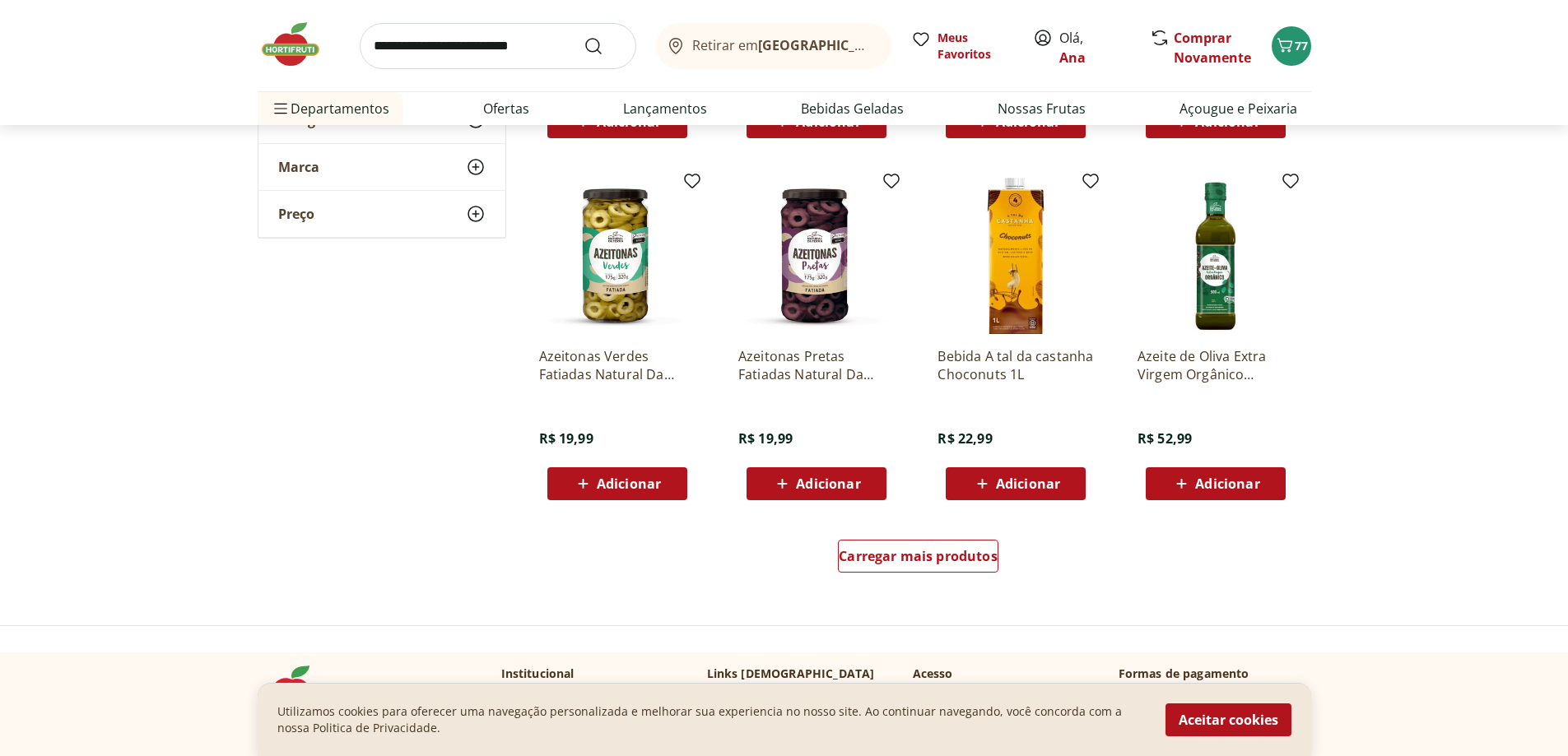
scroll to position [5267, 0]
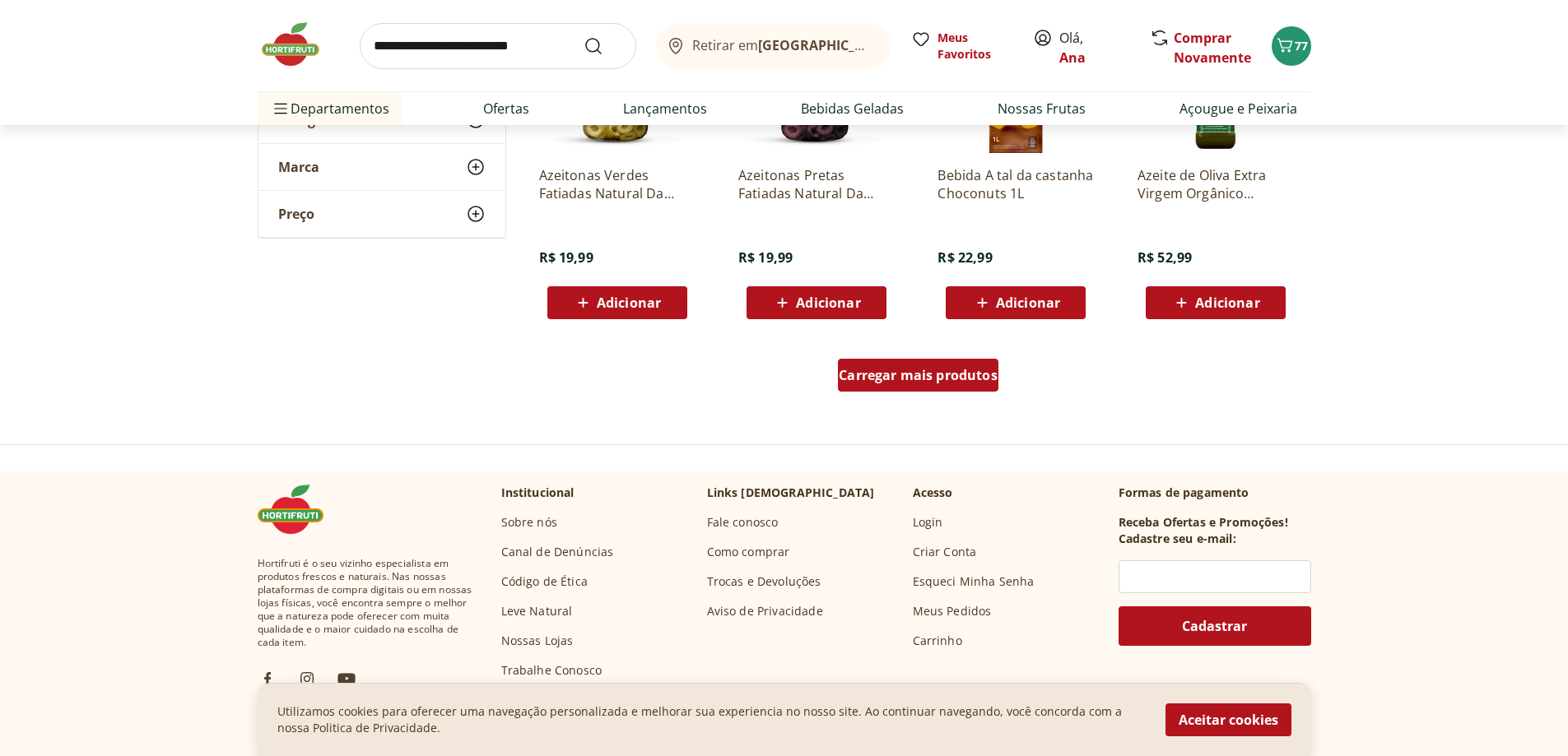
click at [928, 378] on span "Carregar mais produtos" at bounding box center [917, 375] width 159 height 13
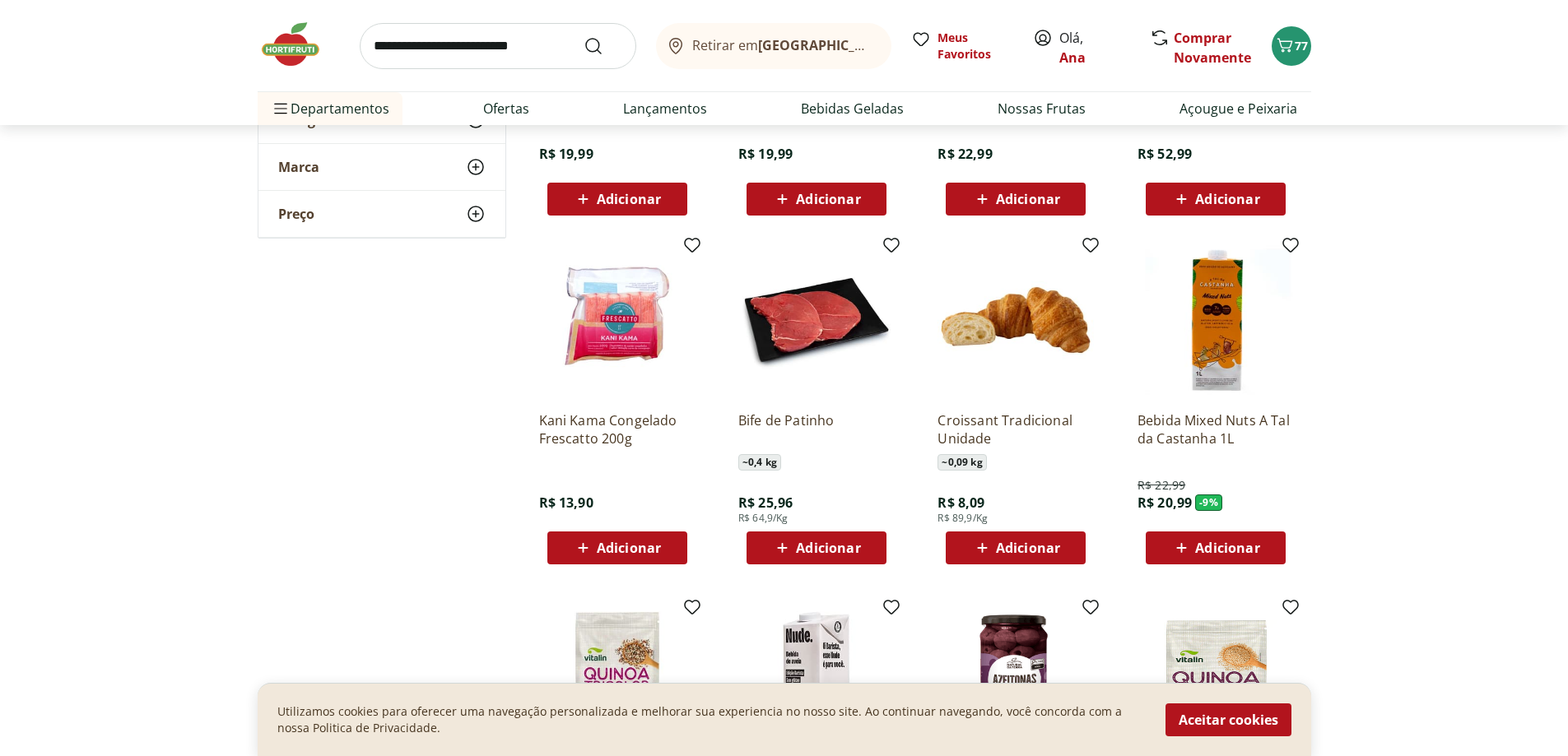
scroll to position [5596, 0]
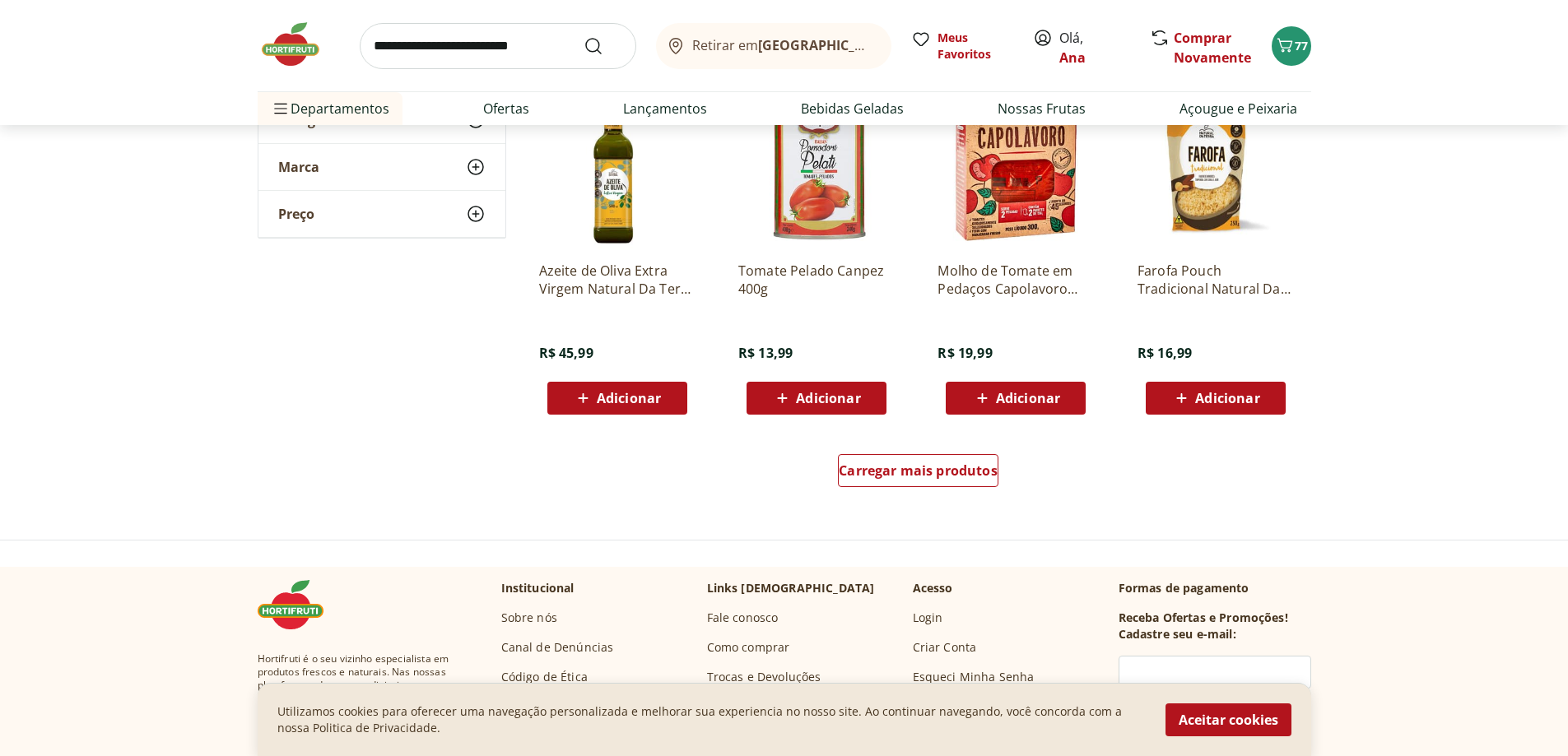
scroll to position [6255, 0]
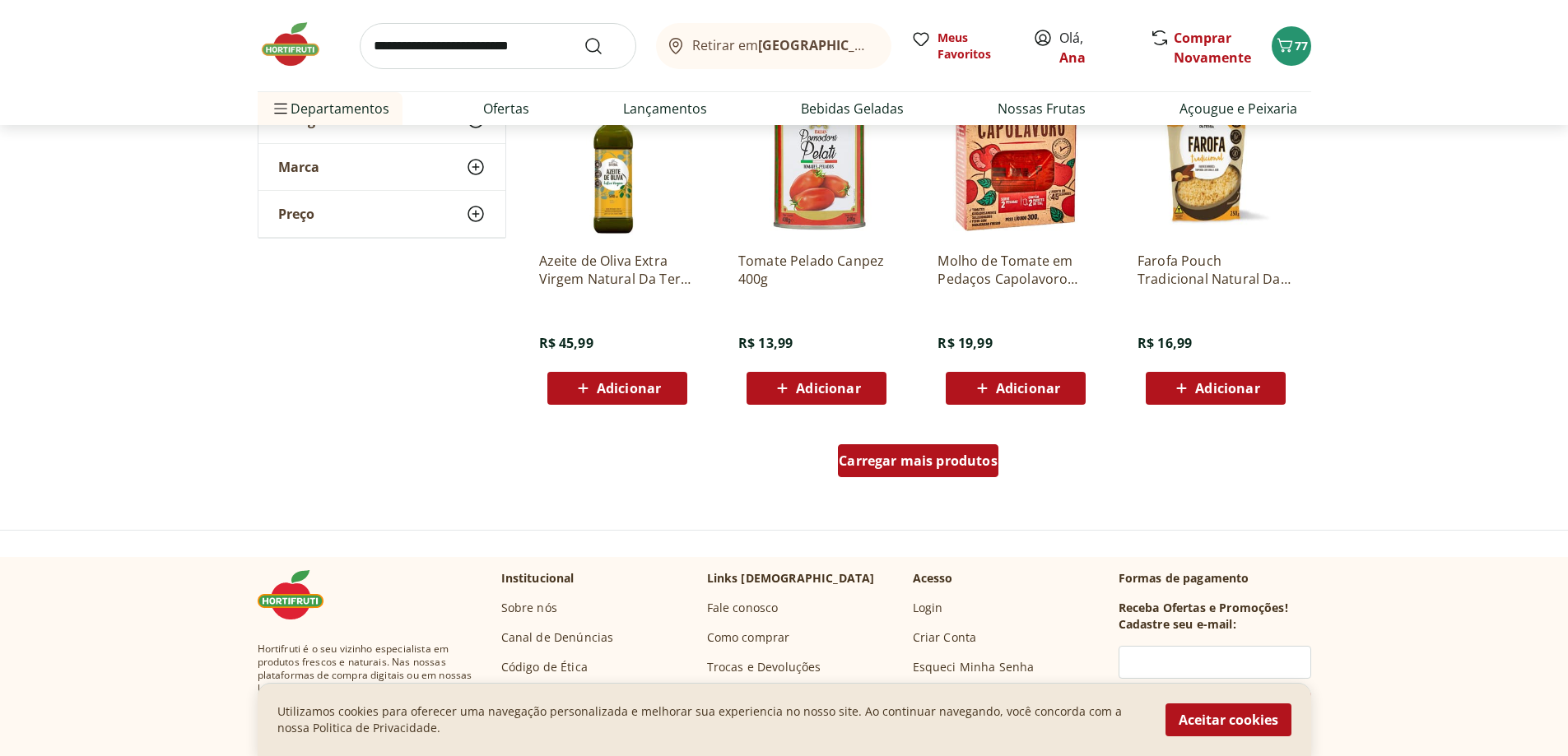
click at [849, 456] on span "Carregar mais produtos" at bounding box center [917, 461] width 159 height 13
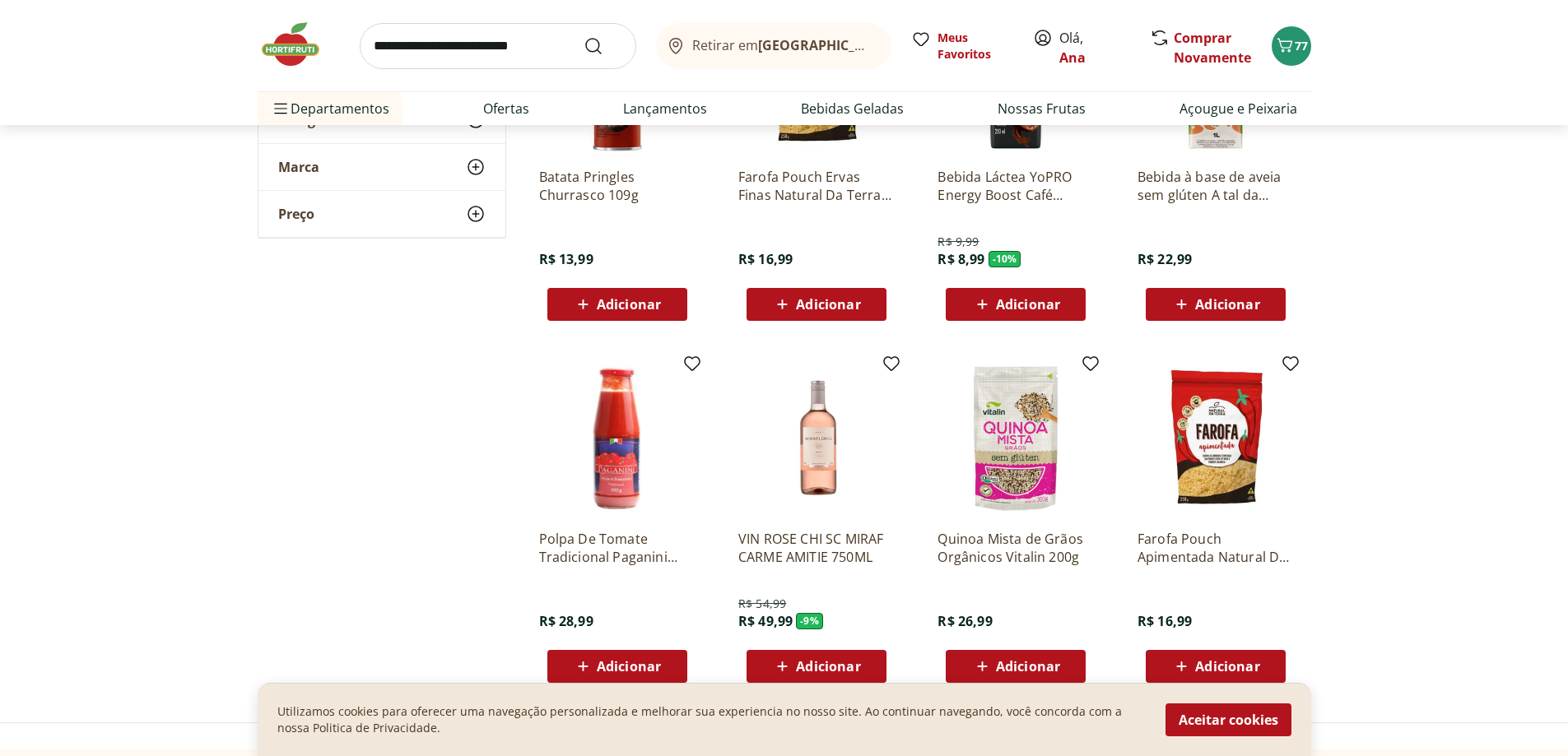
scroll to position [6913, 0]
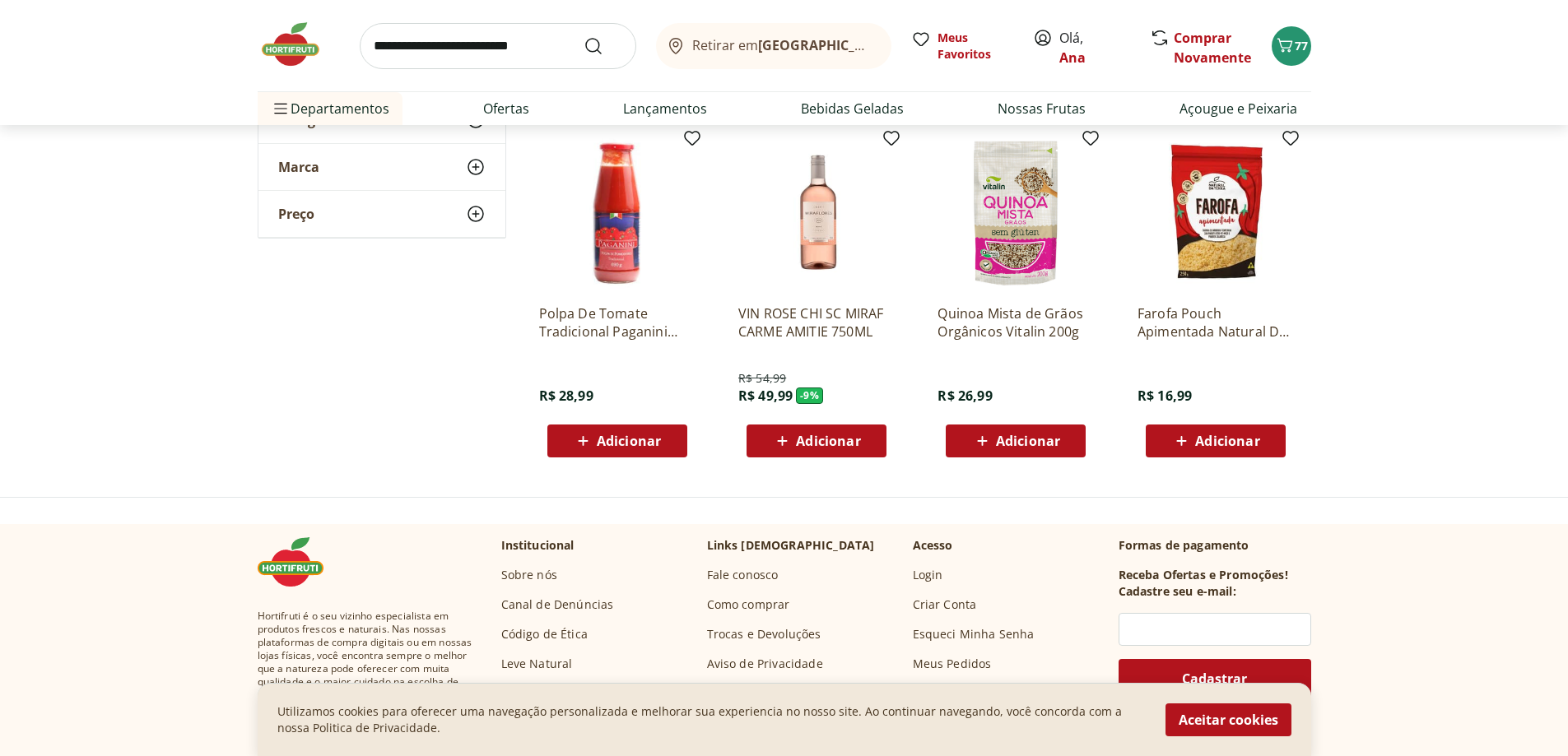
click at [280, 47] on img at bounding box center [299, 44] width 82 height 50
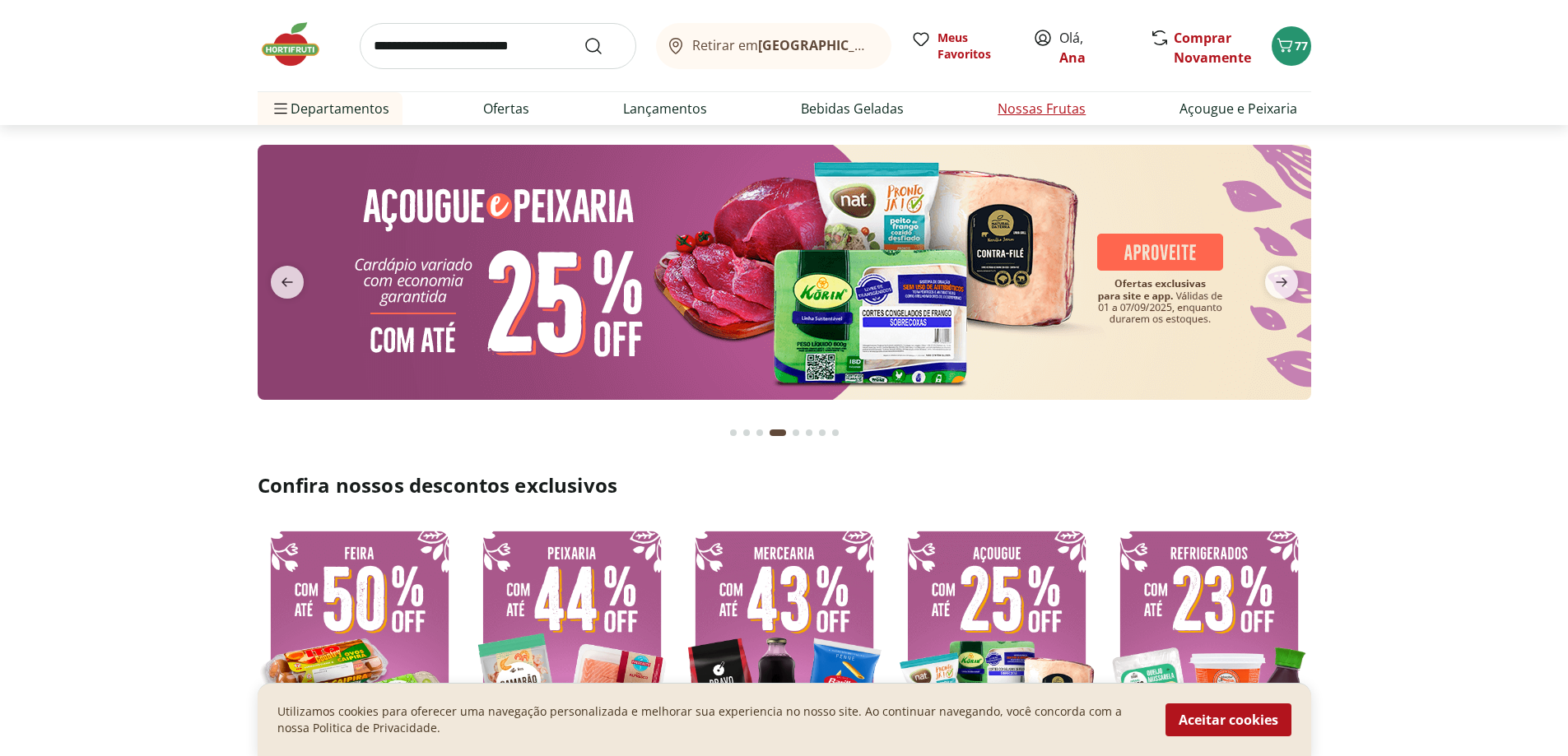
click at [1028, 121] on li "Nossas Frutas" at bounding box center [1041, 108] width 114 height 33
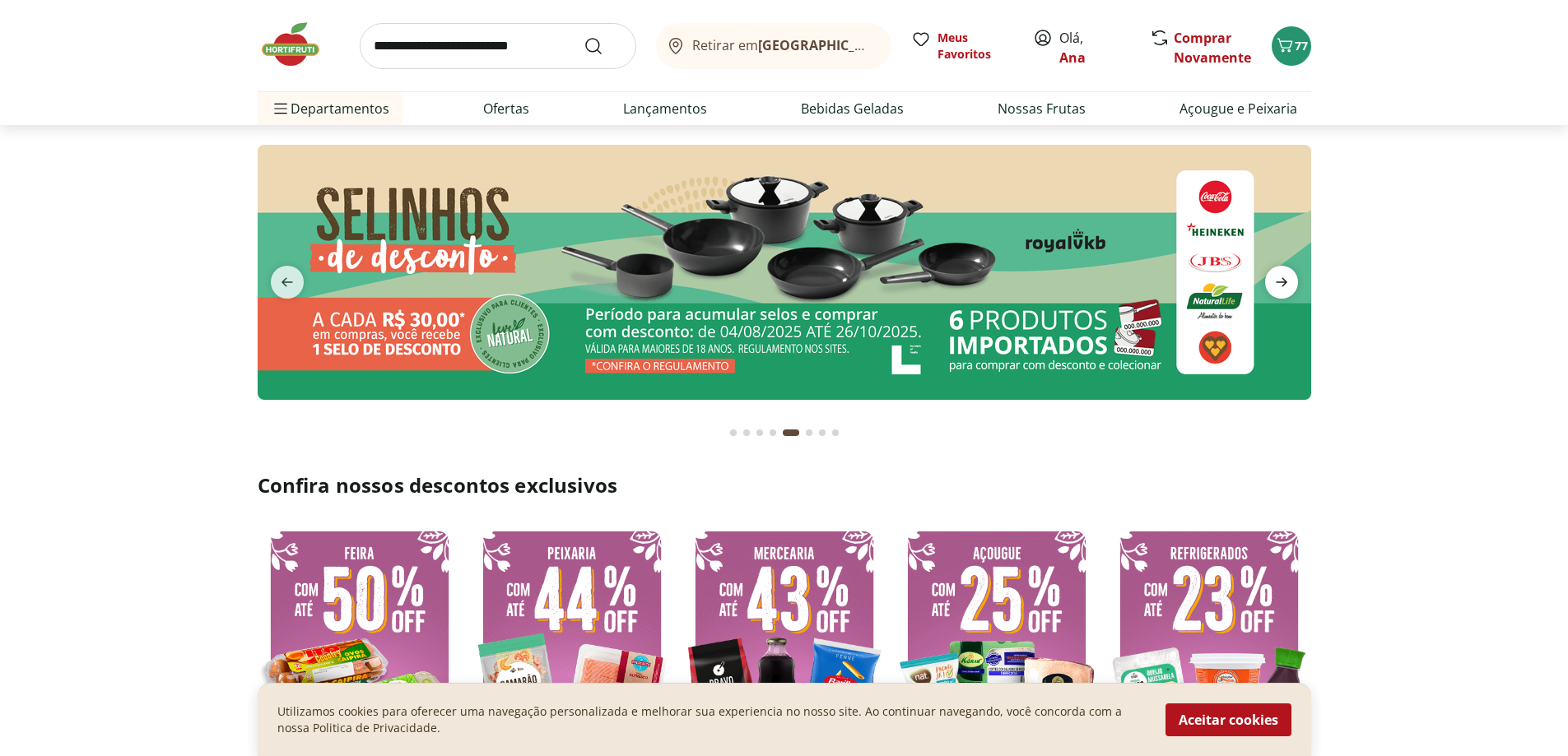
click at [1286, 276] on icon "next" at bounding box center [1282, 282] width 20 height 19
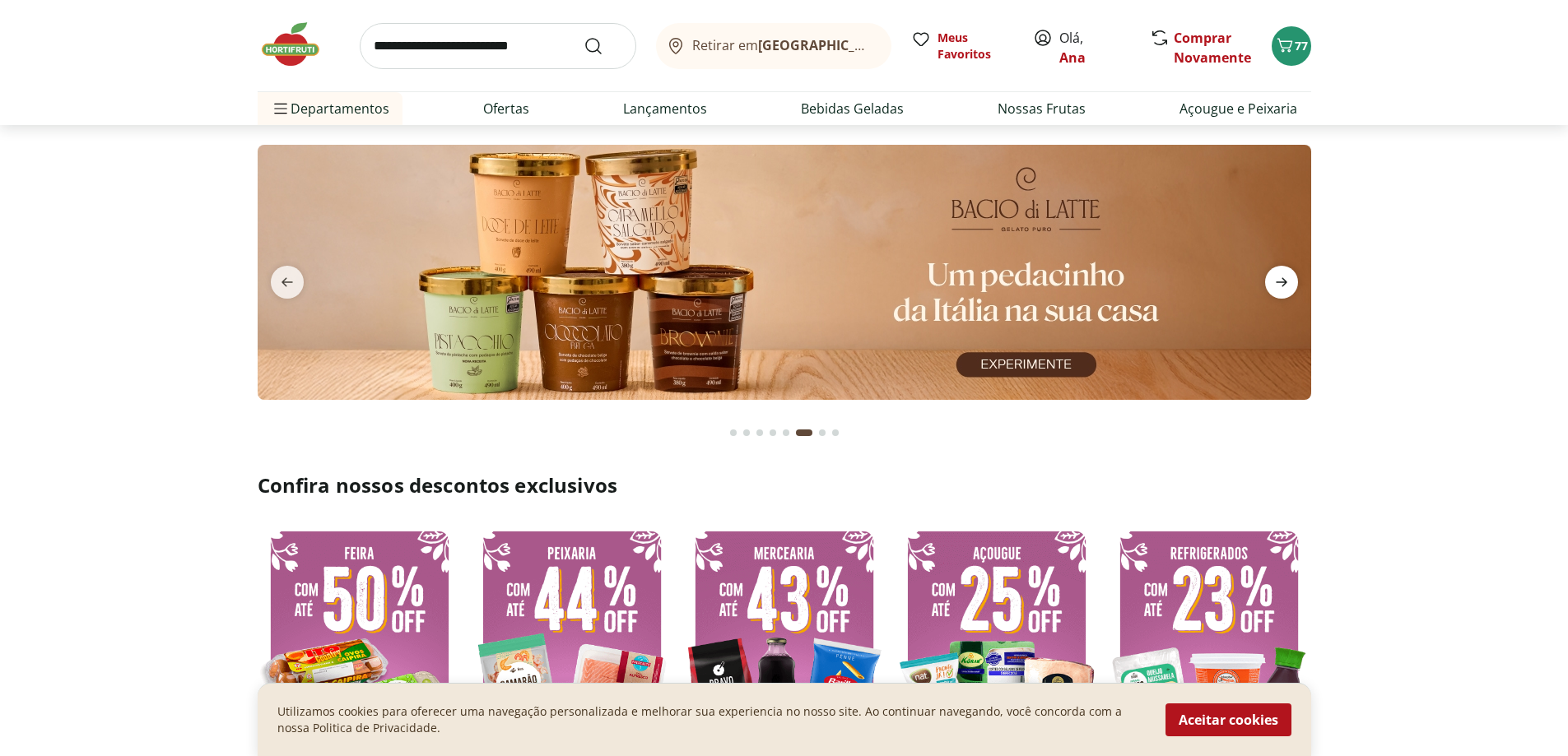
click at [1286, 276] on icon "next" at bounding box center [1282, 282] width 20 height 19
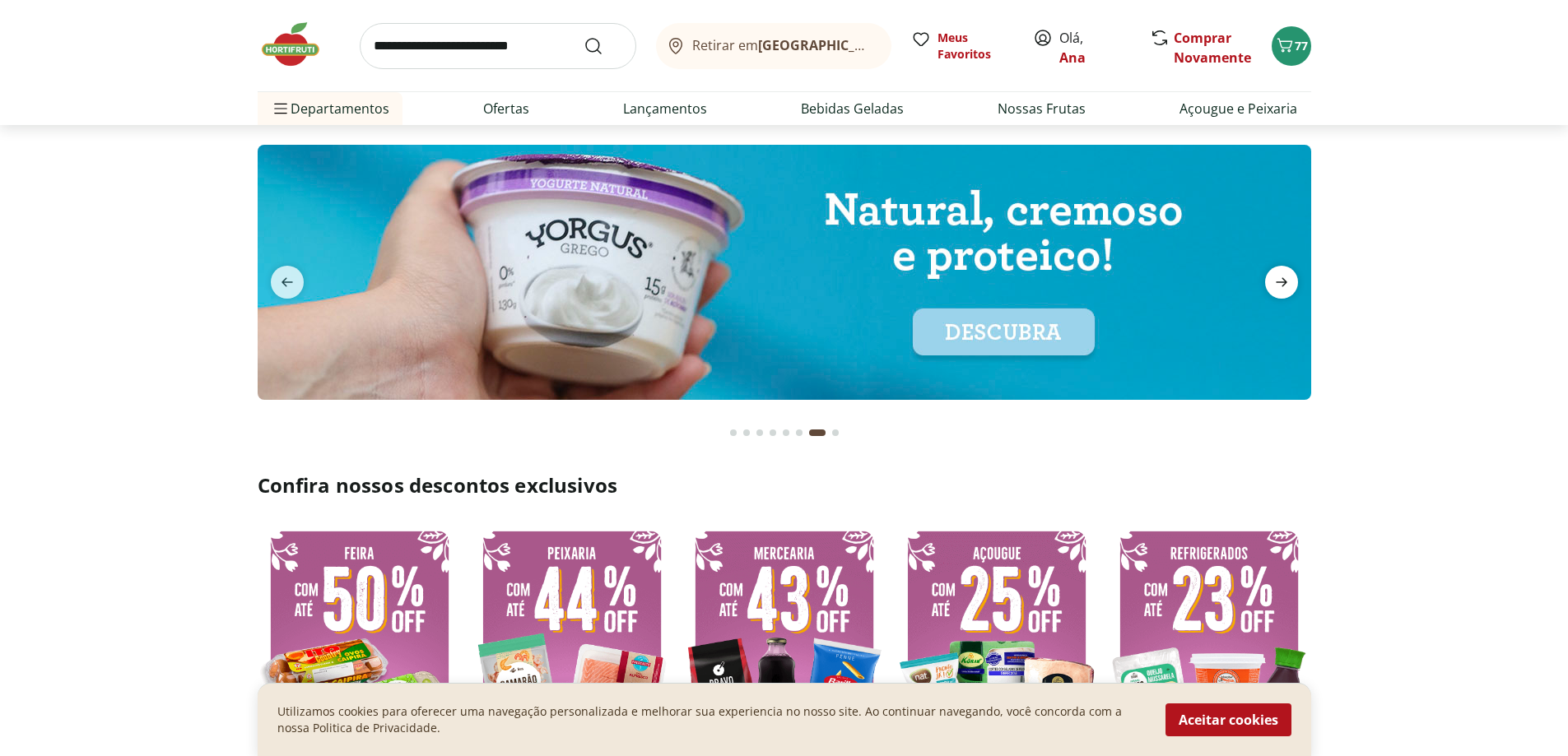
click at [1286, 276] on icon "next" at bounding box center [1282, 282] width 20 height 19
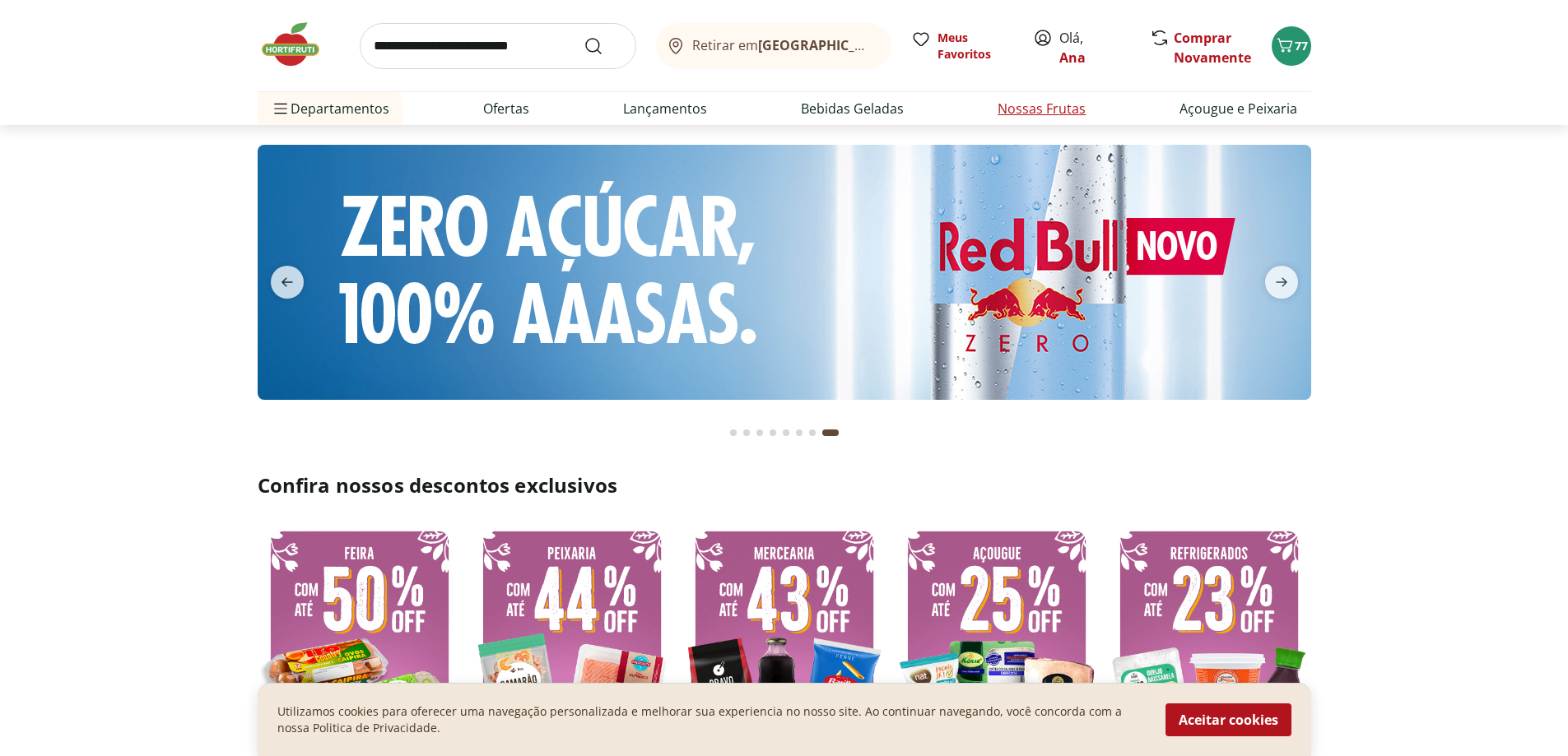
click at [1007, 118] on link "Nossas Frutas" at bounding box center [1041, 108] width 88 height 19
select select "**********"
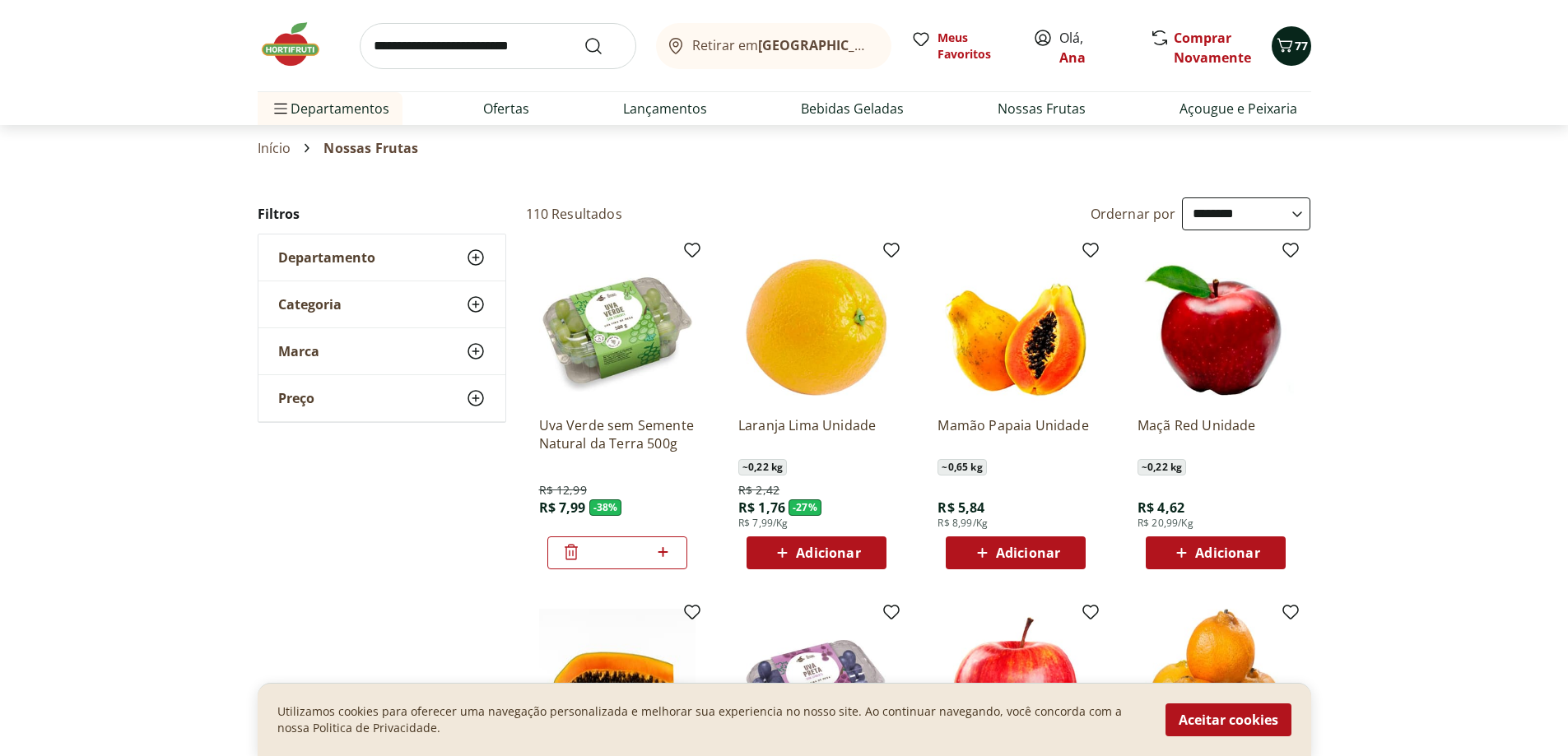
click at [1289, 51] on icon "Carrinho" at bounding box center [1284, 45] width 16 height 14
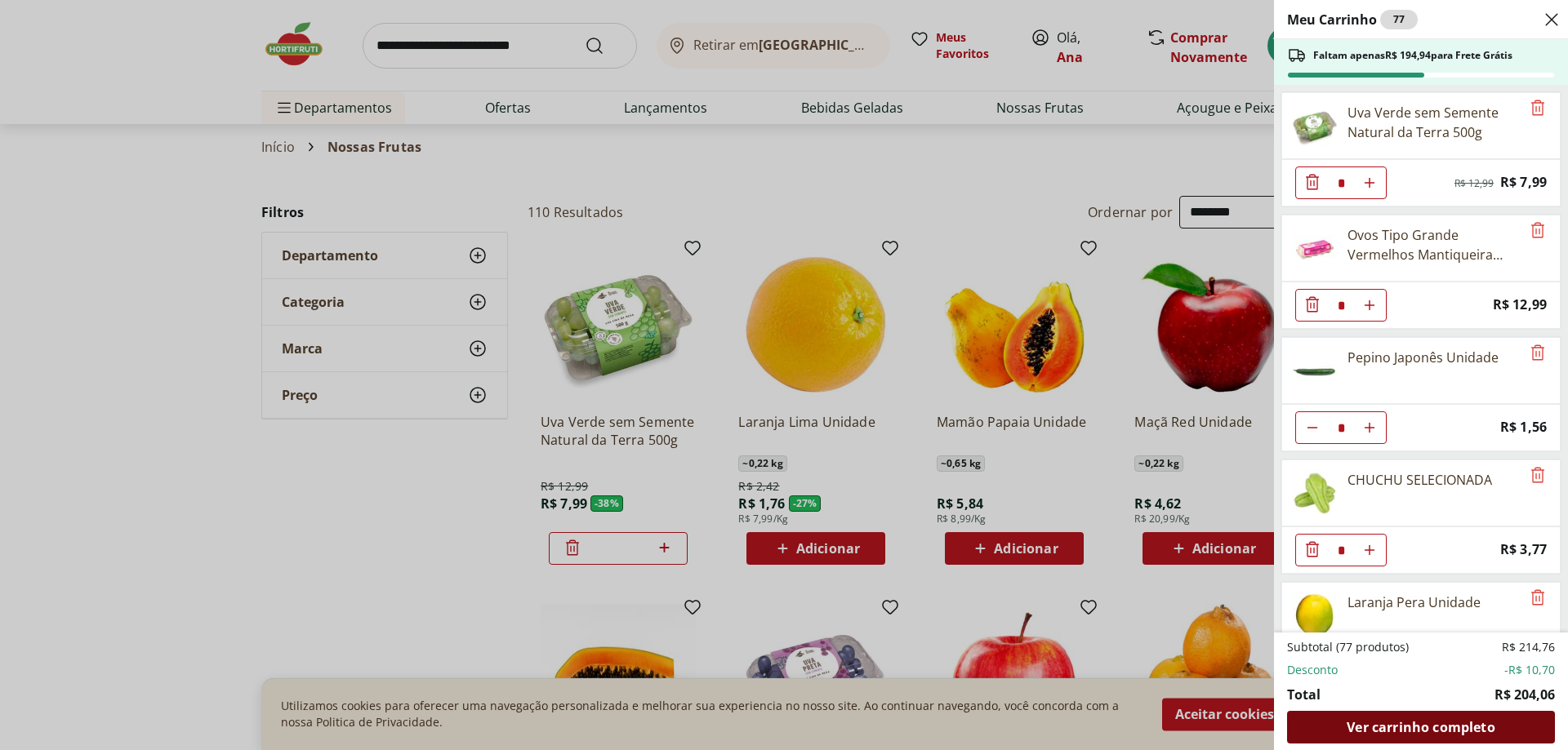
click at [1412, 730] on span "Ver carrinho completo" at bounding box center [1420, 727] width 148 height 13
